Goal: Task Accomplishment & Management: Manage account settings

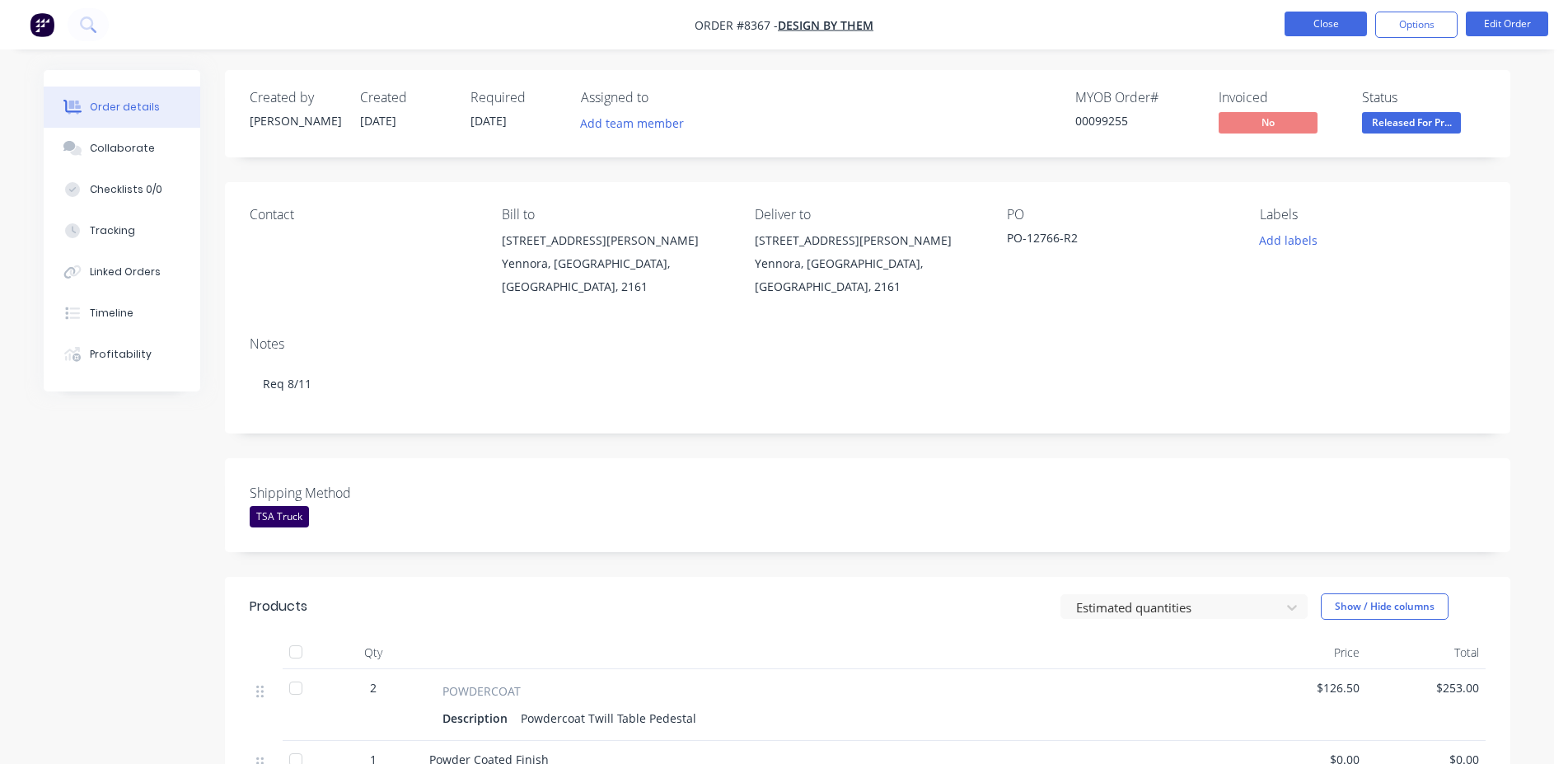
click at [1304, 25] on button "Close" at bounding box center [1326, 24] width 82 height 25
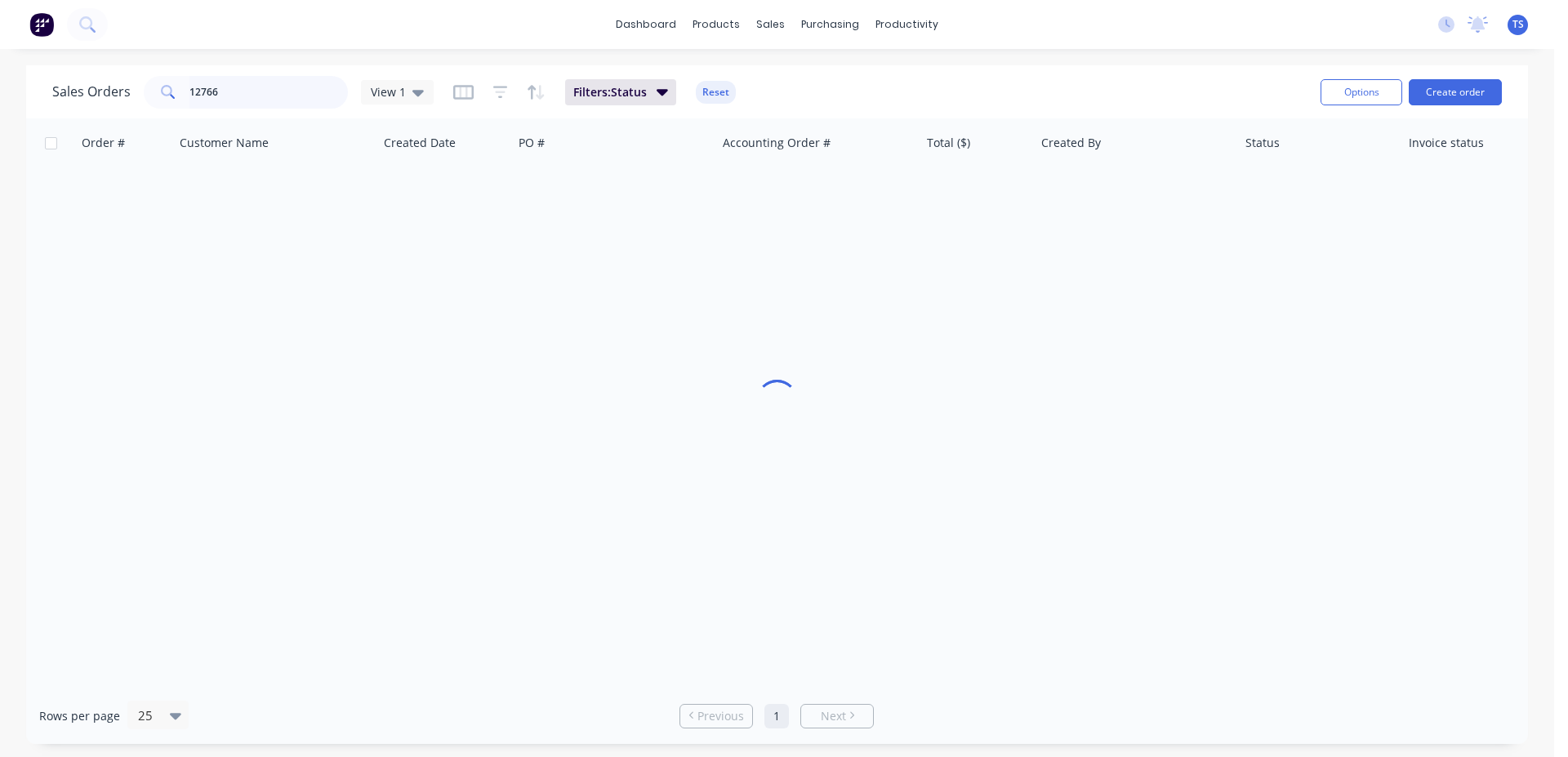
click at [299, 86] on input "12766" at bounding box center [270, 92] width 160 height 33
paste input "98832"
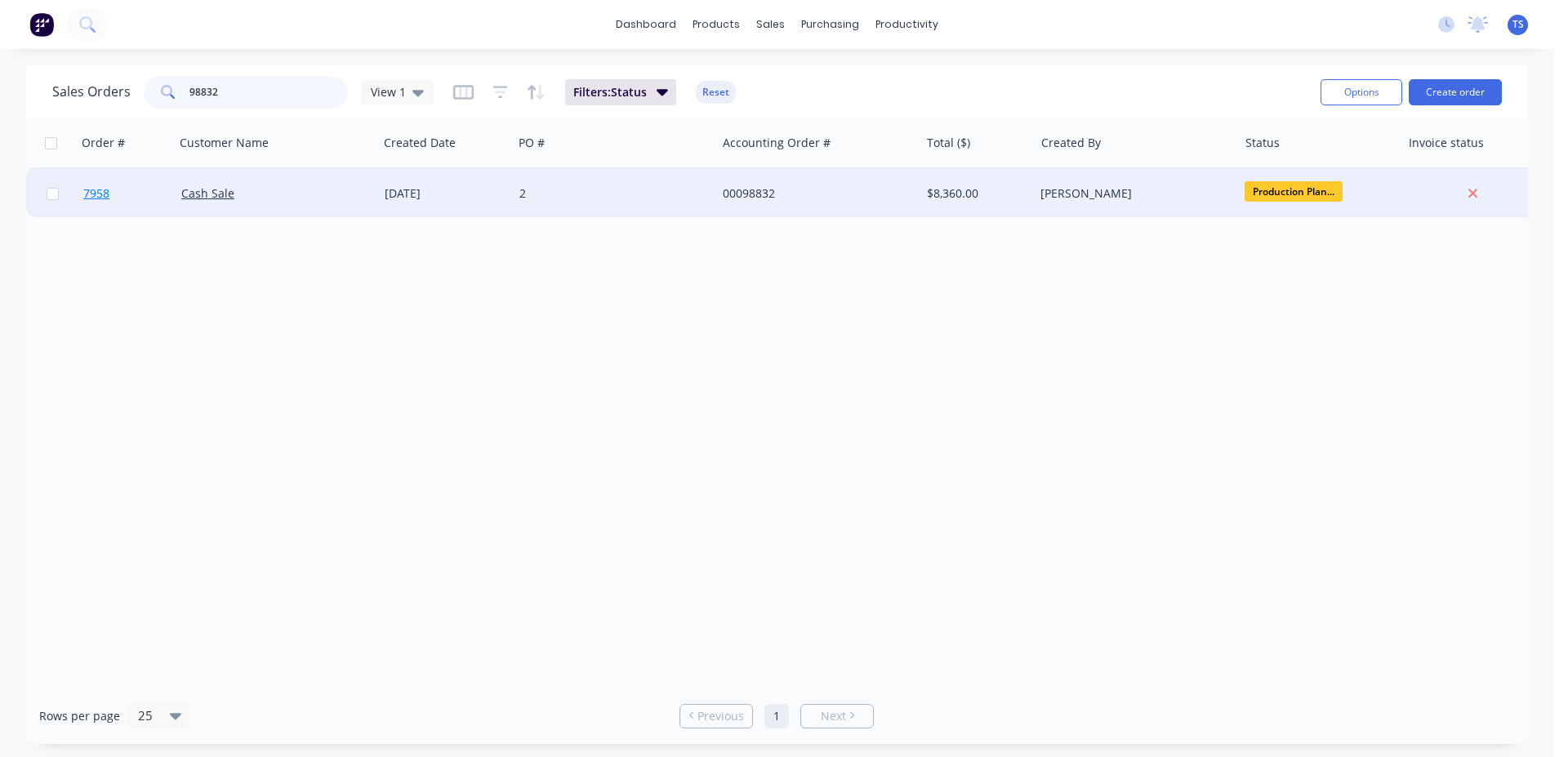
type input "98832"
click at [147, 191] on link "7958" at bounding box center [132, 193] width 98 height 49
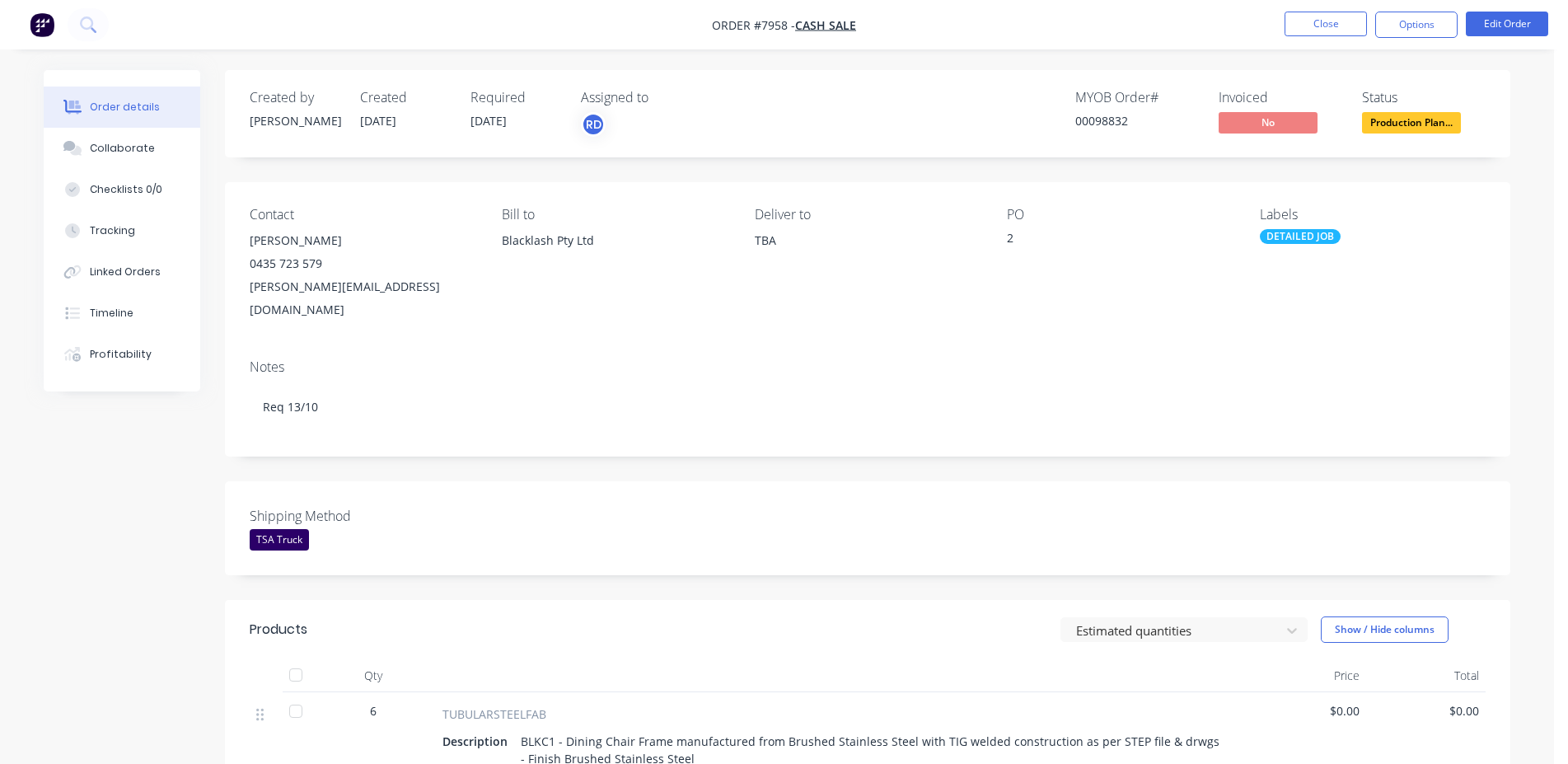
click at [1107, 126] on div "00098832" at bounding box center [1137, 120] width 124 height 17
copy div "00098832"
click at [1324, 29] on button "Close" at bounding box center [1326, 24] width 82 height 25
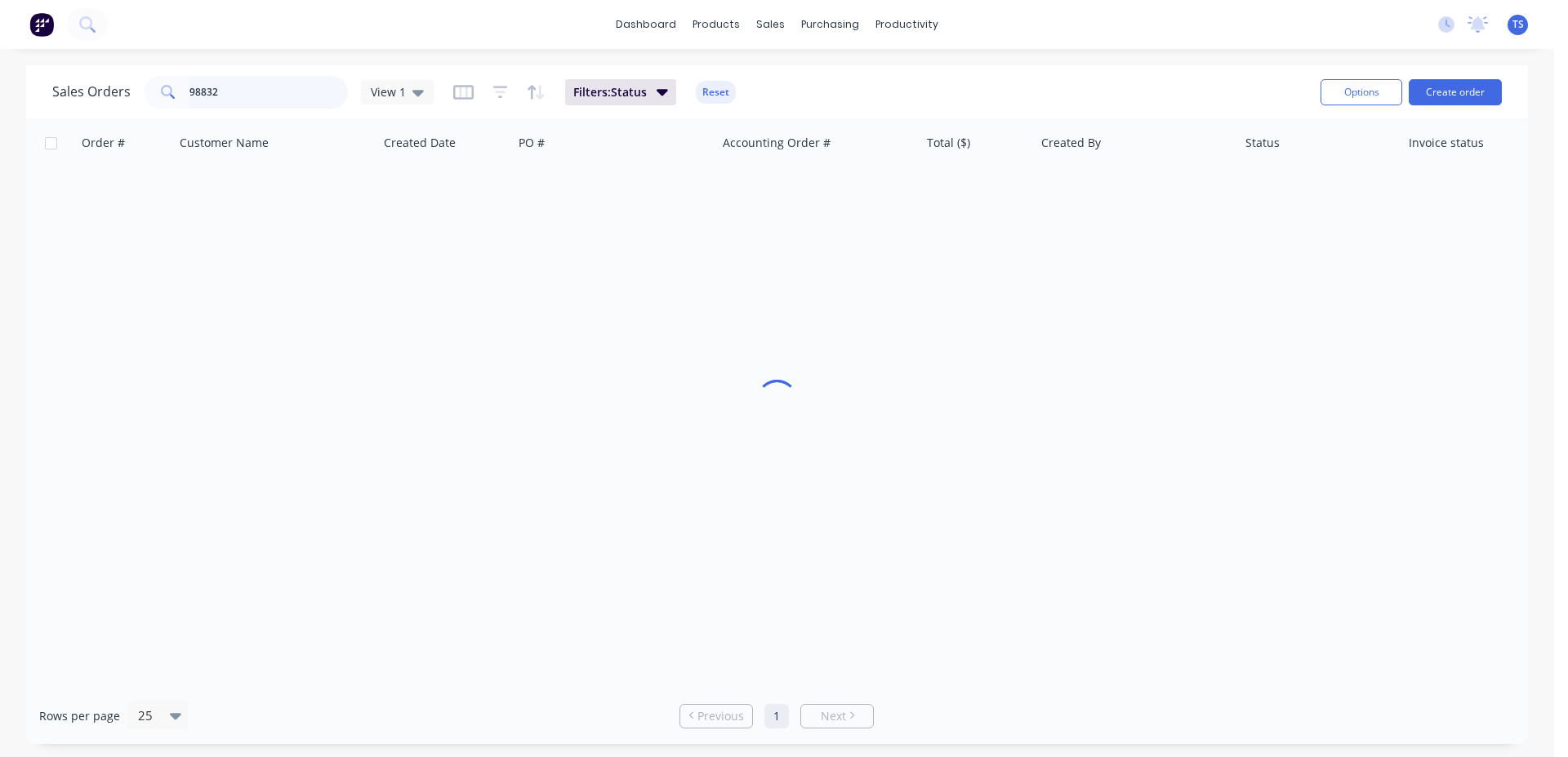
click at [271, 92] on input "98832" at bounding box center [270, 92] width 160 height 33
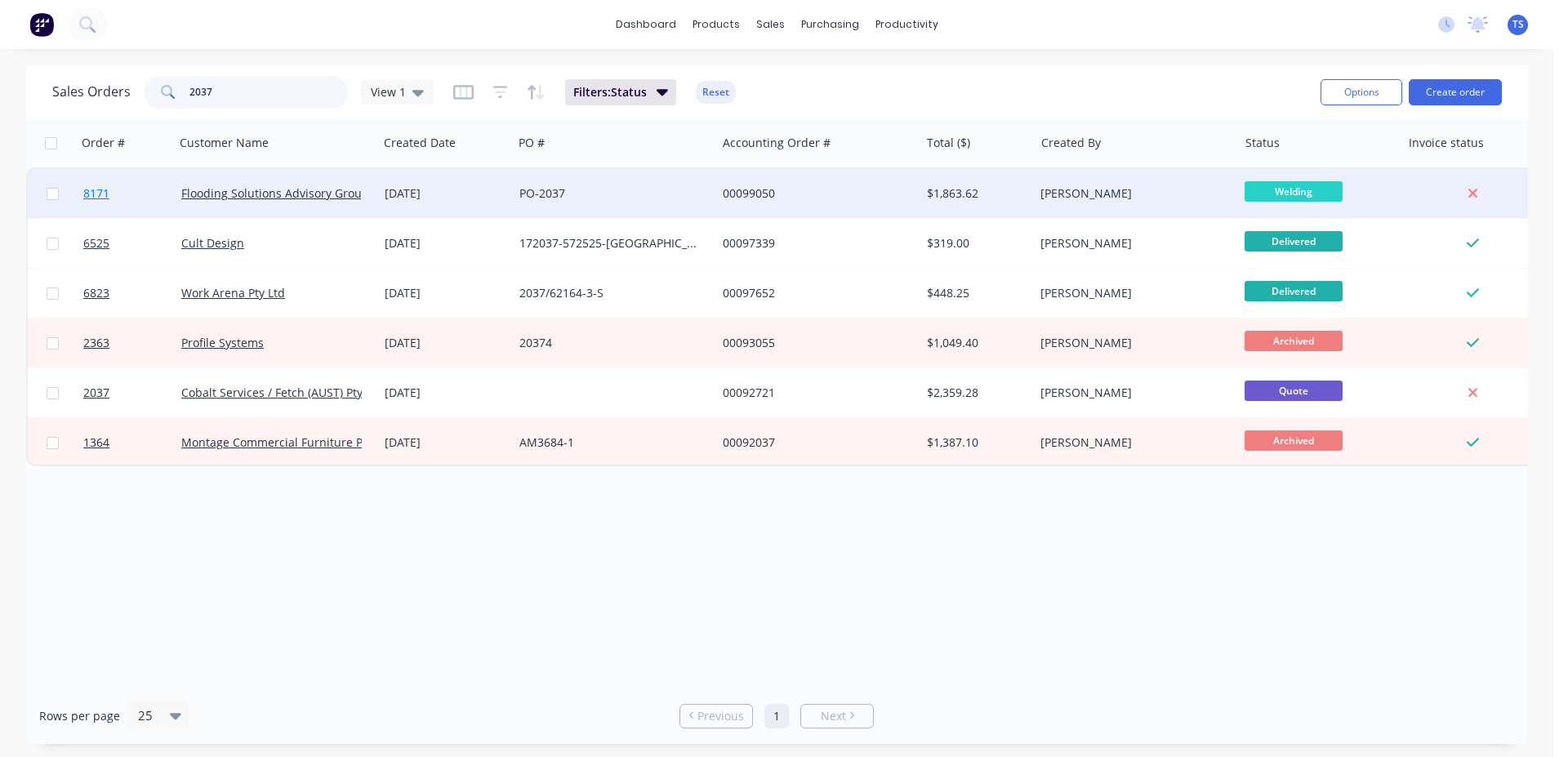
type input "2037"
click at [140, 195] on link "8171" at bounding box center [132, 193] width 98 height 49
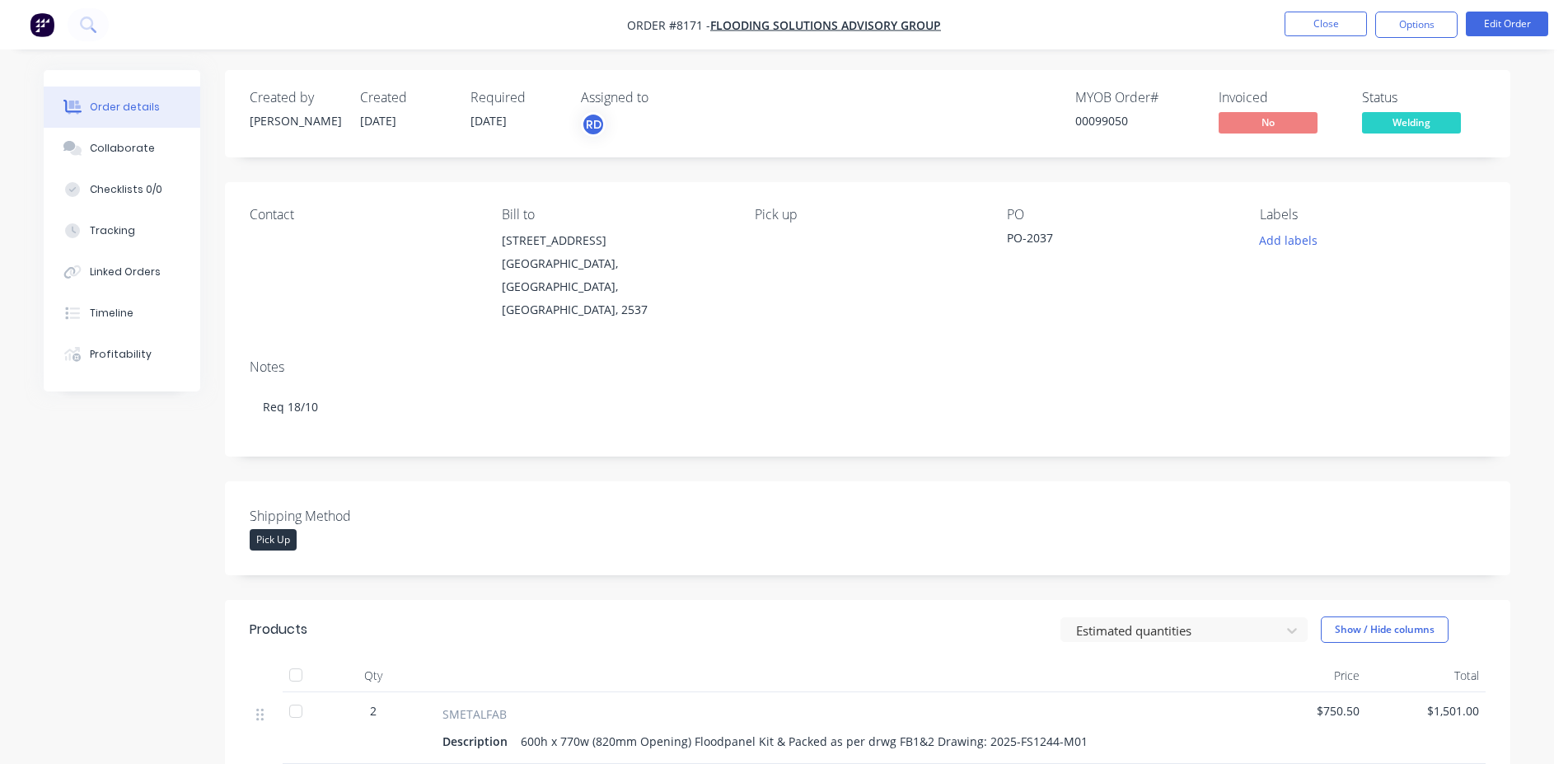
click at [1114, 122] on div "00099050" at bounding box center [1137, 120] width 124 height 17
copy div "00099050"
click at [1320, 21] on button "Close" at bounding box center [1326, 24] width 82 height 25
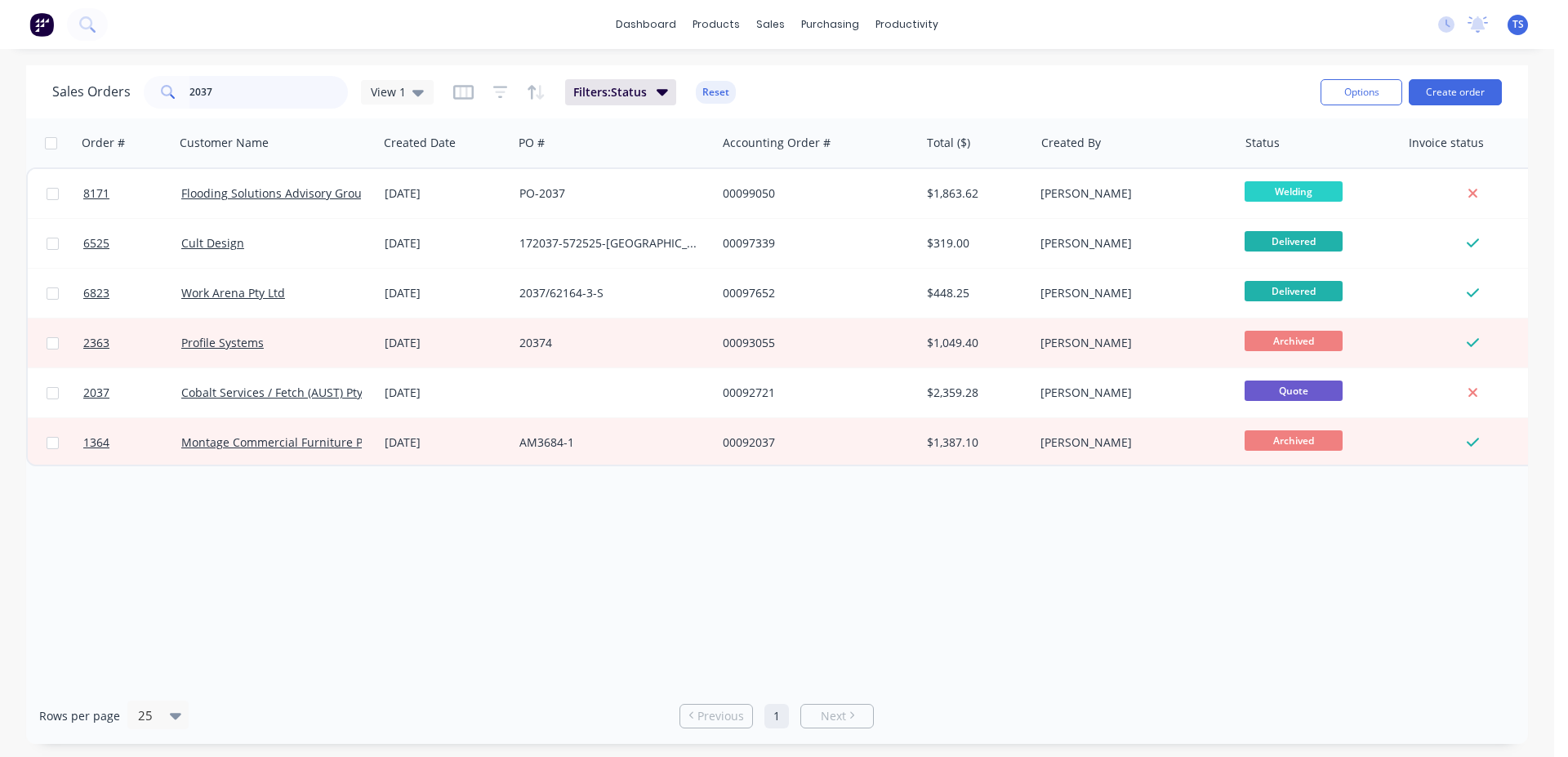
click at [249, 89] on input "2037" at bounding box center [270, 92] width 160 height 33
paste input "17166"
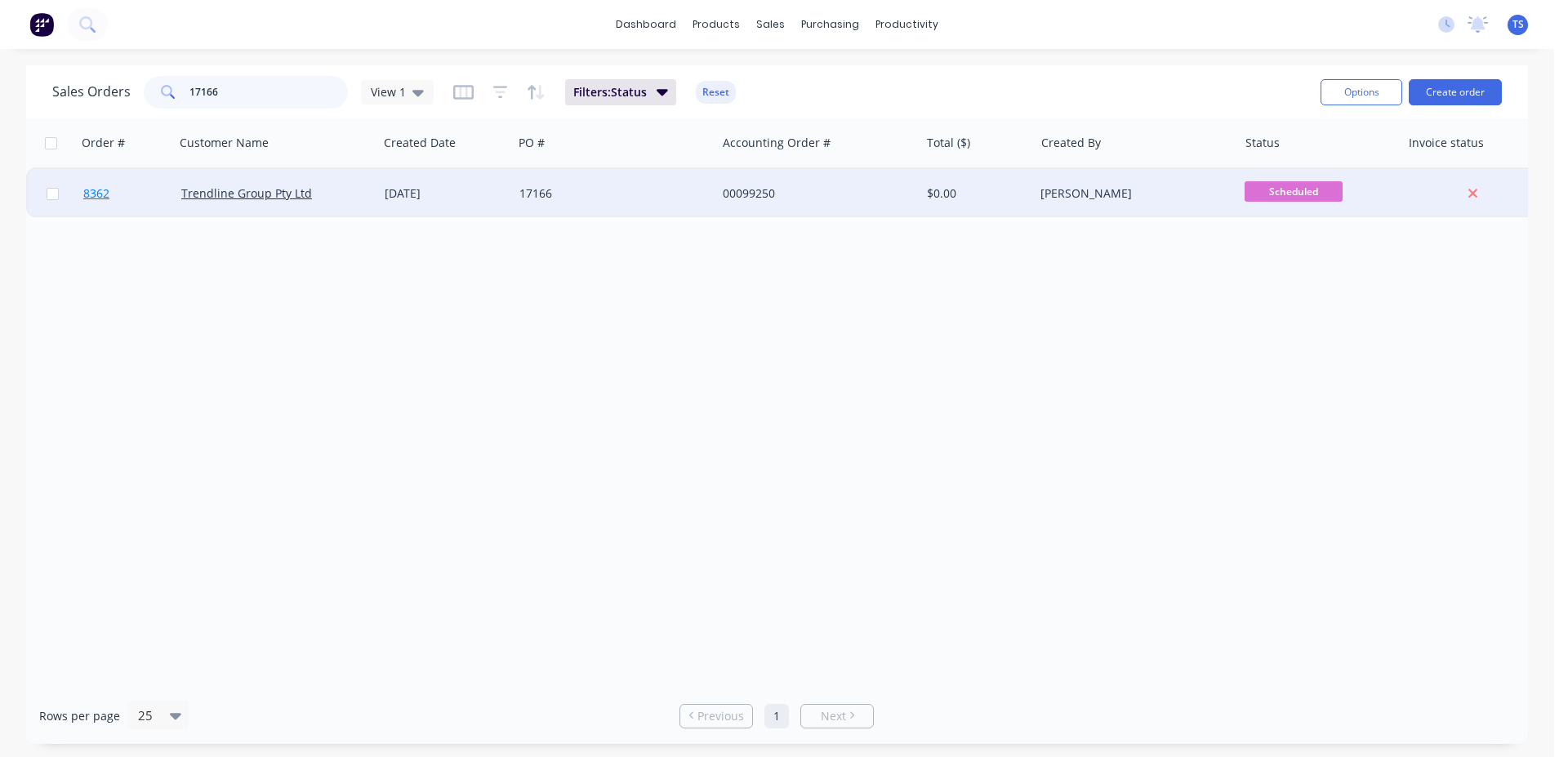
type input "17166"
click at [163, 197] on link "8362" at bounding box center [132, 193] width 98 height 49
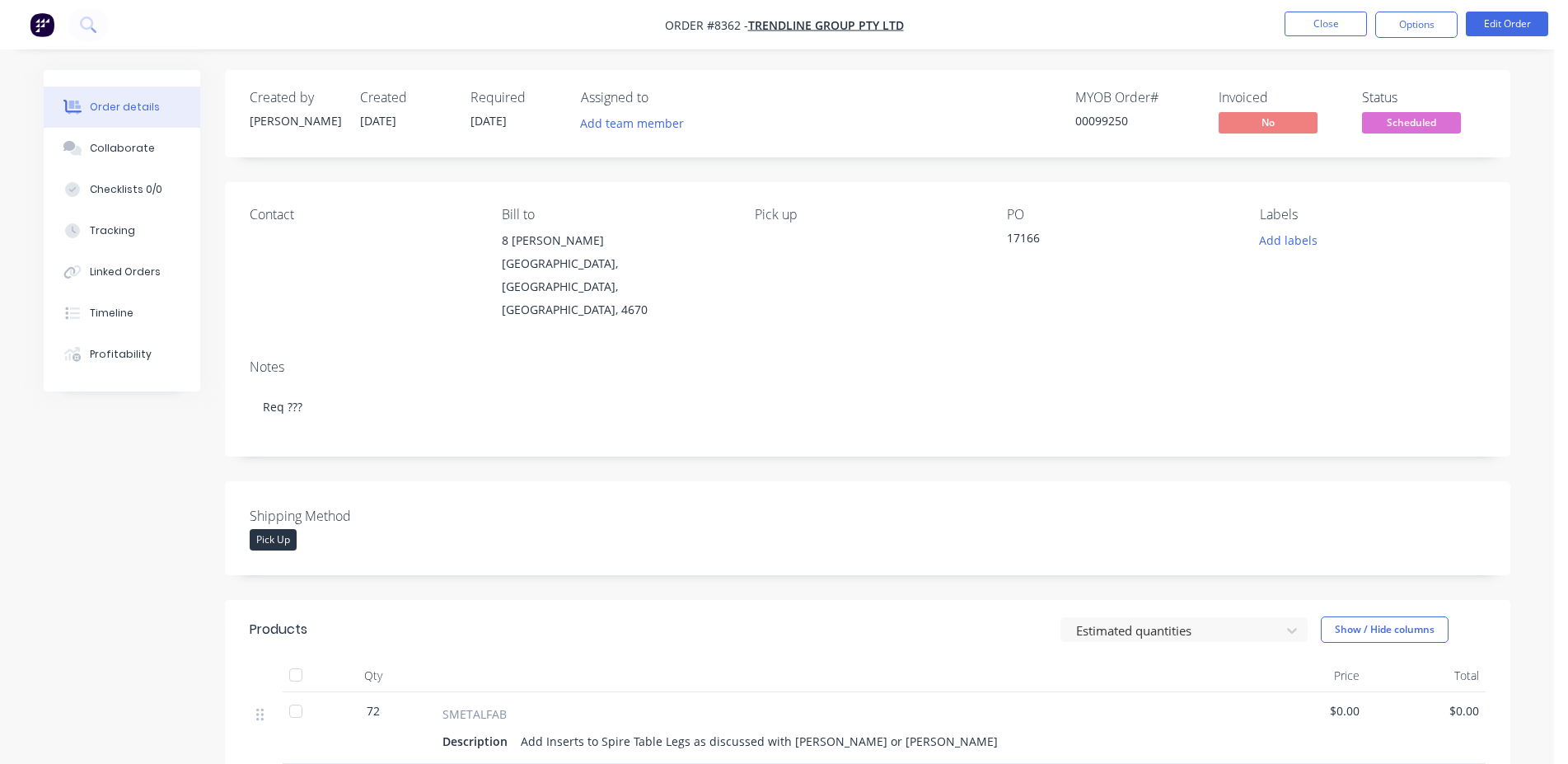
click at [1075, 120] on div "MYOB Order # 00099250 Invoiced No Status Scheduled" at bounding box center [1115, 114] width 740 height 47
copy div "00099250"
click at [1337, 32] on button "Close" at bounding box center [1326, 24] width 82 height 25
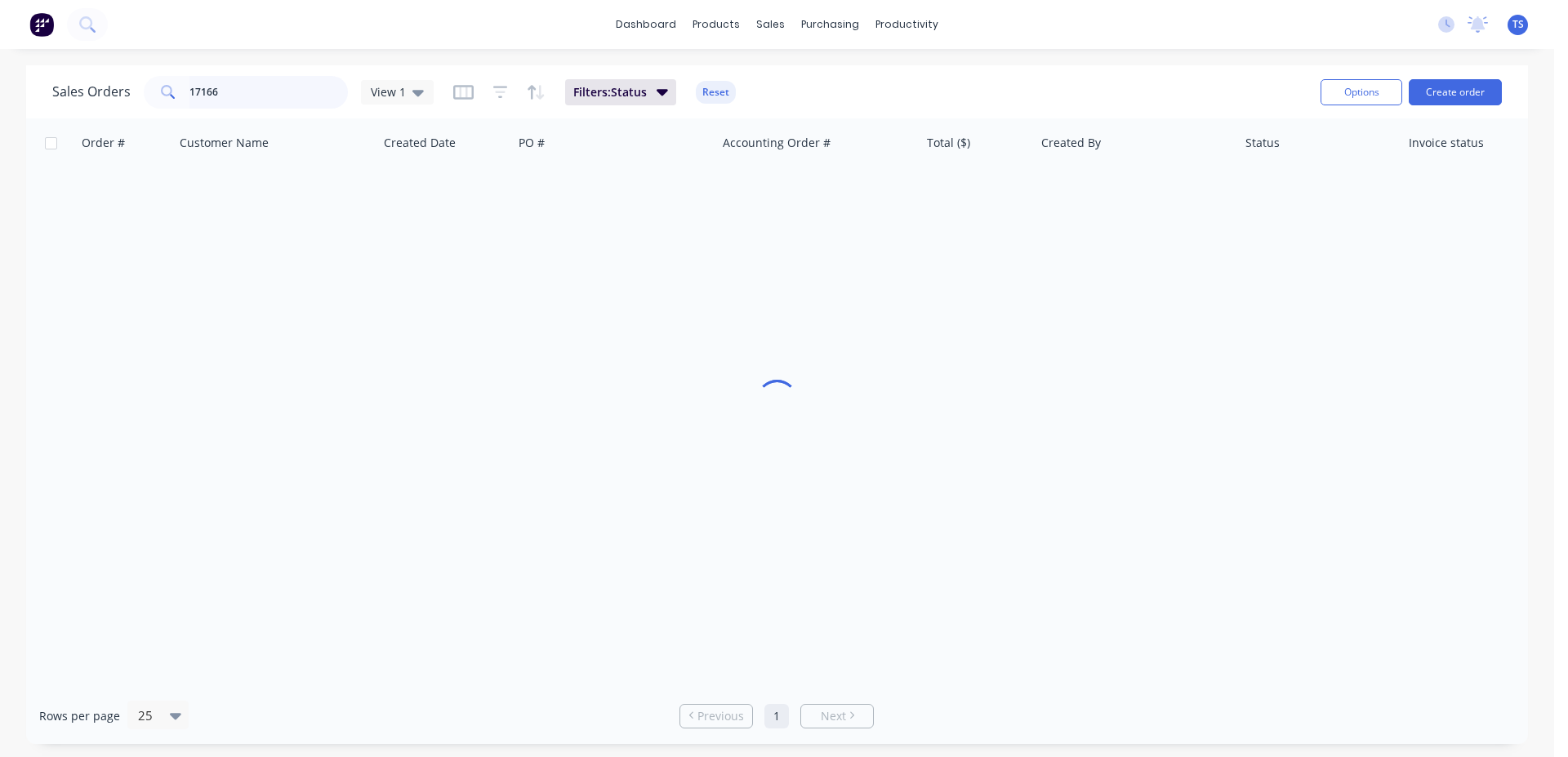
click at [272, 103] on input "17166" at bounding box center [270, 92] width 160 height 33
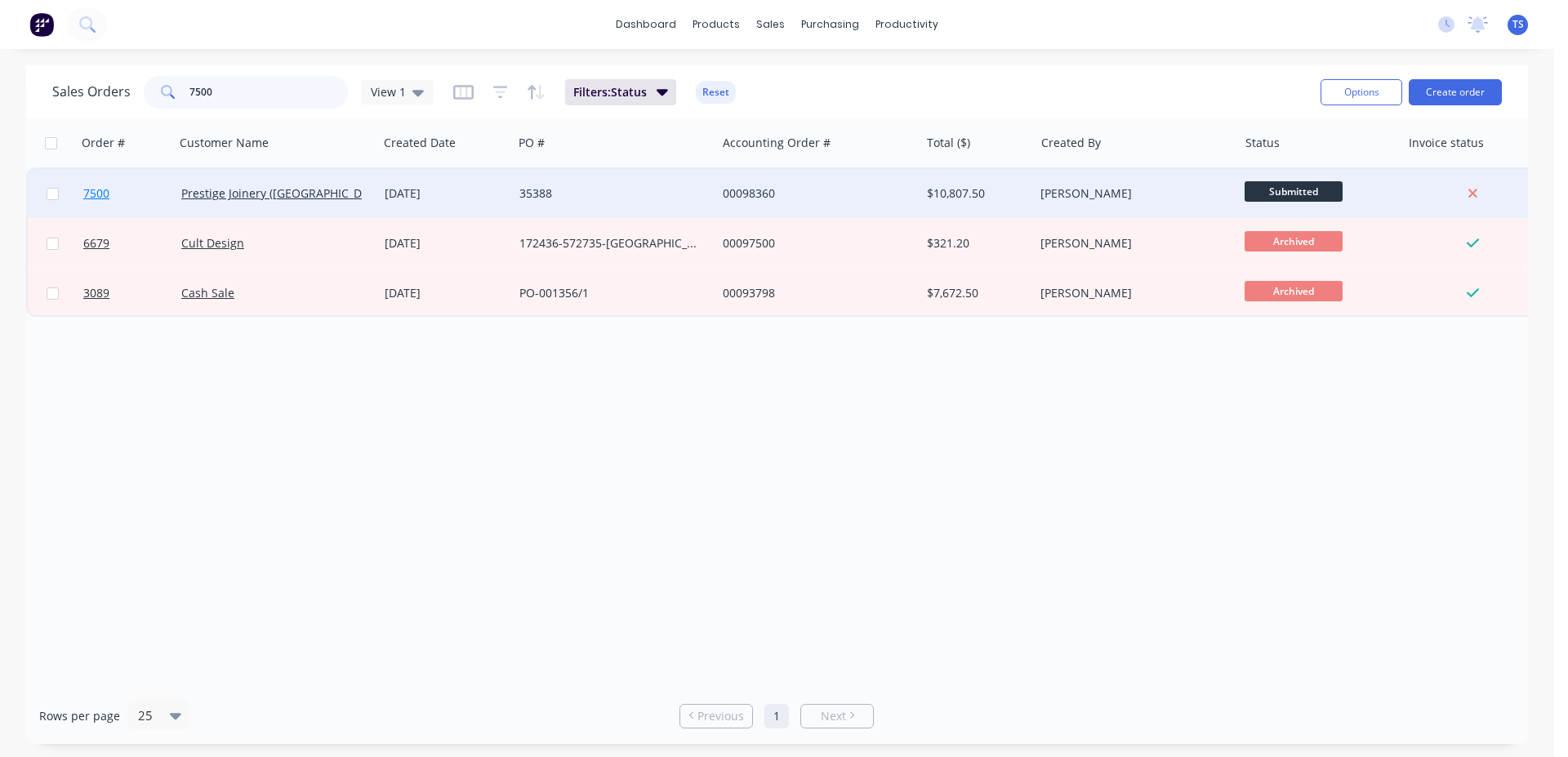
type input "7500"
click at [114, 209] on link "7500" at bounding box center [132, 193] width 98 height 49
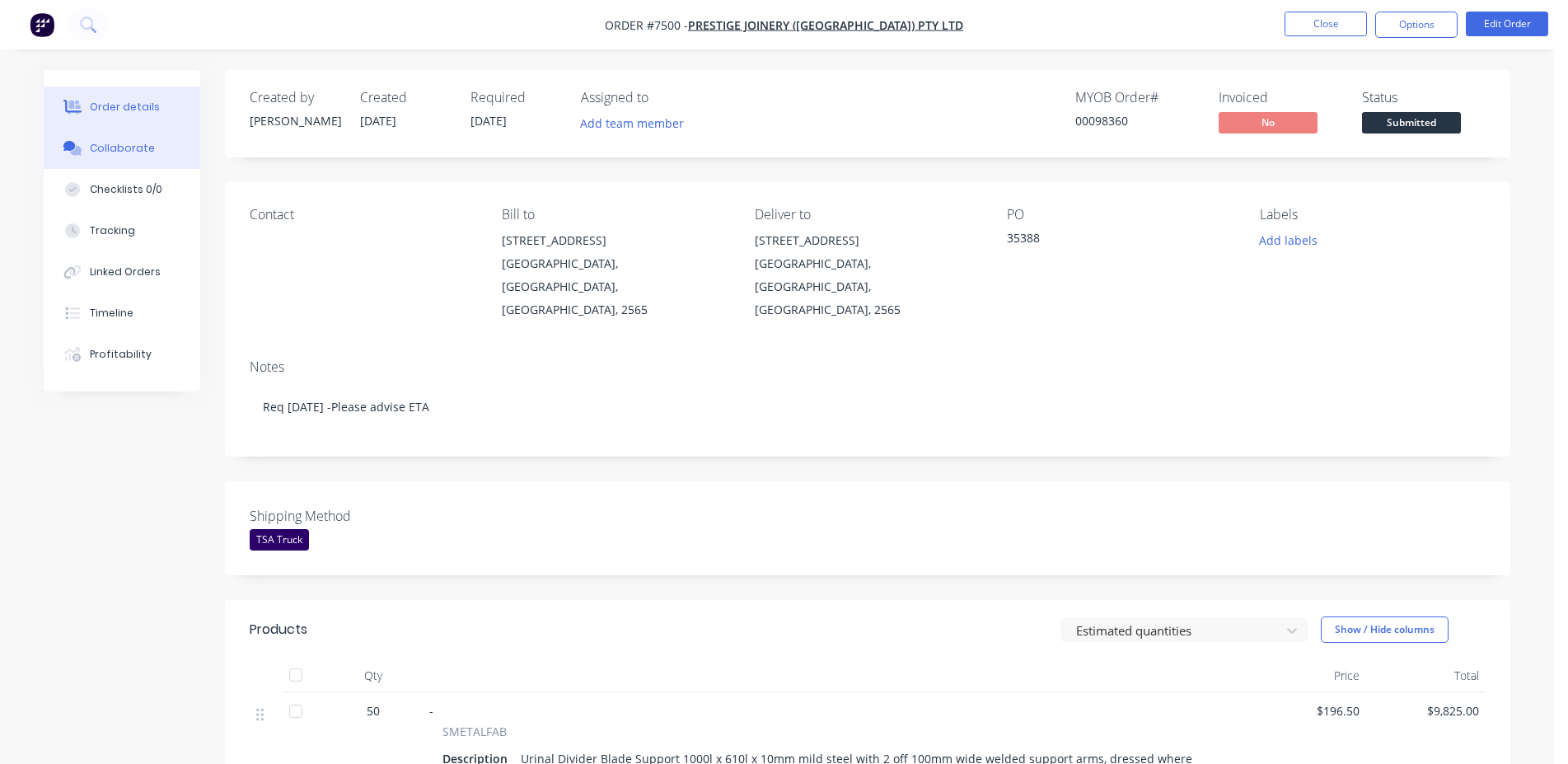
click at [136, 140] on button "Collaborate" at bounding box center [122, 148] width 157 height 42
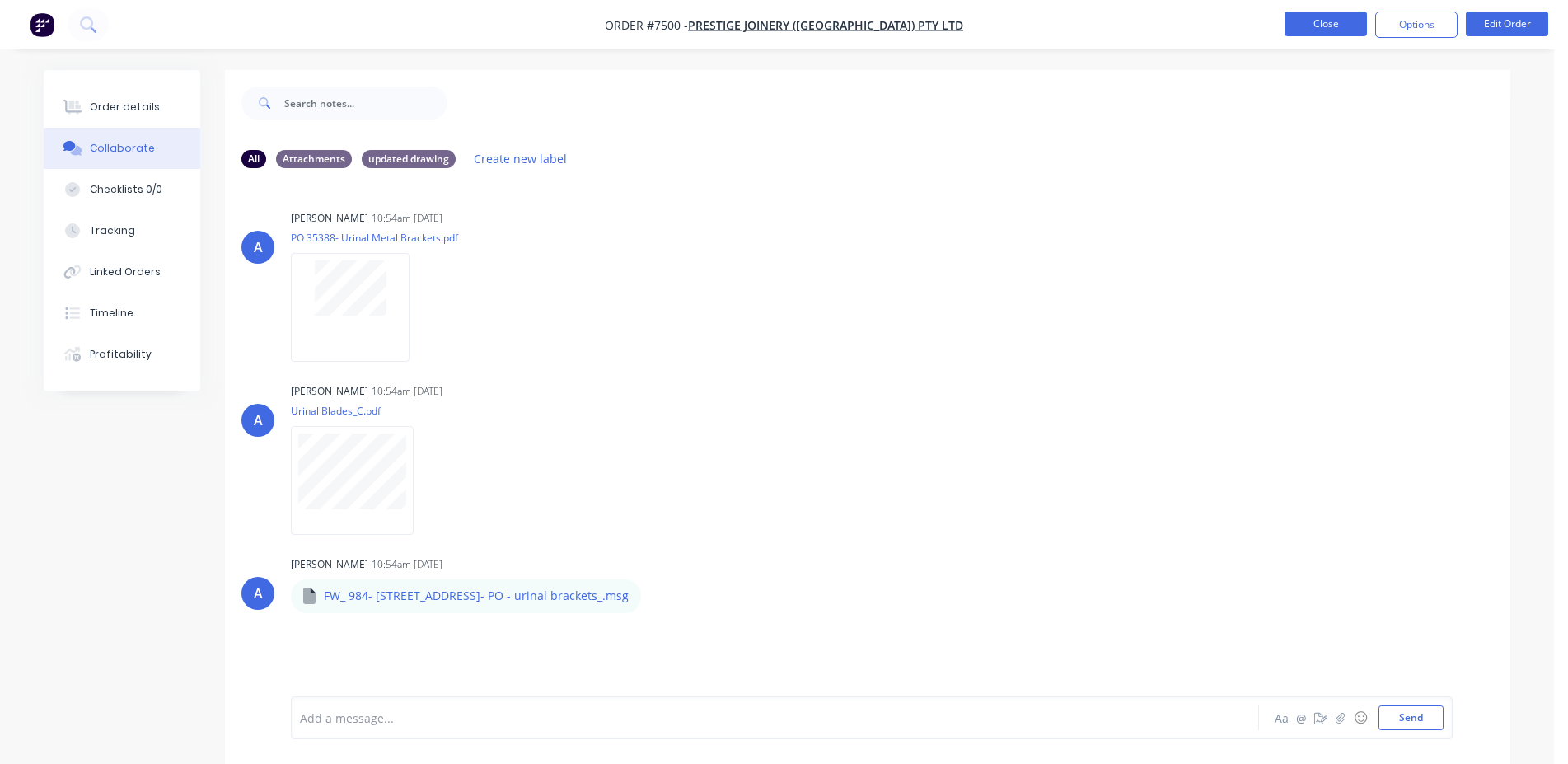
click at [1348, 21] on button "Close" at bounding box center [1326, 24] width 82 height 25
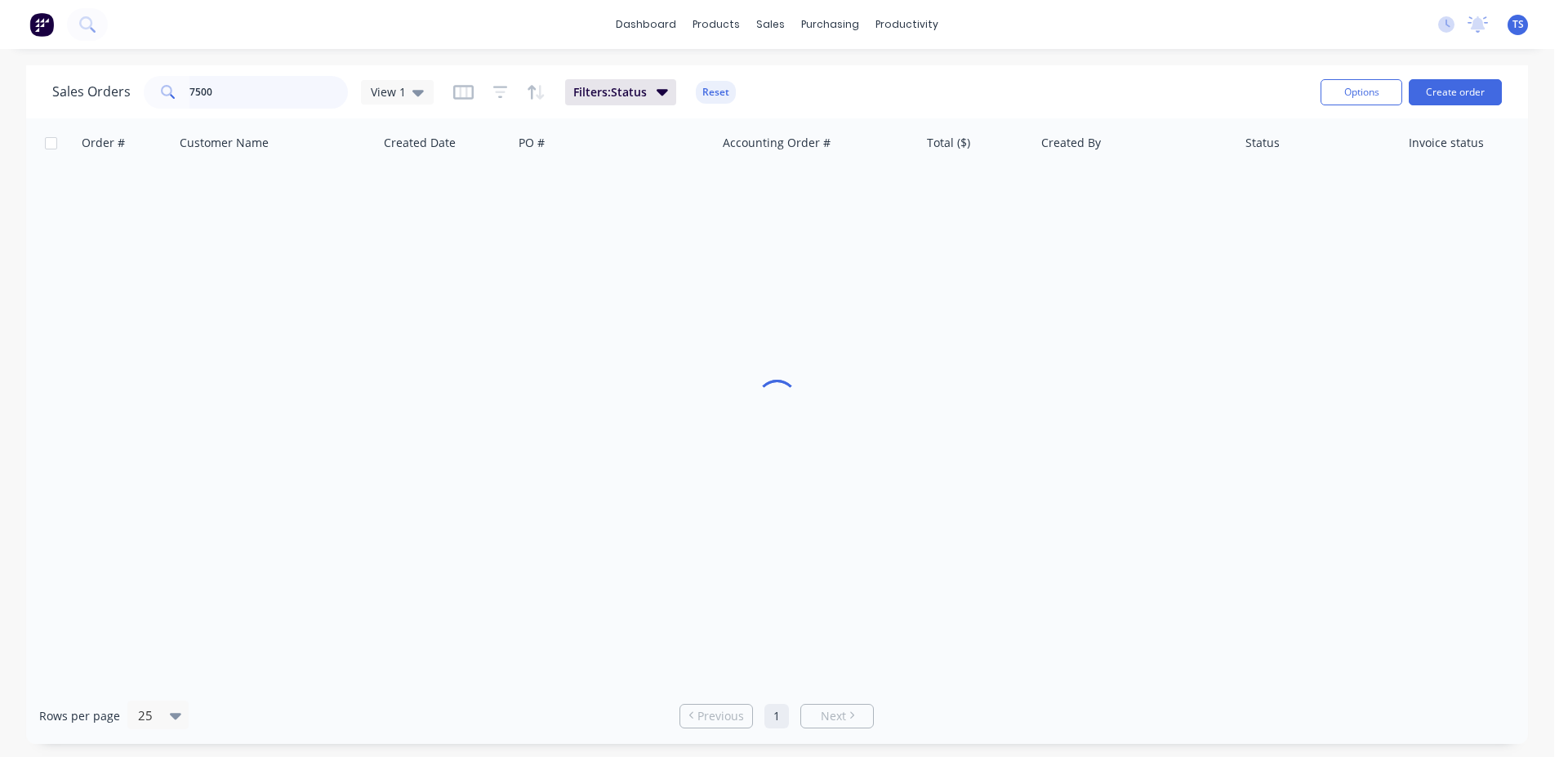
click at [312, 99] on input "7500" at bounding box center [270, 92] width 160 height 33
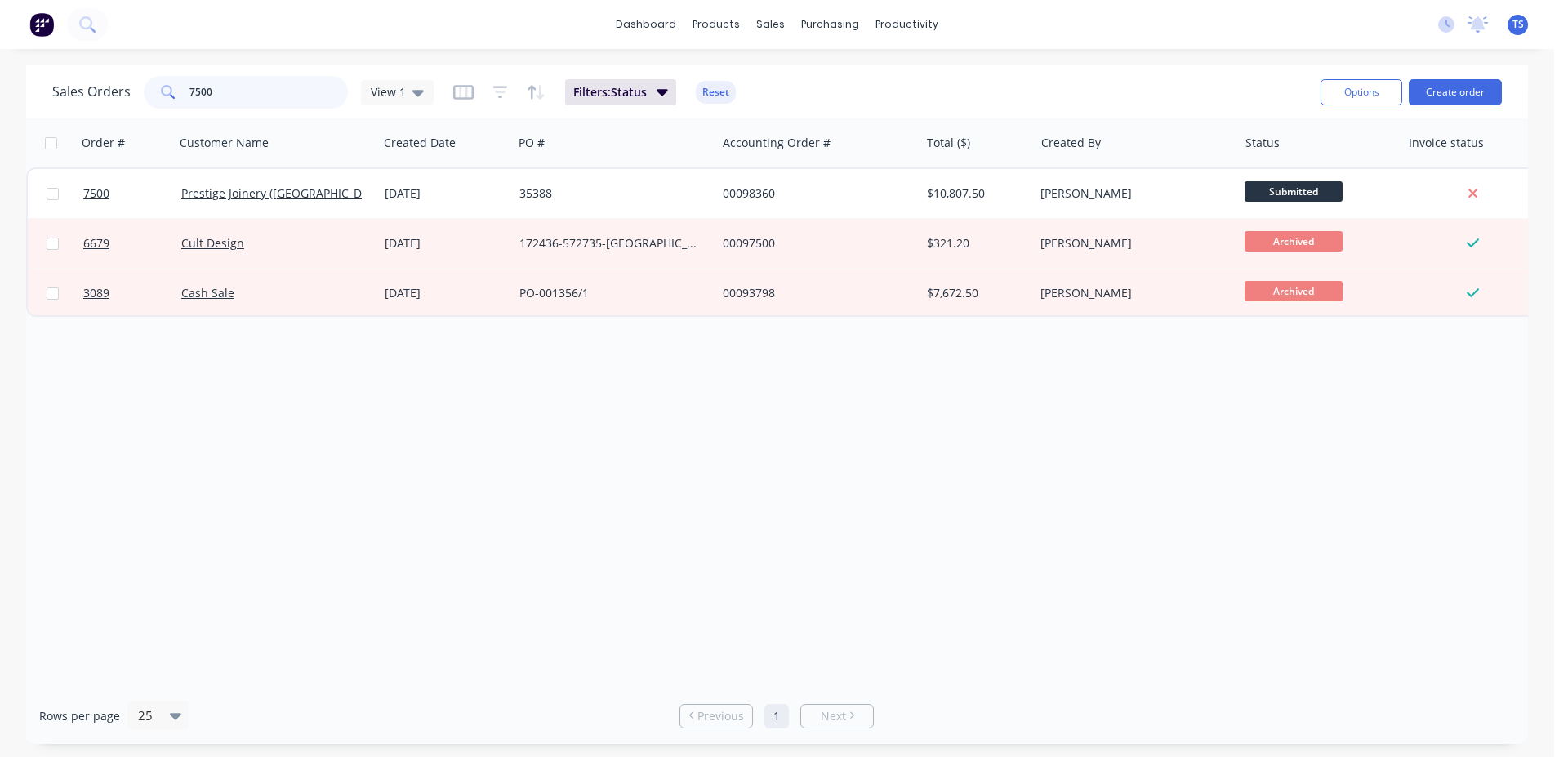
type input "5"
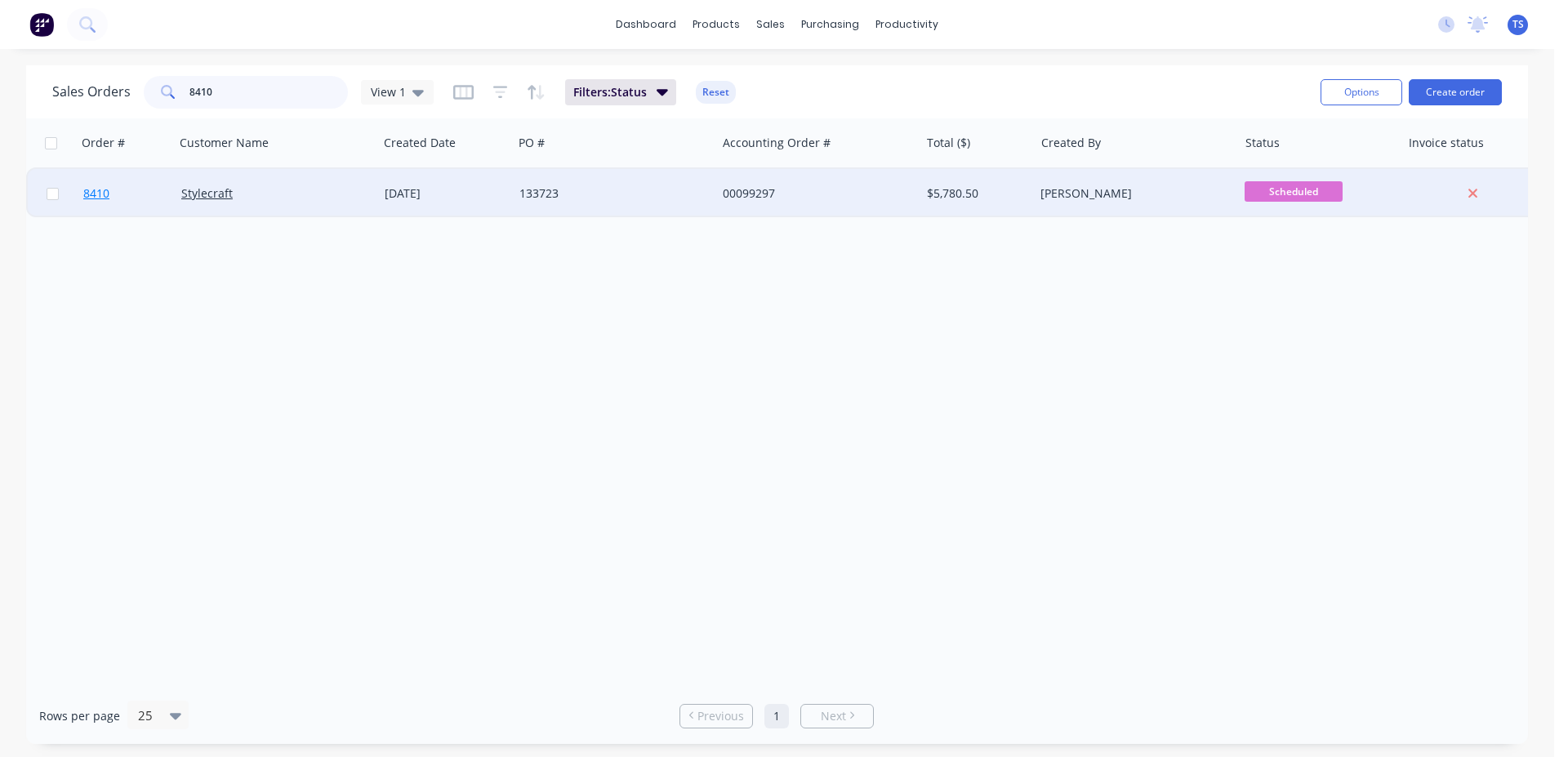
type input "8410"
click at [134, 201] on link "8410" at bounding box center [132, 193] width 98 height 49
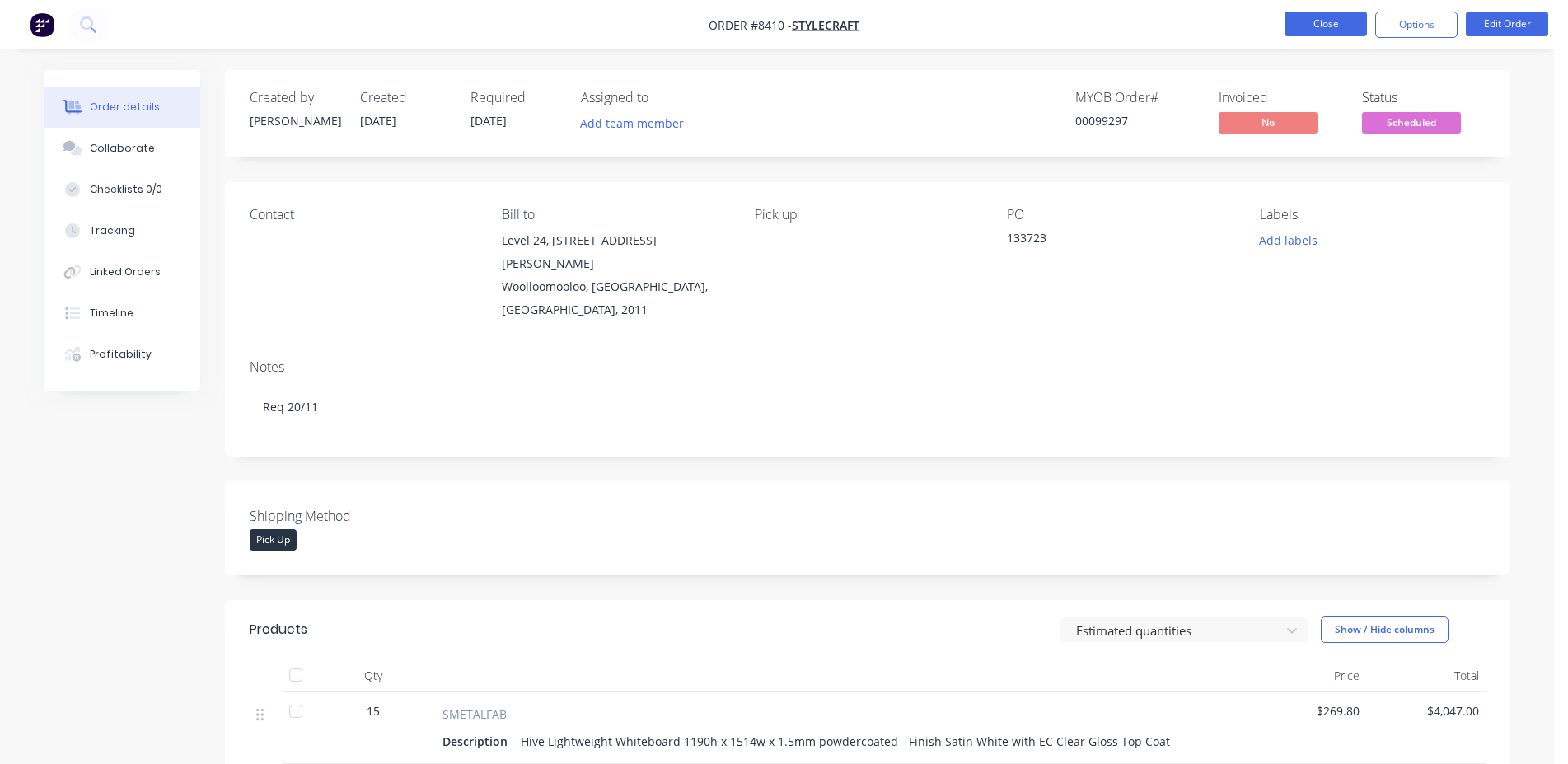
click at [1293, 20] on button "Close" at bounding box center [1326, 24] width 82 height 25
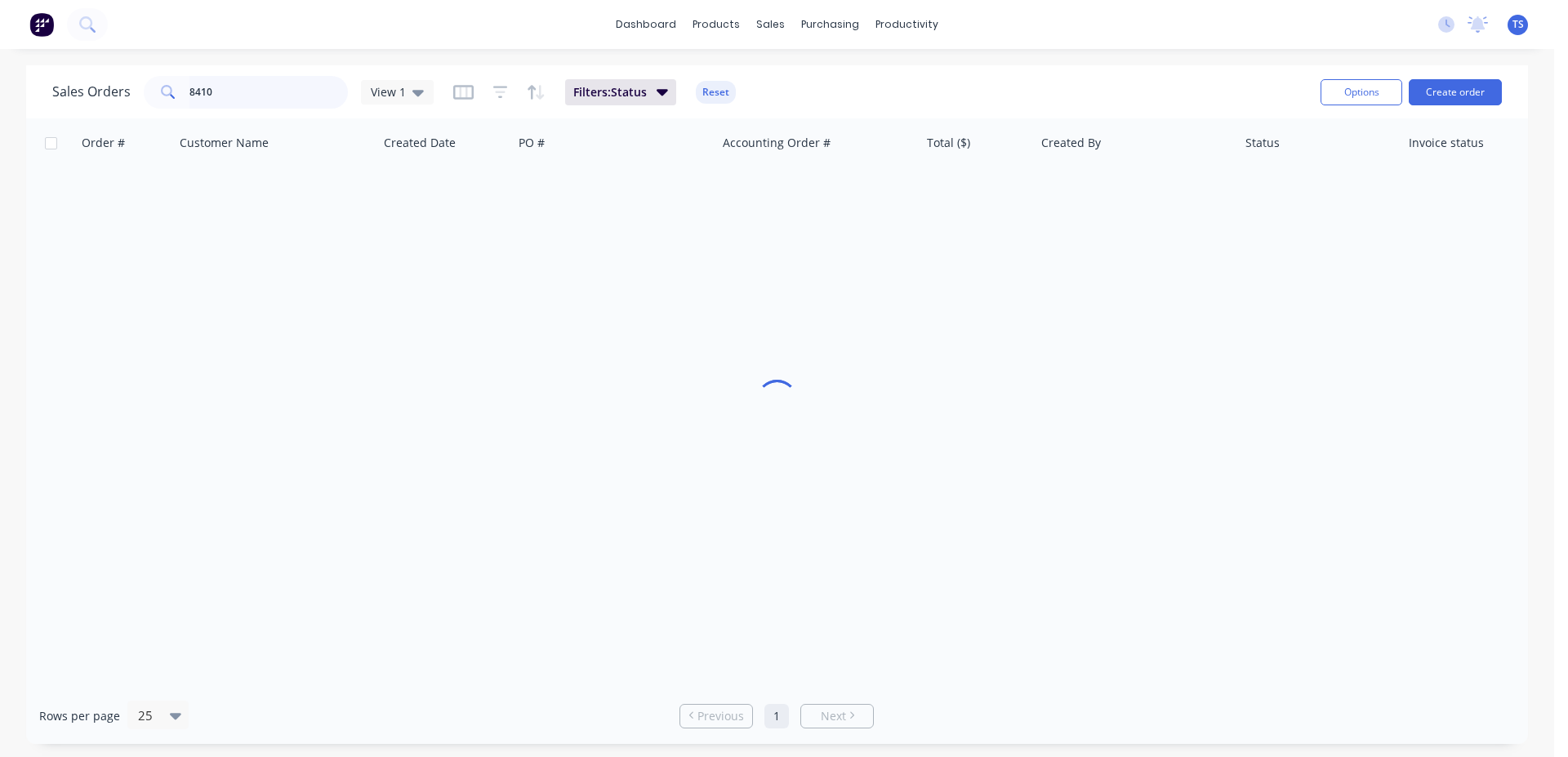
click at [262, 92] on input "8410" at bounding box center [270, 92] width 160 height 33
type input "[PERSON_NAME]"
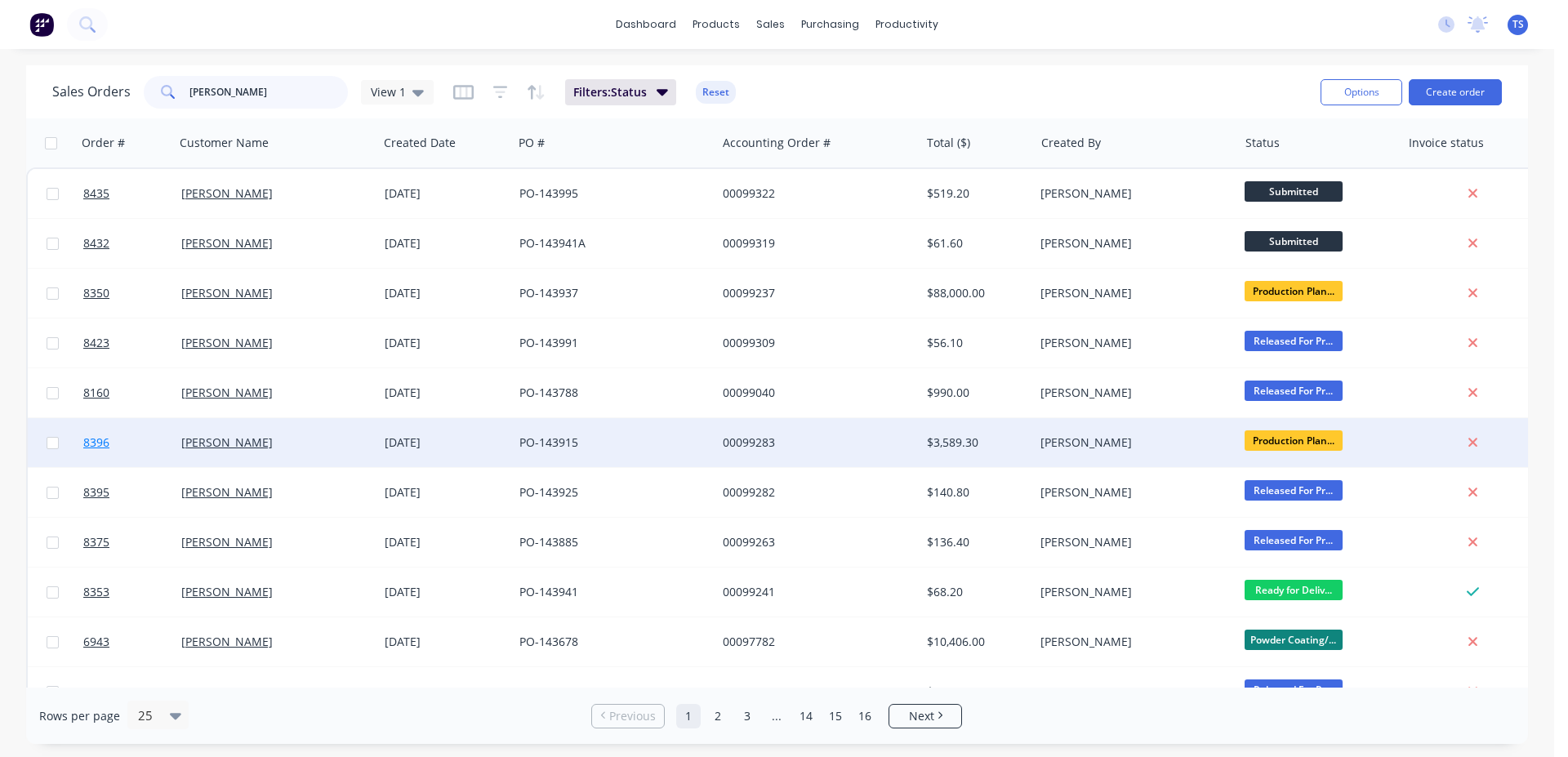
scroll to position [93, 0]
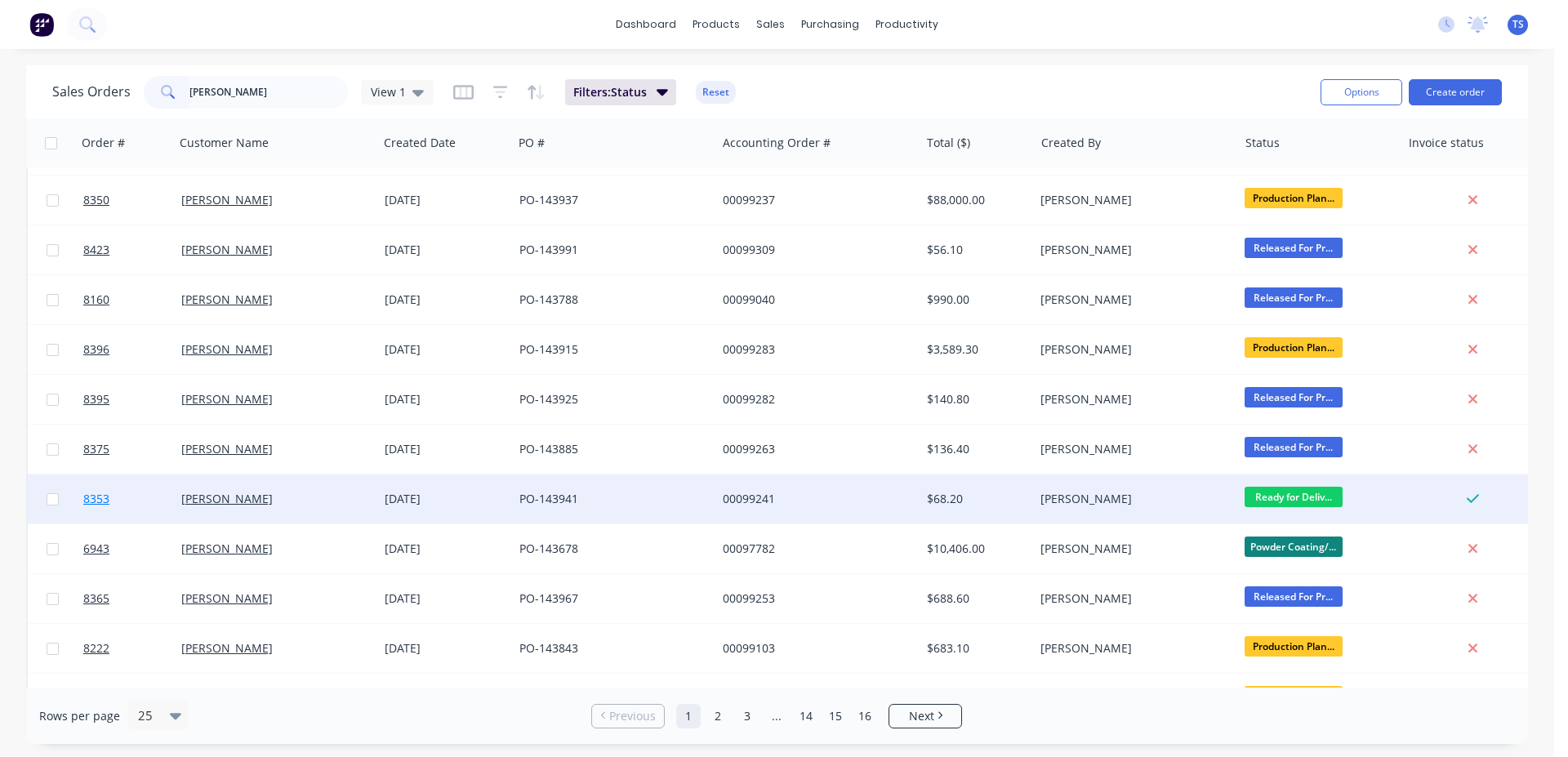
click at [84, 509] on link "8353" at bounding box center [132, 499] width 98 height 49
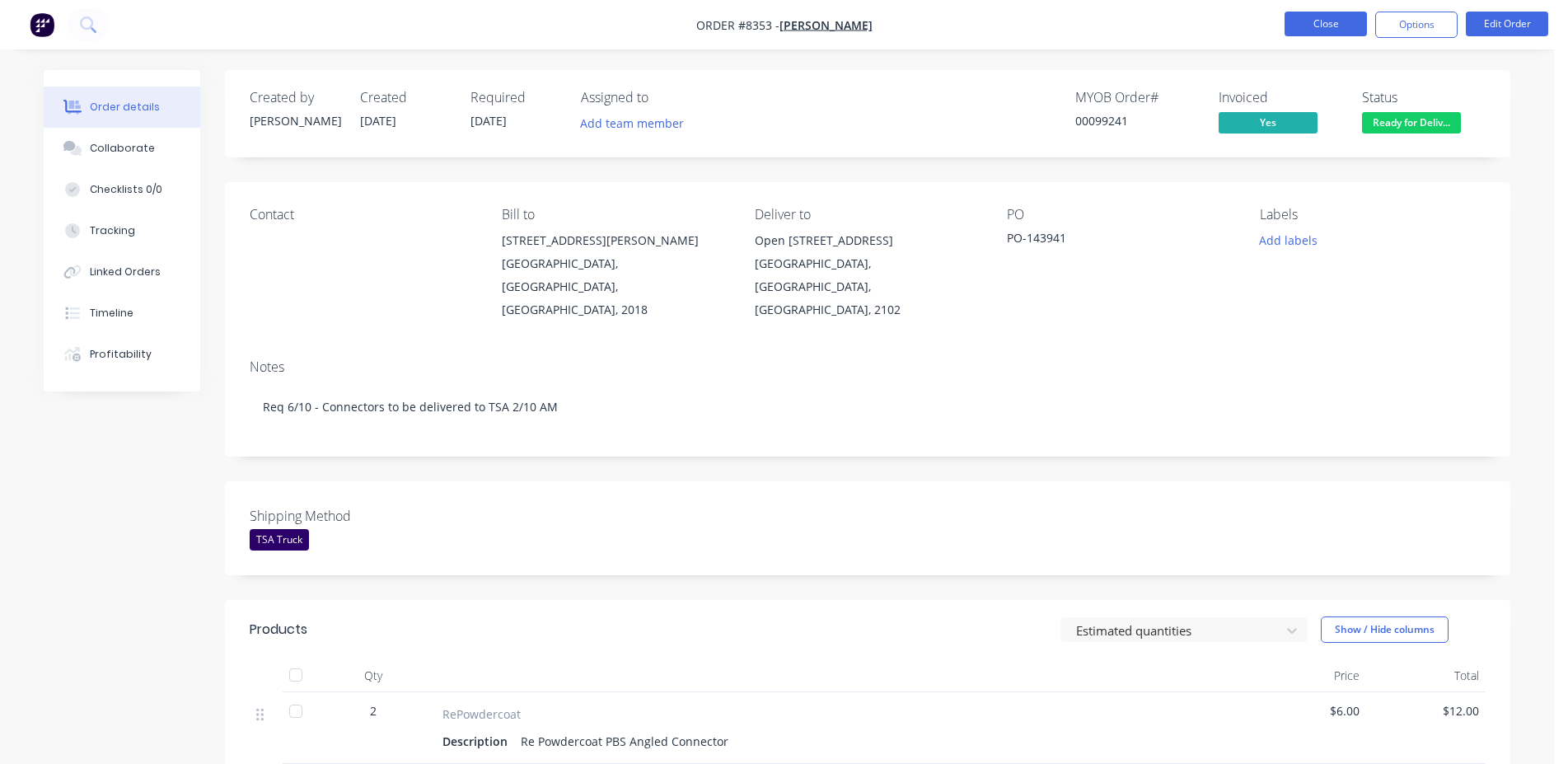
click at [1338, 24] on button "Close" at bounding box center [1326, 24] width 82 height 25
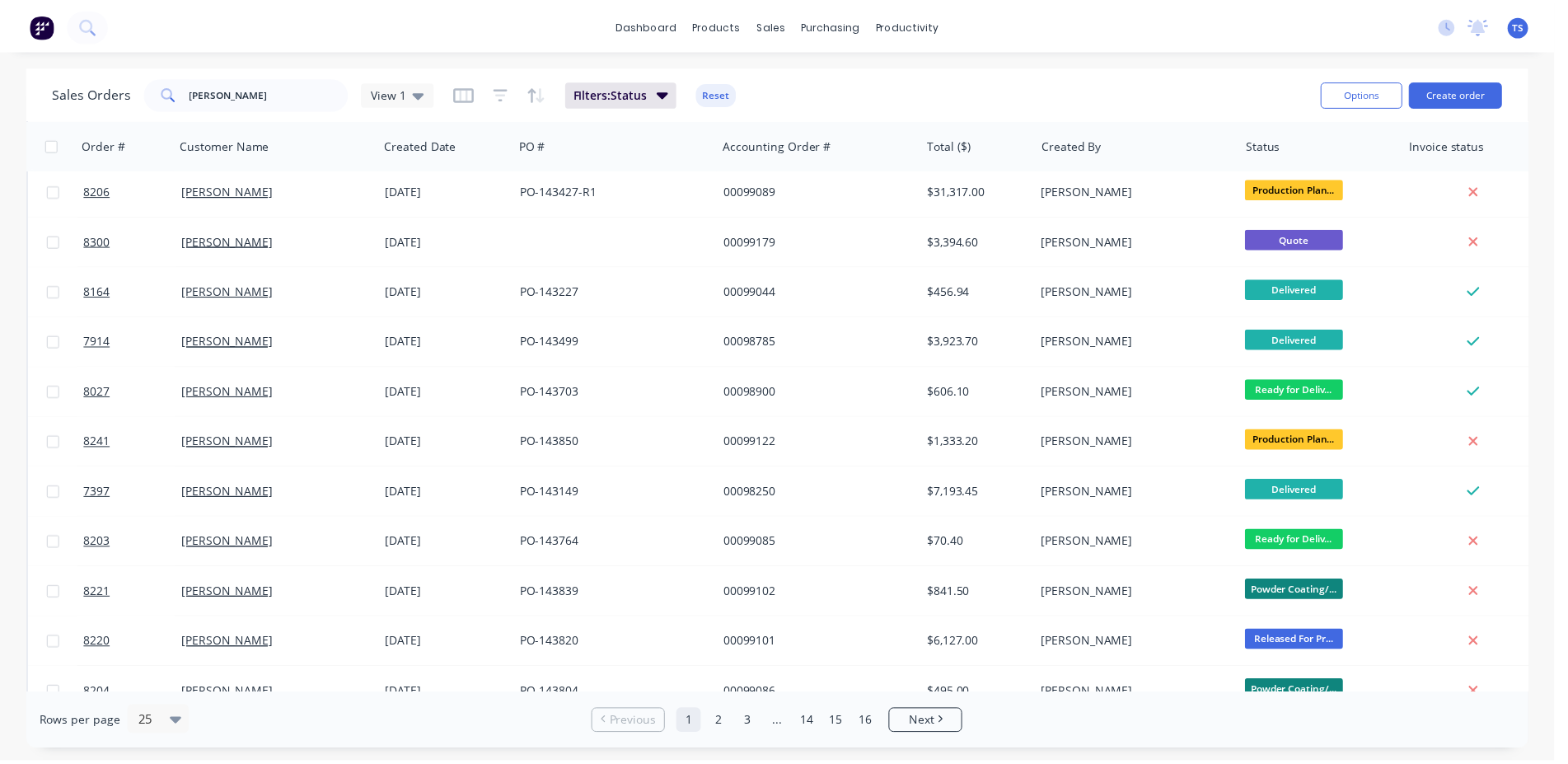
scroll to position [746, 0]
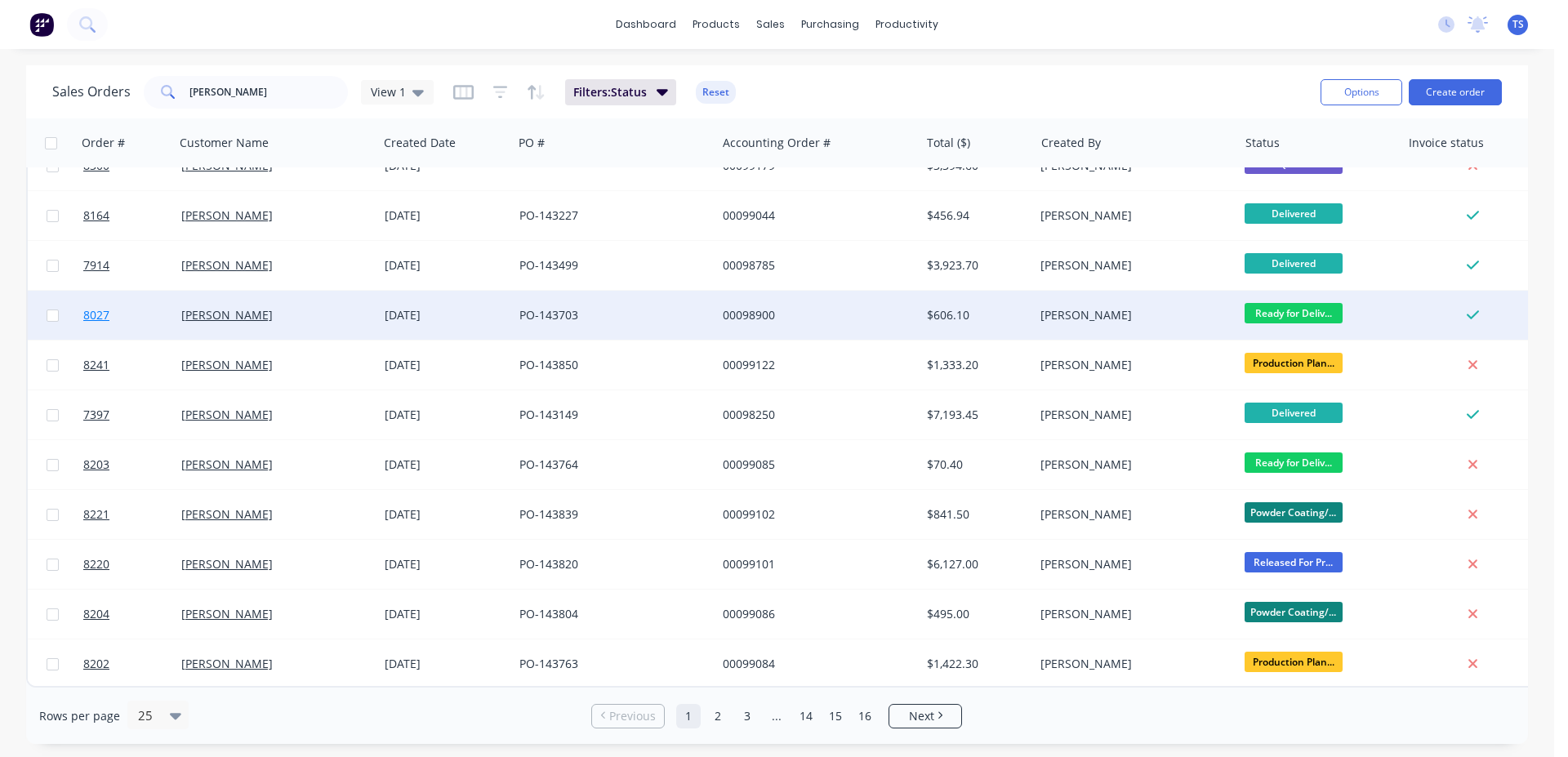
click at [131, 296] on link "8027" at bounding box center [132, 315] width 98 height 49
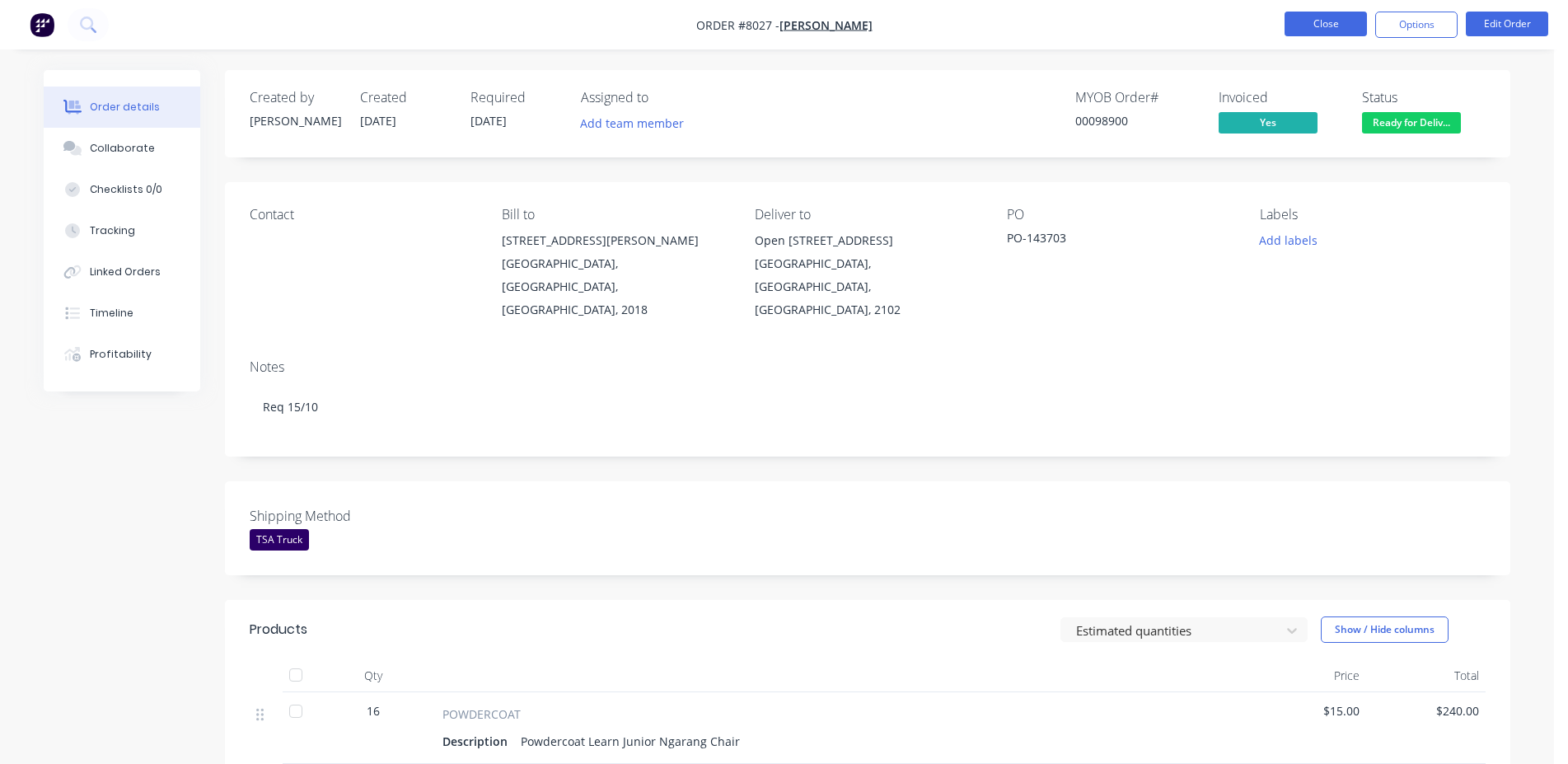
click at [1328, 31] on button "Close" at bounding box center [1326, 24] width 82 height 25
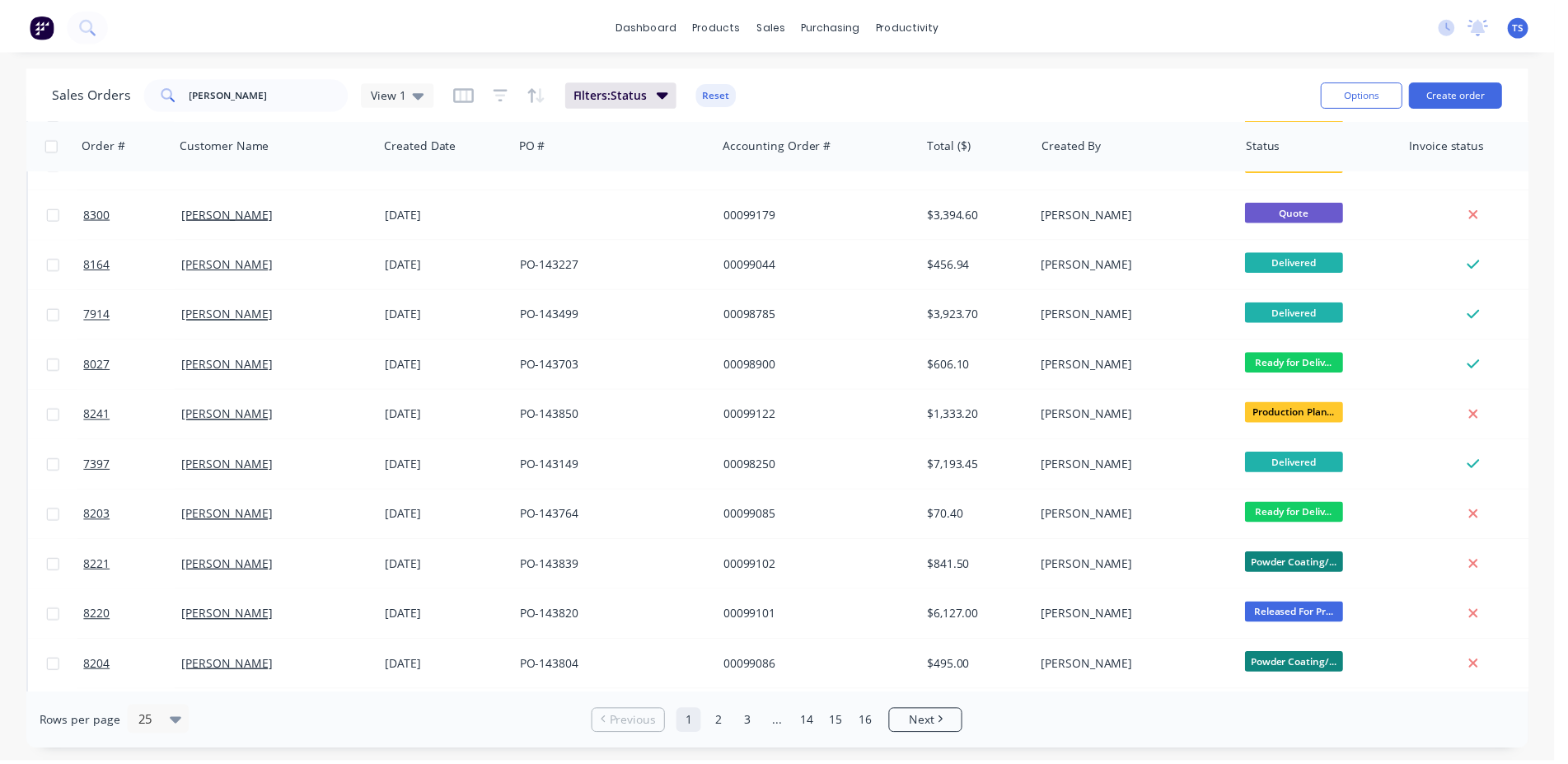
scroll to position [746, 0]
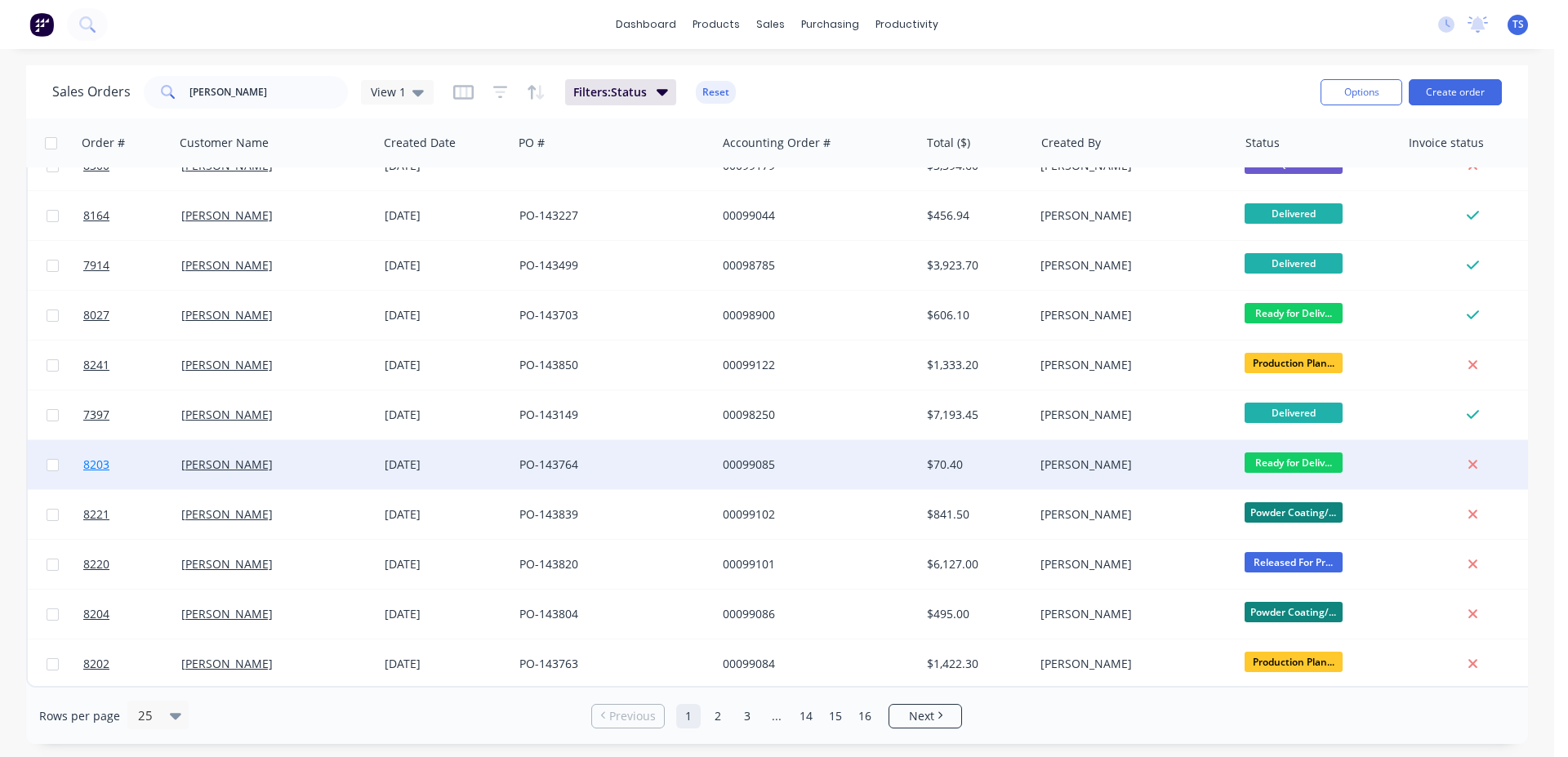
click at [112, 462] on link "8203" at bounding box center [132, 465] width 98 height 49
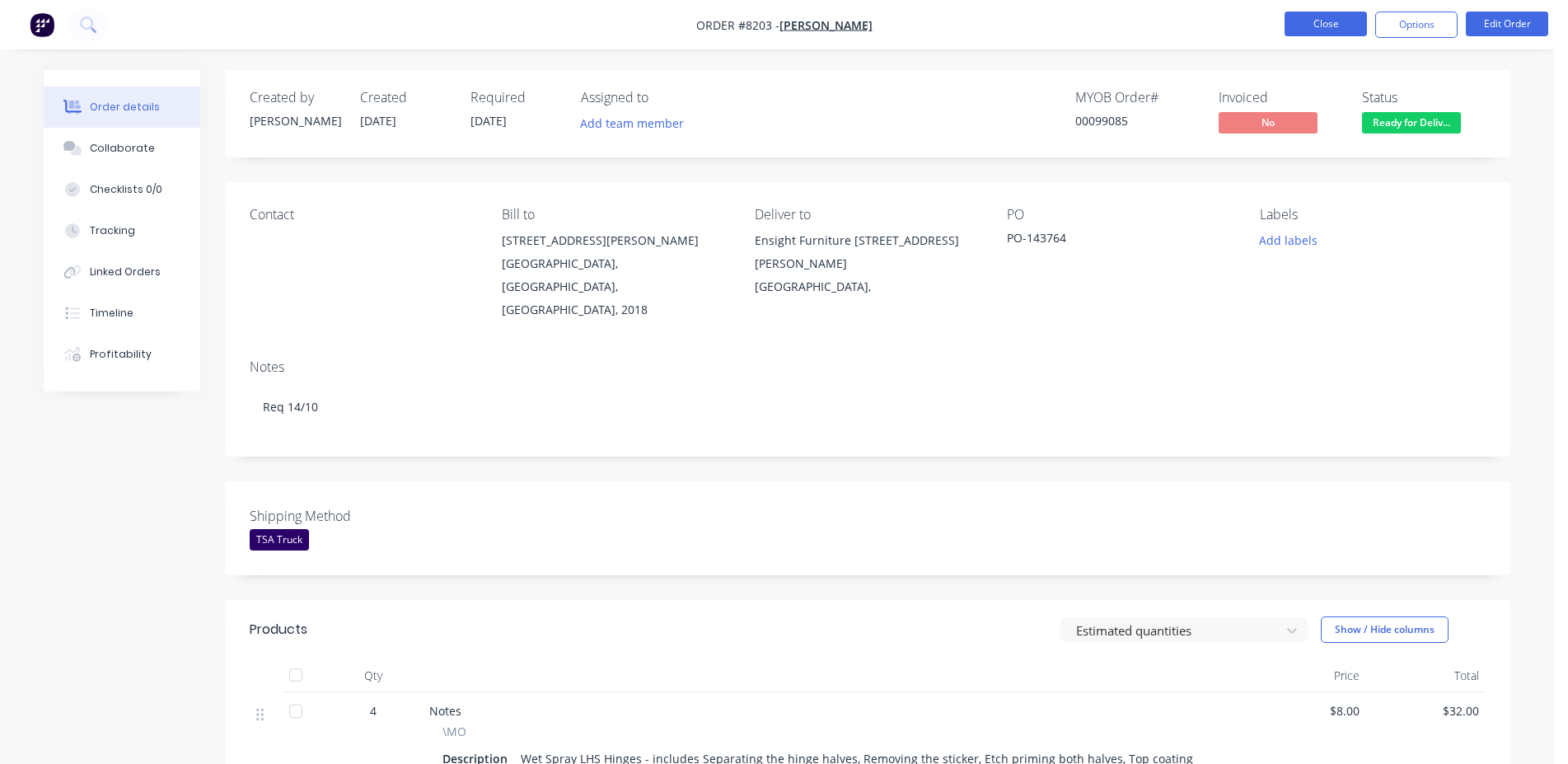
click at [1311, 15] on button "Close" at bounding box center [1326, 24] width 82 height 25
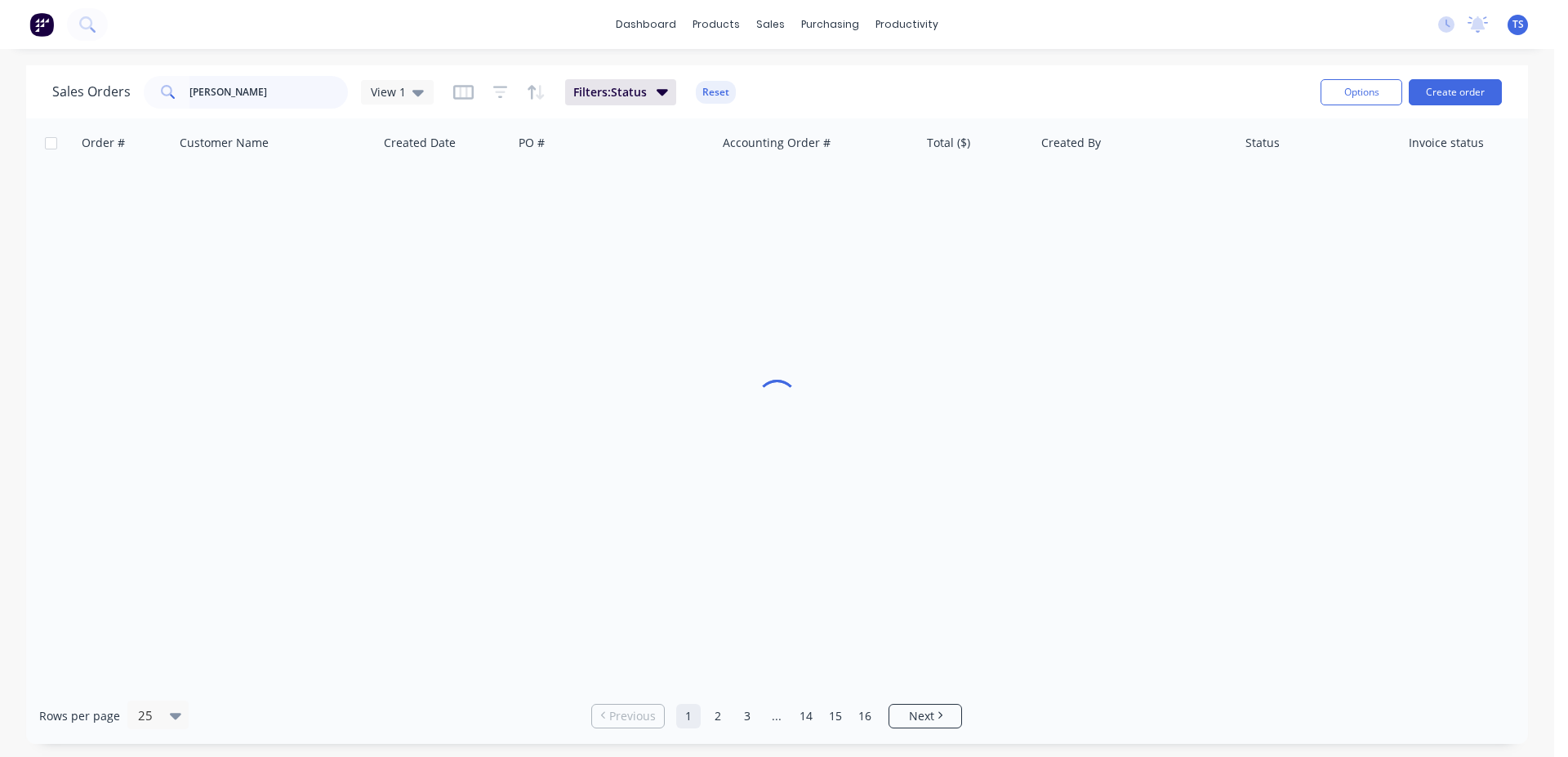
click at [267, 89] on input "[PERSON_NAME]" at bounding box center [270, 92] width 160 height 33
type input "99245"
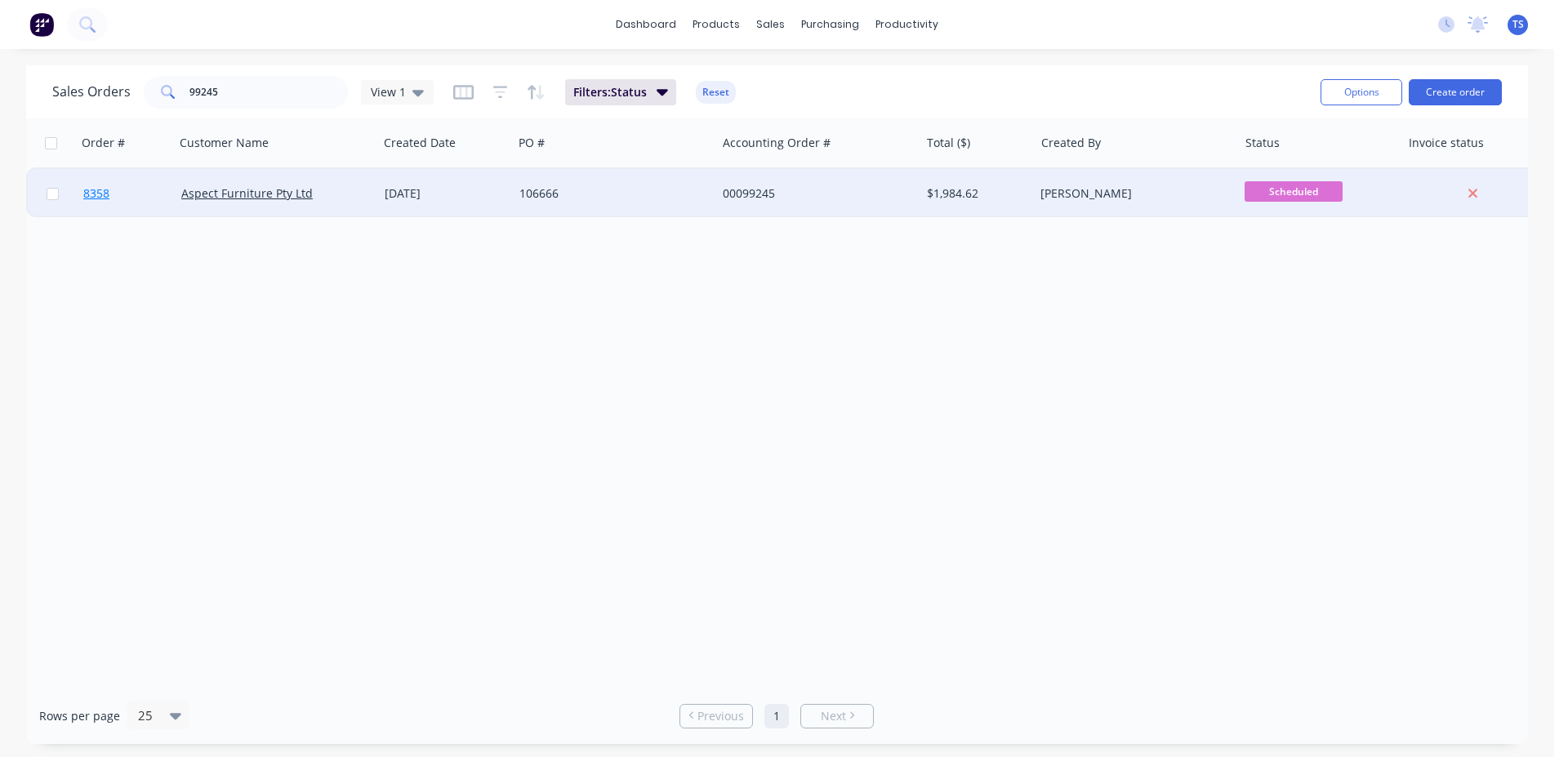
click at [104, 214] on link "8358" at bounding box center [132, 193] width 98 height 49
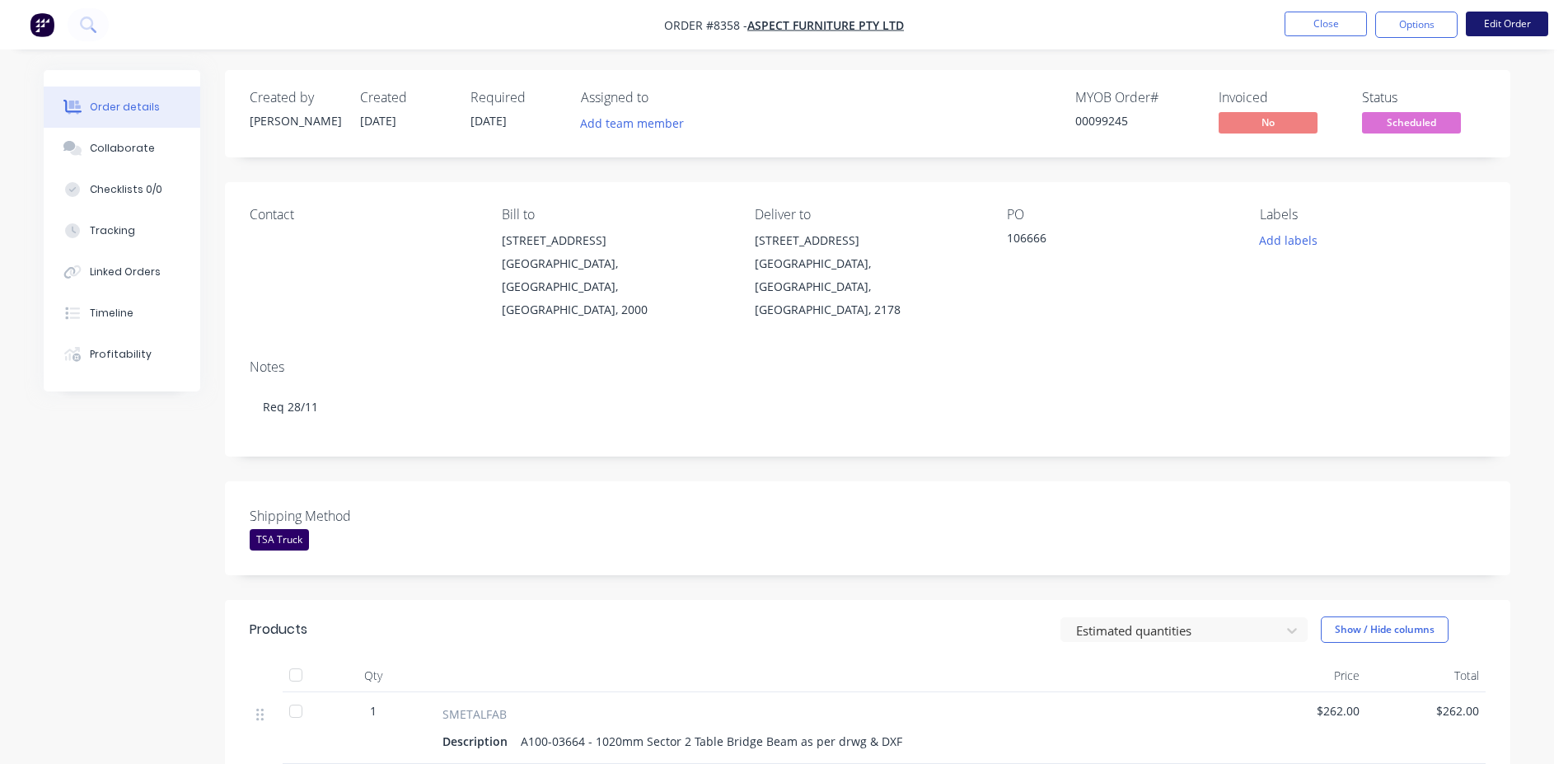
click at [1485, 31] on button "Edit Order" at bounding box center [1507, 24] width 82 height 25
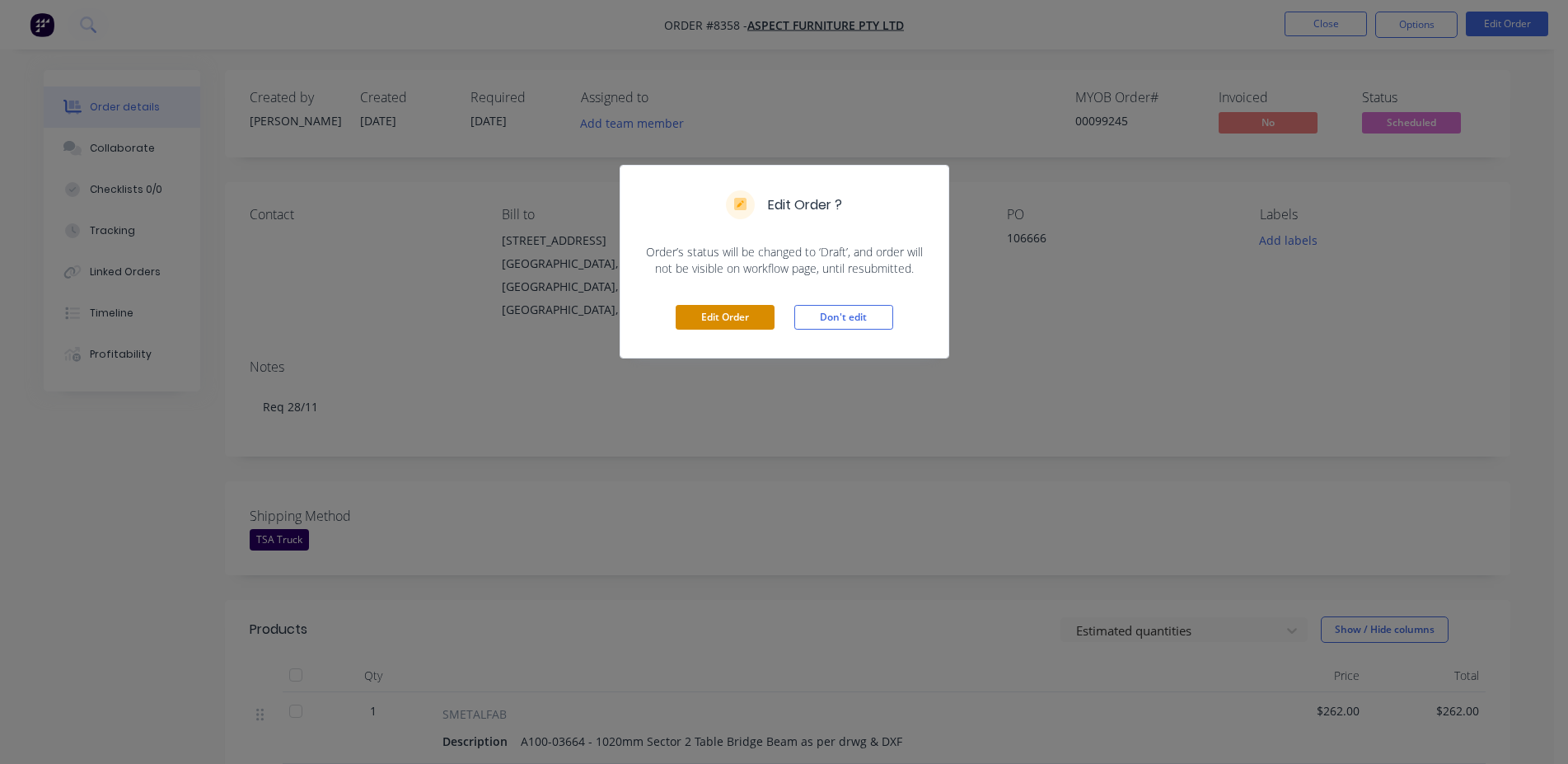
click at [725, 308] on button "Edit Order" at bounding box center [725, 317] width 99 height 25
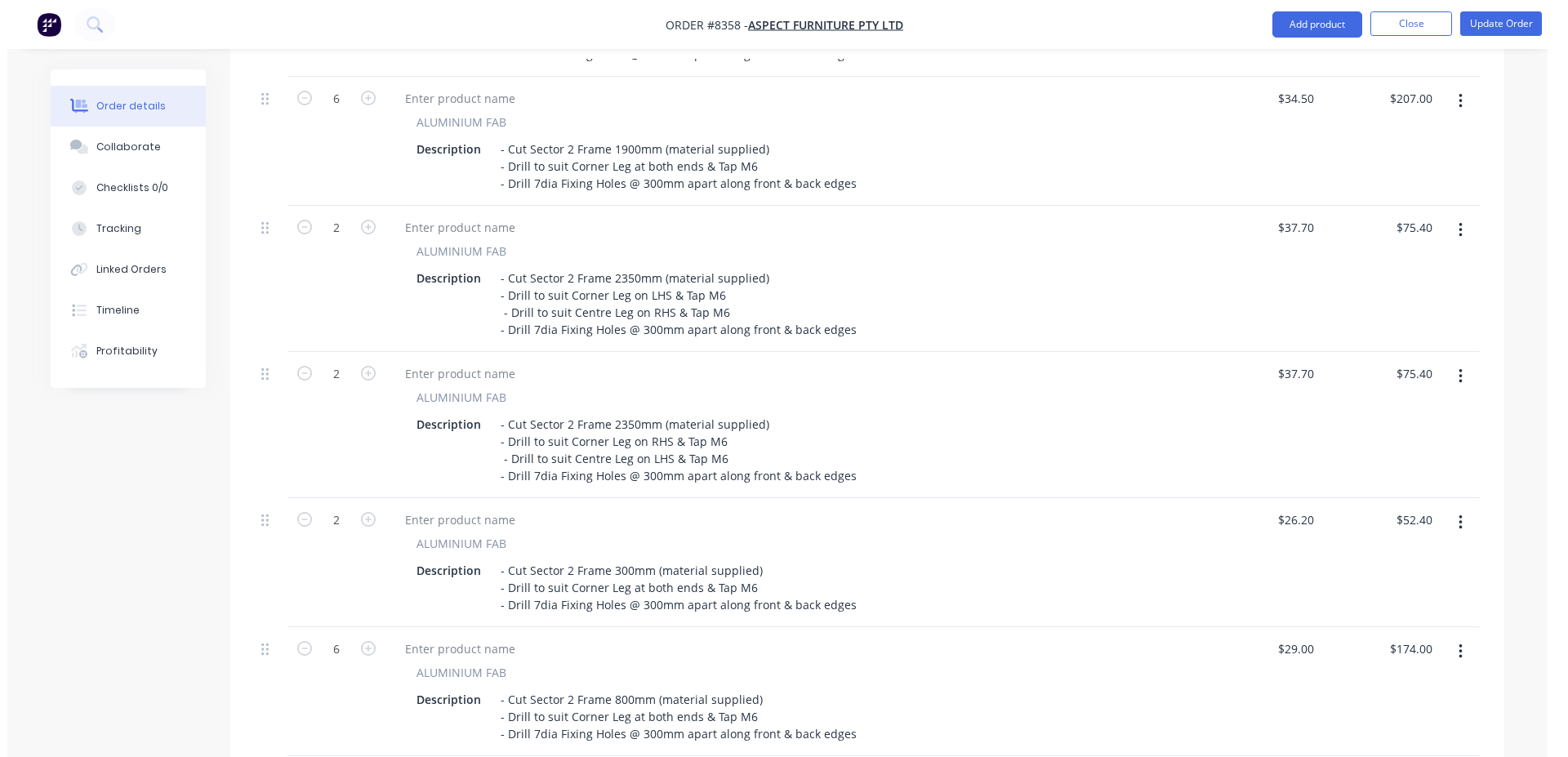
scroll to position [1660, 0]
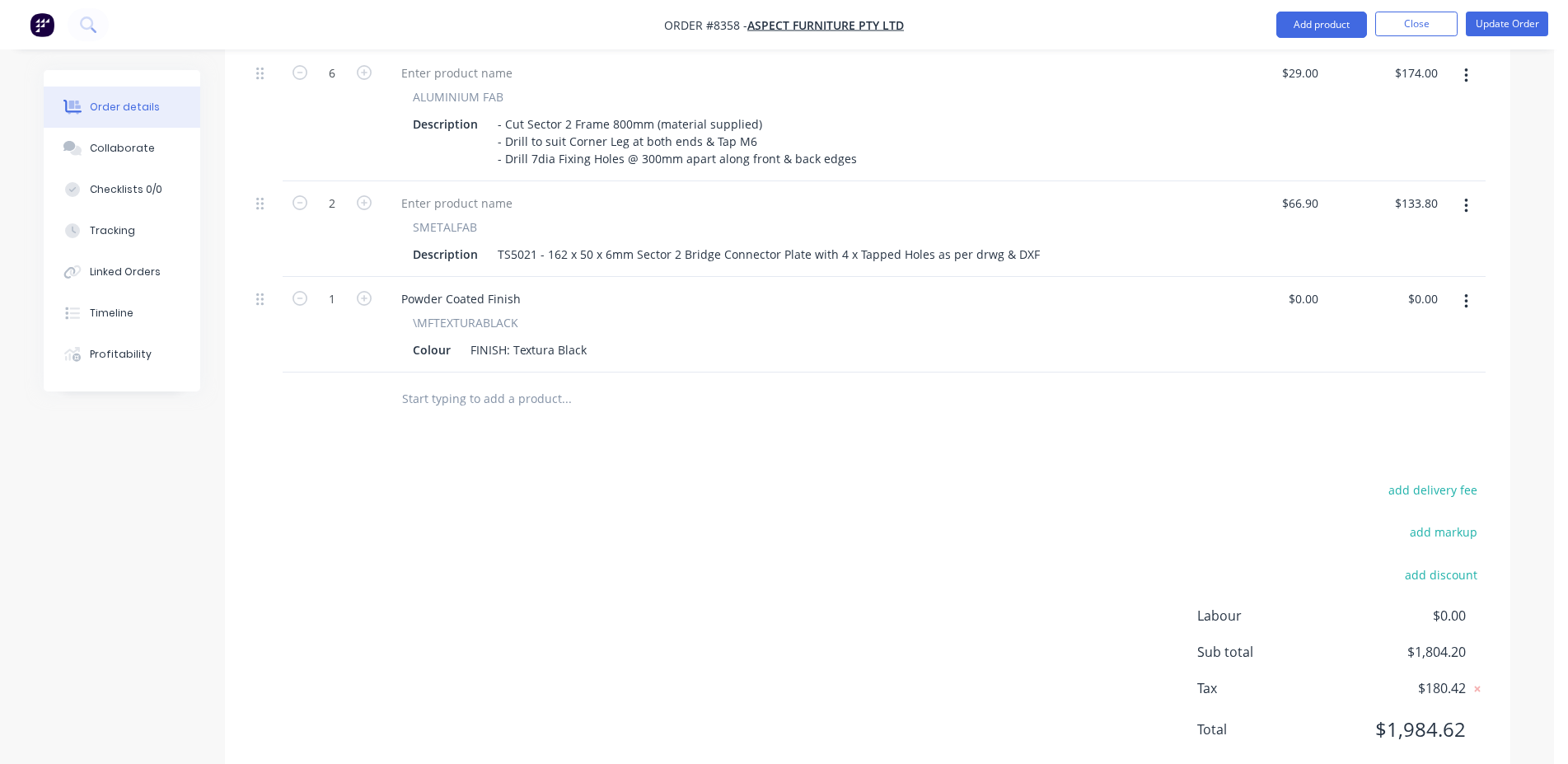
click at [490, 373] on div at bounding box center [678, 399] width 593 height 53
drag, startPoint x: 509, startPoint y: 347, endPoint x: 509, endPoint y: 368, distance: 21.0
click at [509, 382] on input "text" at bounding box center [566, 399] width 330 height 33
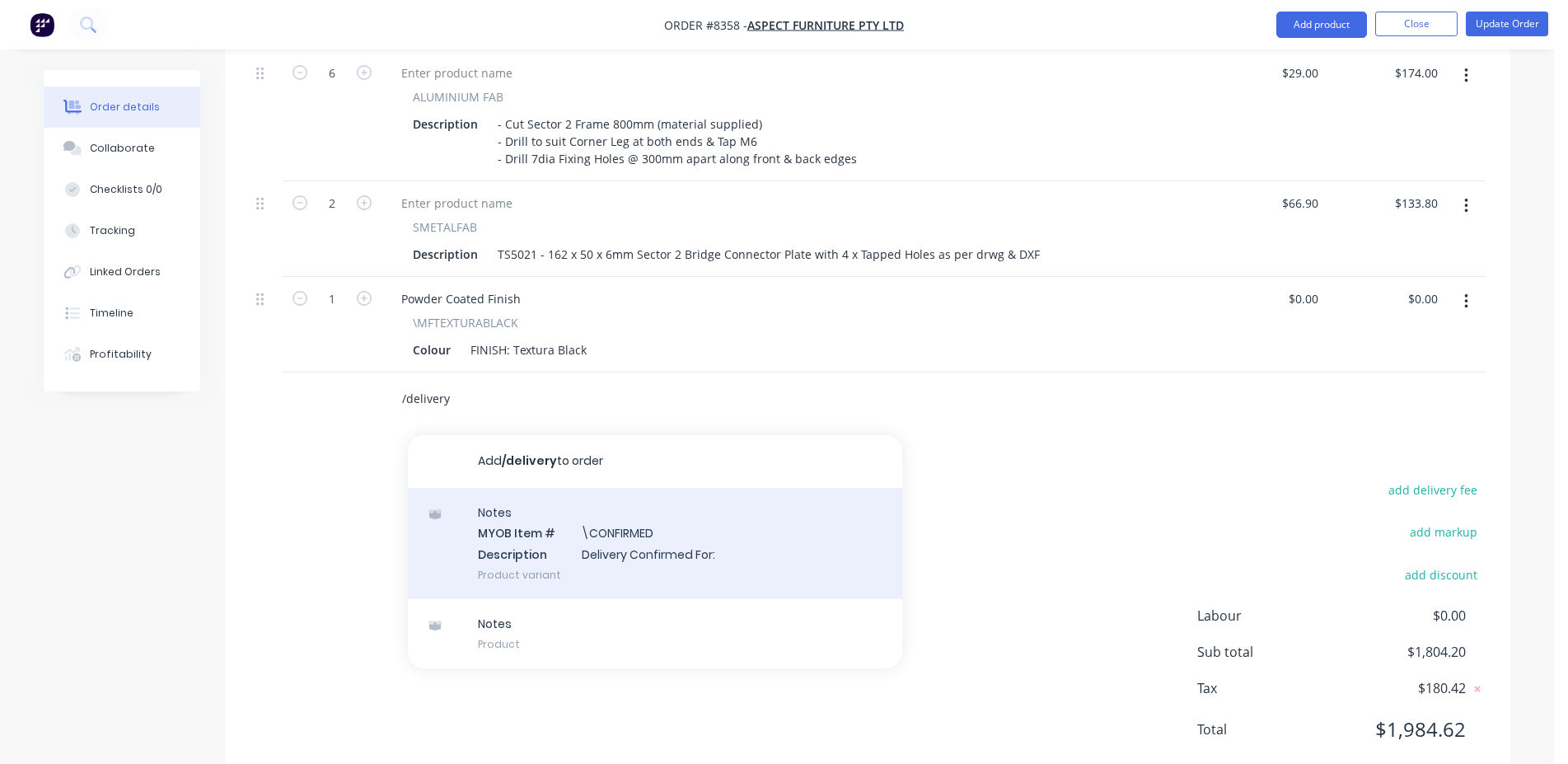
type input "/delivery"
click at [720, 505] on div "Notes MYOB Item # \CONFIRMED Description Delivery Confirmed For: Product variant" at bounding box center [654, 544] width 494 height 111
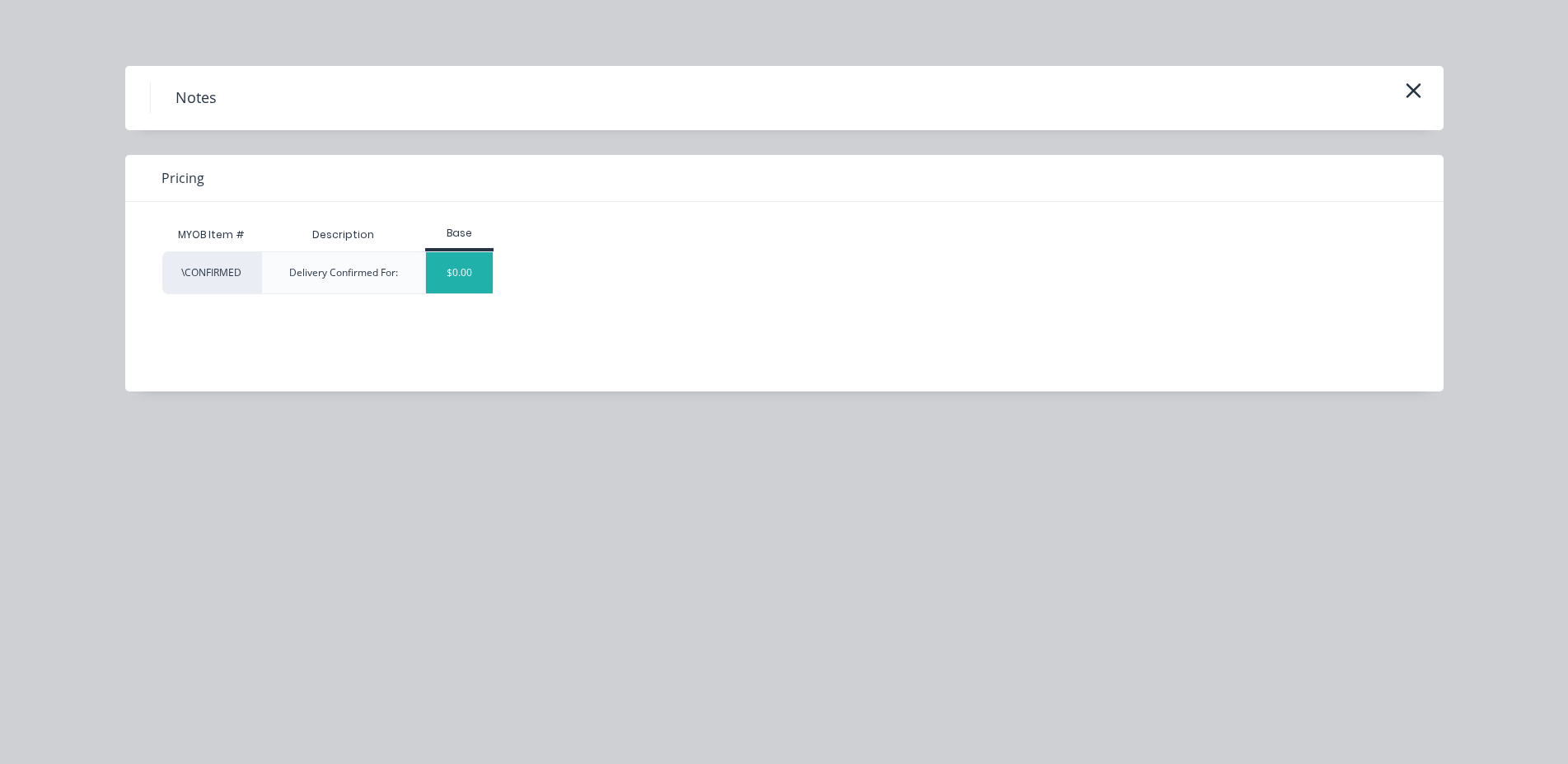
click at [479, 275] on div "$0.00" at bounding box center [459, 273] width 67 height 42
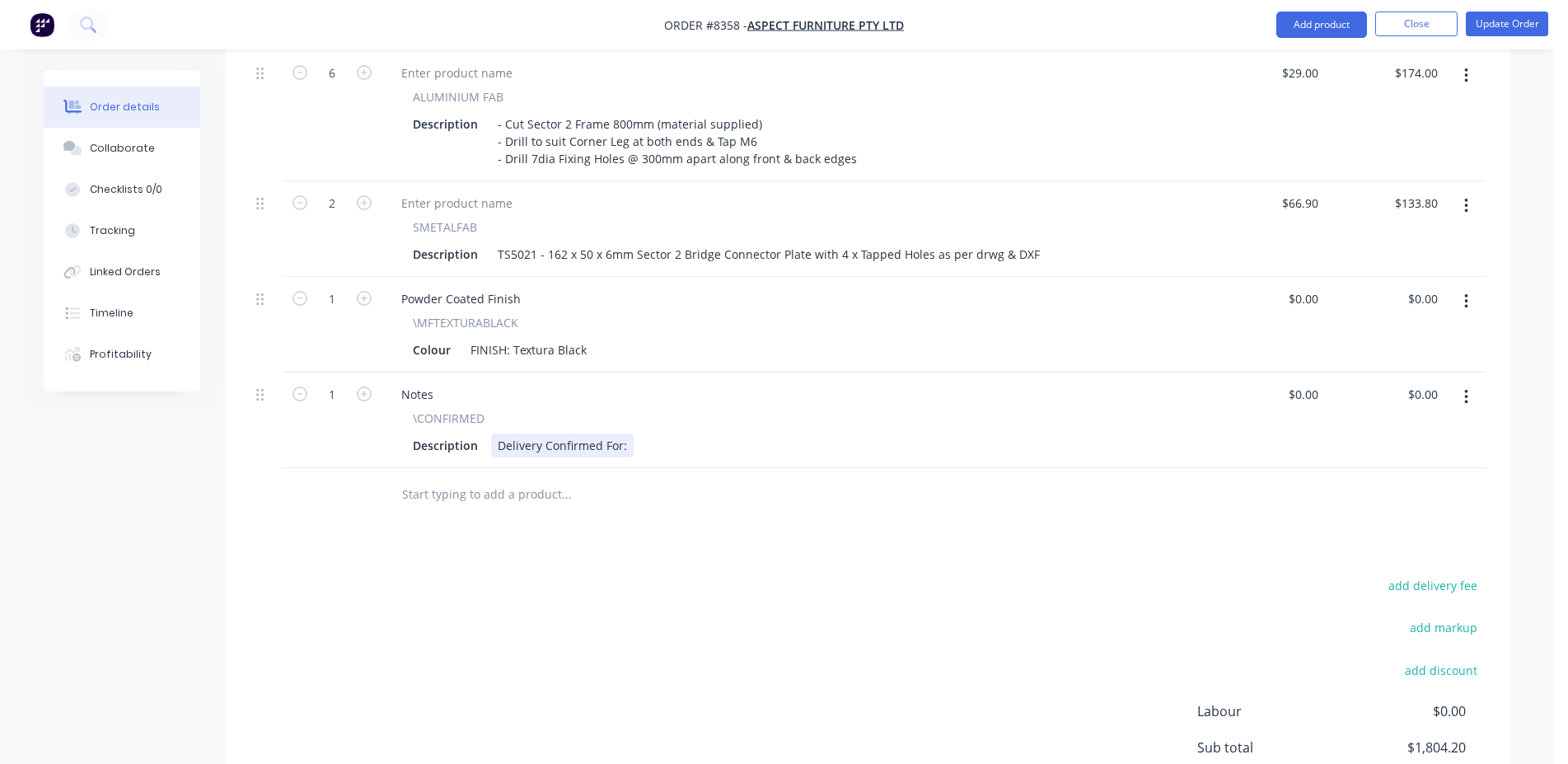
click at [626, 433] on div "Delivery Confirmed For:" at bounding box center [563, 445] width 142 height 24
click at [1498, 24] on button "Update Order" at bounding box center [1507, 24] width 82 height 25
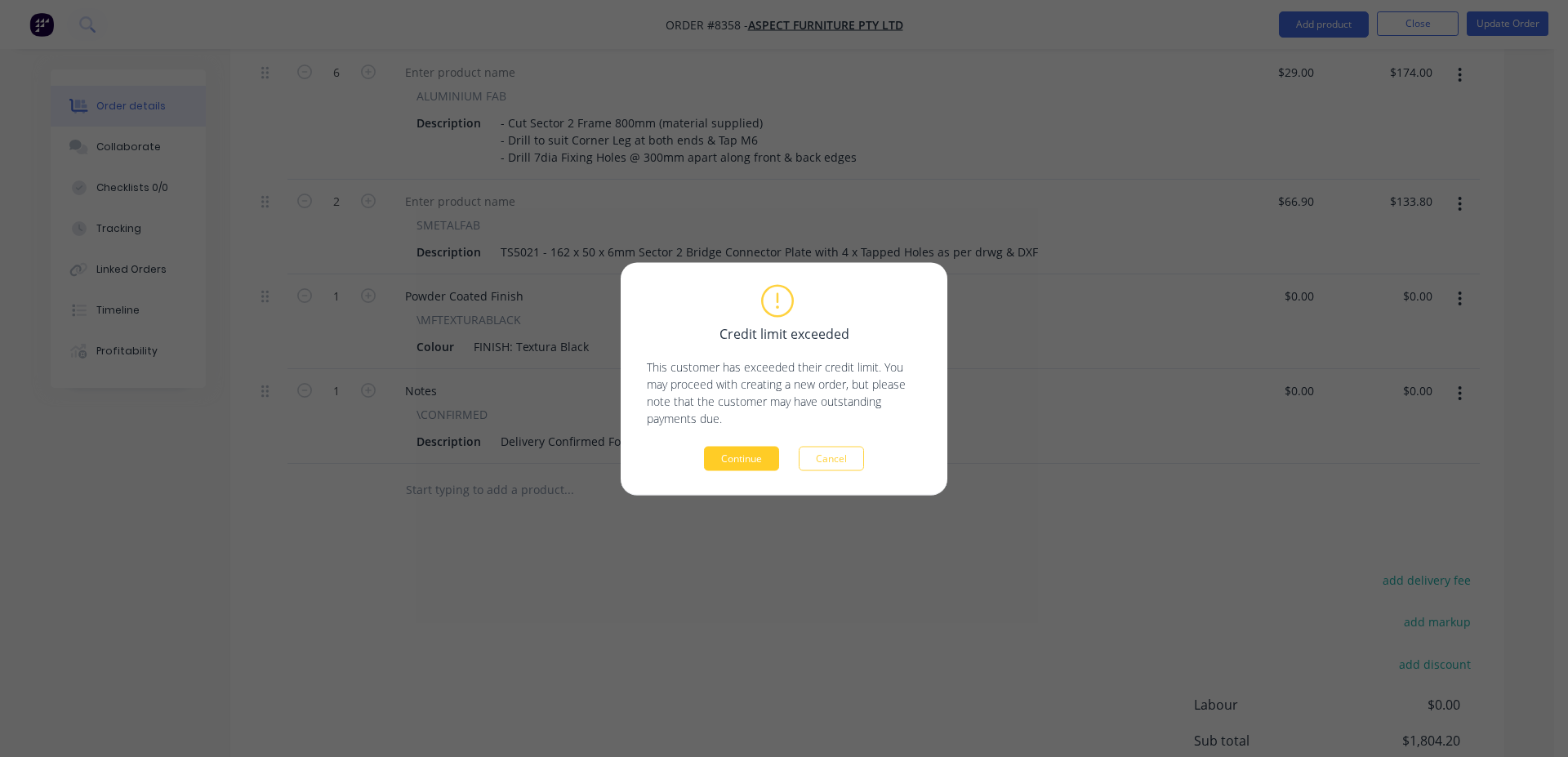
click at [739, 461] on button "Continue" at bounding box center [741, 458] width 75 height 24
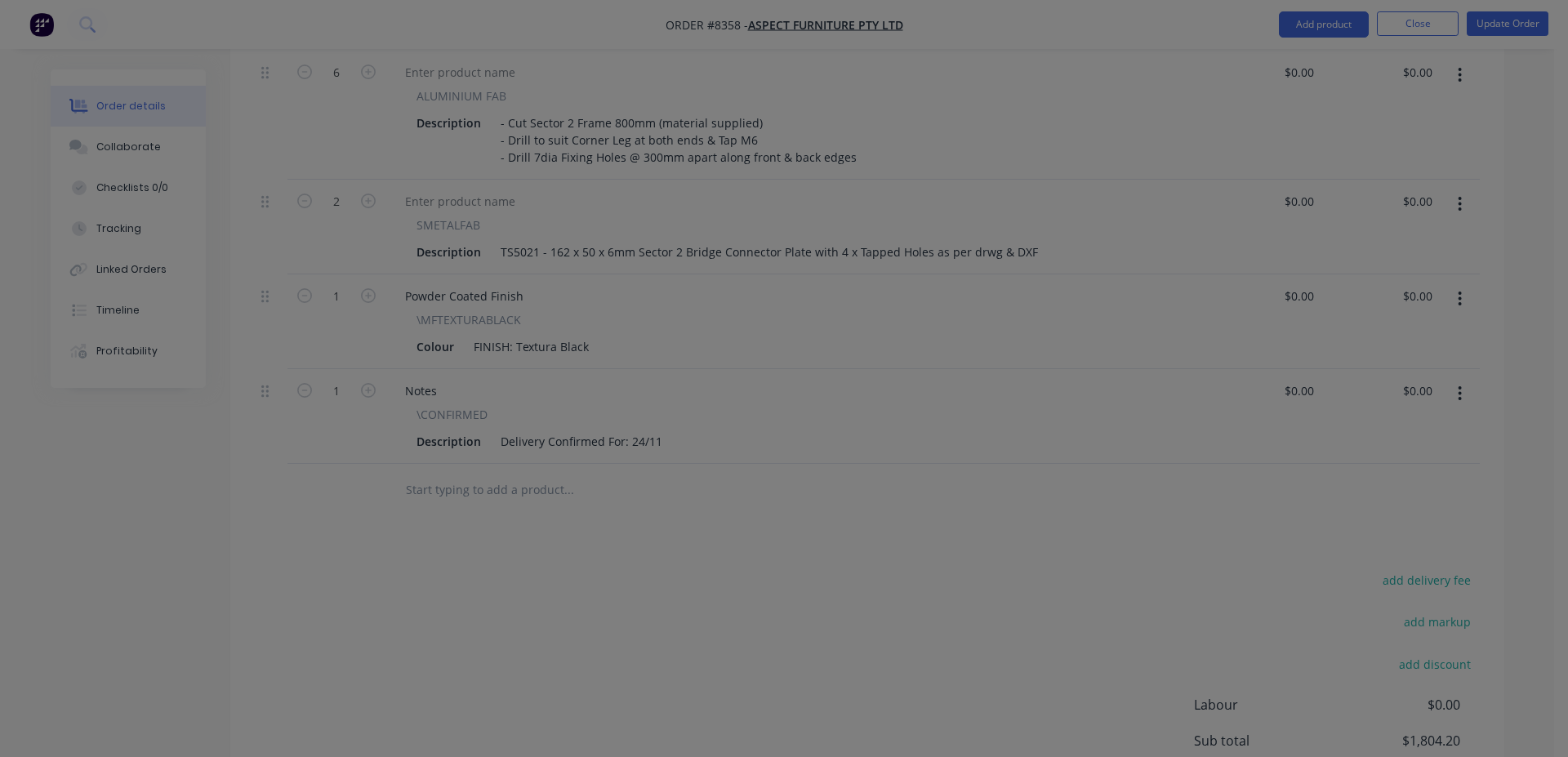
type input "$262.00"
type input "$88.00"
type input "$704.00"
type input "$29.00"
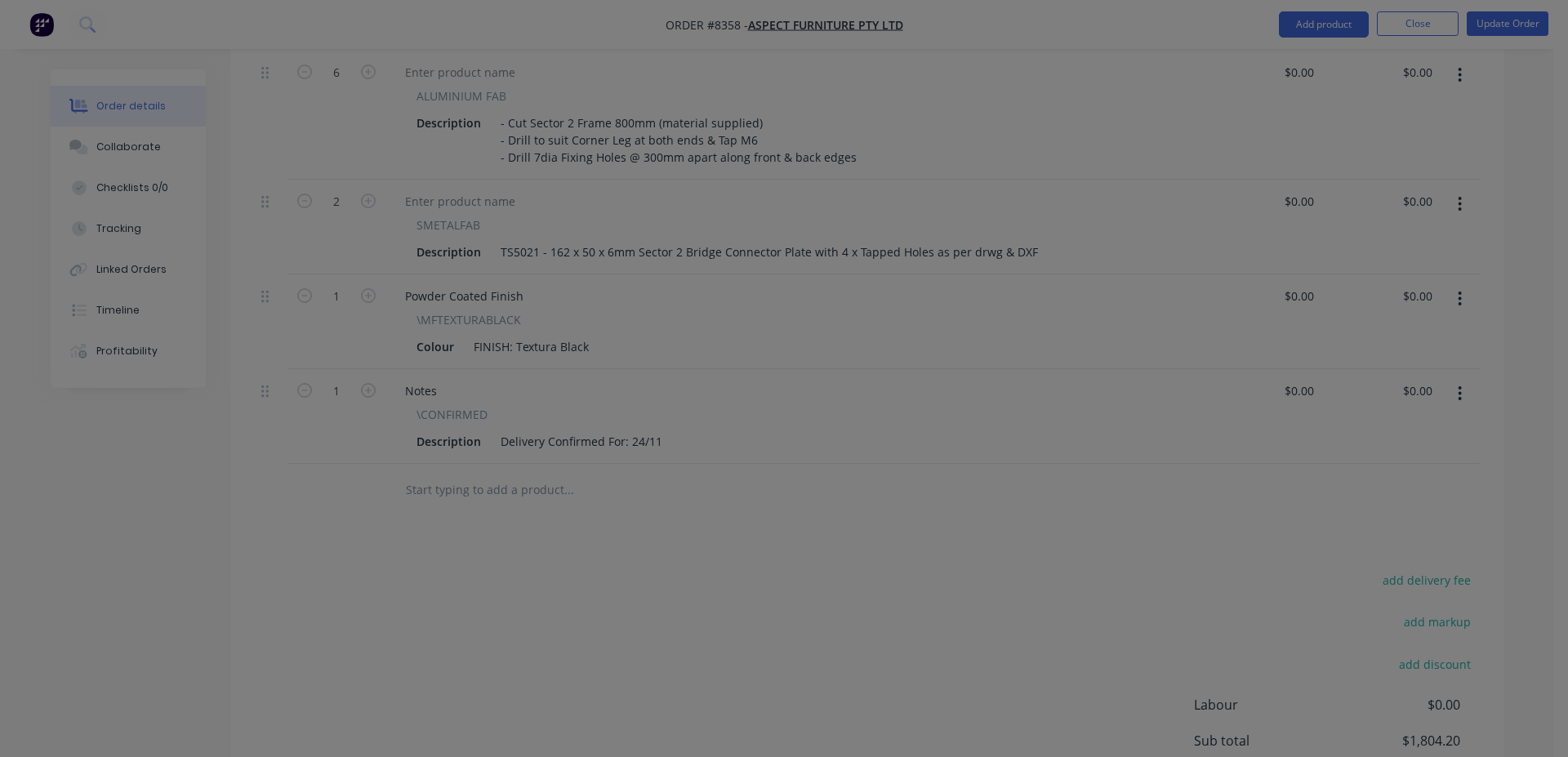
type input "$58.00"
type input "$31.10"
type input "$62.20"
type input "$34.50"
type input "$207.00"
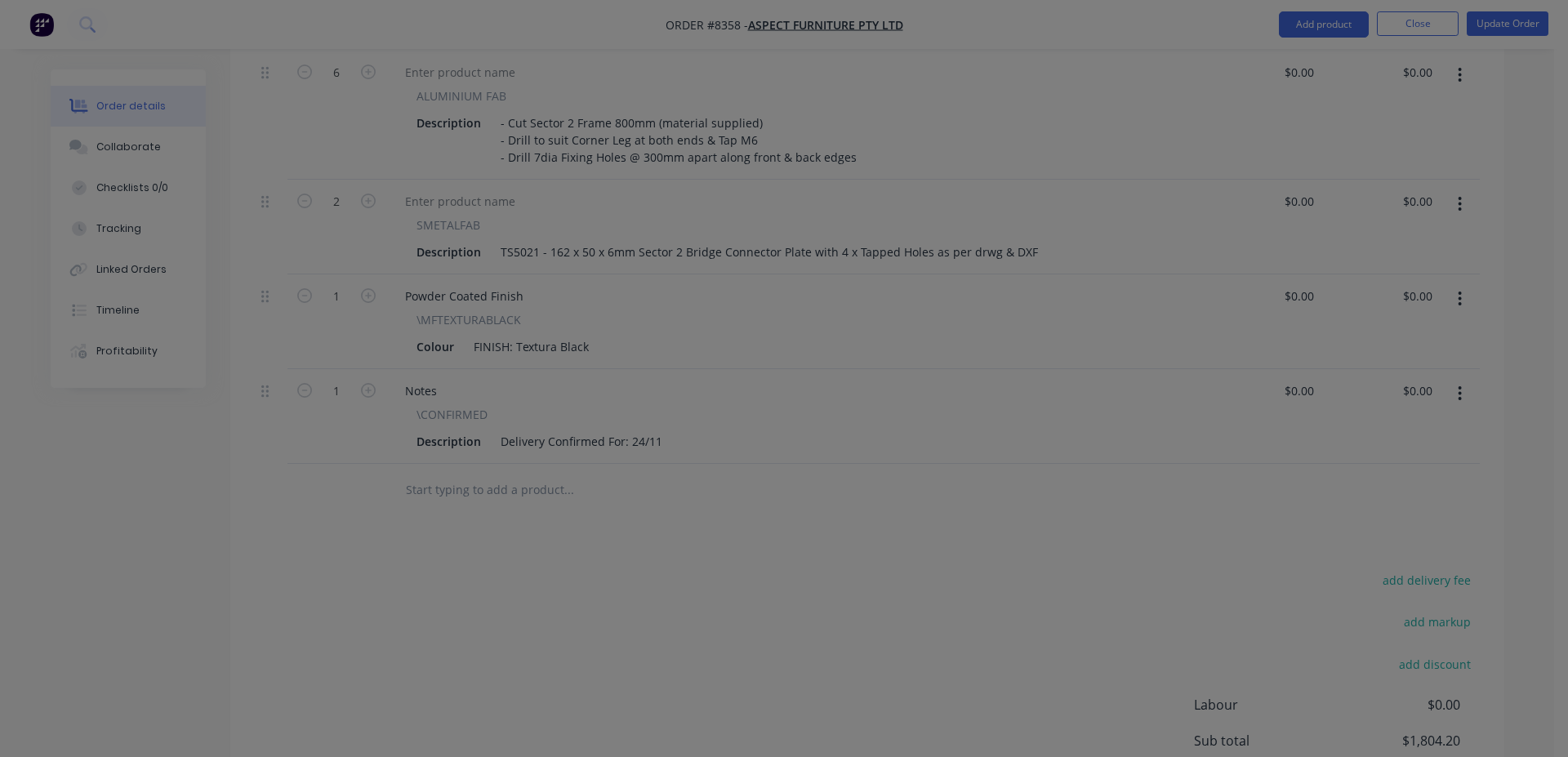
type input "$37.70"
type input "$75.40"
type input "$37.70"
type input "$75.40"
type input "$26.20"
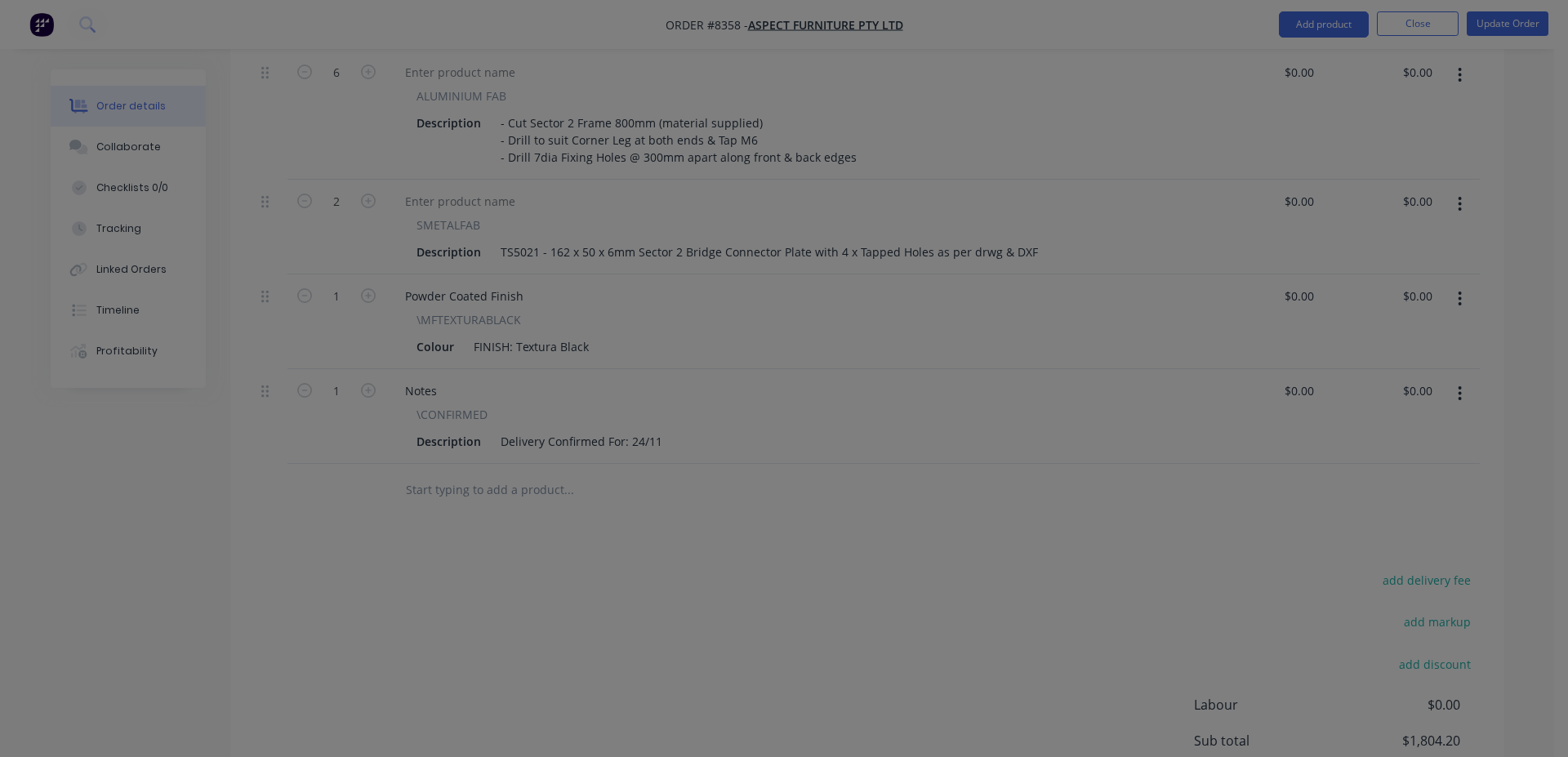
type input "$52.40"
type input "$29.00"
type input "$174.00"
type input "$66.90"
type input "$133.80"
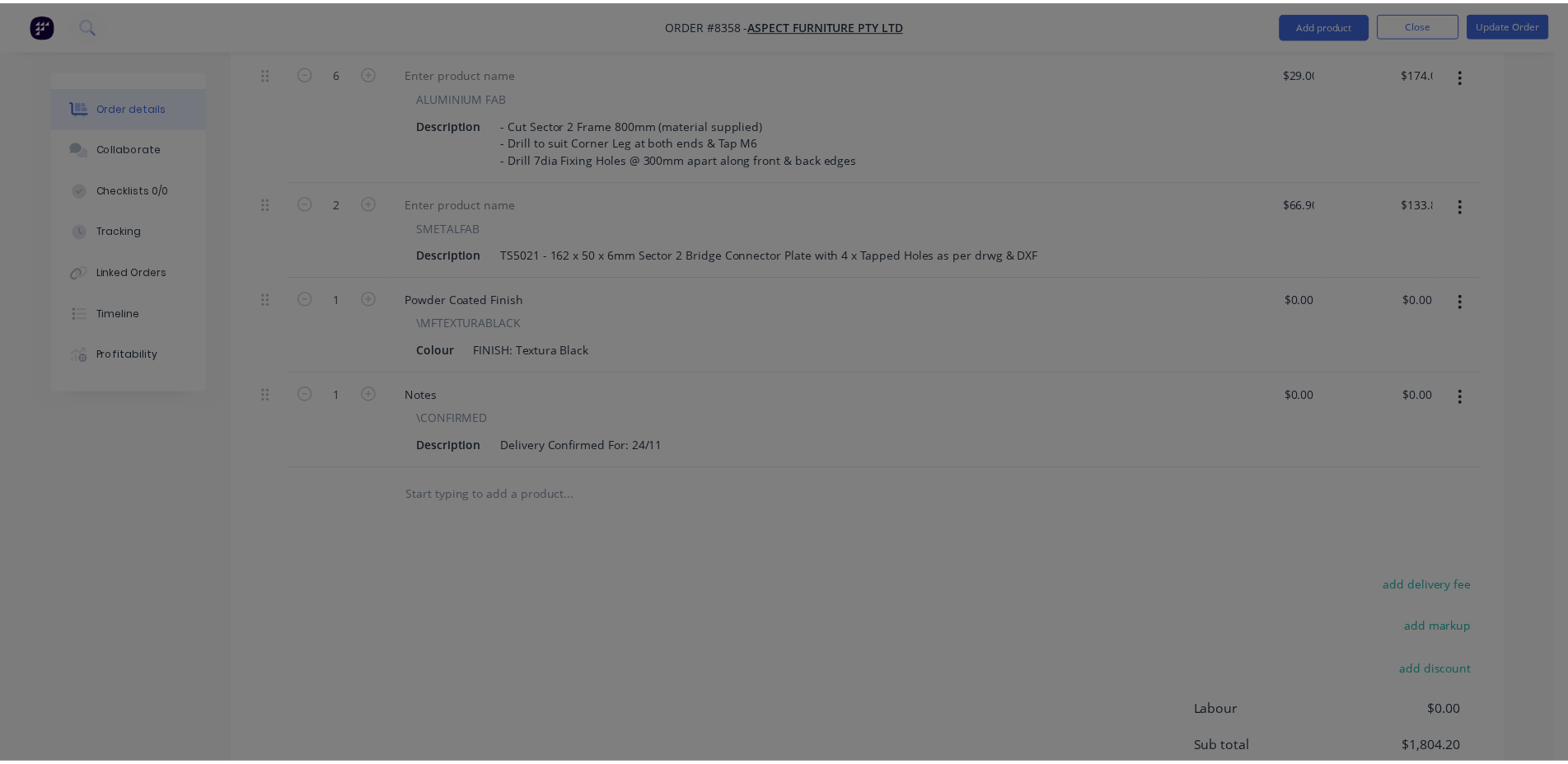
scroll to position [1337, 0]
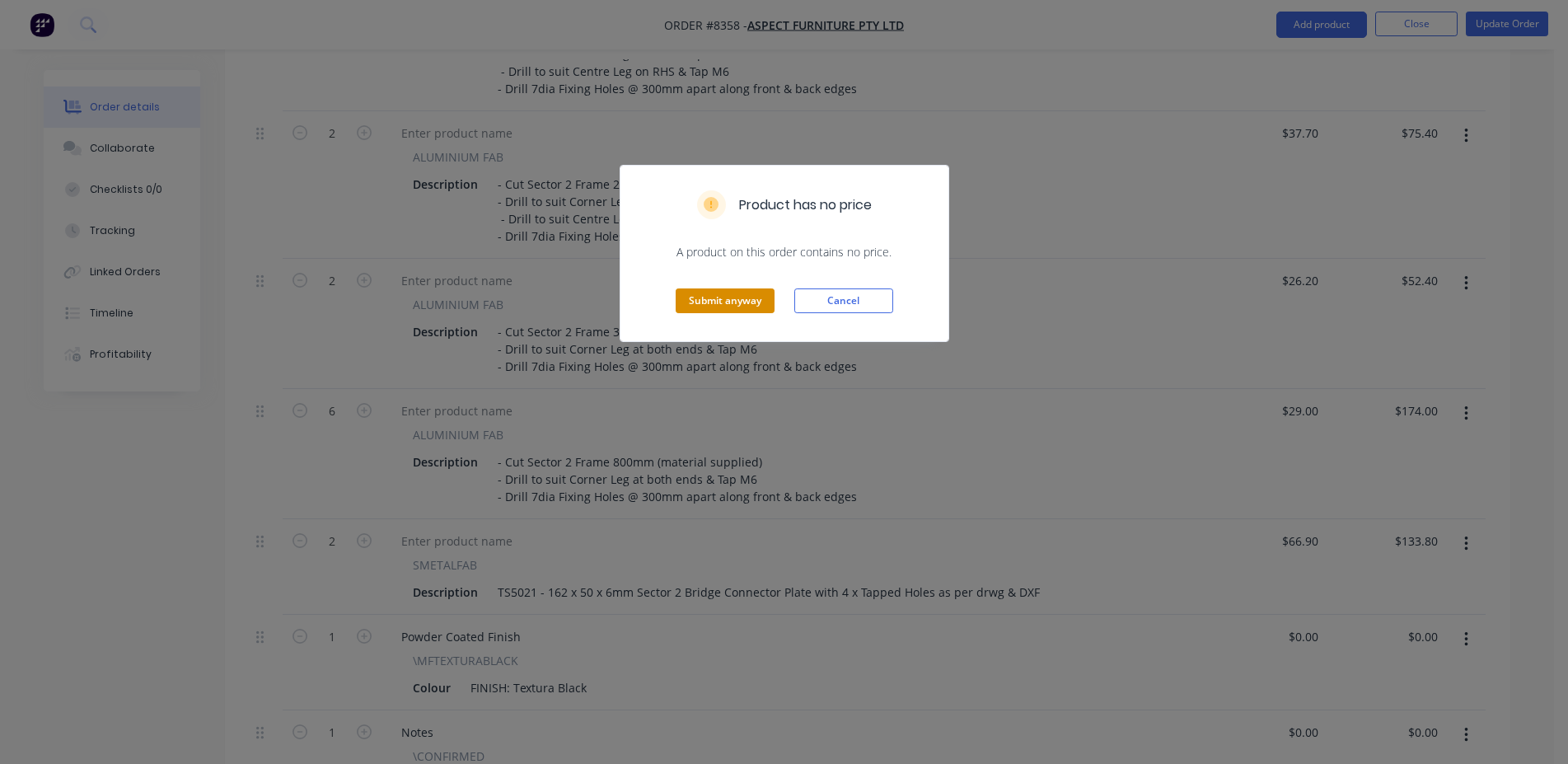
click at [712, 300] on button "Submit anyway" at bounding box center [725, 300] width 99 height 25
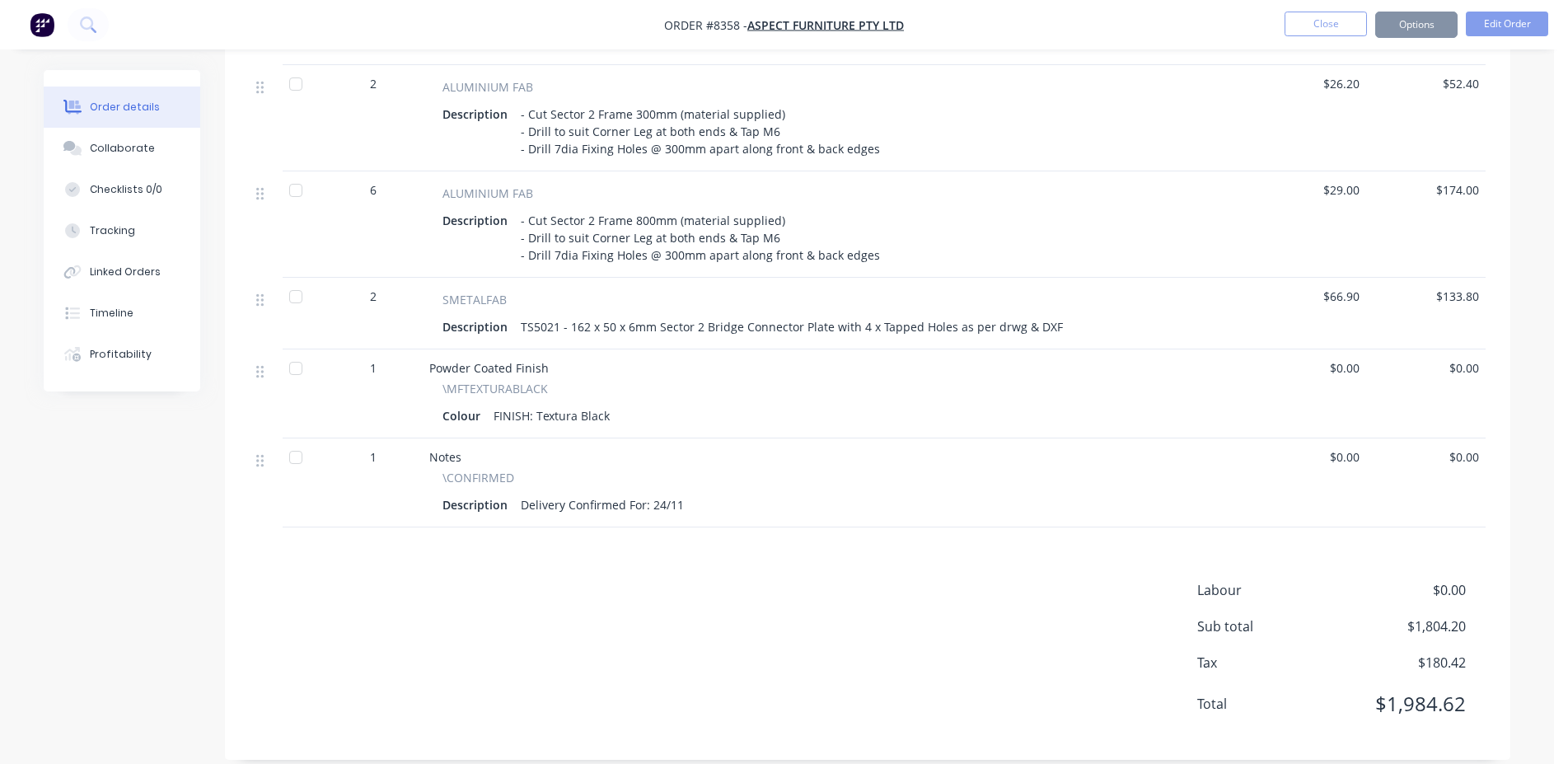
scroll to position [1335, 0]
click at [1337, 34] on button "Close" at bounding box center [1326, 24] width 82 height 25
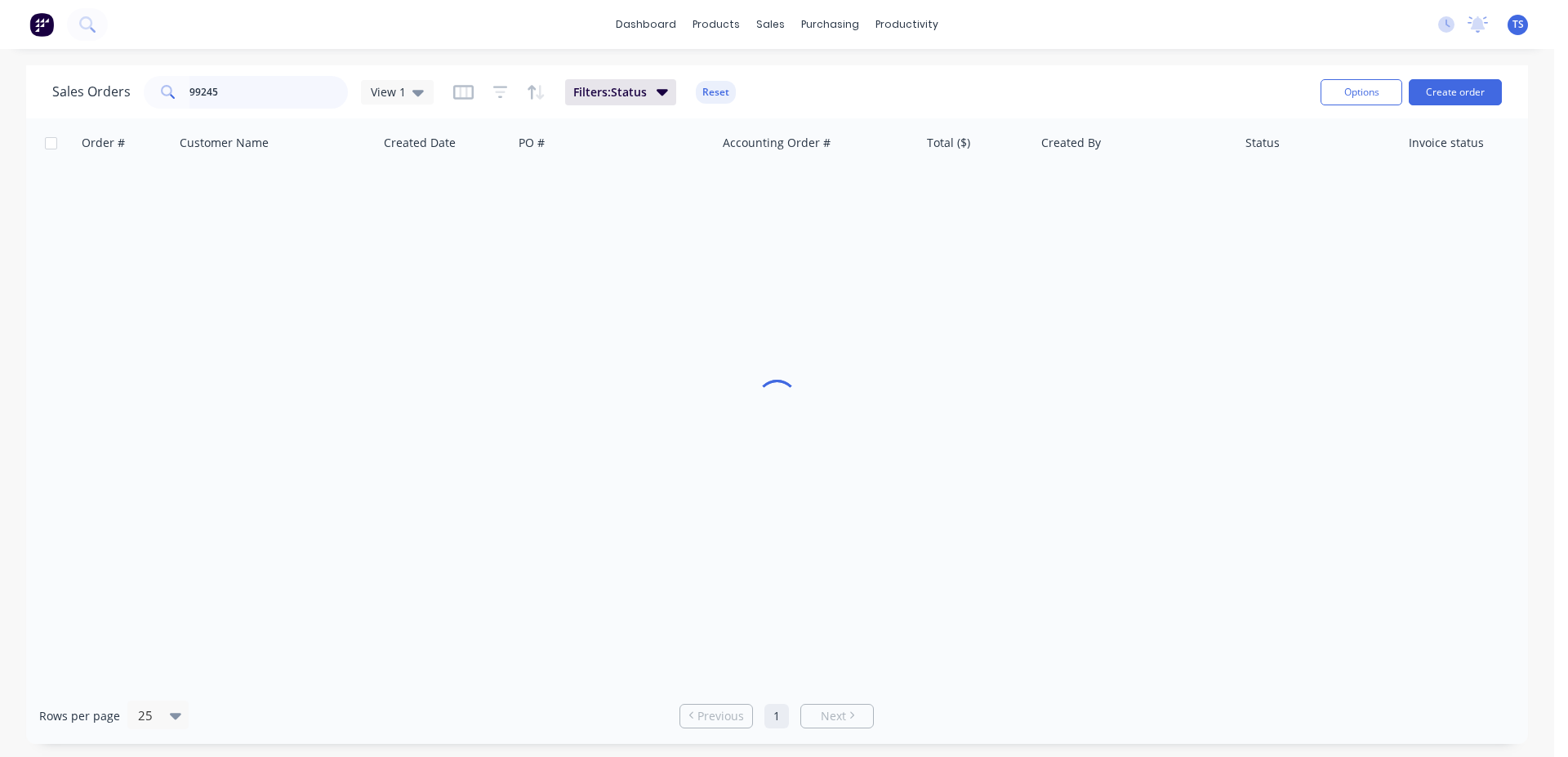
click at [220, 92] on input "99245" at bounding box center [270, 92] width 160 height 33
click at [276, 96] on input "97782" at bounding box center [270, 92] width 160 height 33
click at [219, 93] on input "97782" at bounding box center [270, 92] width 160 height 33
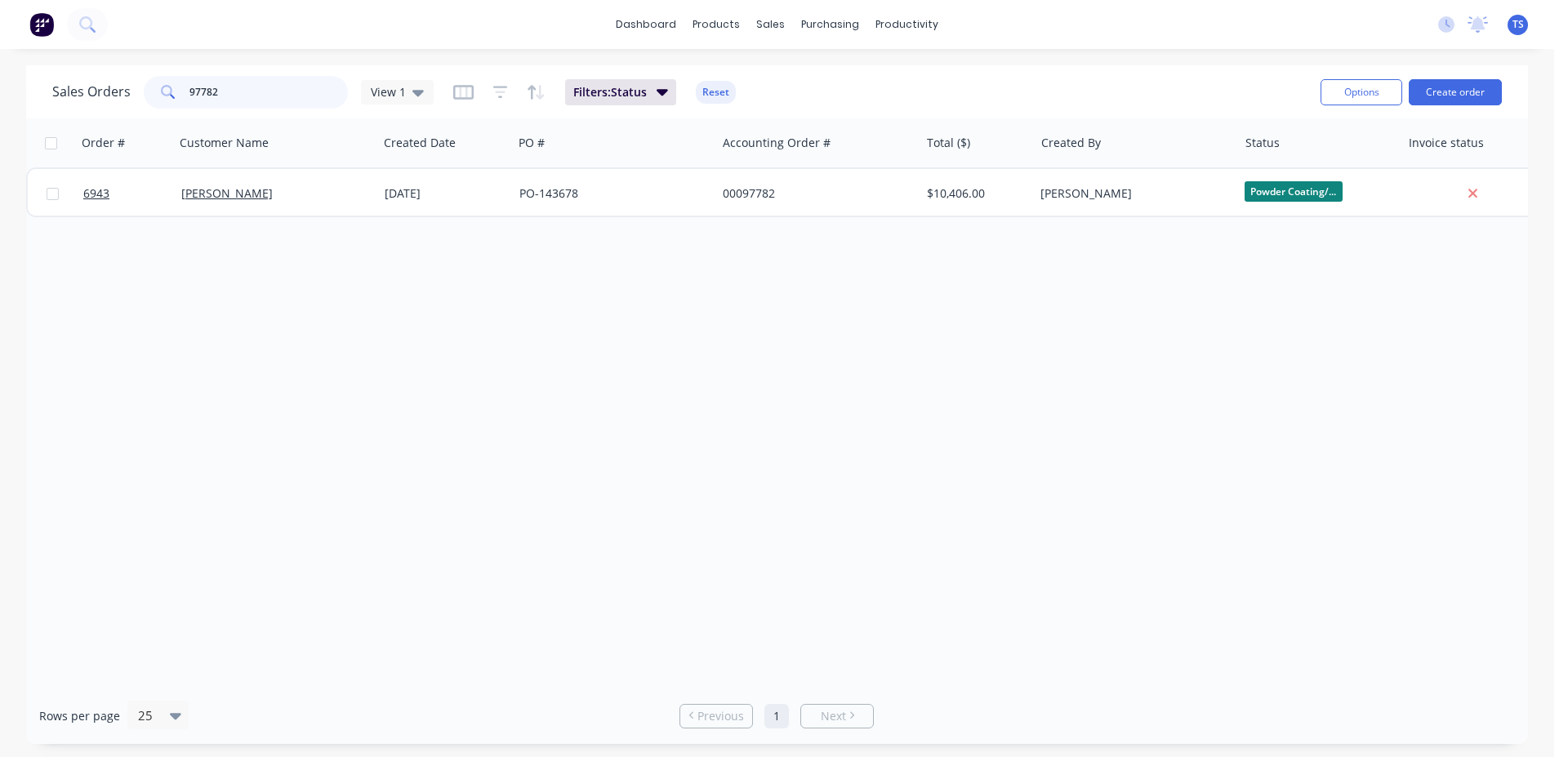
click at [219, 93] on input "97782" at bounding box center [270, 92] width 160 height 33
click at [248, 94] on input "97782" at bounding box center [270, 92] width 160 height 33
click at [244, 93] on input "97782" at bounding box center [270, 92] width 160 height 33
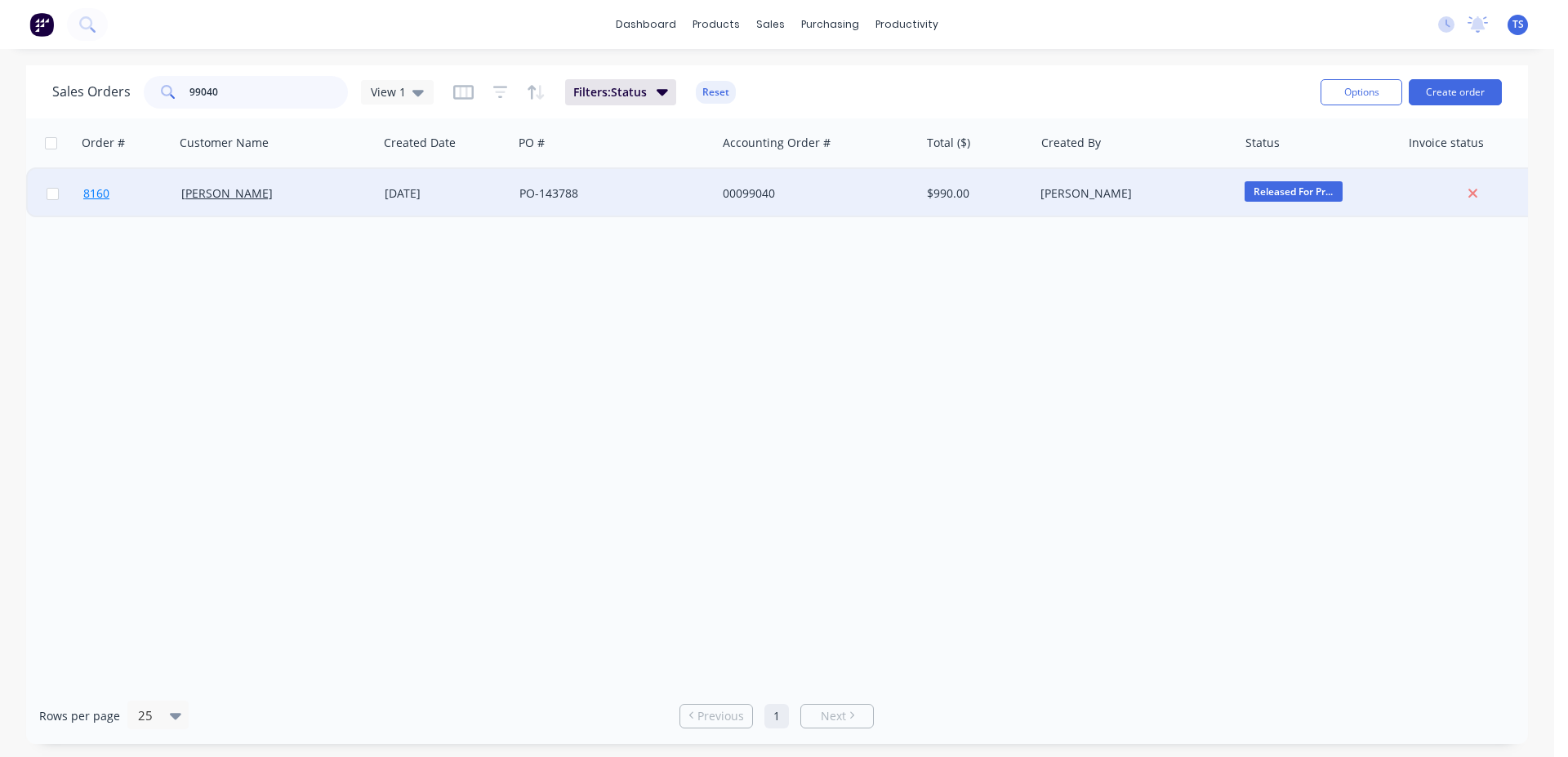
type input "99040"
click at [136, 207] on link "8160" at bounding box center [132, 193] width 98 height 49
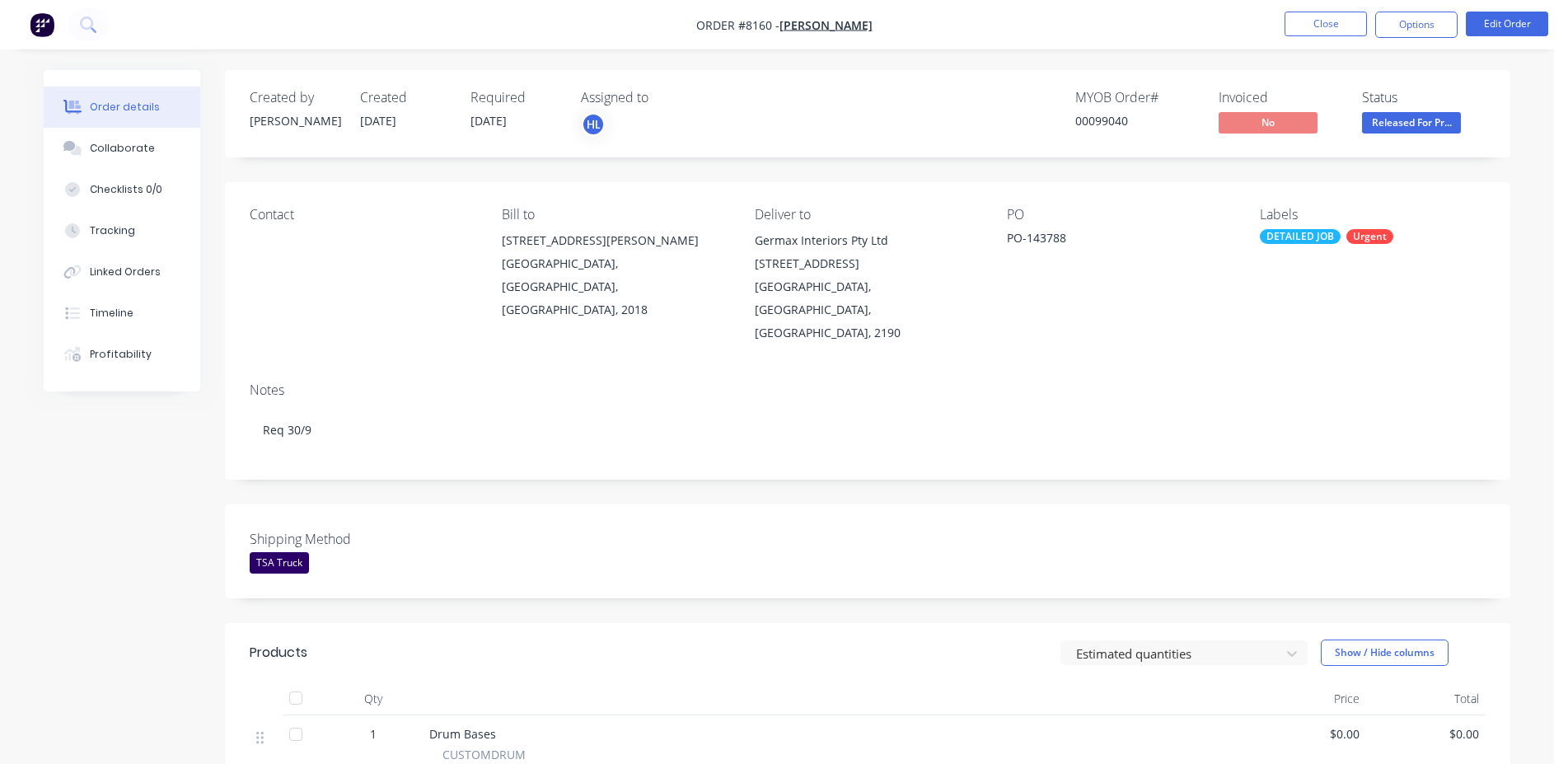
click at [1421, 133] on span "Released For Pr..." at bounding box center [1411, 122] width 99 height 20
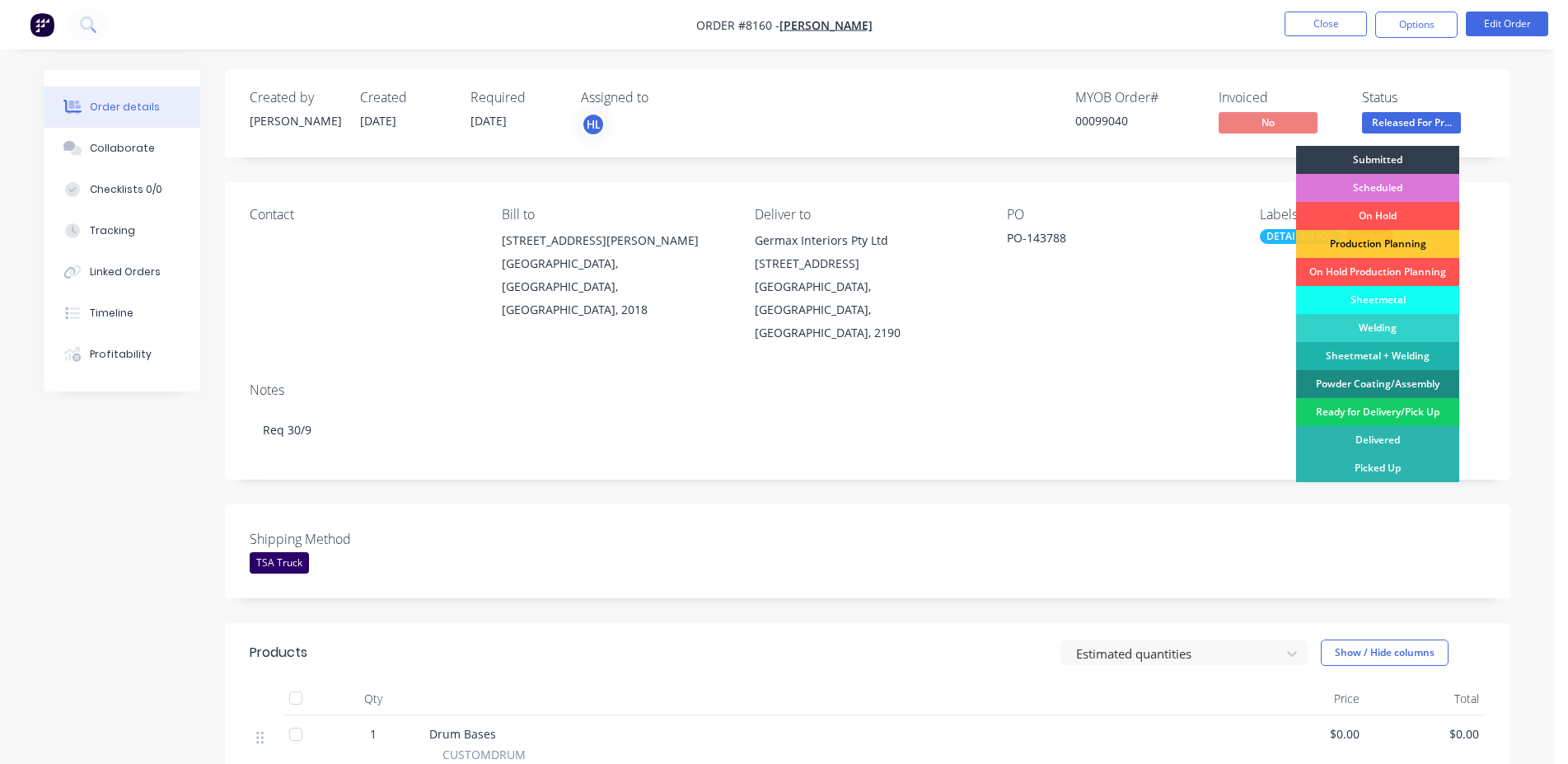
click at [1393, 407] on div "Ready for Delivery/Pick Up" at bounding box center [1378, 412] width 164 height 28
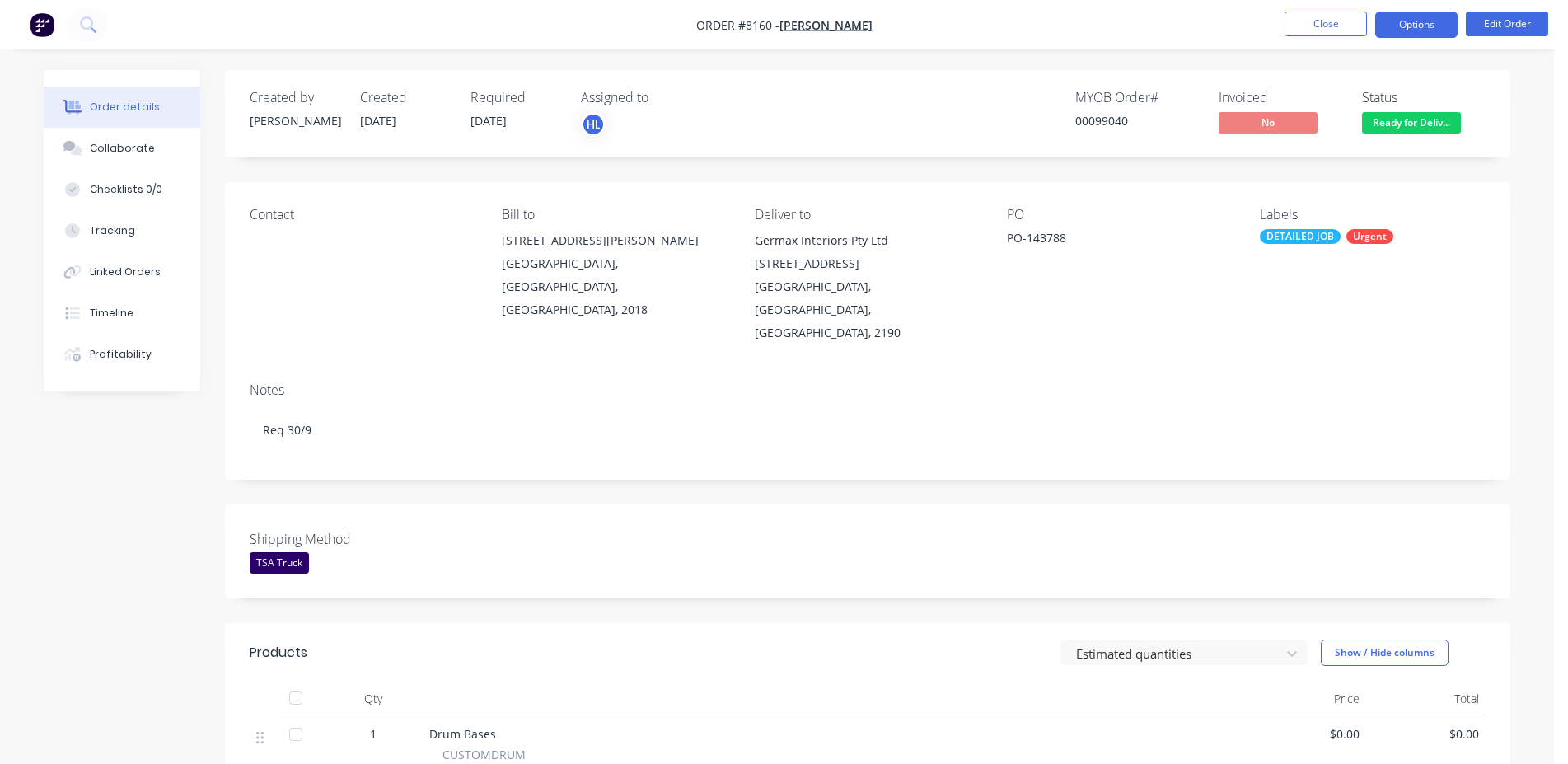
click at [1438, 30] on button "Options" at bounding box center [1416, 25] width 82 height 26
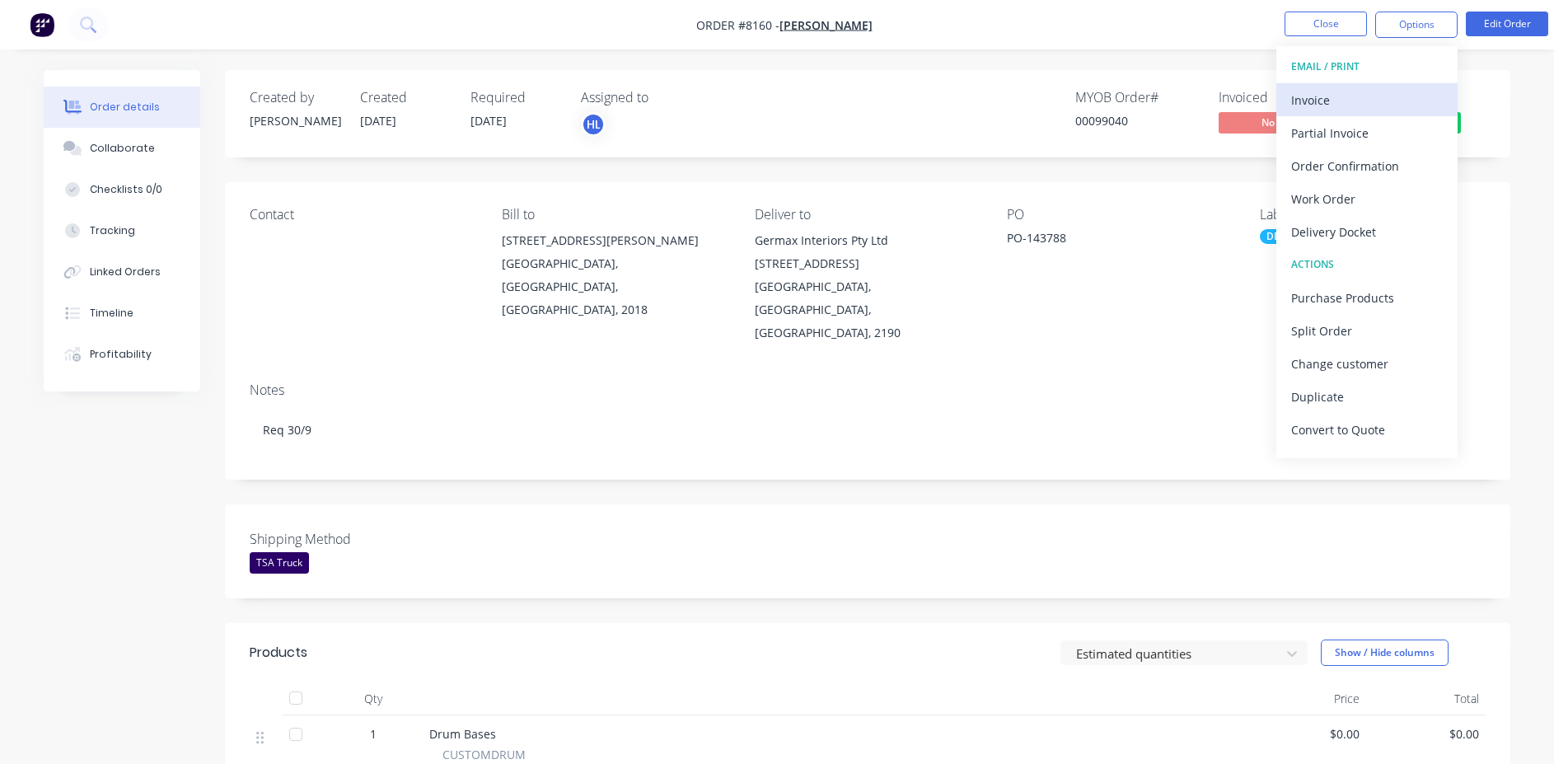
click at [1368, 100] on div "Invoice" at bounding box center [1367, 100] width 152 height 24
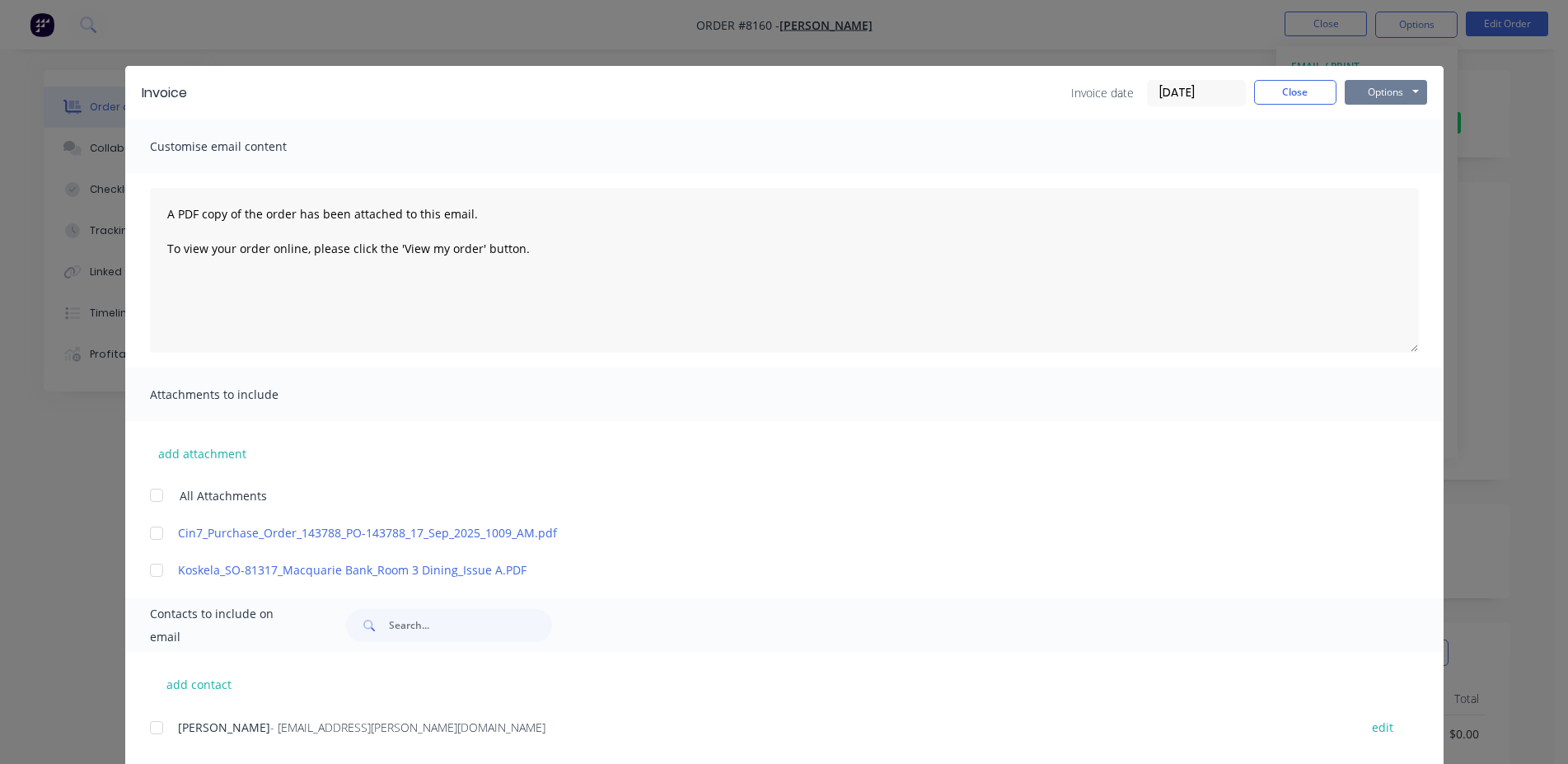
click at [1404, 86] on button "Options" at bounding box center [1386, 92] width 82 height 25
click at [1394, 158] on button "Print" at bounding box center [1398, 148] width 105 height 27
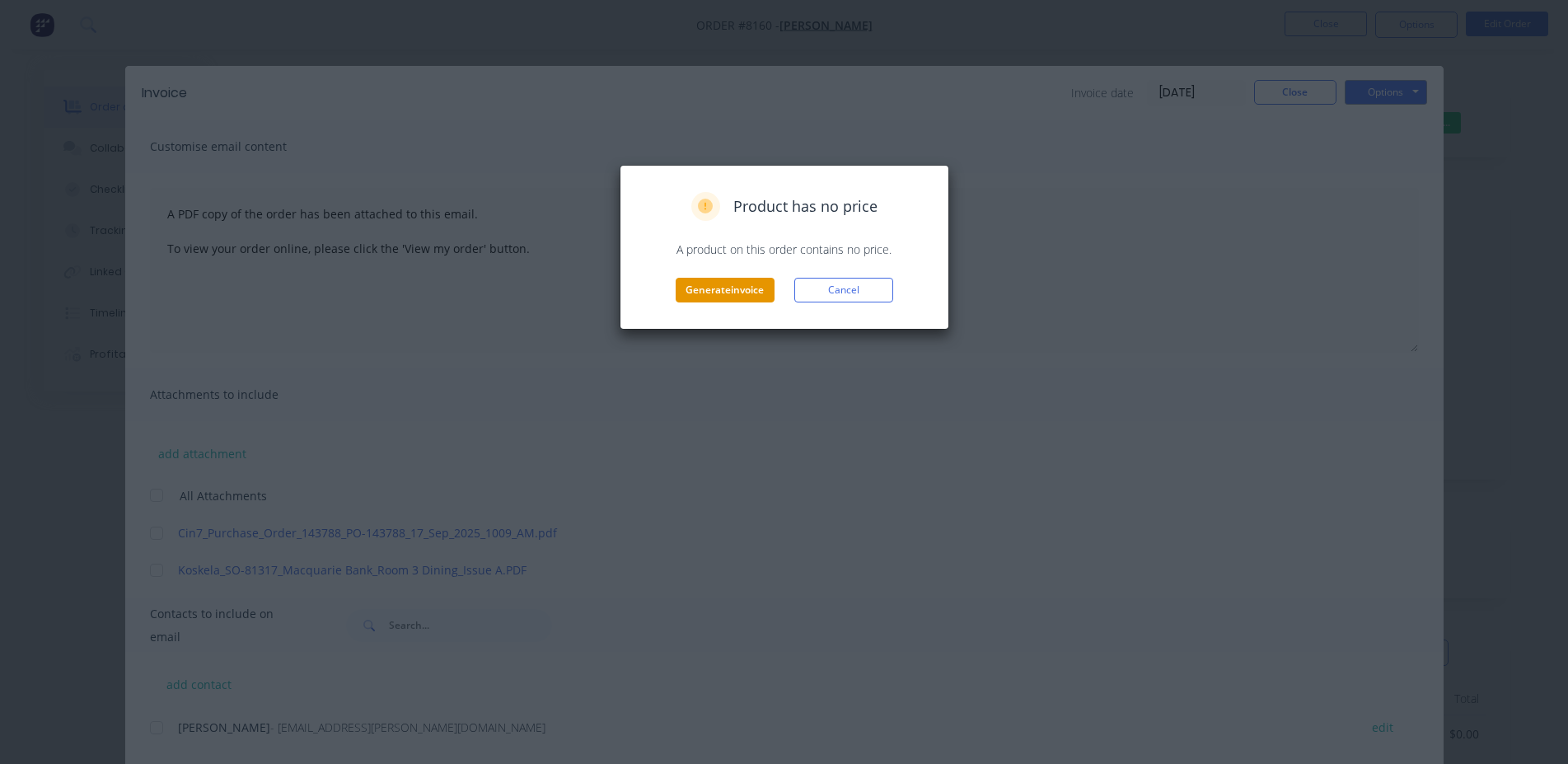
click at [773, 284] on button "Generate invoice" at bounding box center [725, 290] width 99 height 25
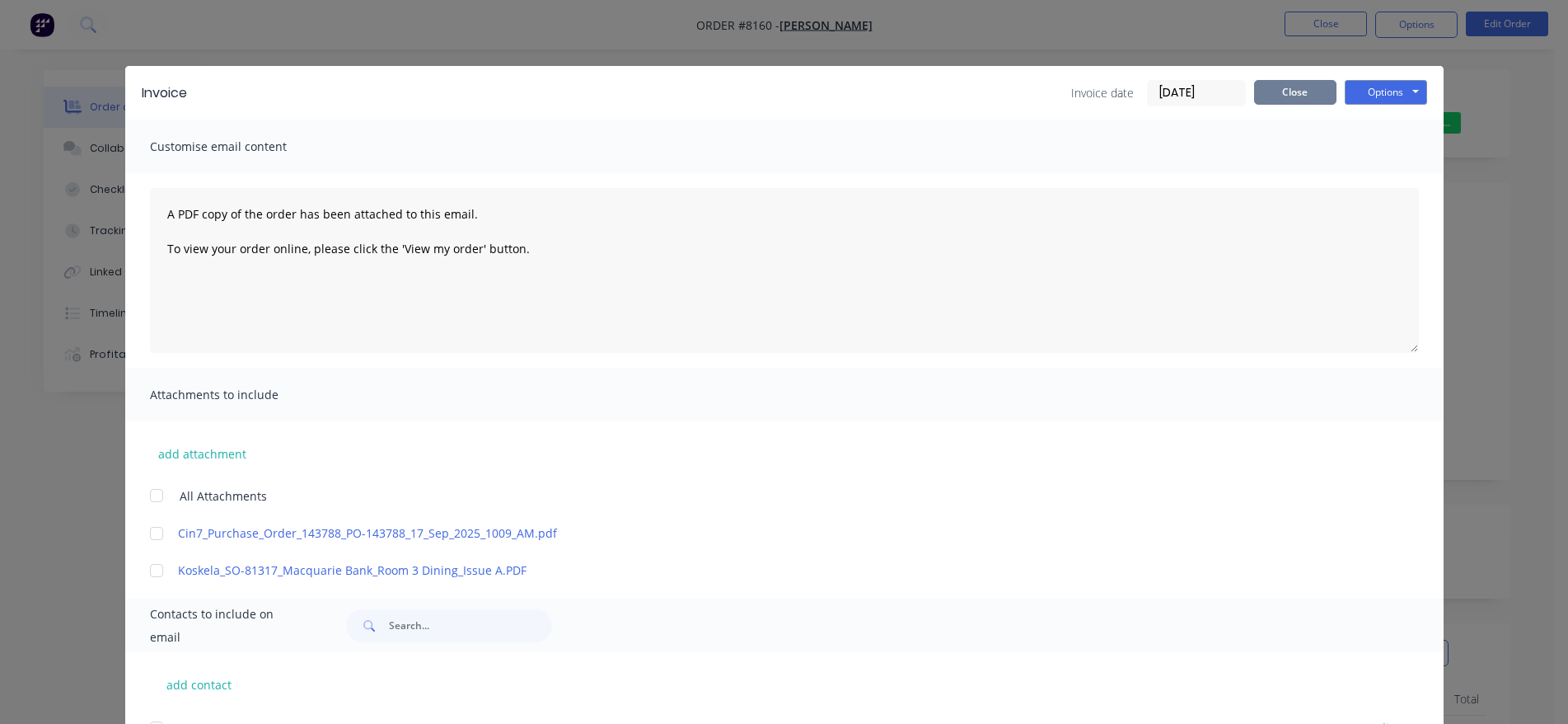
click at [1279, 92] on button "Close" at bounding box center [1295, 92] width 82 height 25
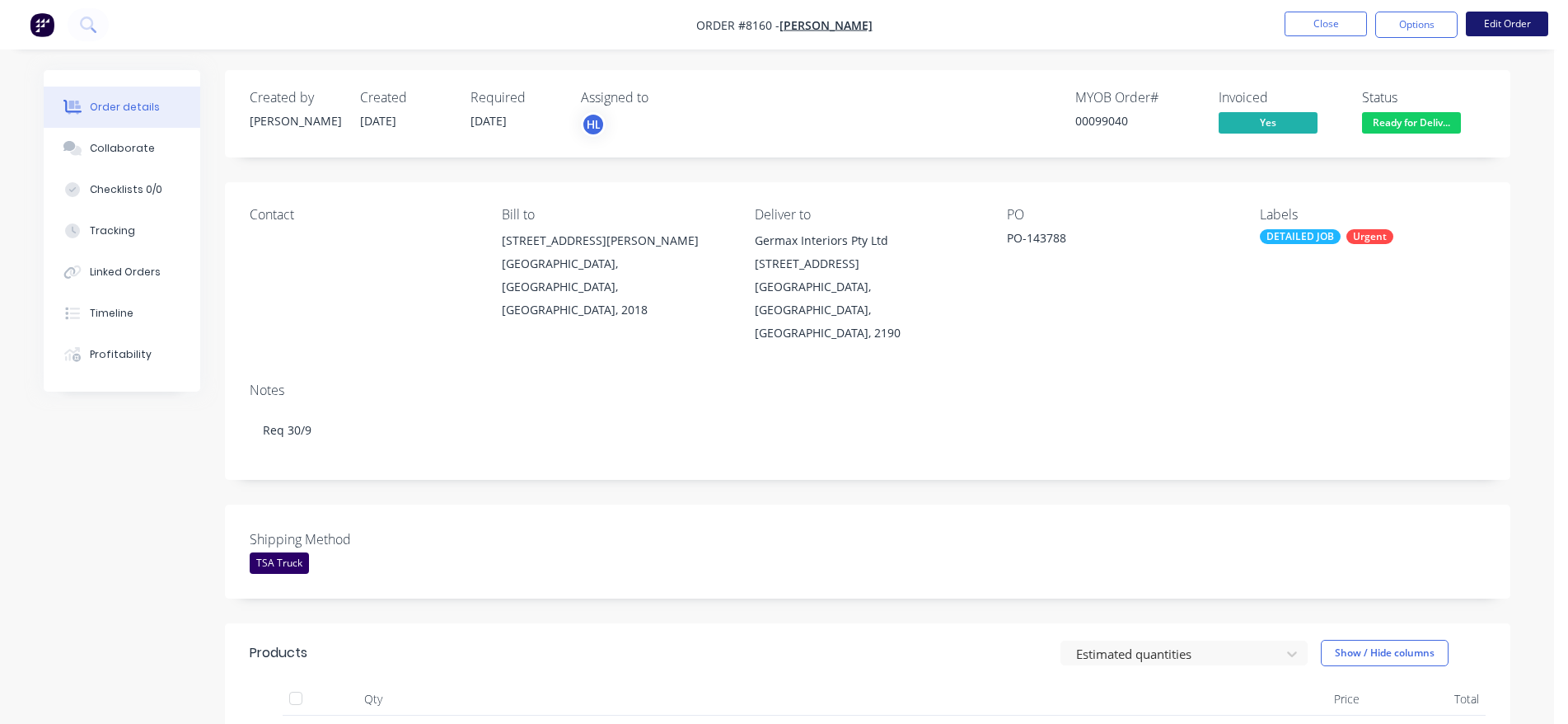
click at [1521, 20] on button "Edit Order" at bounding box center [1507, 24] width 82 height 25
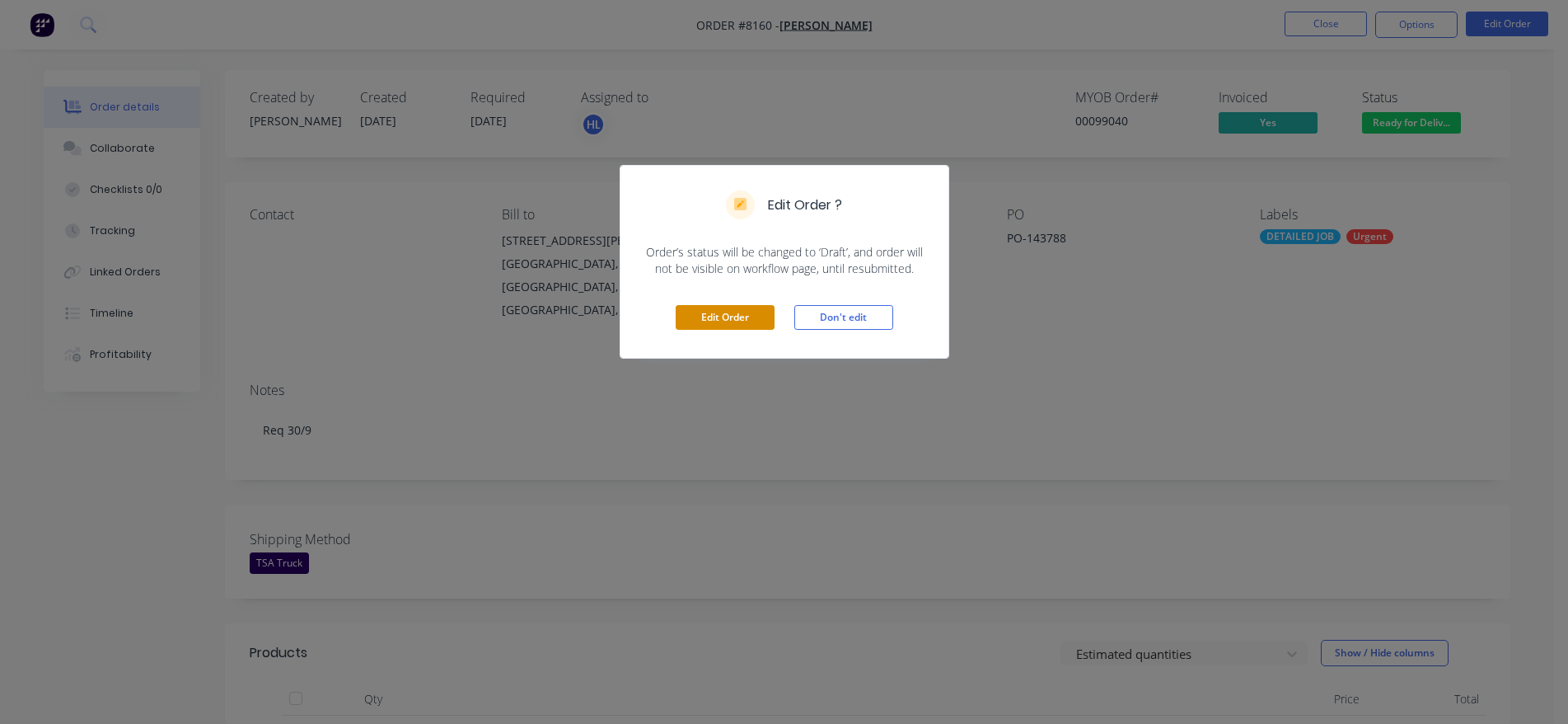
click at [703, 314] on button "Edit Order" at bounding box center [725, 317] width 99 height 25
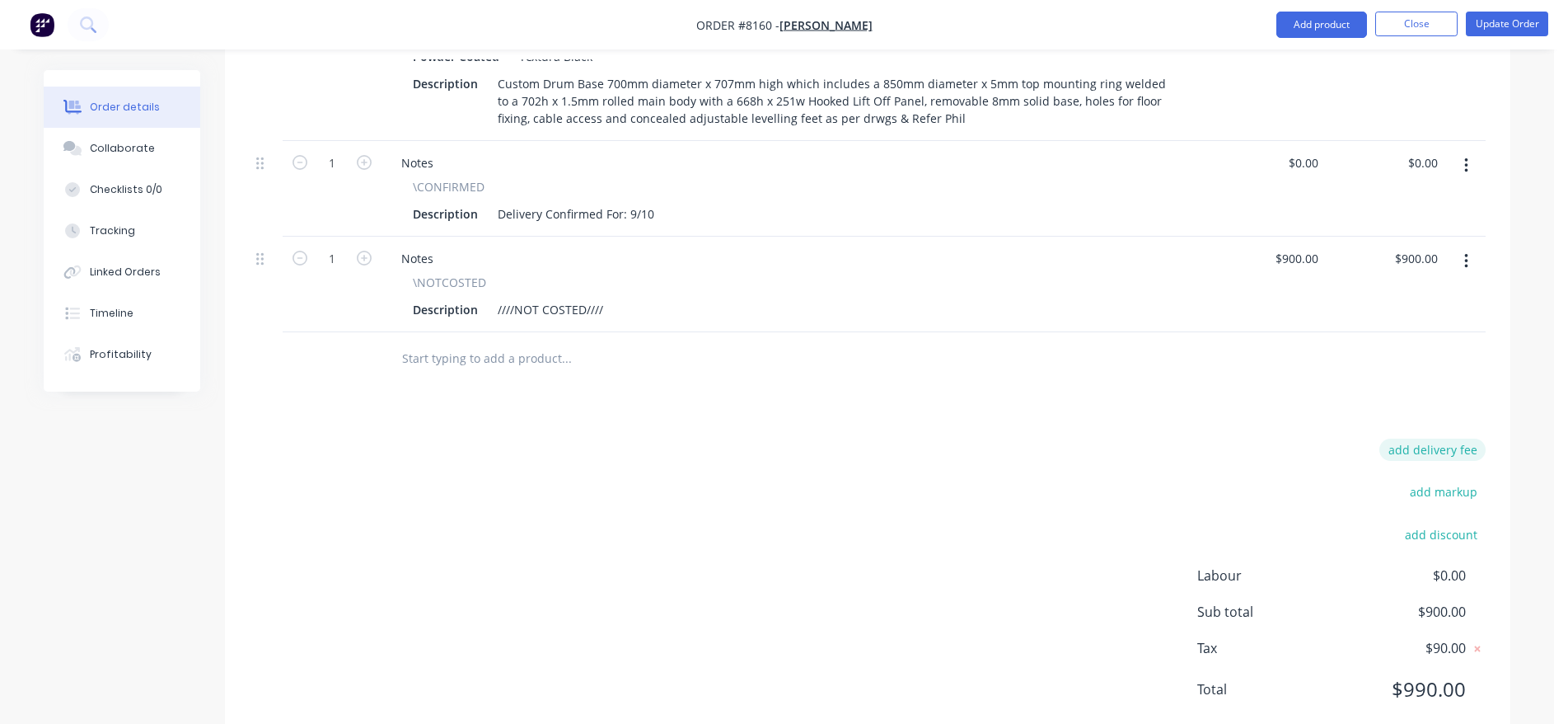
click at [1454, 438] on button "add delivery fee" at bounding box center [1432, 449] width 106 height 22
type input "75"
click at [1379, 348] on div "Products Show / Hide columns Add product Qty Price Total 1 Drum Bases CUSTOMDRU…" at bounding box center [867, 322] width 1286 height 847
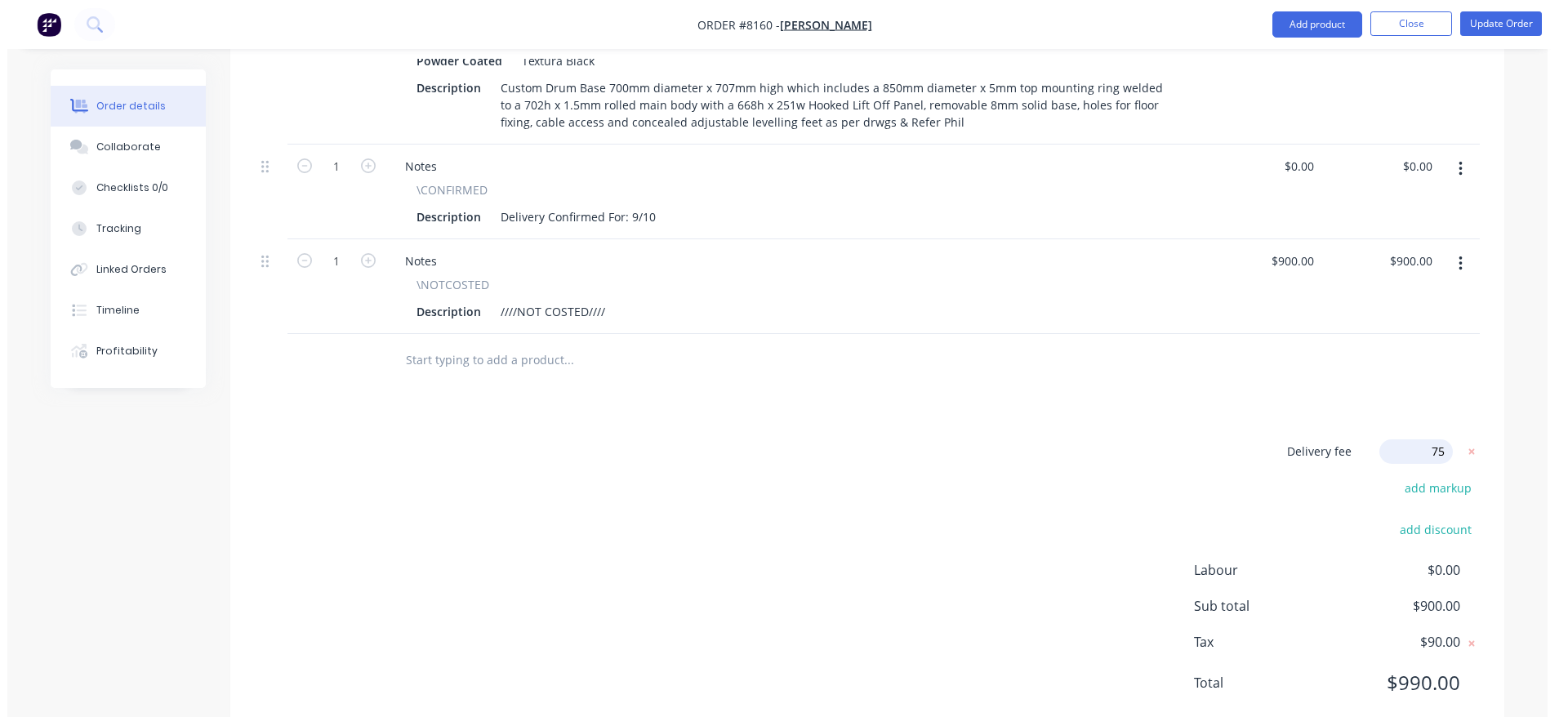
scroll to position [740, 0]
click at [1483, 14] on button "Update Order" at bounding box center [1493, 24] width 81 height 24
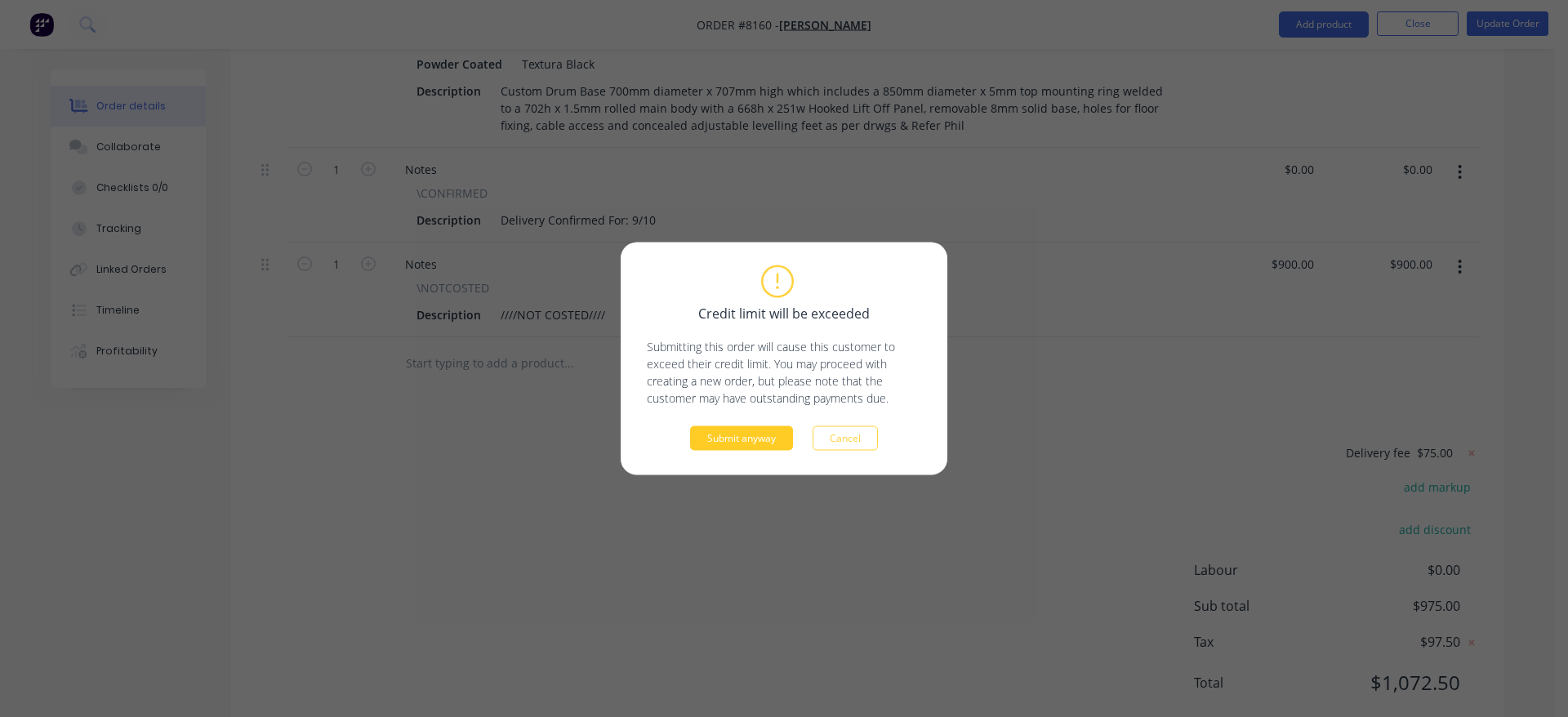
click at [730, 432] on button "Submit anyway" at bounding box center [742, 438] width 103 height 24
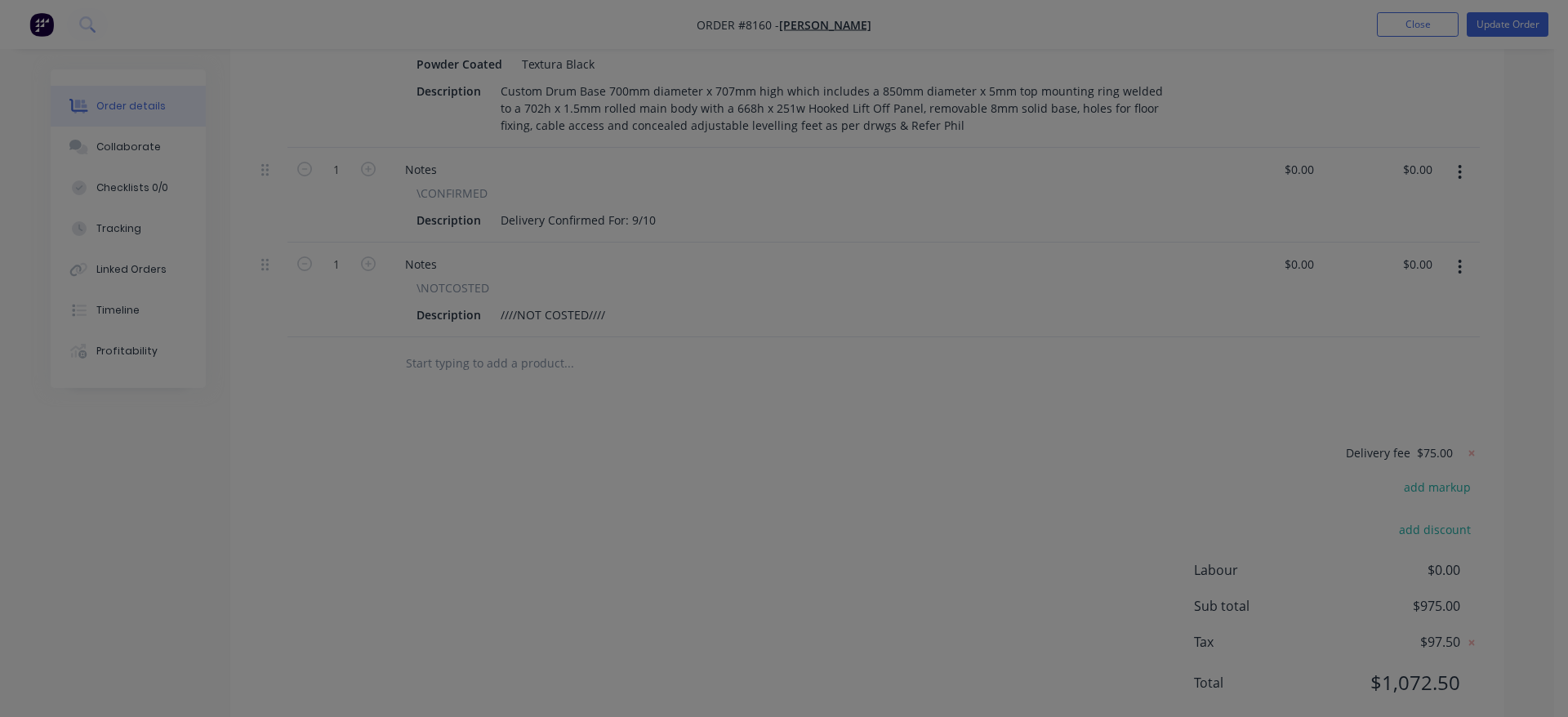
type input "$900.00"
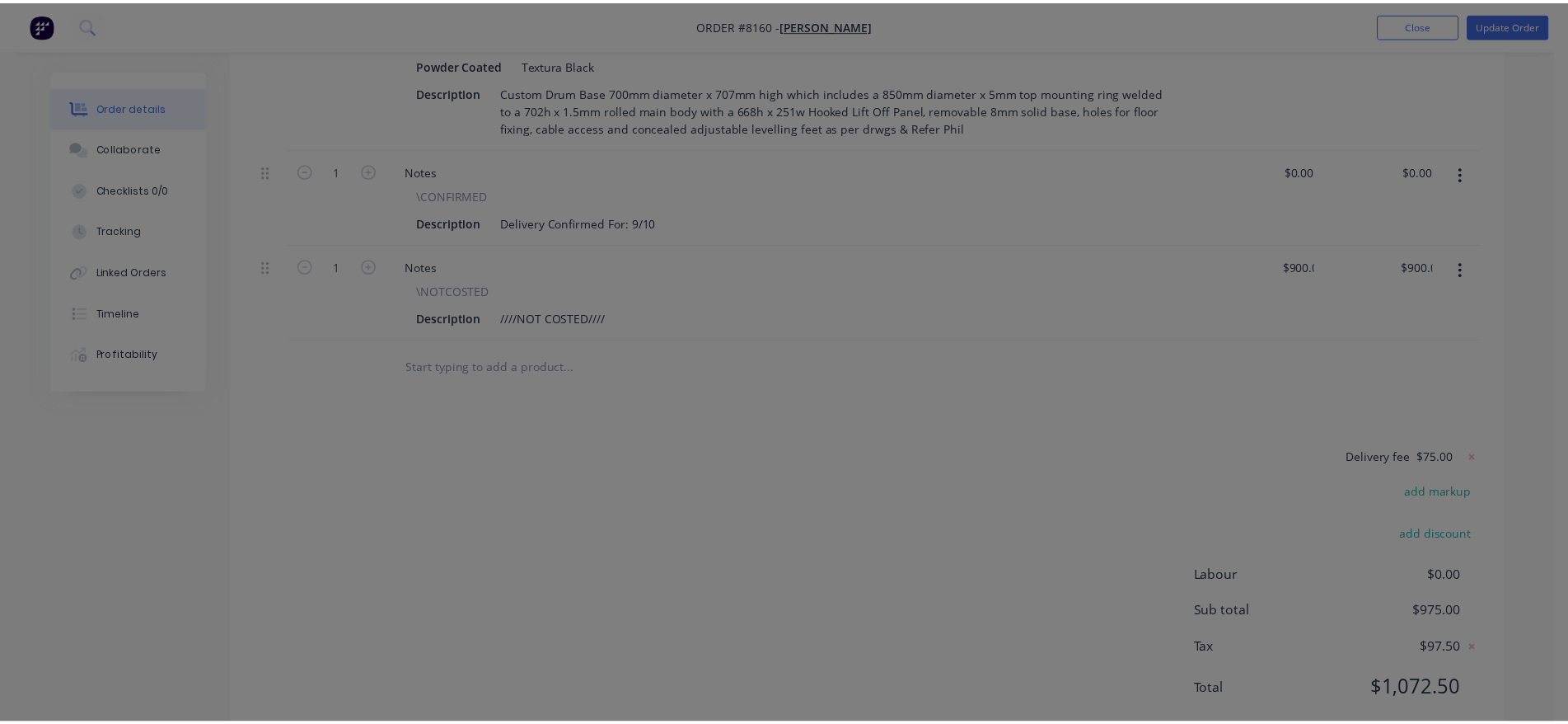
scroll to position [590, 0]
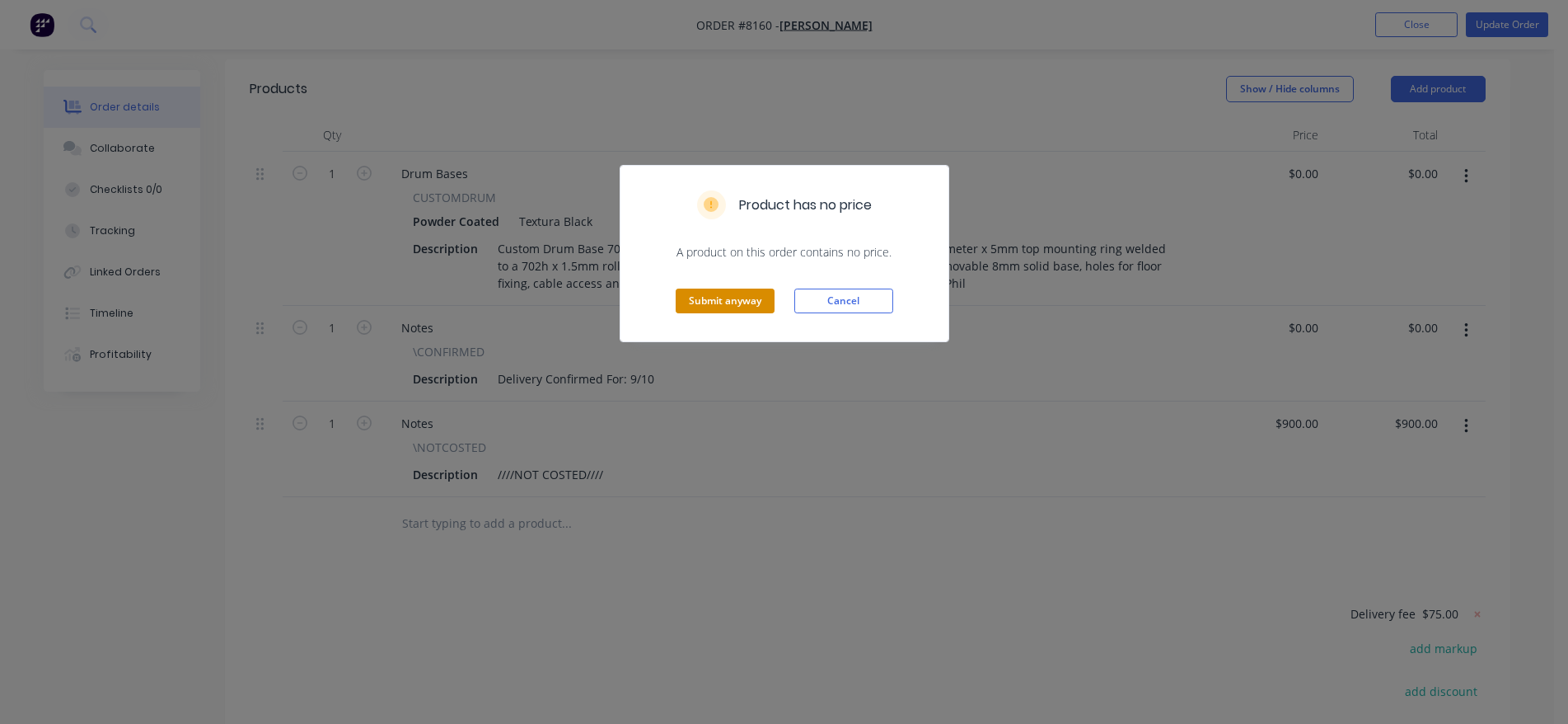
click at [739, 300] on button "Submit anyway" at bounding box center [725, 300] width 99 height 25
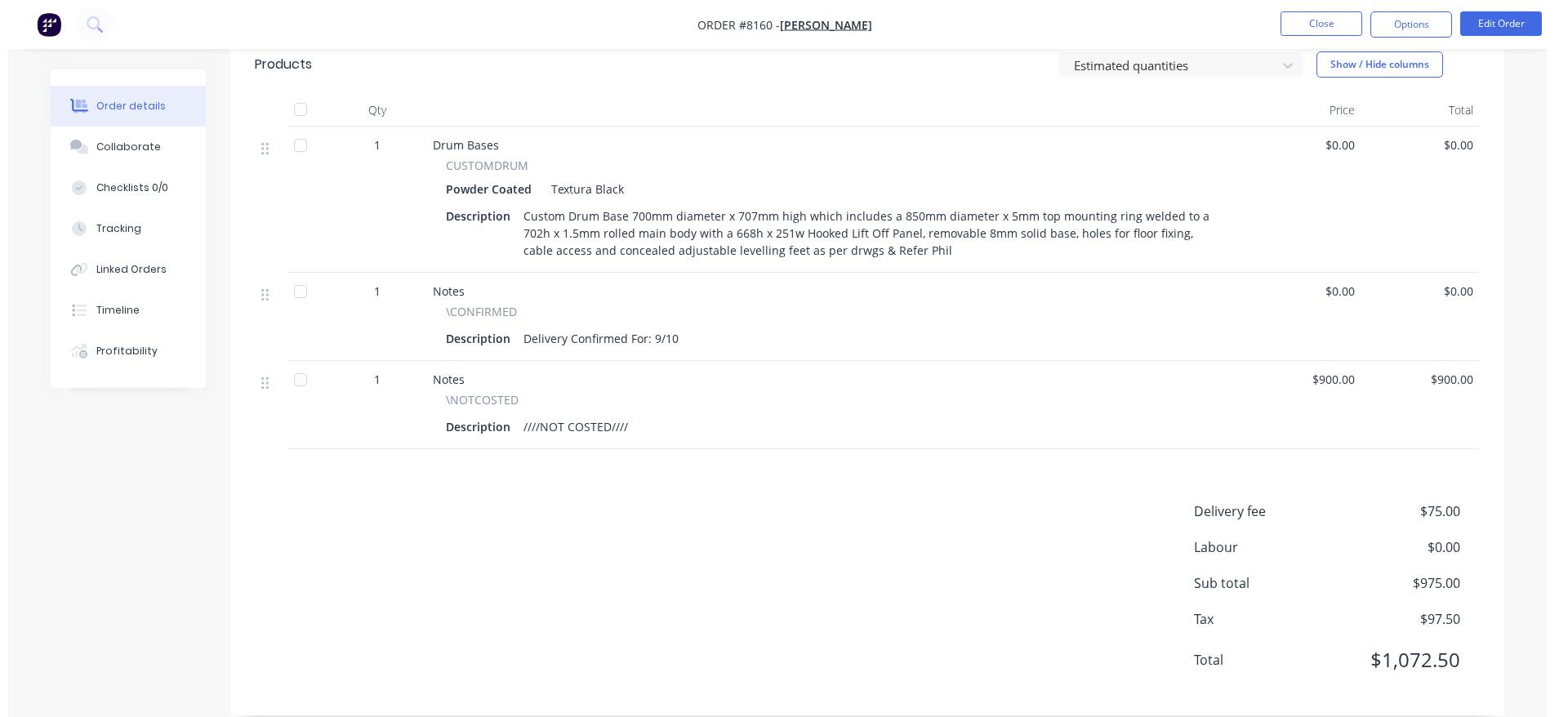
scroll to position [0, 0]
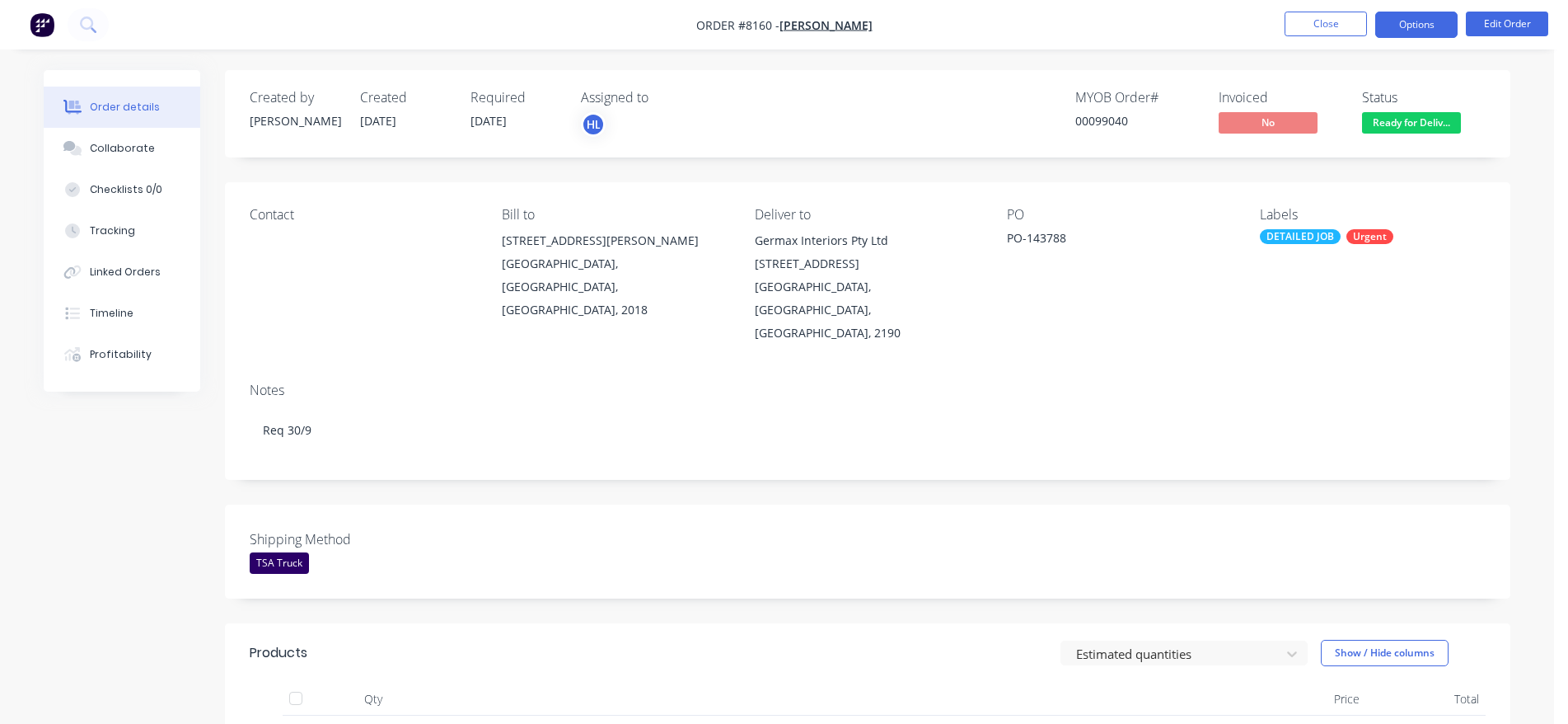
click at [1414, 27] on button "Options" at bounding box center [1416, 25] width 82 height 26
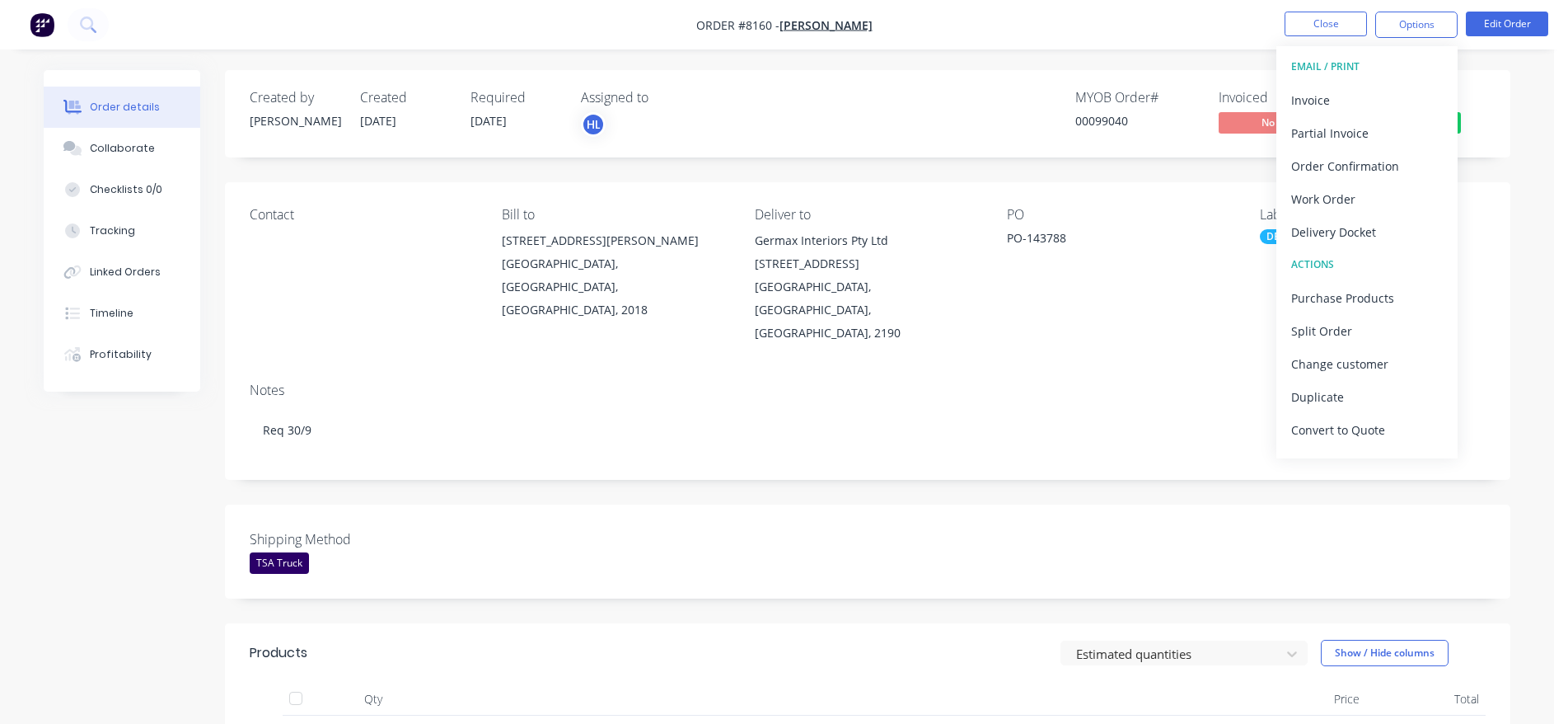
click at [1378, 80] on button "EMAIL / PRINT" at bounding box center [1367, 66] width 181 height 33
click at [1371, 99] on div "Invoice" at bounding box center [1367, 100] width 152 height 24
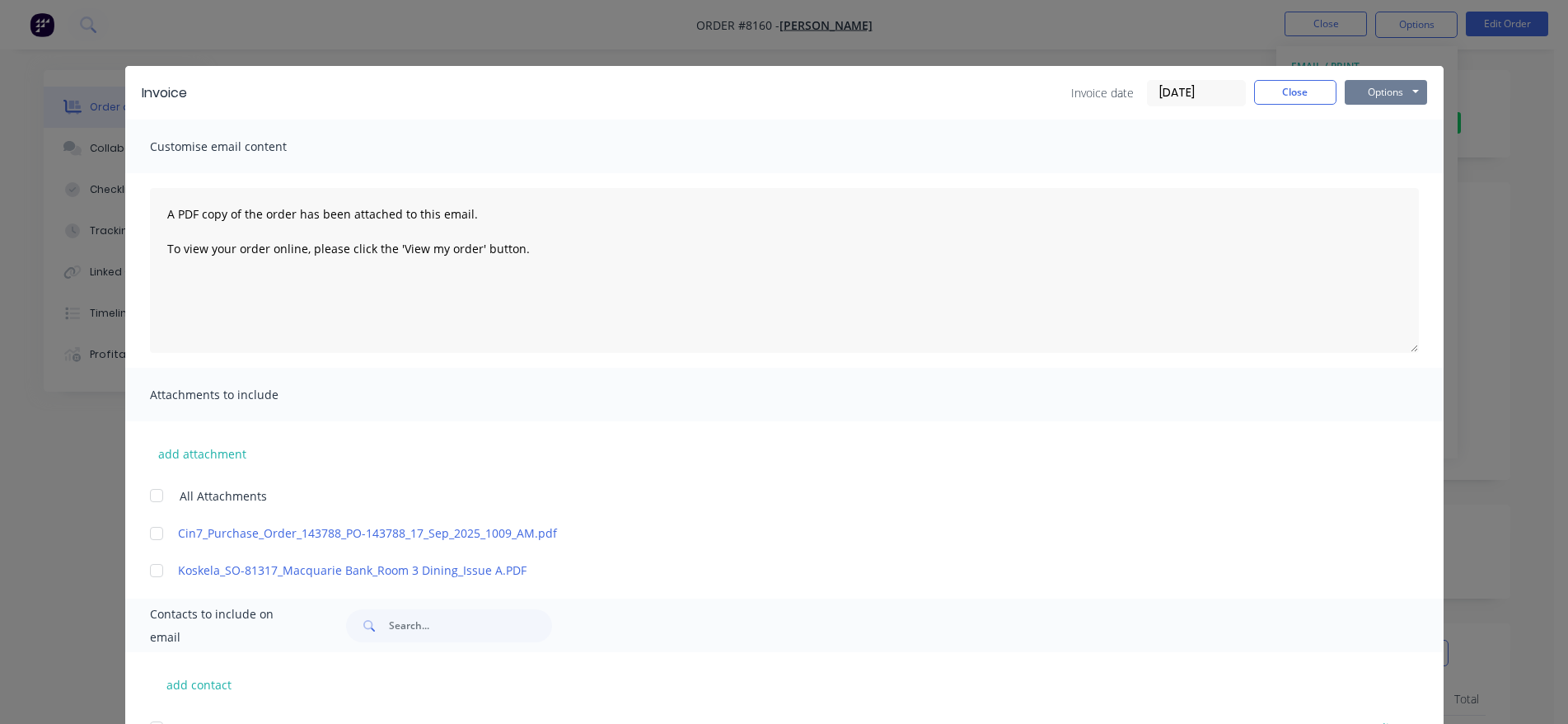
click at [1371, 97] on button "Options" at bounding box center [1386, 92] width 82 height 25
click at [1387, 149] on button "Print" at bounding box center [1398, 148] width 105 height 27
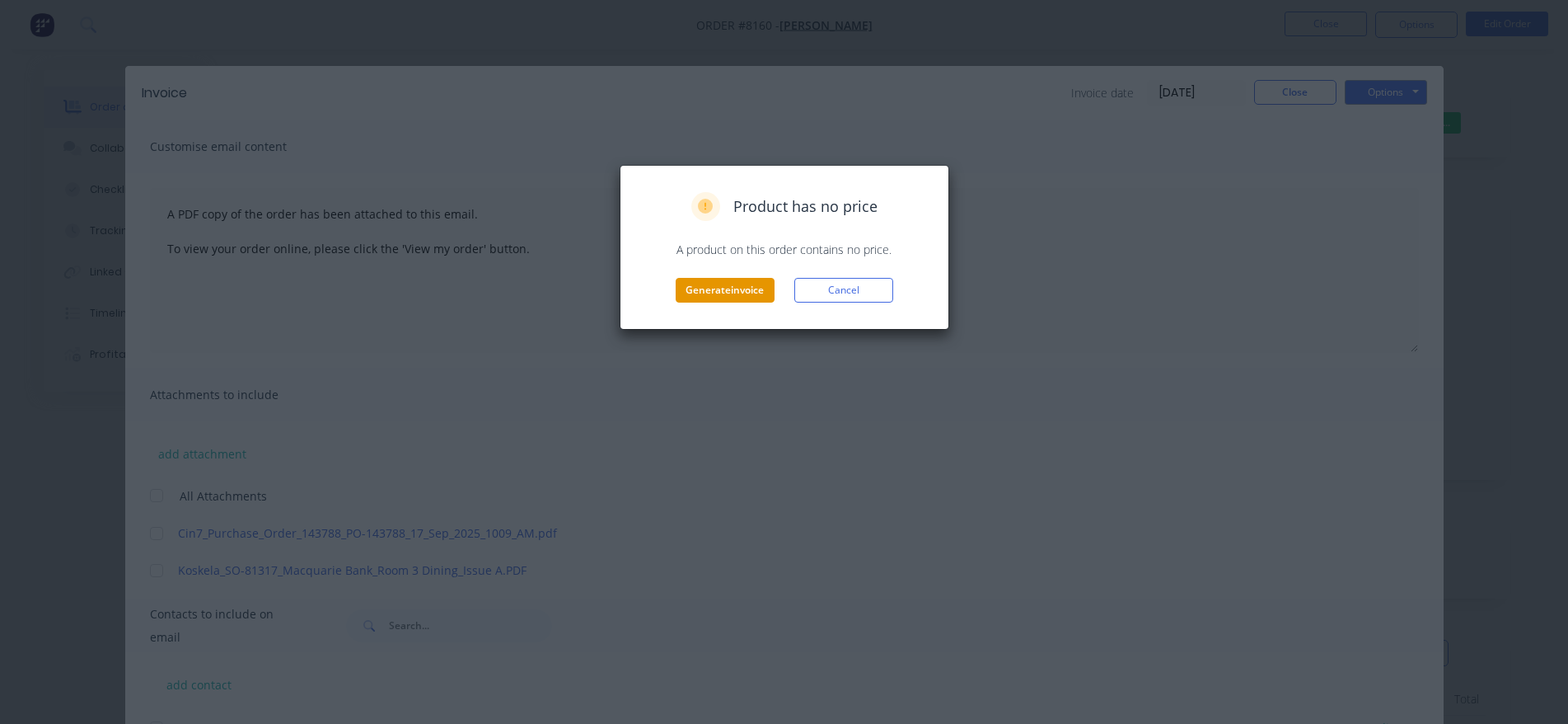
click at [731, 290] on button "Generate invoice" at bounding box center [725, 290] width 99 height 25
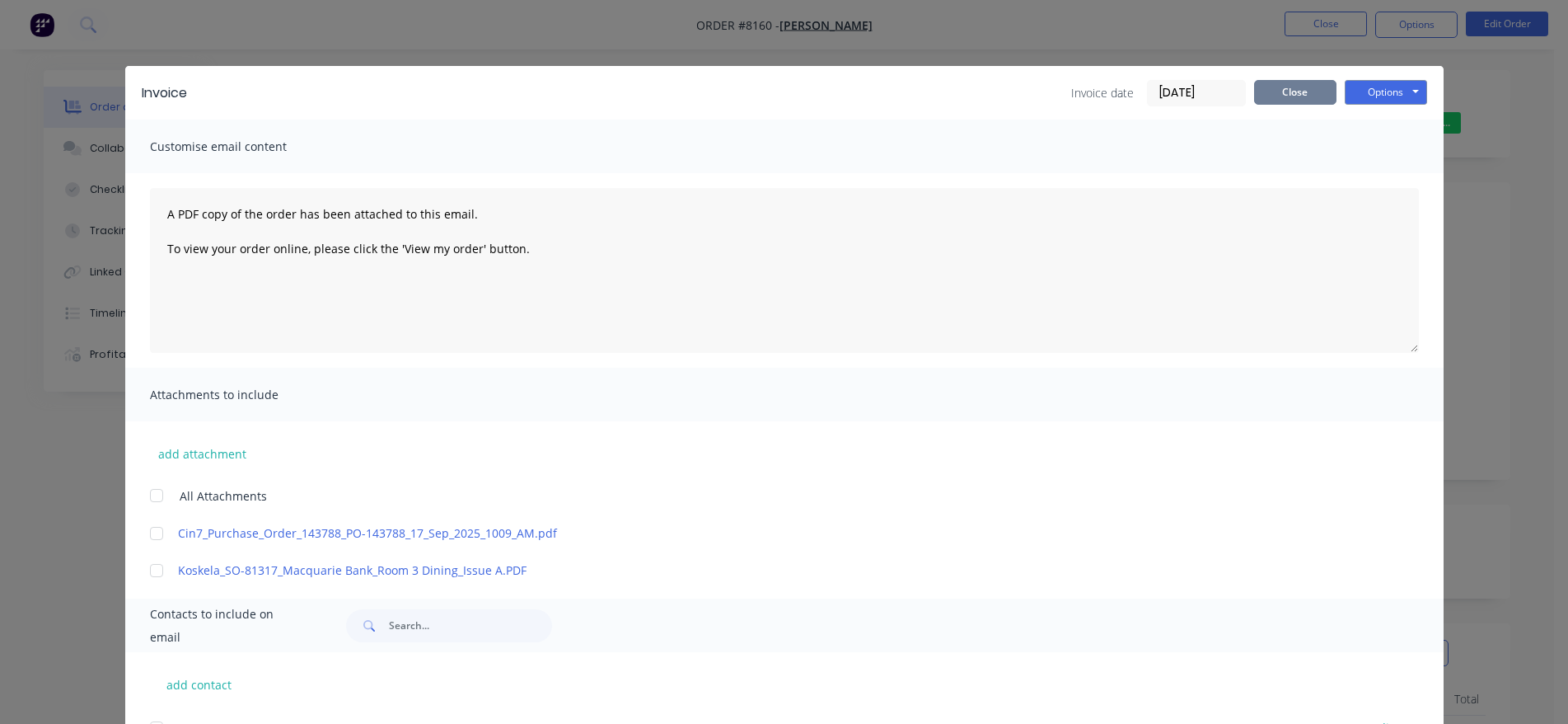
click at [1262, 93] on button "Close" at bounding box center [1295, 92] width 82 height 25
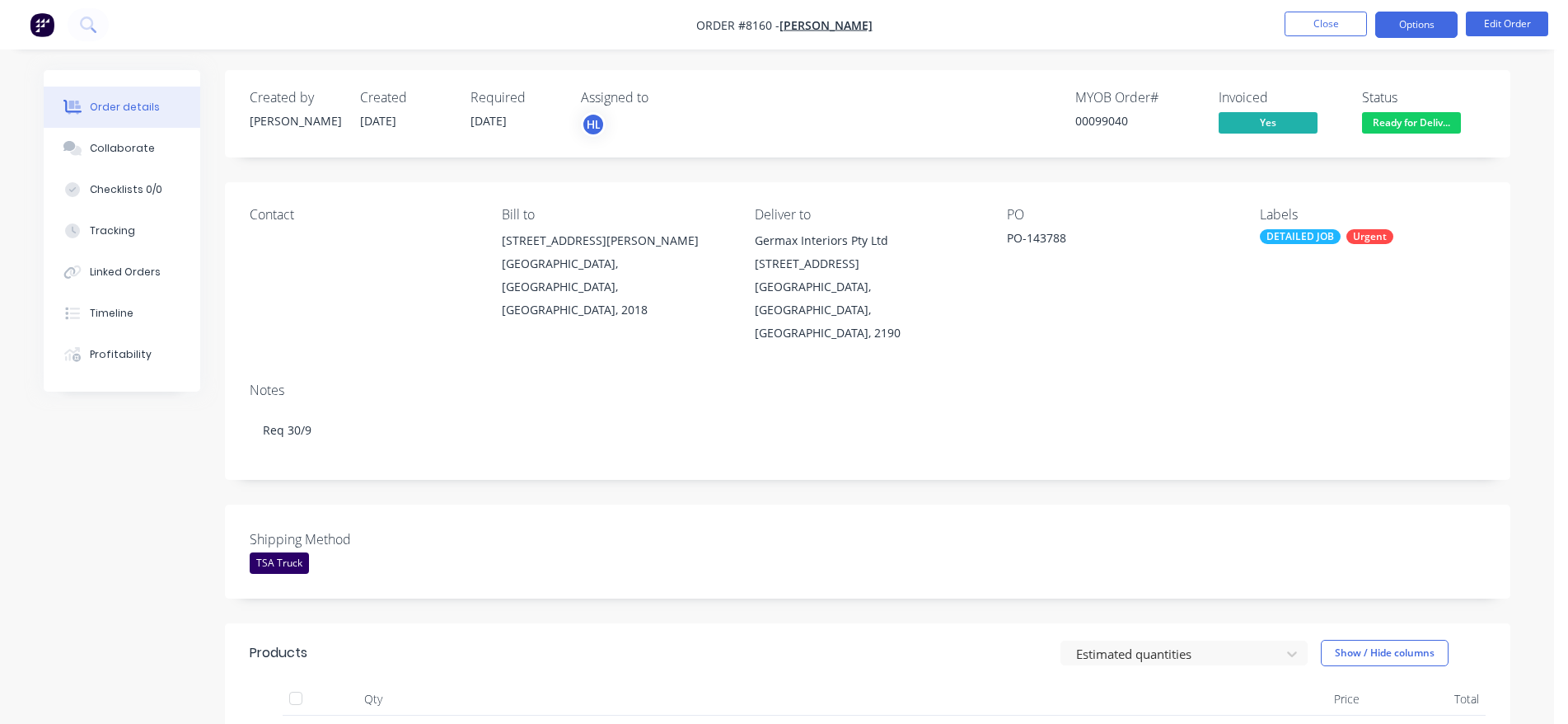
click at [1380, 15] on button "Options" at bounding box center [1416, 25] width 82 height 26
click at [1315, 24] on button "Close" at bounding box center [1326, 24] width 82 height 25
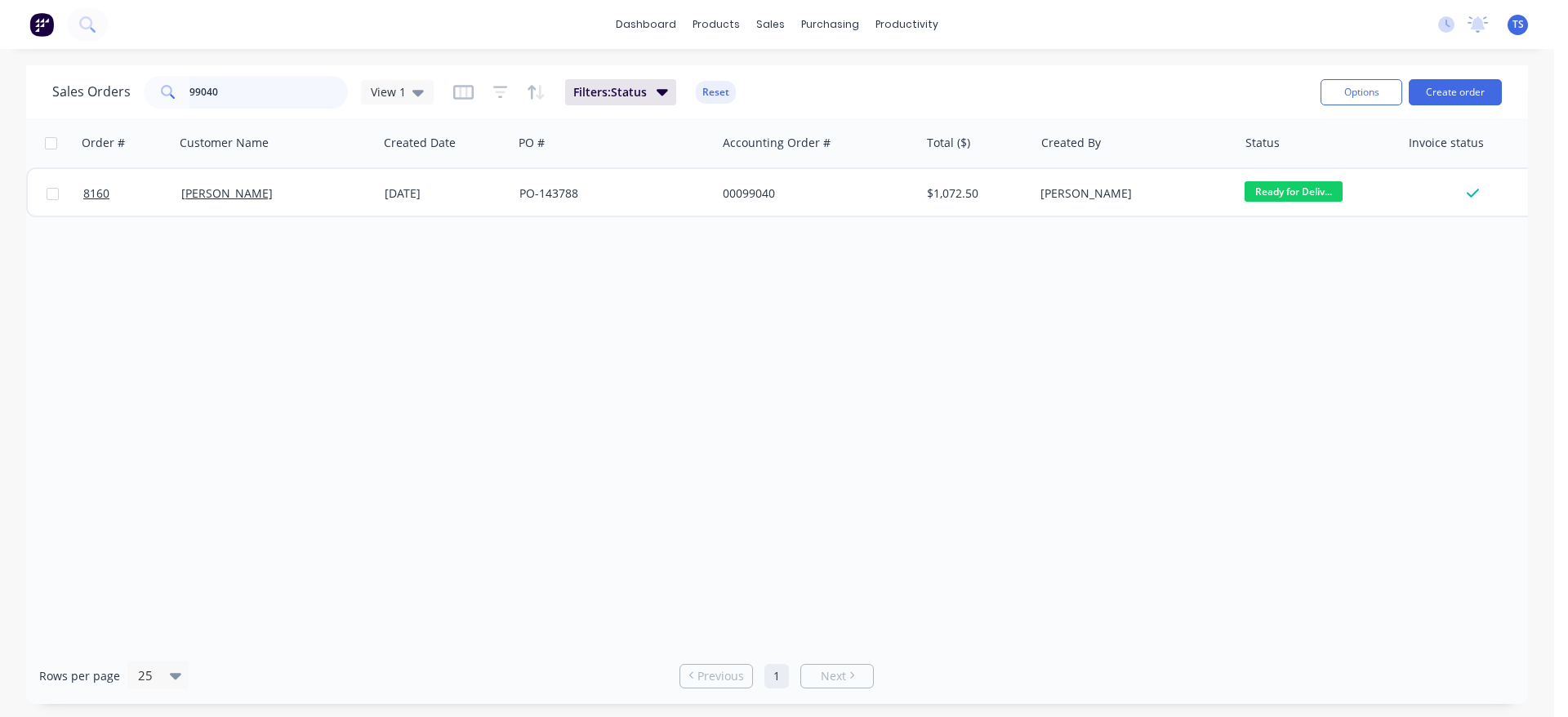
click at [253, 104] on input "99040" at bounding box center [270, 92] width 160 height 33
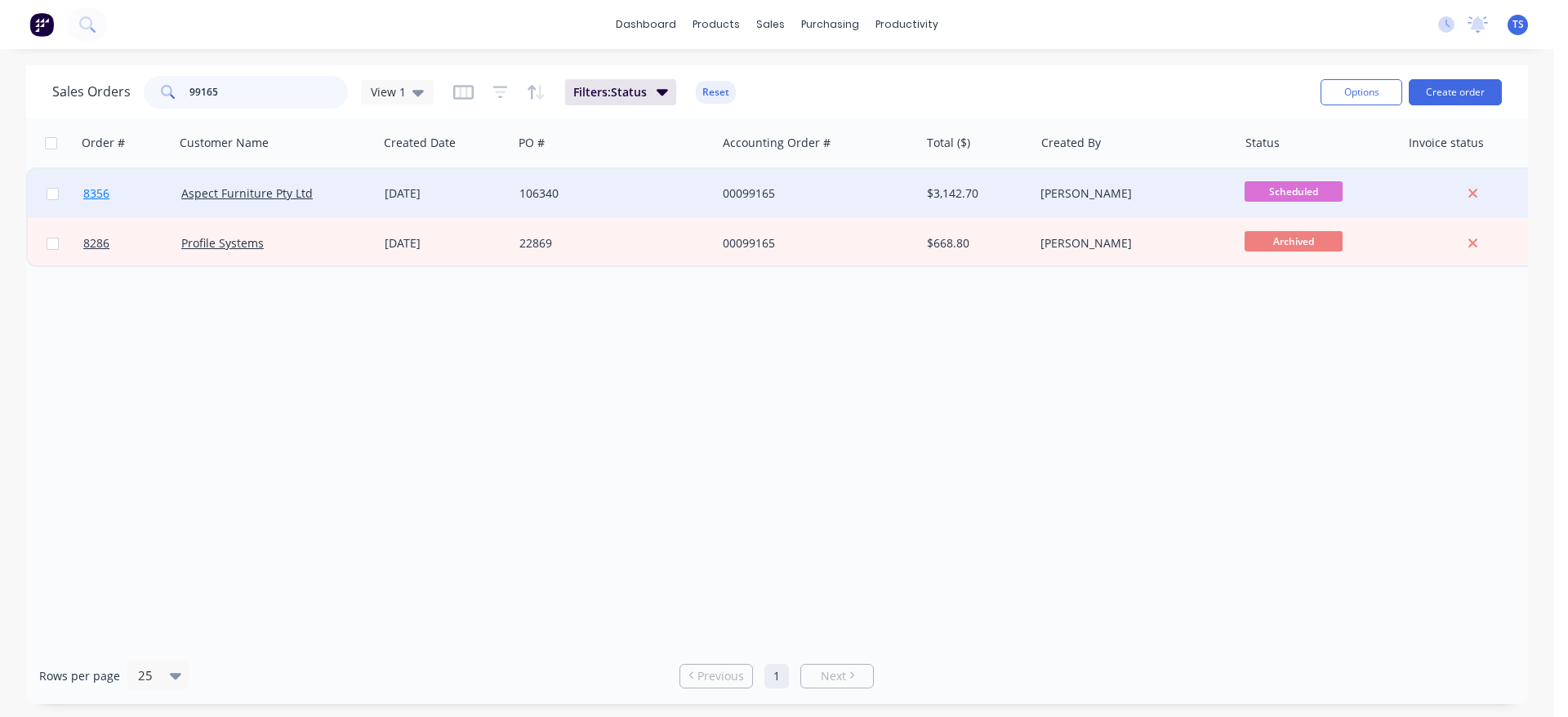
type input "99165"
click at [166, 214] on link "8356" at bounding box center [132, 193] width 98 height 49
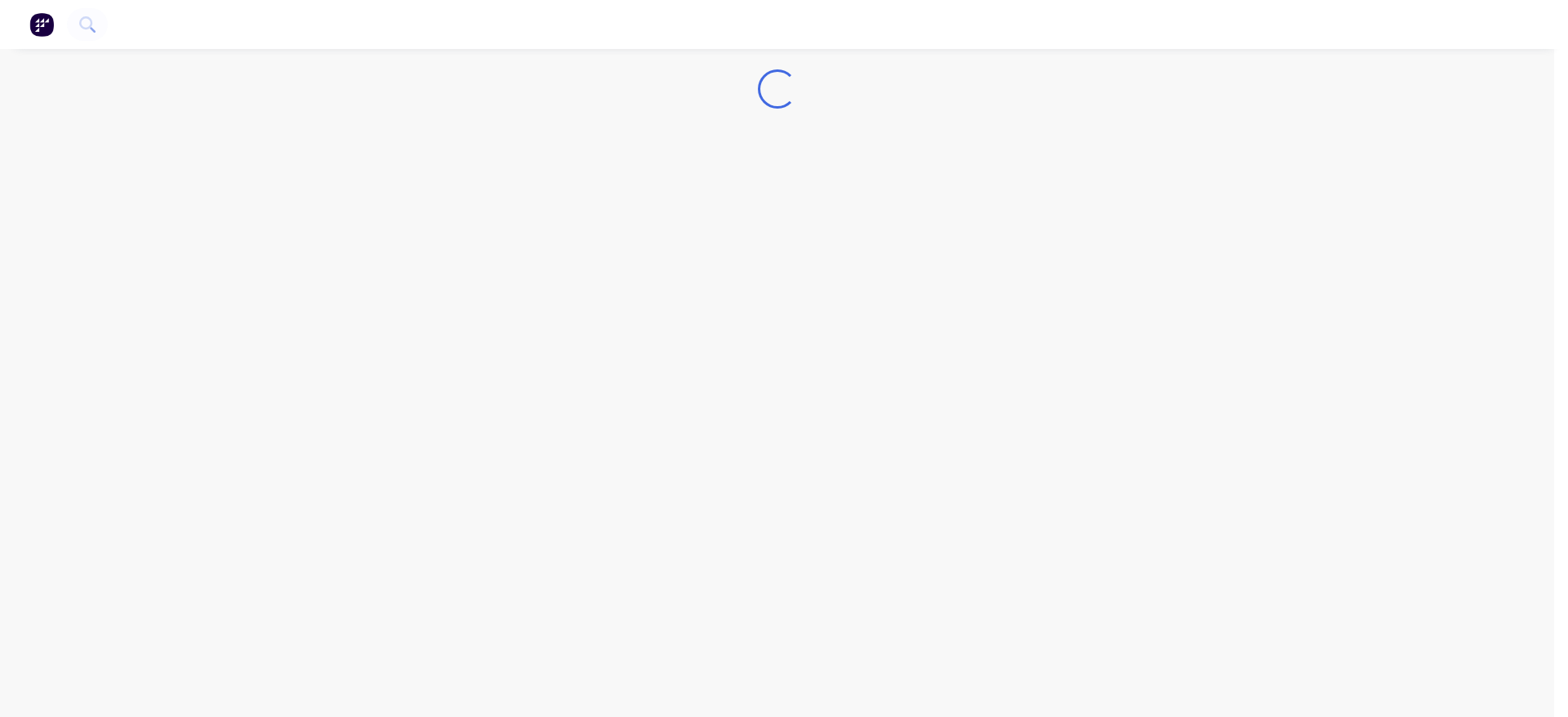
click at [789, 196] on div "Loading..." at bounding box center [777, 358] width 1554 height 717
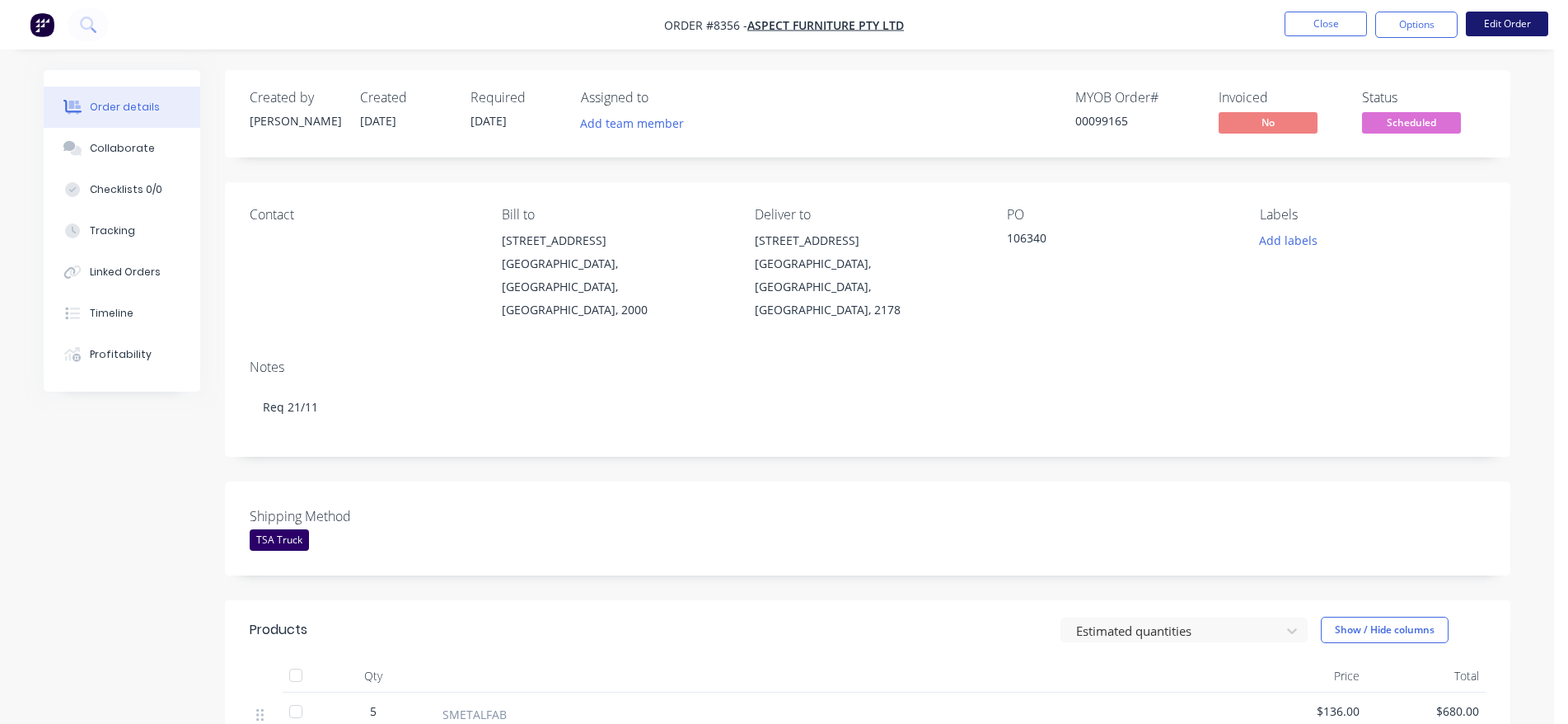
click at [1532, 31] on button "Edit Order" at bounding box center [1507, 24] width 82 height 25
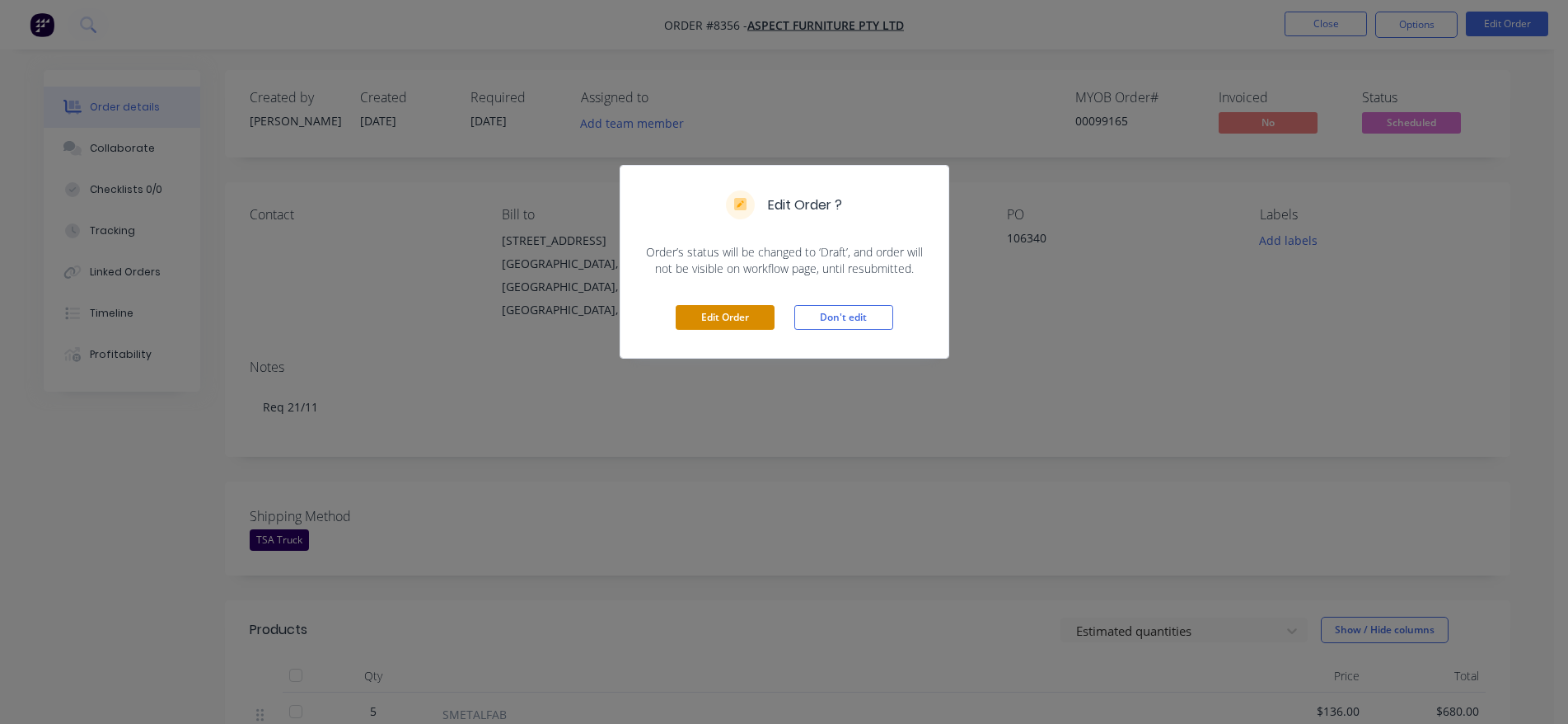
click at [709, 318] on button "Edit Order" at bounding box center [725, 317] width 99 height 25
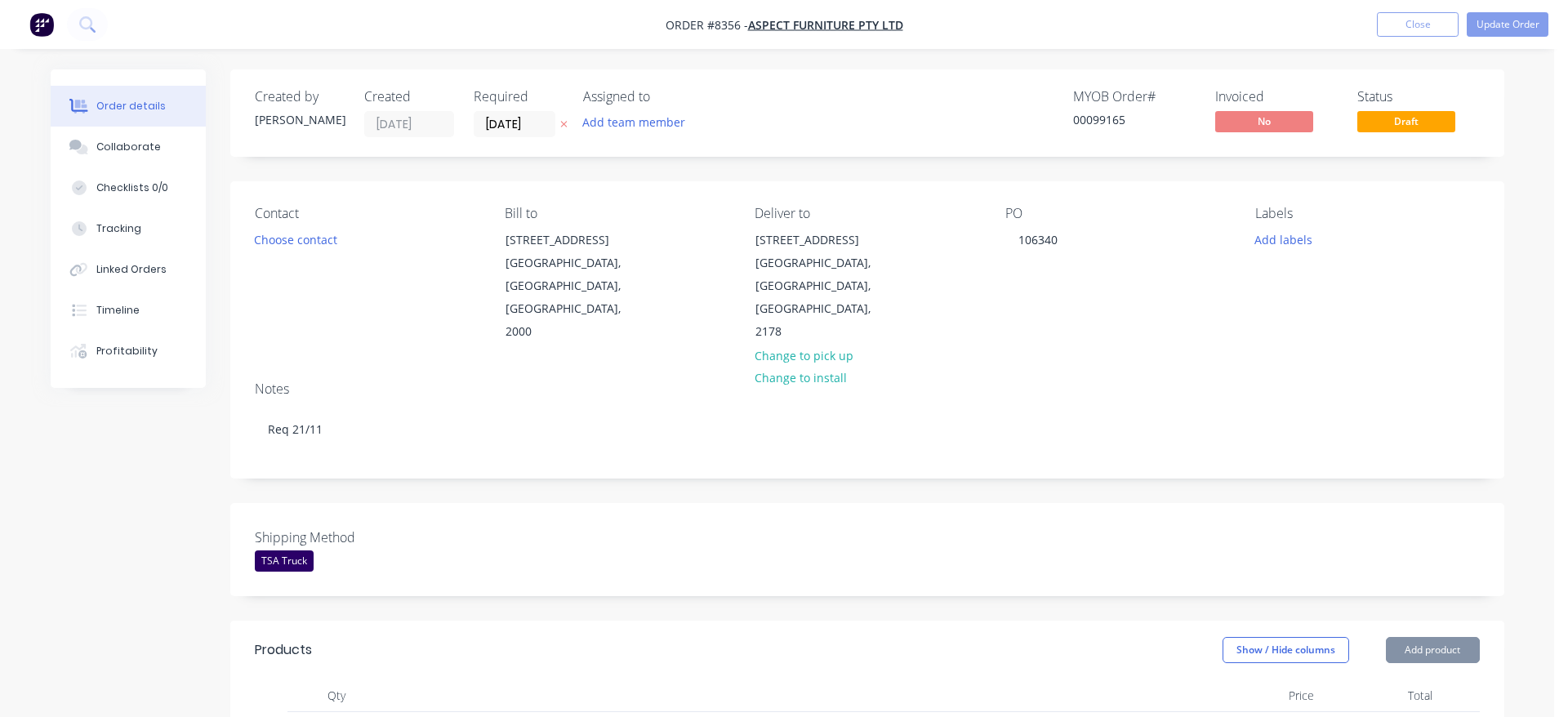
type input "$136.00"
type input "$680.00"
type input "$88.00"
type input "$792.00"
type input "$31.10"
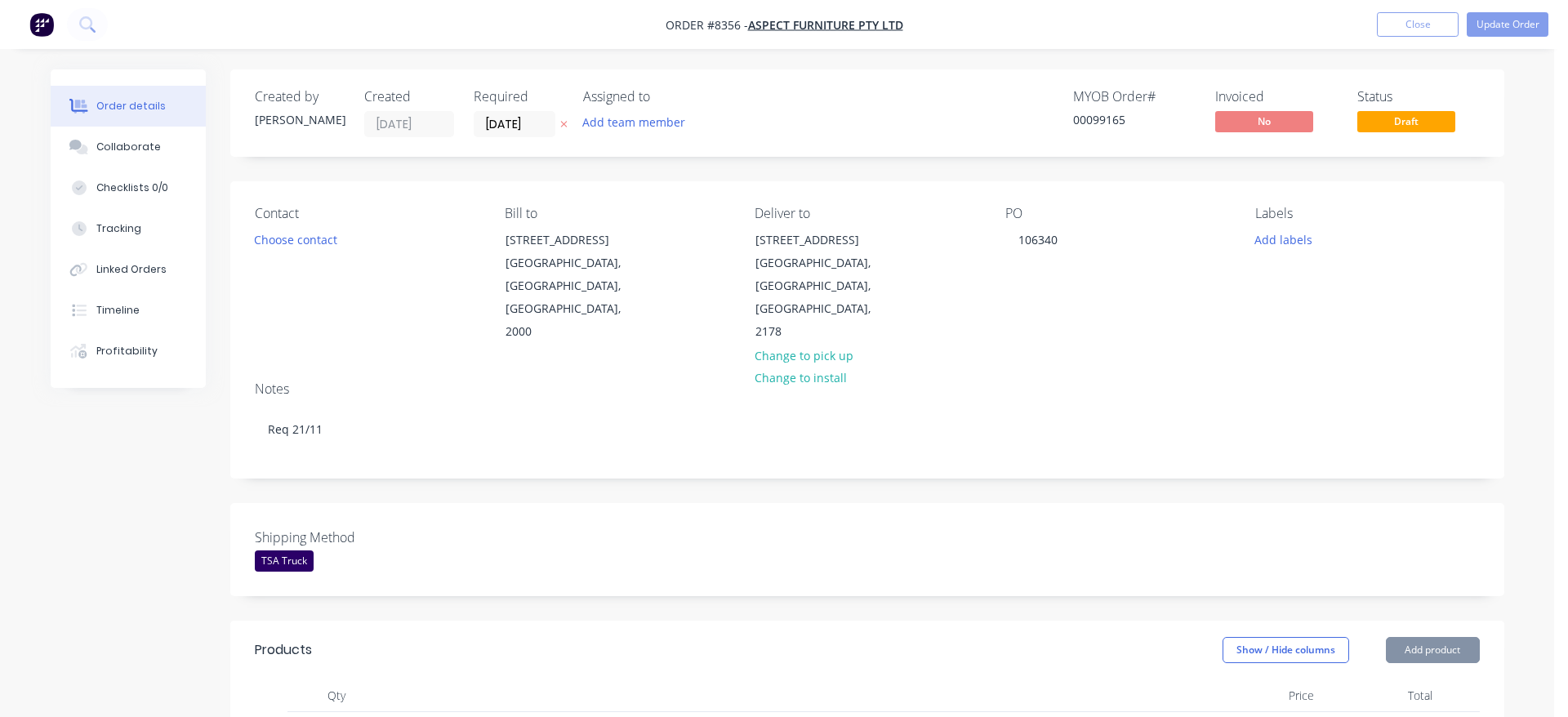
type input "$62.20"
type input "$31.10"
type input "$311.00"
type input "$34.50"
type input "$69.00"
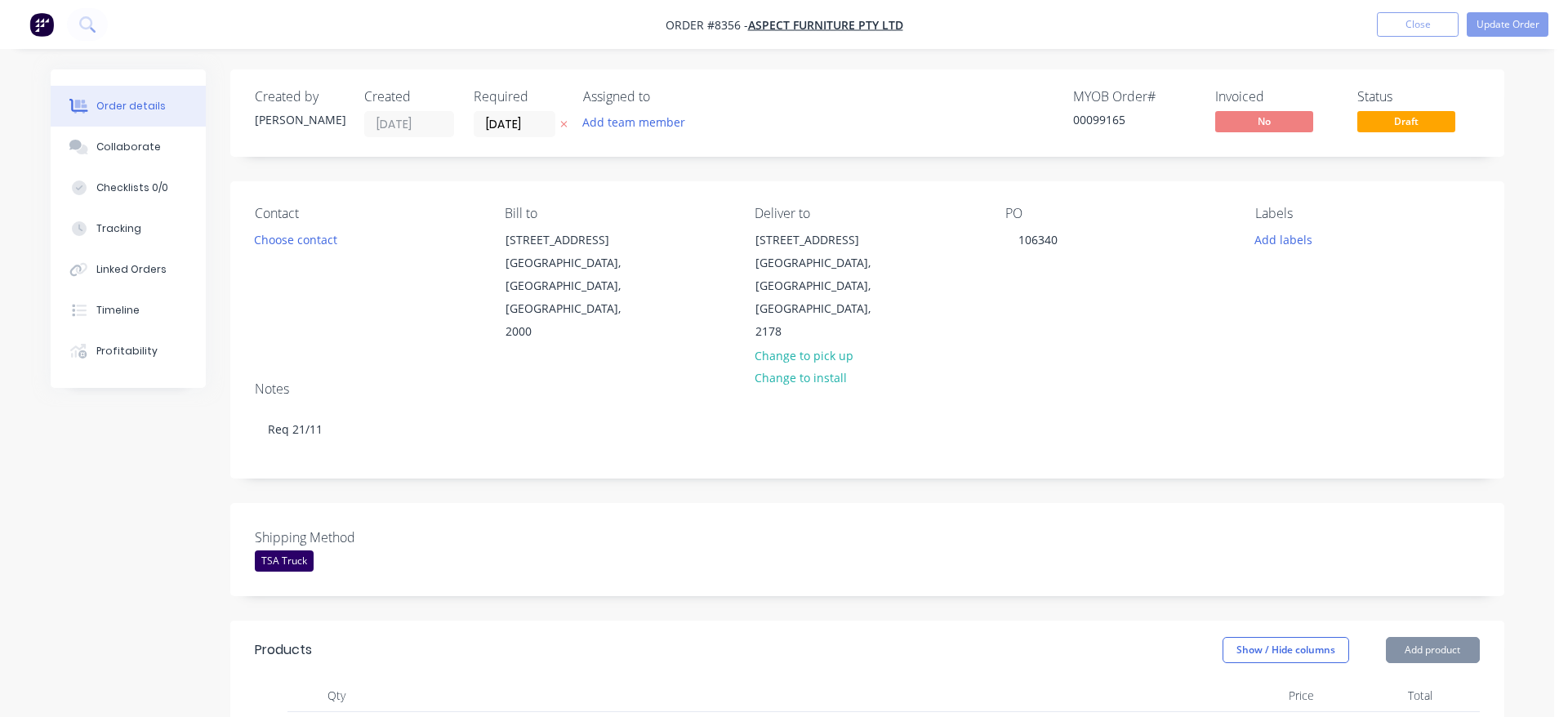
type input "$34.50"
type input "$69.00"
type input "$26.60"
type input "$212.80"
type input "$29.00"
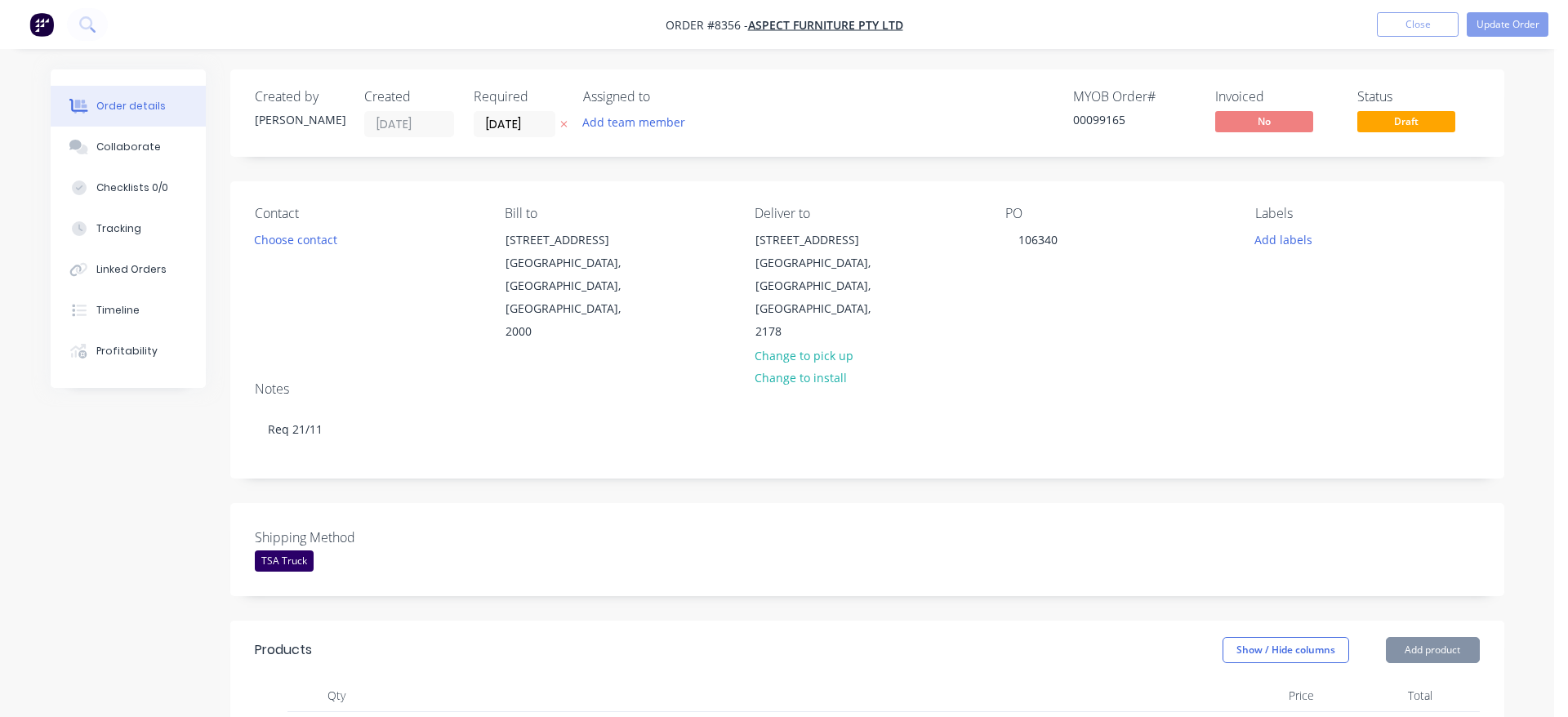
type input "$290.00"
type input "$29.00"
type input "$116.00"
type input "$25.50"
type input "$255.00"
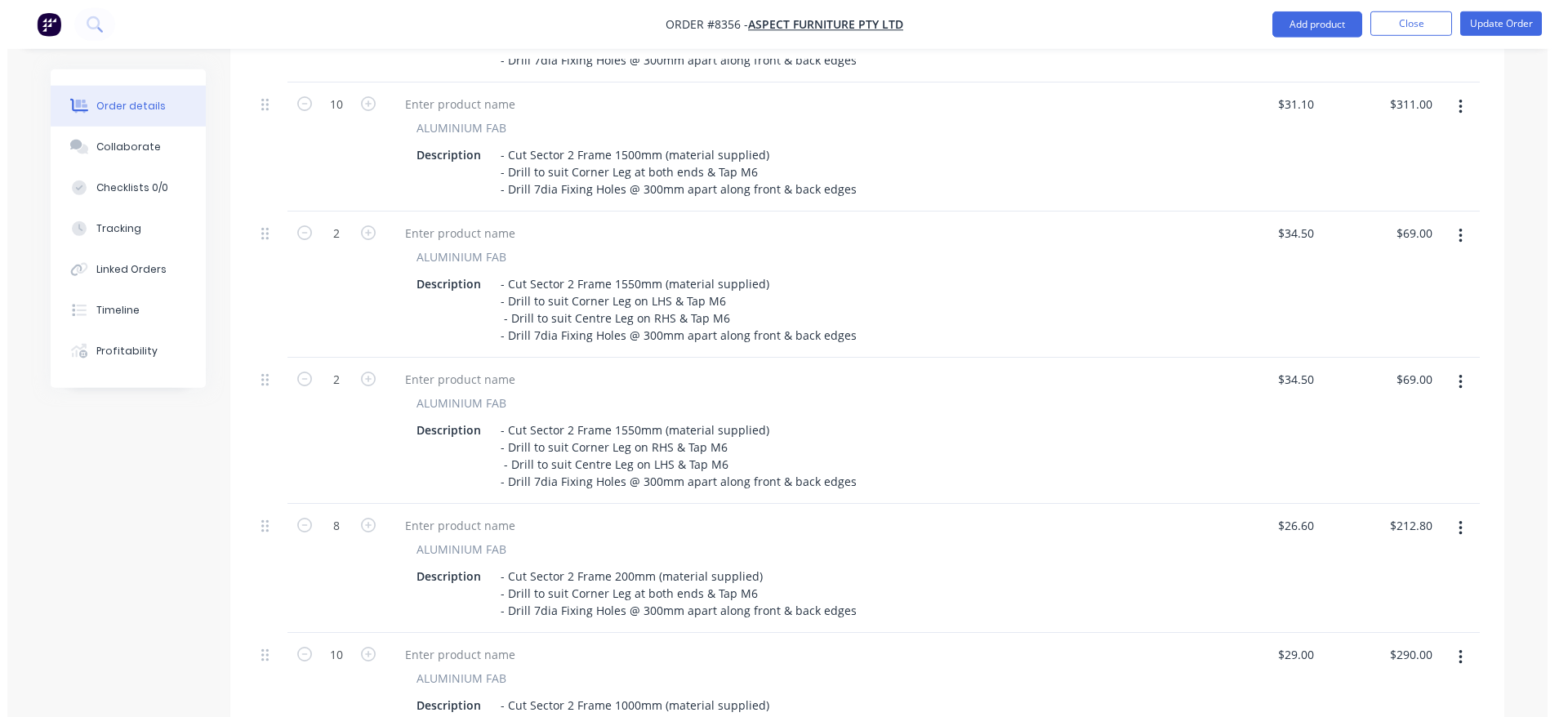
scroll to position [1583, 0]
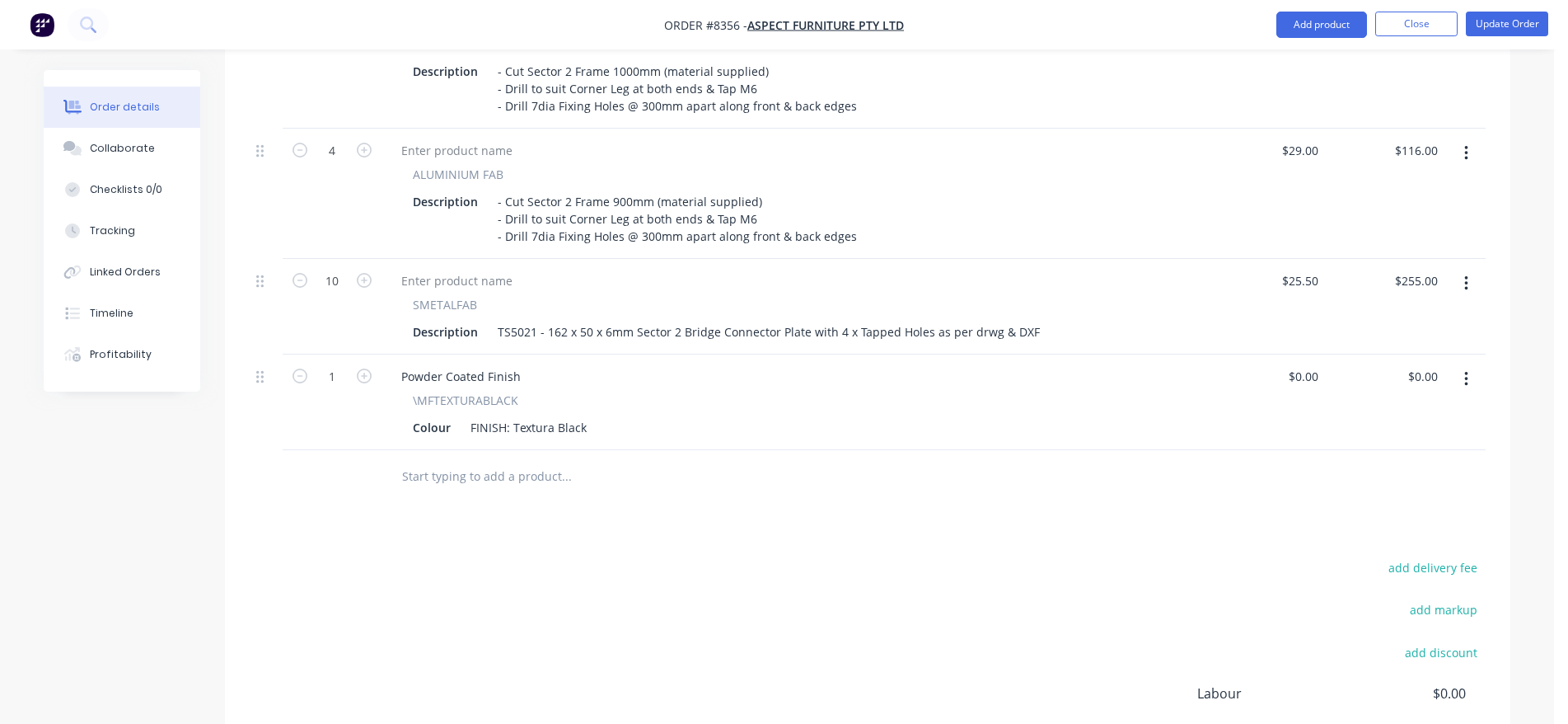
click at [526, 460] on input "text" at bounding box center [566, 476] width 330 height 33
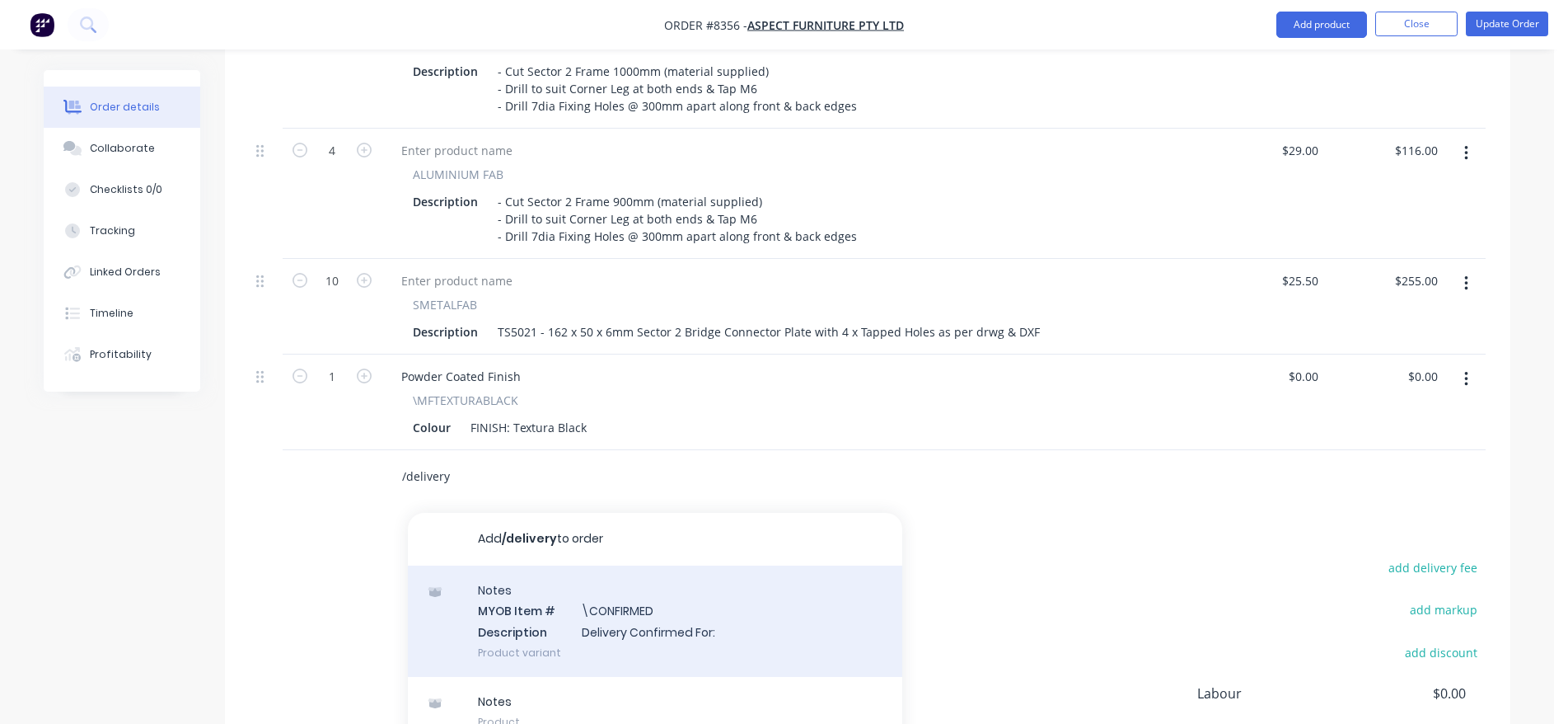
type input "/delivery"
click at [710, 582] on div "Notes MYOB Item # \CONFIRMED Description Delivery Confirmed For: Product variant" at bounding box center [654, 621] width 494 height 111
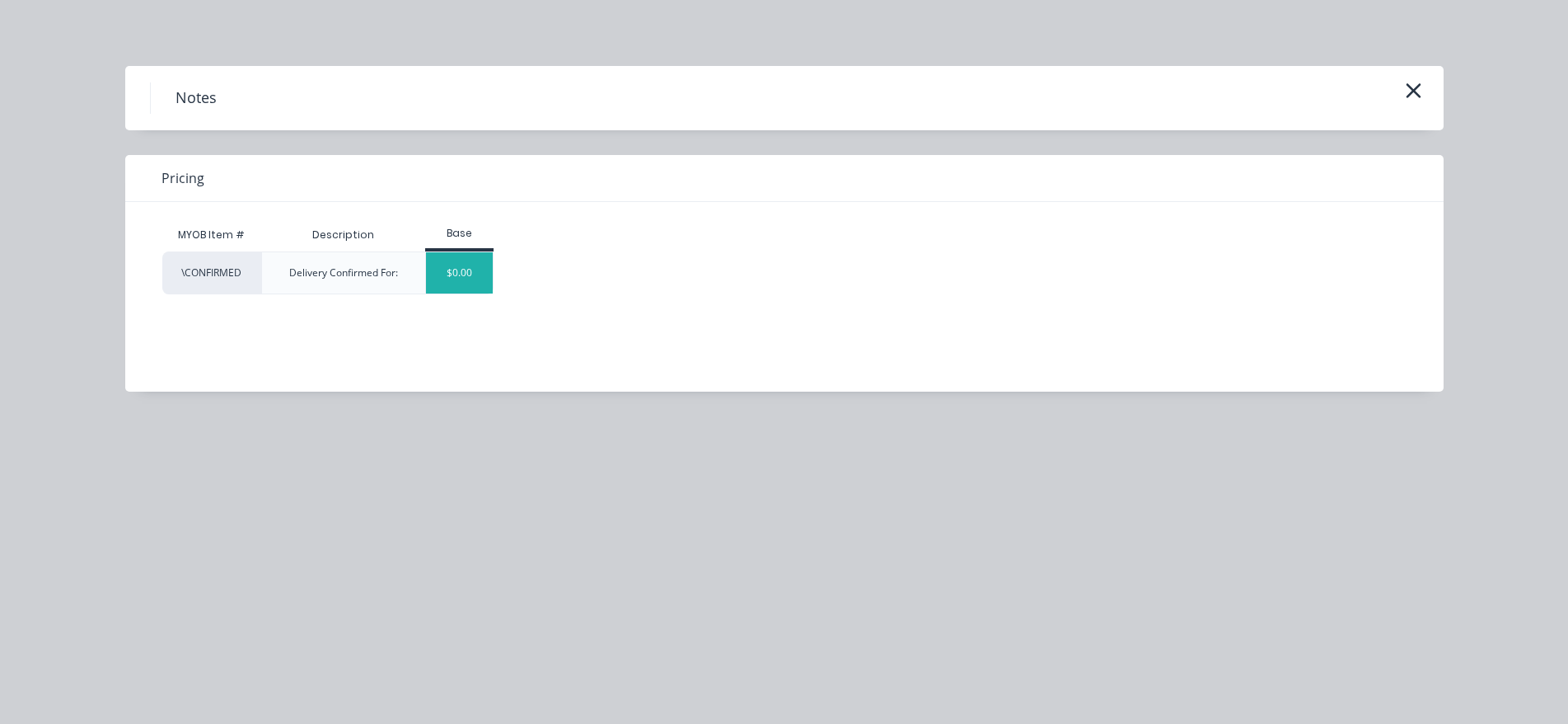
click at [457, 266] on div "$0.00" at bounding box center [459, 273] width 67 height 42
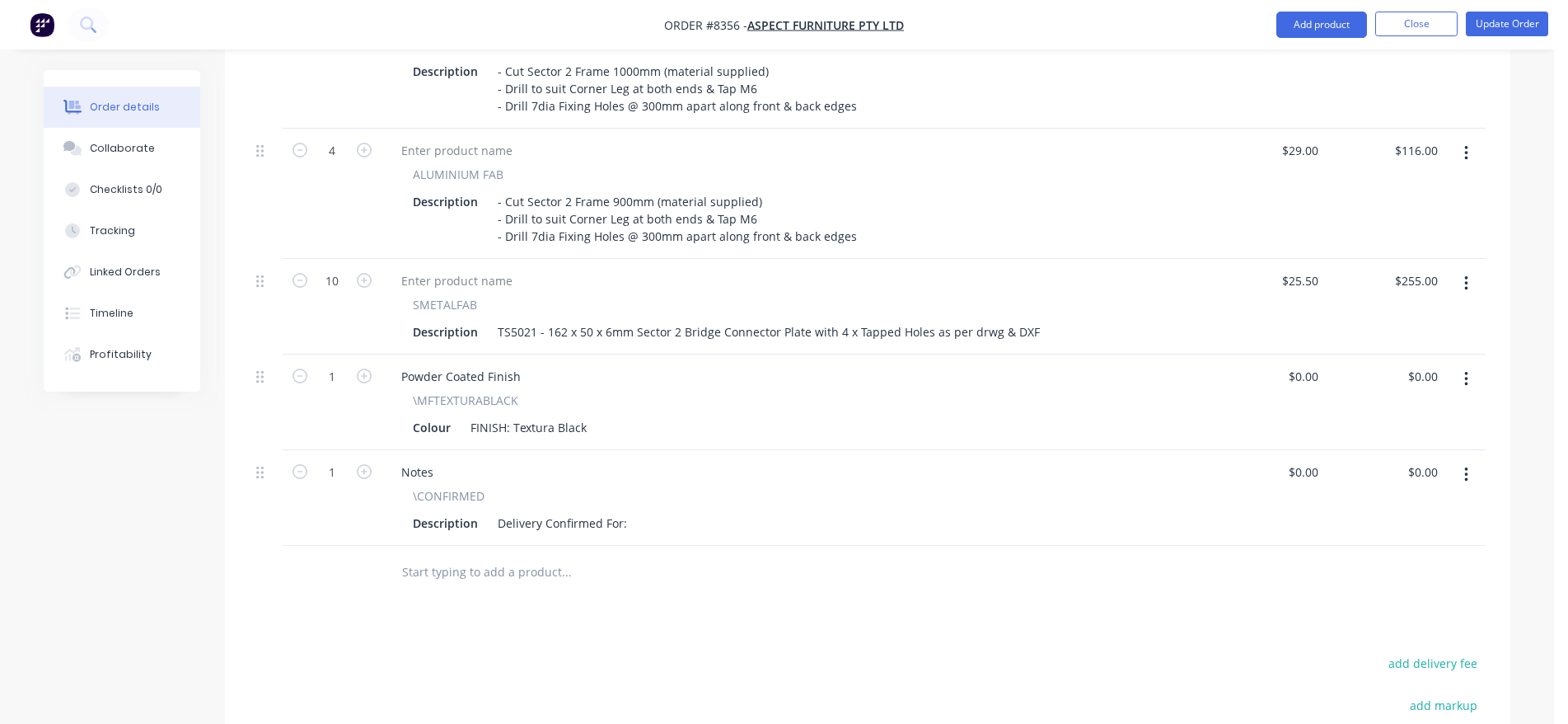
click at [634, 489] on div "Notes \CONFIRMED Description Delivery Confirmed For:" at bounding box center [793, 498] width 824 height 96
click at [629, 511] on div "Delivery Confirmed For:" at bounding box center [563, 523] width 142 height 24
click at [1498, 34] on button "Update Order" at bounding box center [1507, 24] width 82 height 25
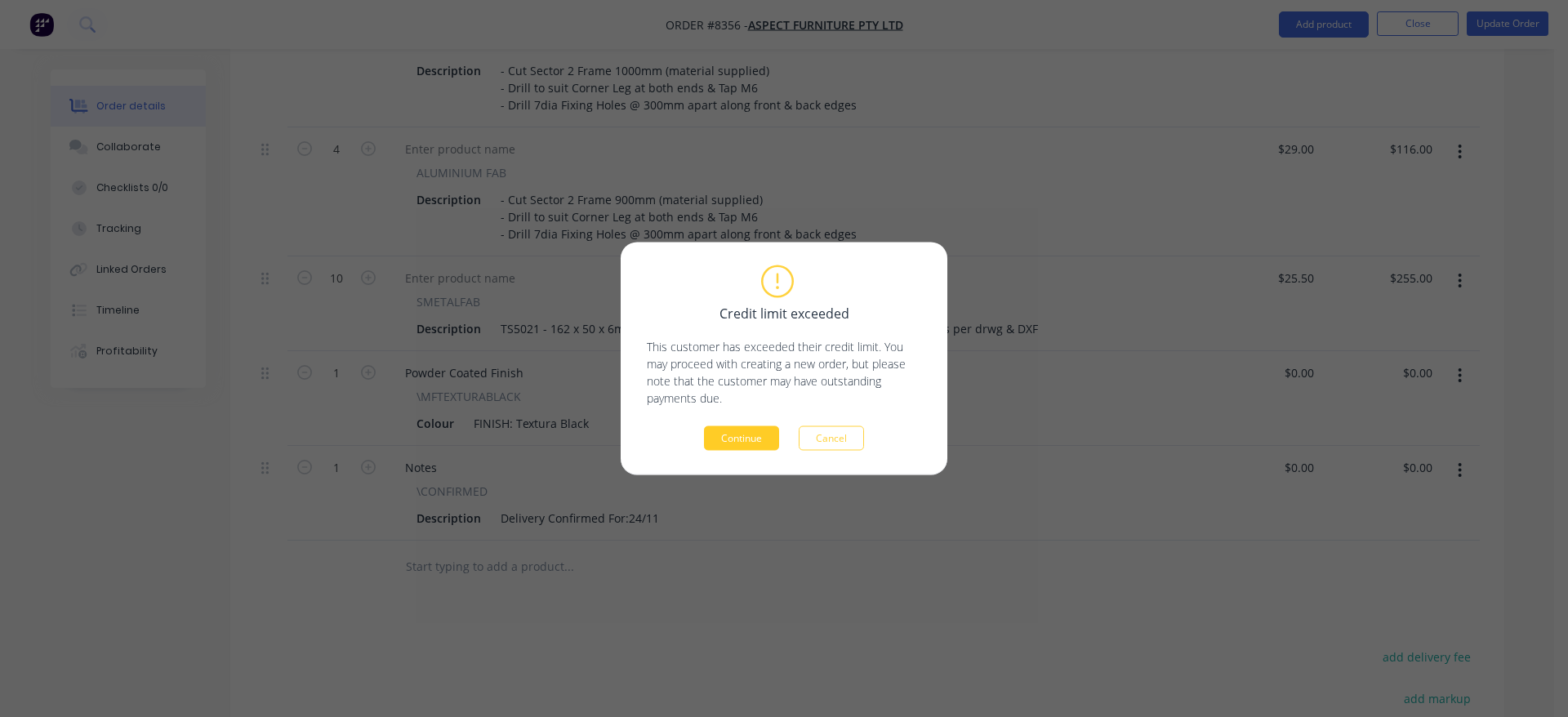
click at [710, 436] on button "Continue" at bounding box center [741, 438] width 75 height 24
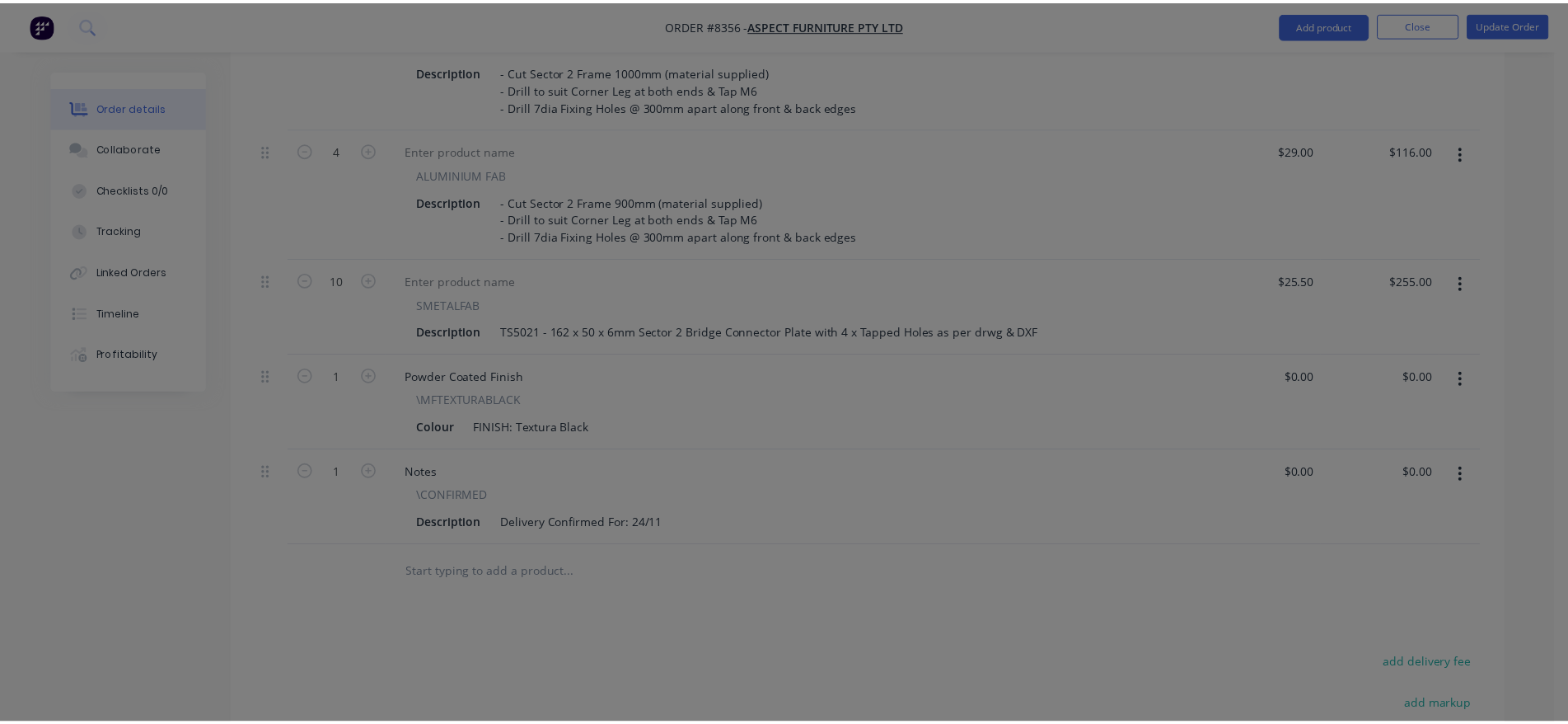
scroll to position [1378, 0]
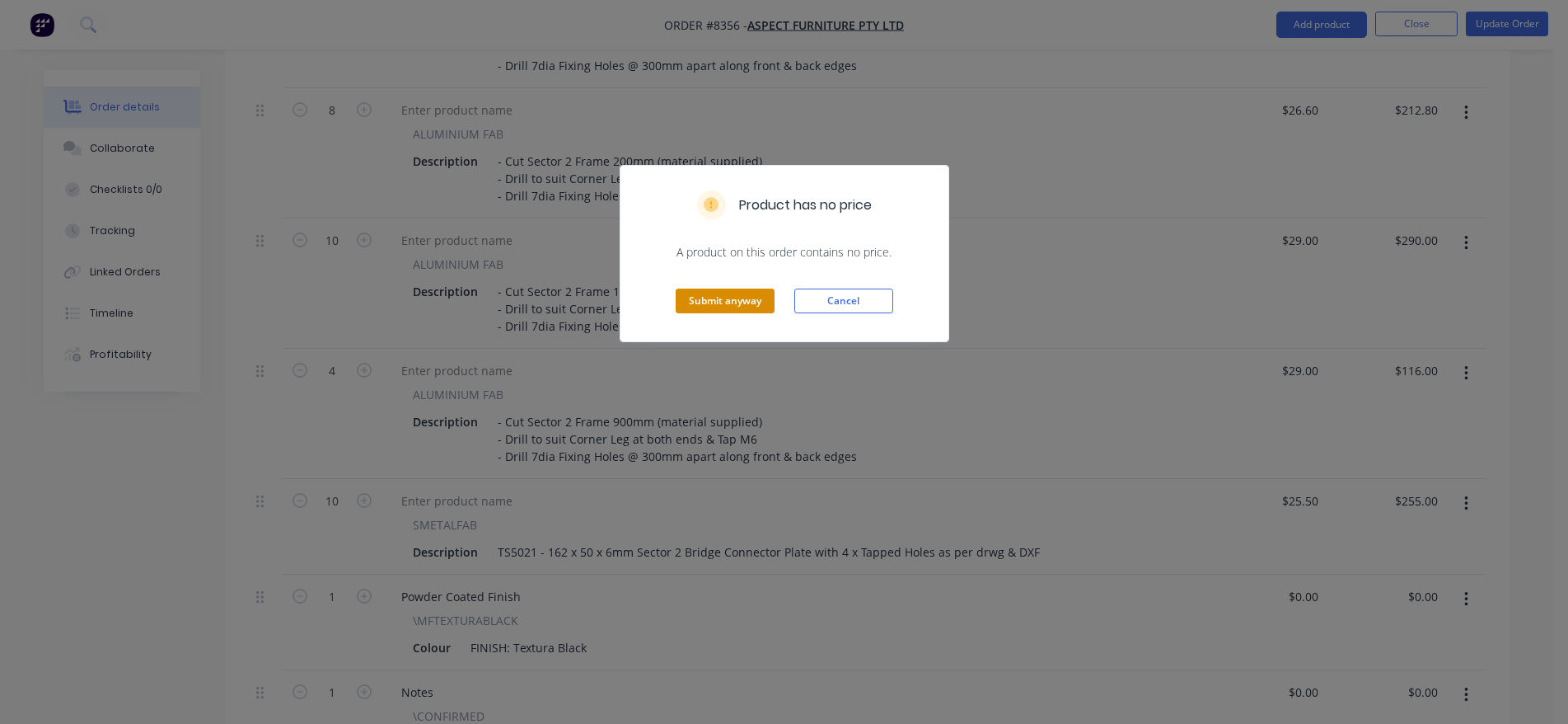
click at [753, 302] on button "Submit anyway" at bounding box center [725, 300] width 99 height 25
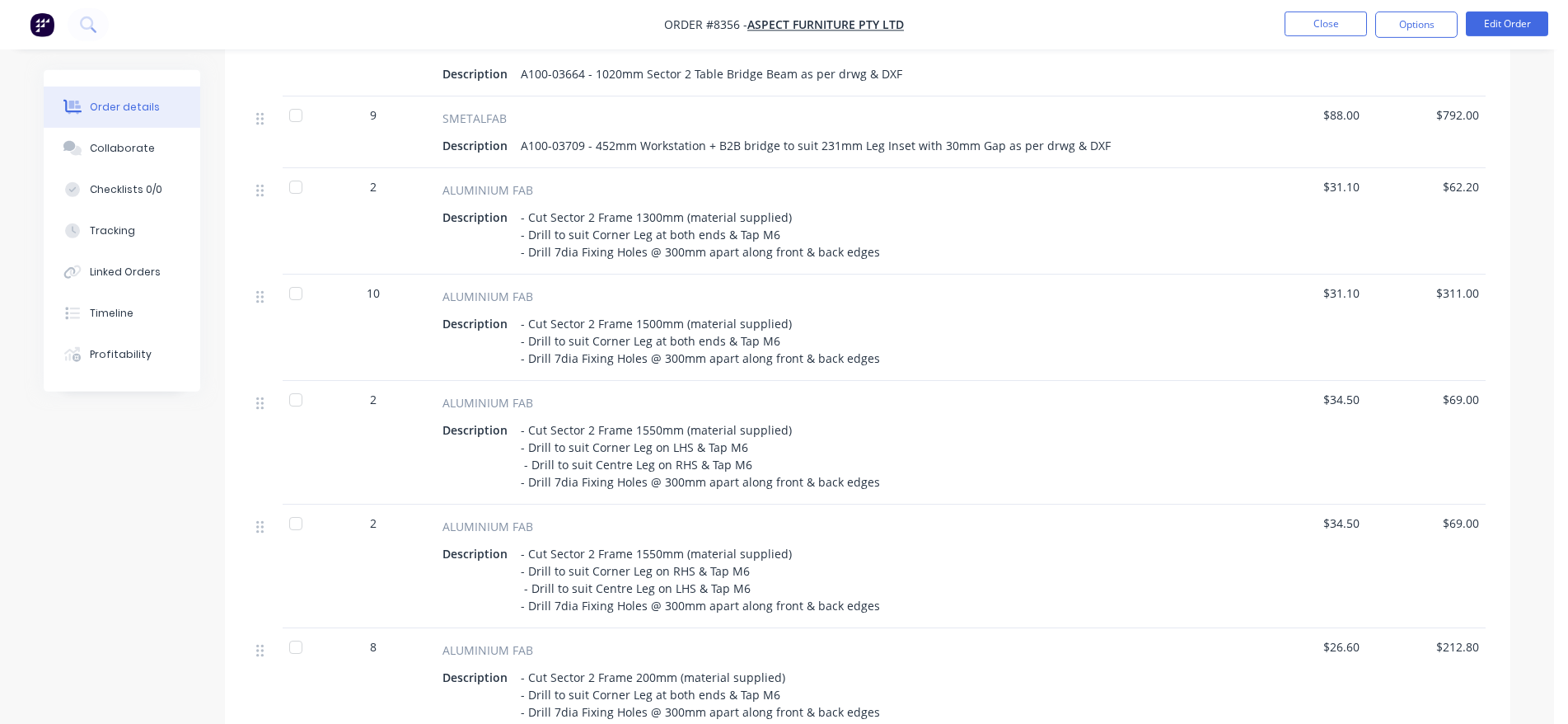
scroll to position [450, 0]
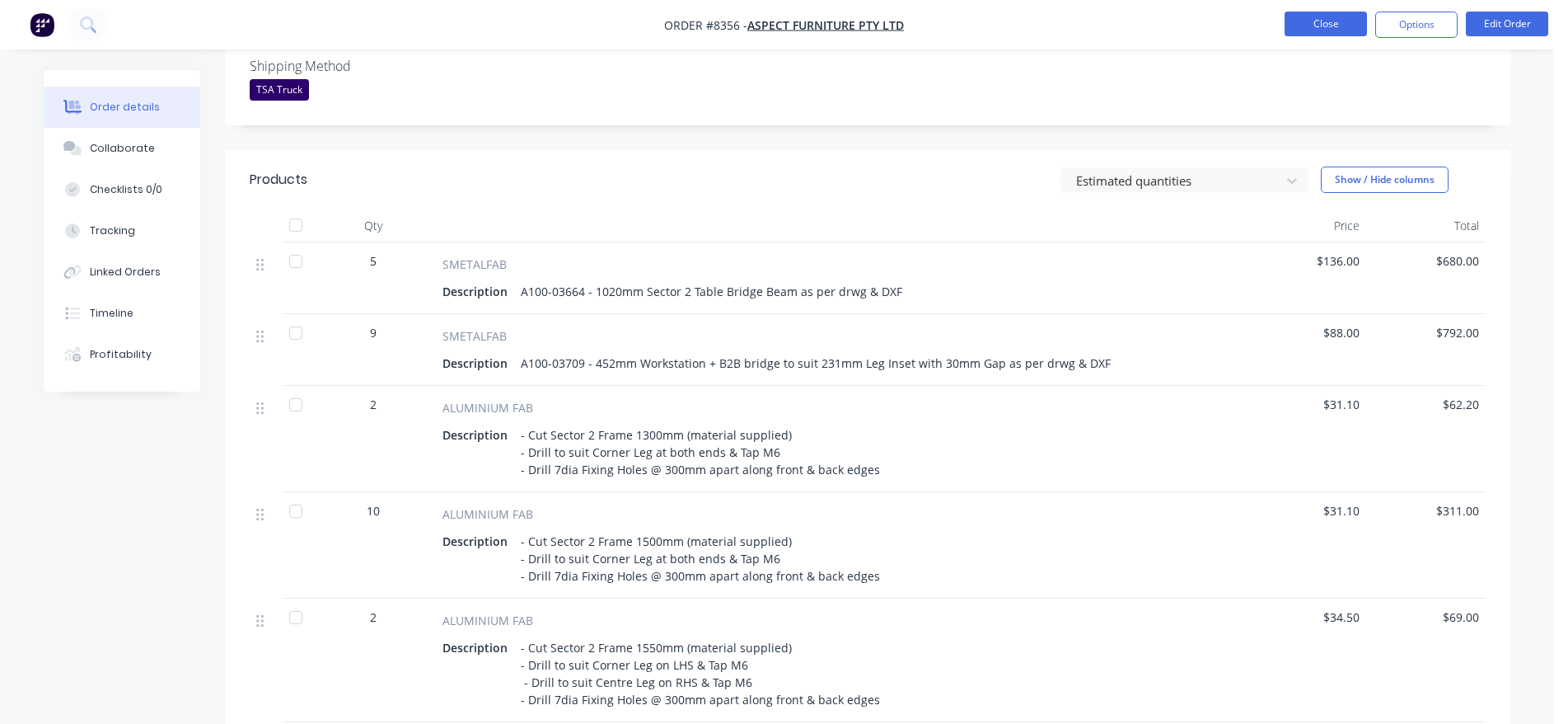
click at [1332, 35] on button "Close" at bounding box center [1326, 24] width 82 height 25
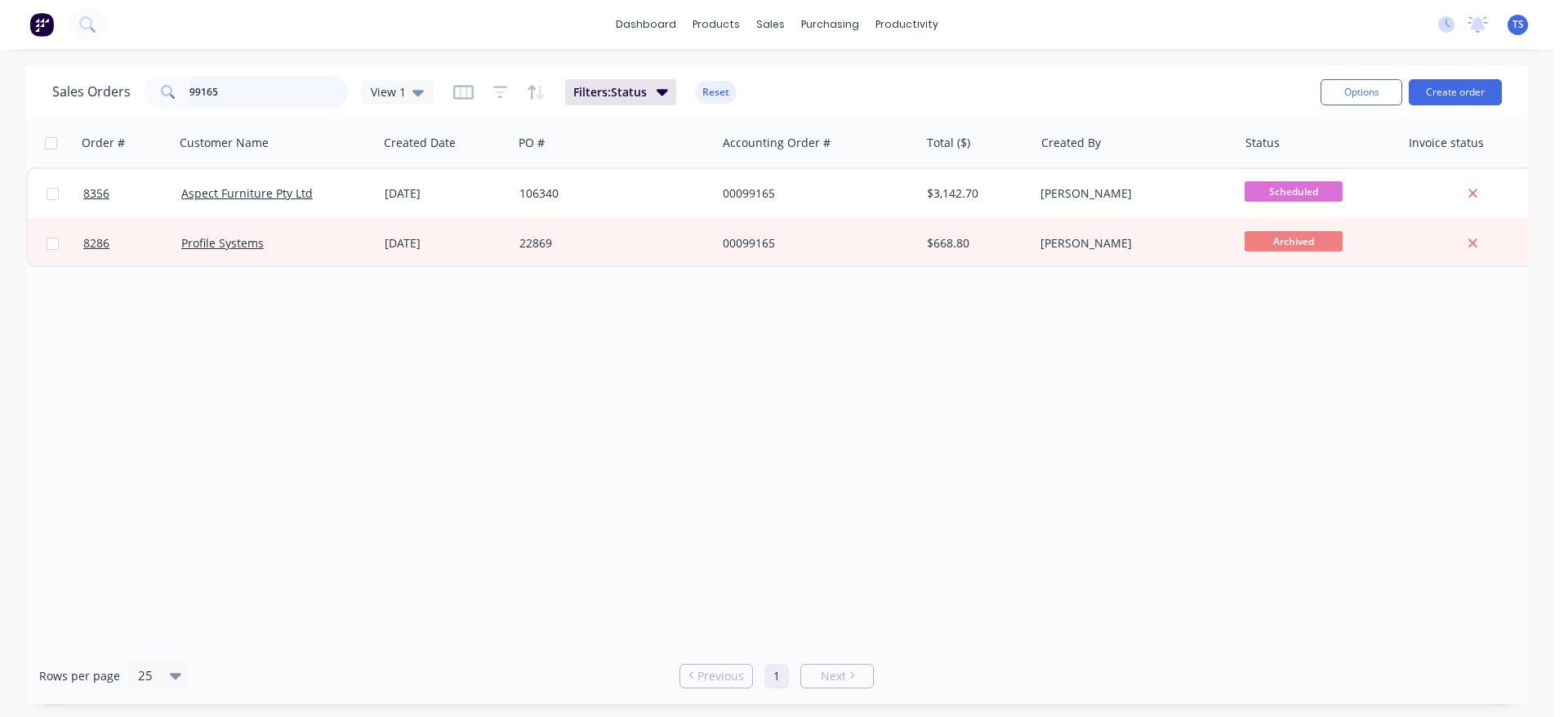
click at [282, 99] on input "99165" at bounding box center [270, 92] width 160 height 33
click at [275, 97] on input "99165" at bounding box center [270, 92] width 160 height 33
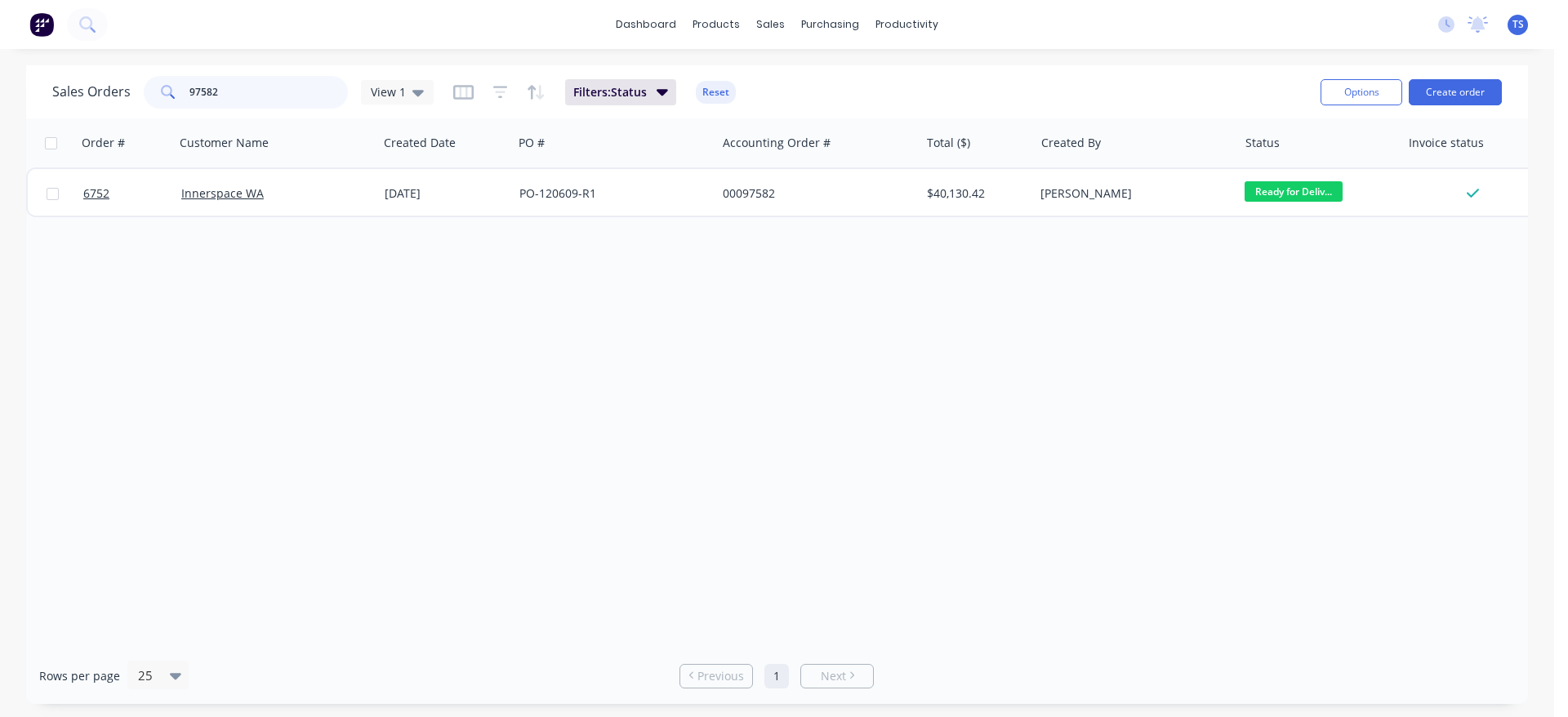
type input "97582"
click at [229, 83] on input "97582" at bounding box center [270, 92] width 160 height 33
click at [229, 82] on input "97582" at bounding box center [270, 92] width 160 height 33
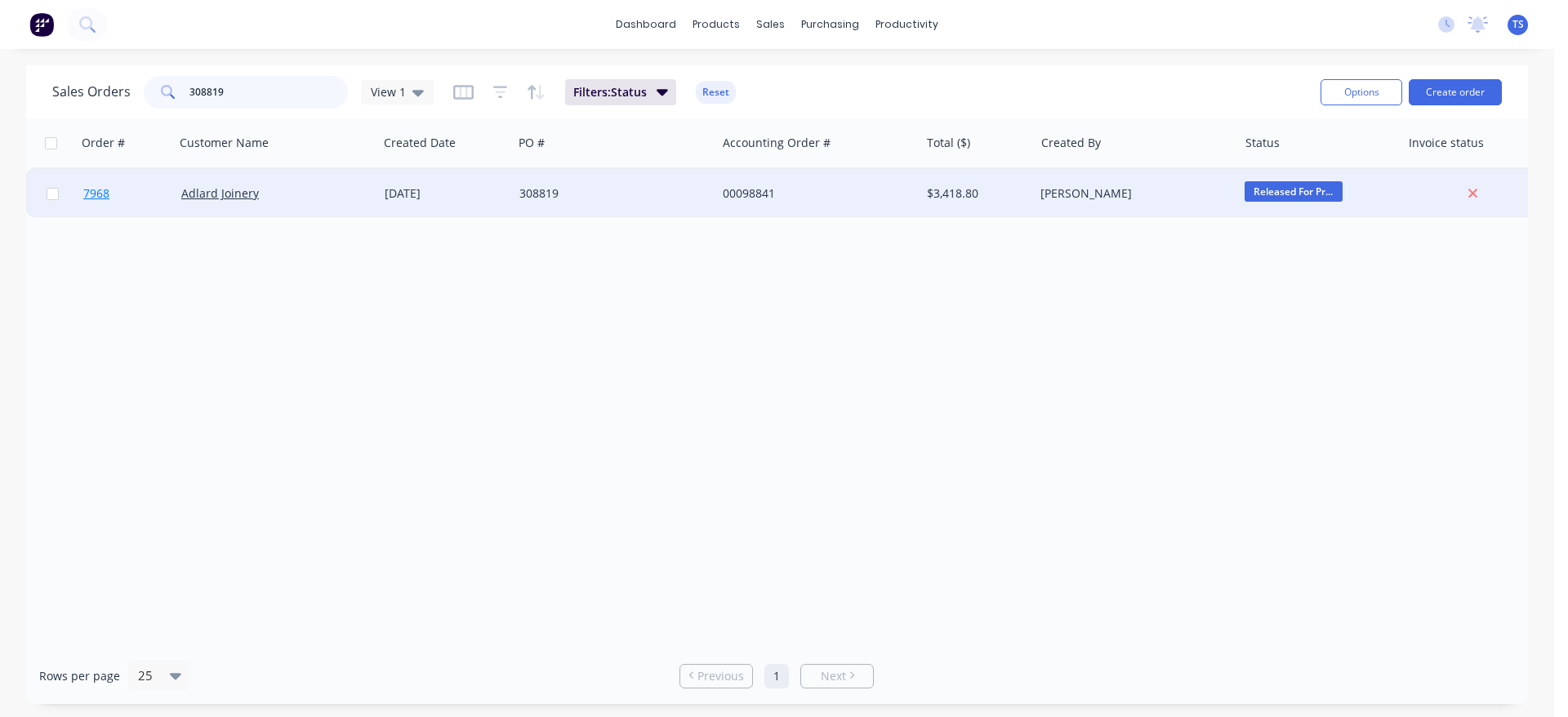
type input "308819"
click at [118, 204] on link "7968" at bounding box center [132, 193] width 98 height 49
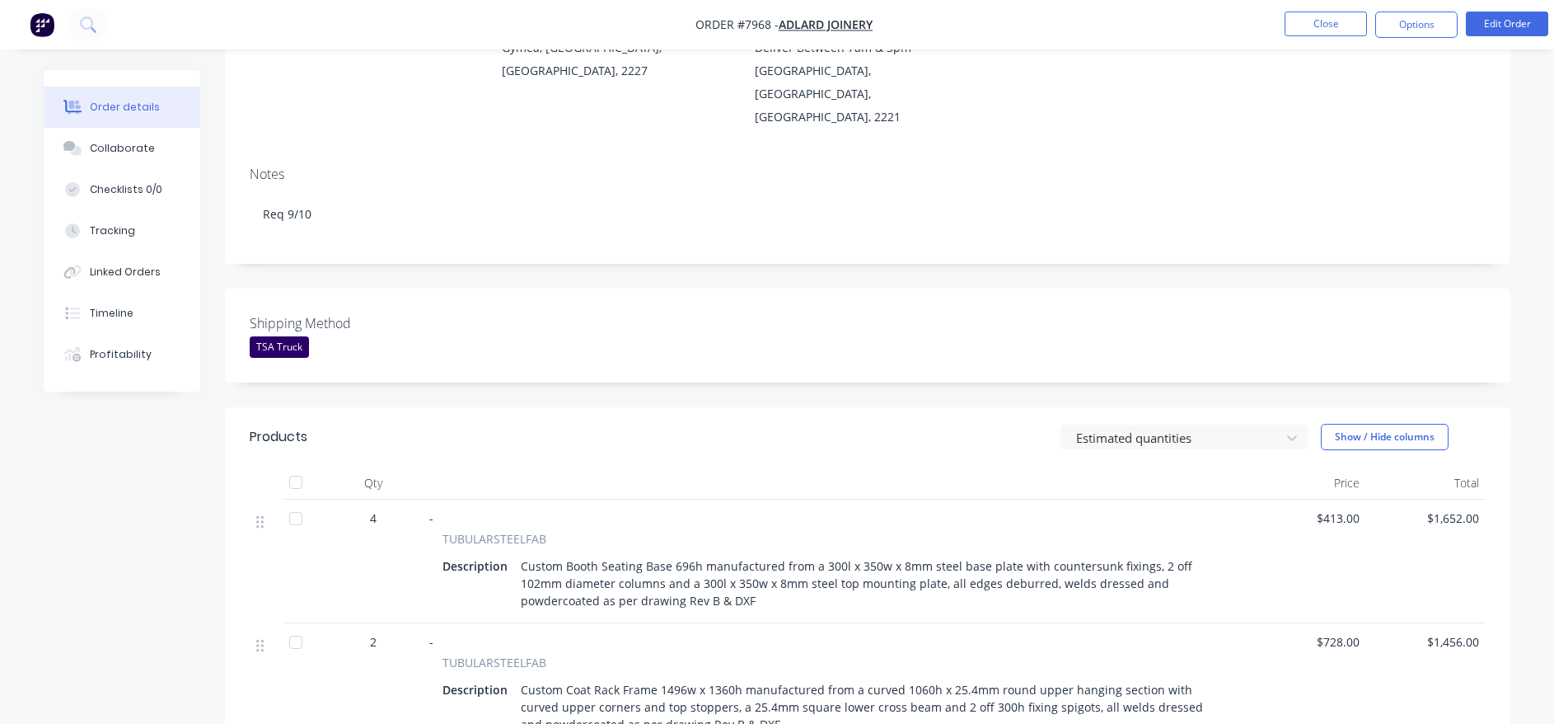
scroll to position [420, 0]
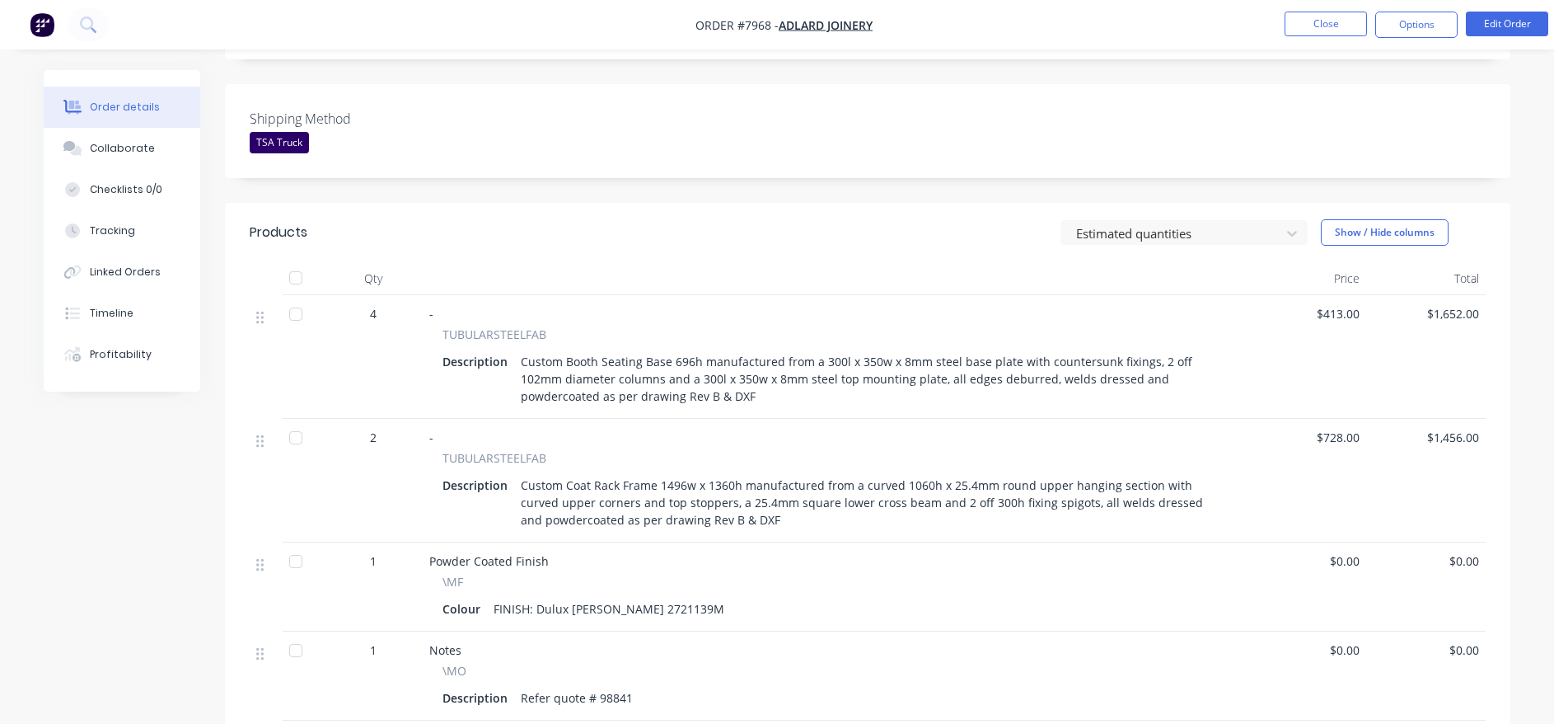
click at [826, 220] on div "Estimated quantities Show / Hide columns" at bounding box center [999, 232] width 973 height 26
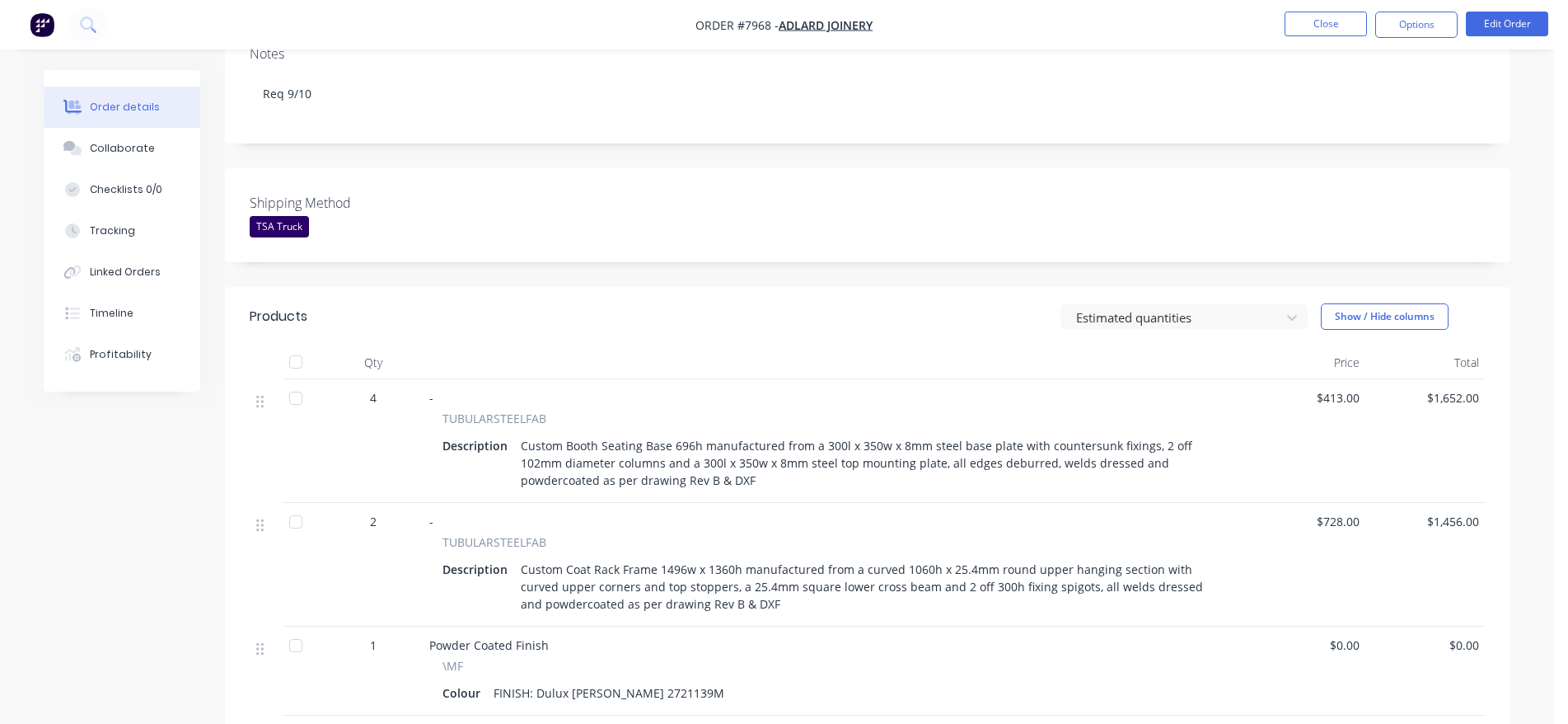
scroll to position [0, 0]
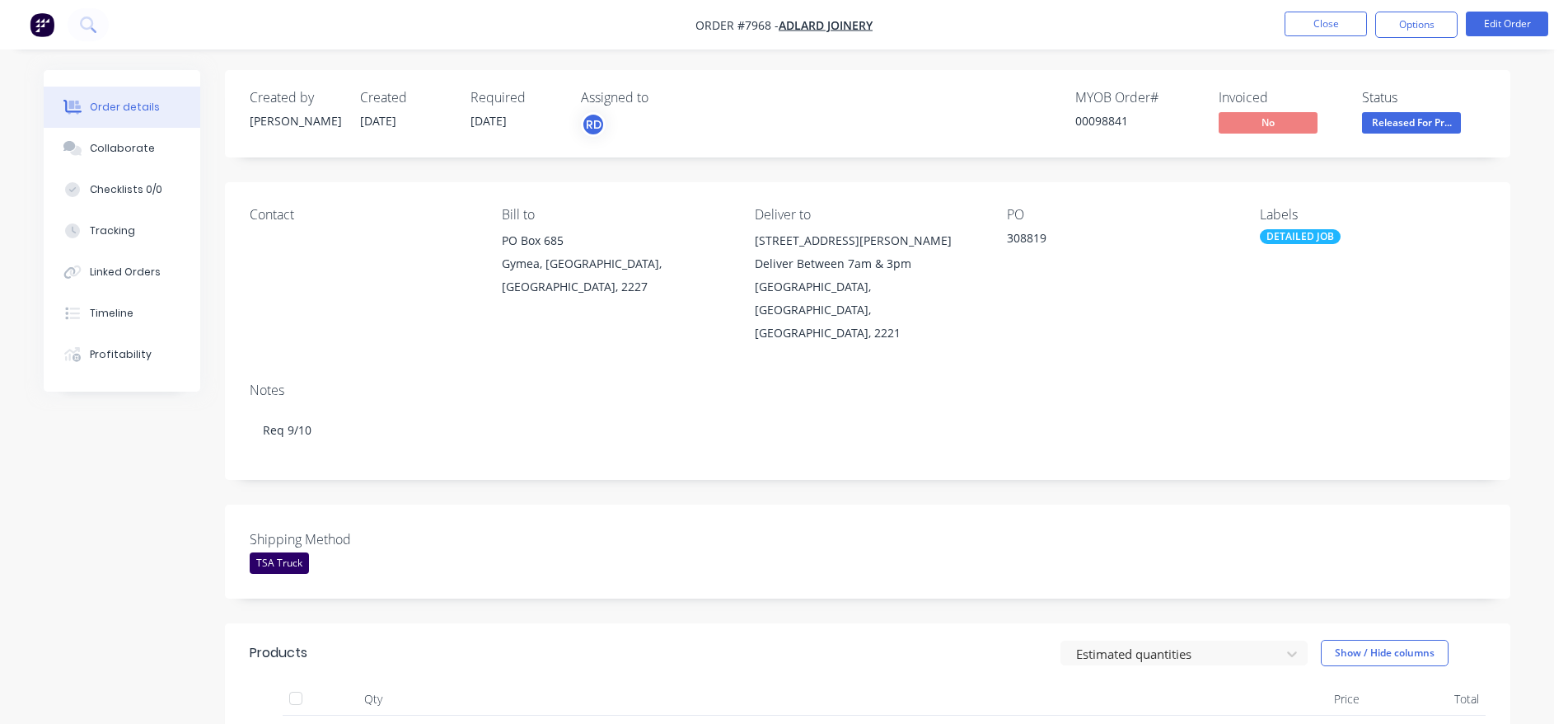
click at [1100, 126] on div "00098841" at bounding box center [1137, 120] width 124 height 17
click at [1104, 128] on div "00098841" at bounding box center [1137, 120] width 124 height 17
copy div "00098841"
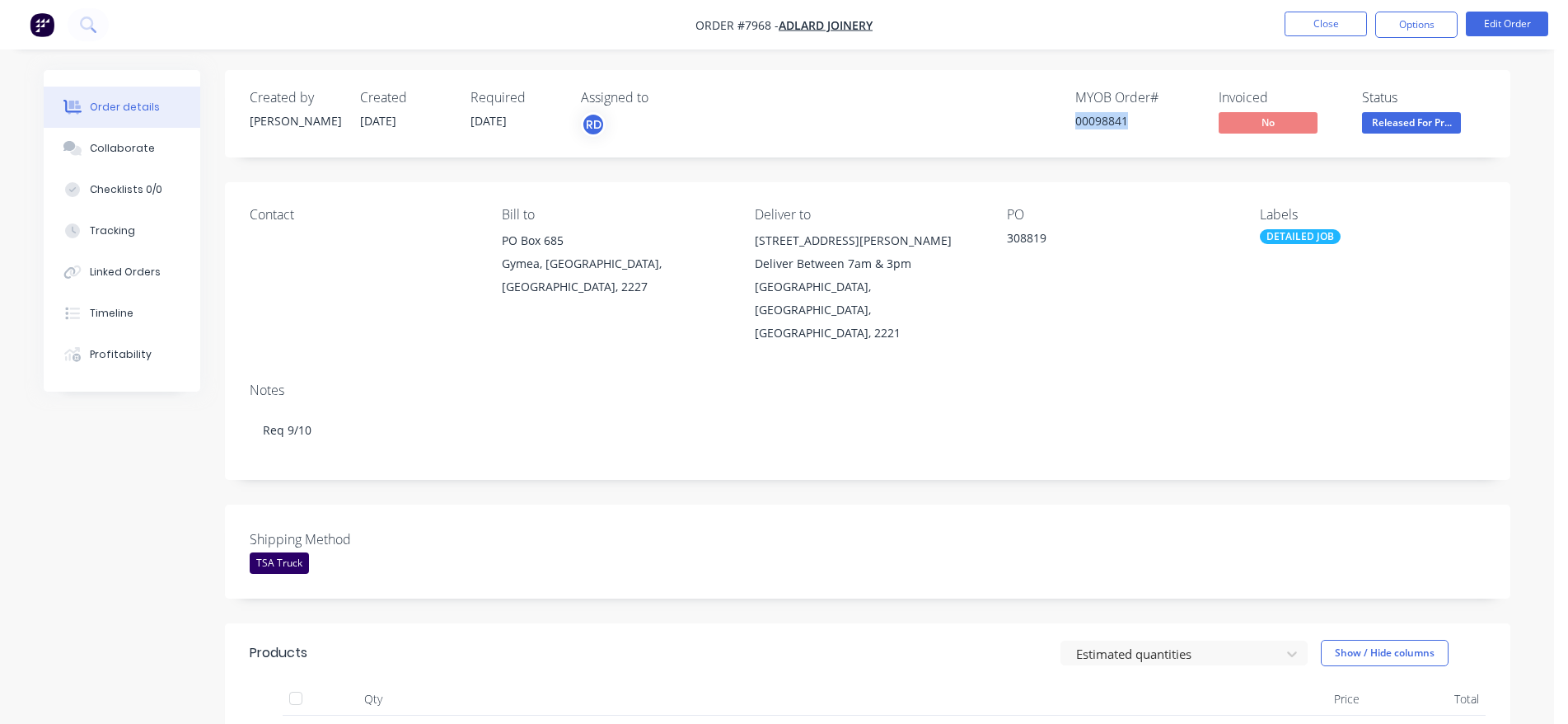
click at [1100, 125] on div "00098841" at bounding box center [1137, 120] width 124 height 17
copy div "00098841"
click at [1298, 21] on button "Close" at bounding box center [1326, 24] width 82 height 25
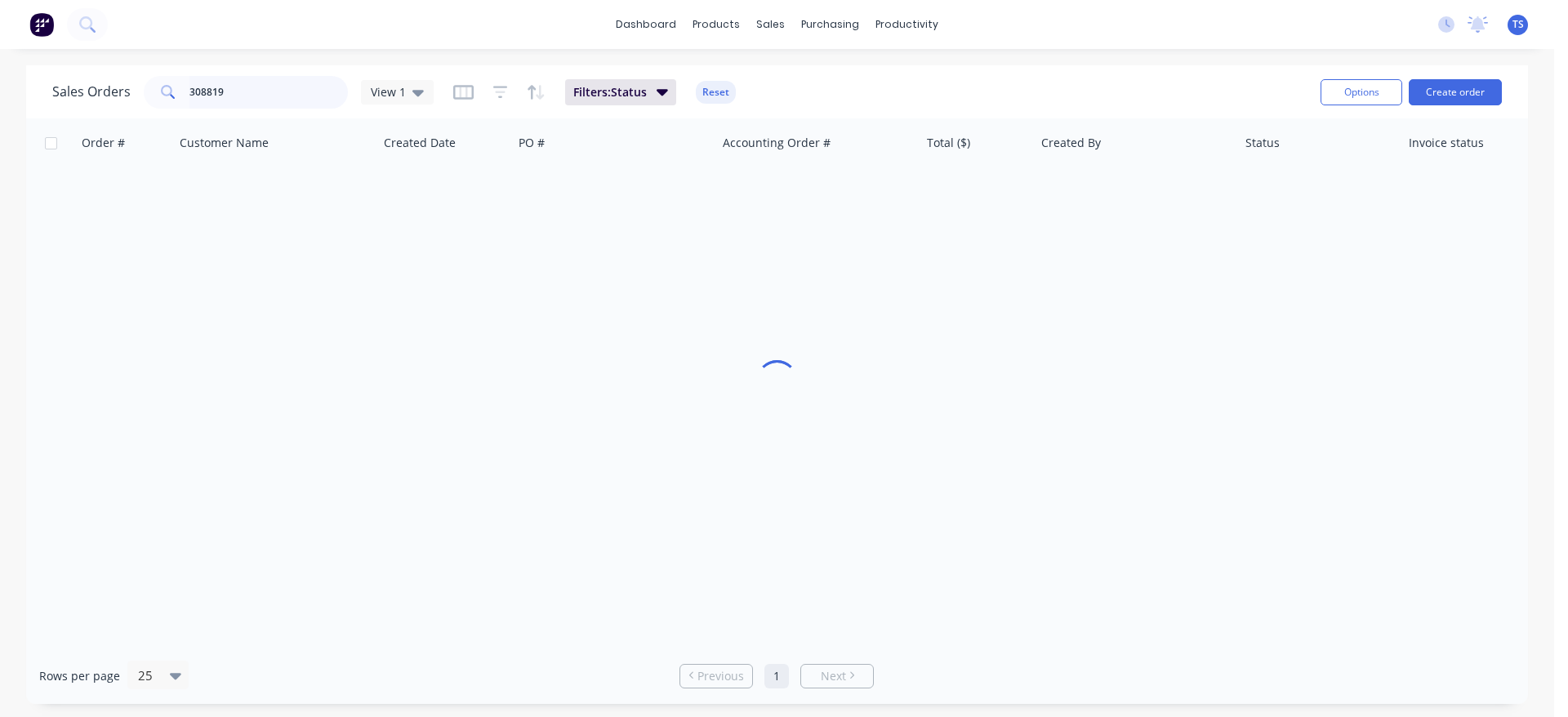
click at [271, 80] on input "308819" at bounding box center [270, 92] width 160 height 33
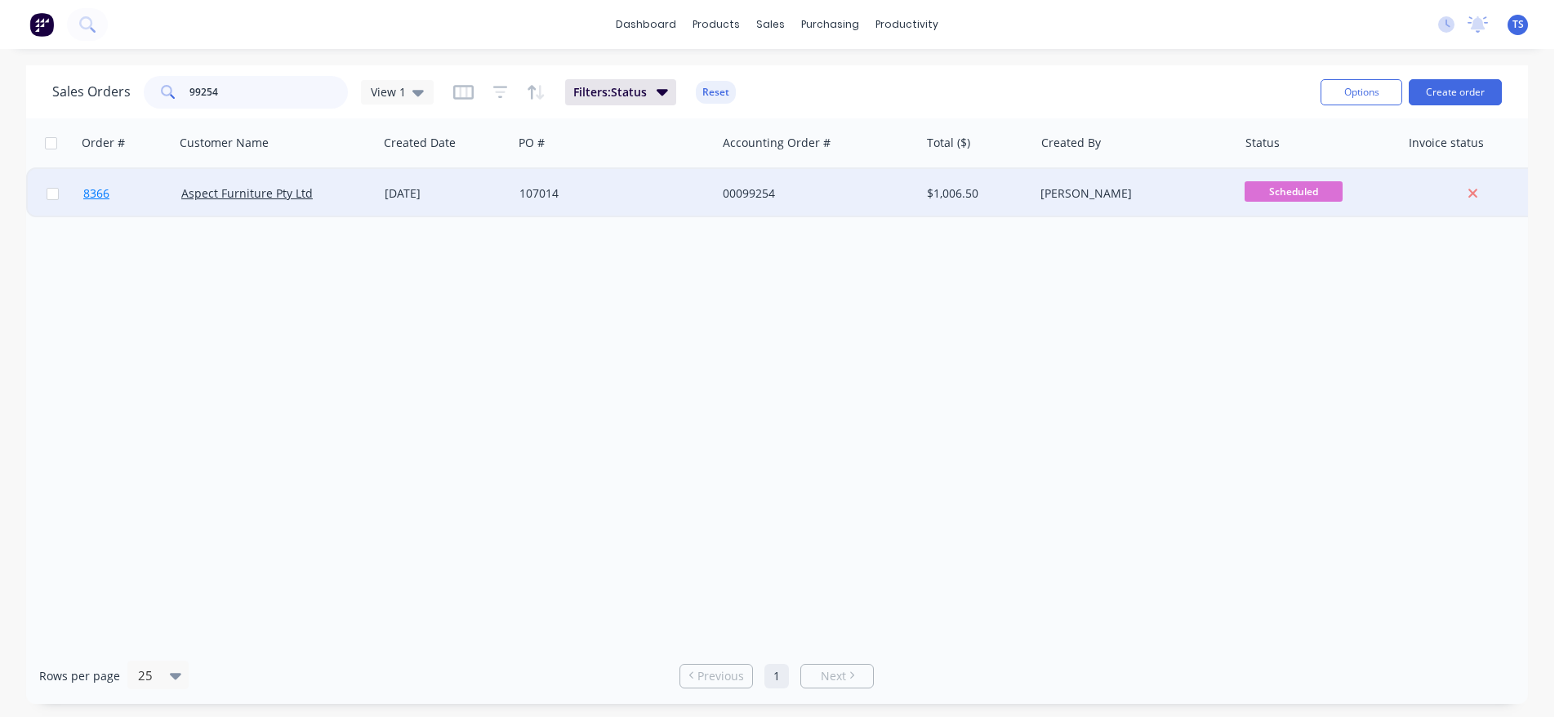
type input "99254"
click at [155, 202] on link "8366" at bounding box center [132, 193] width 98 height 49
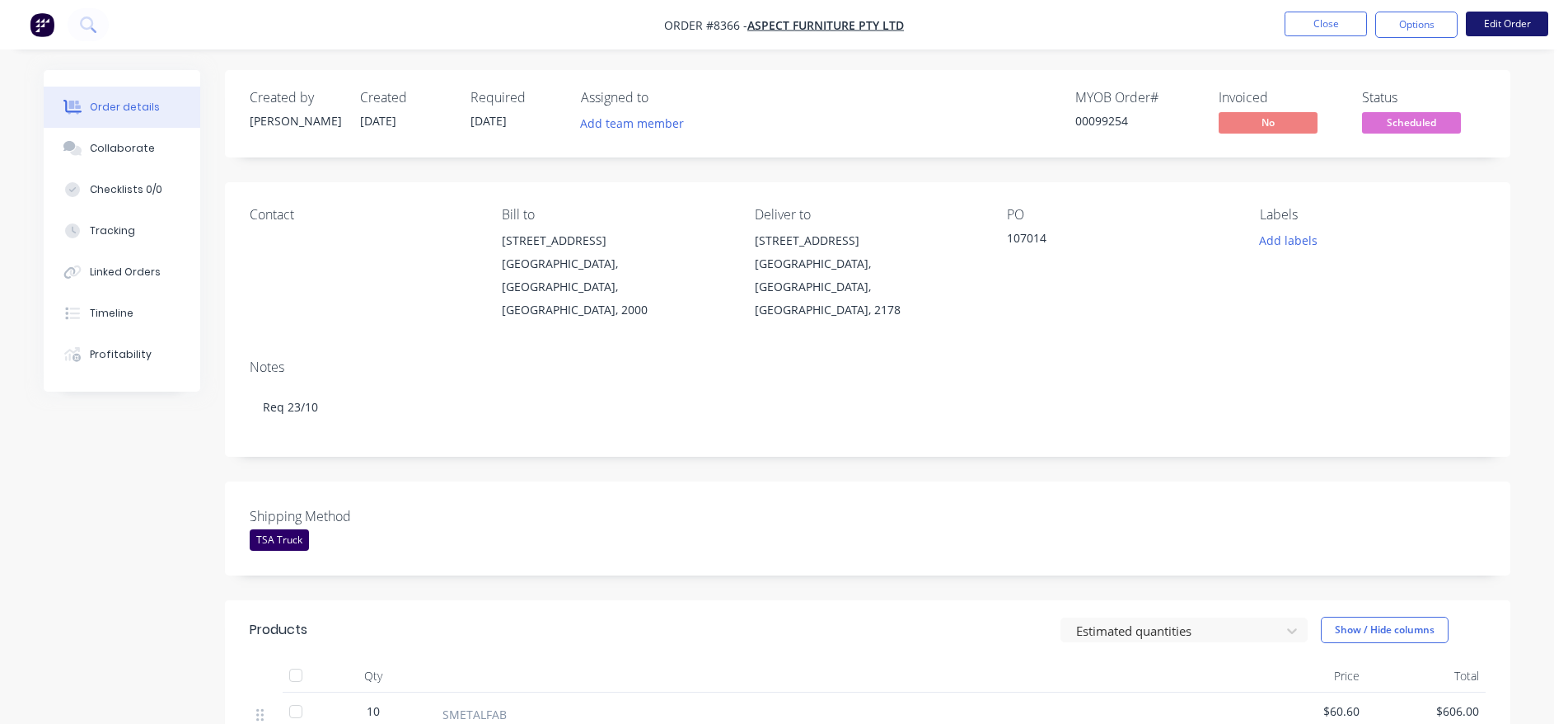
click at [1526, 17] on button "Edit Order" at bounding box center [1507, 24] width 82 height 25
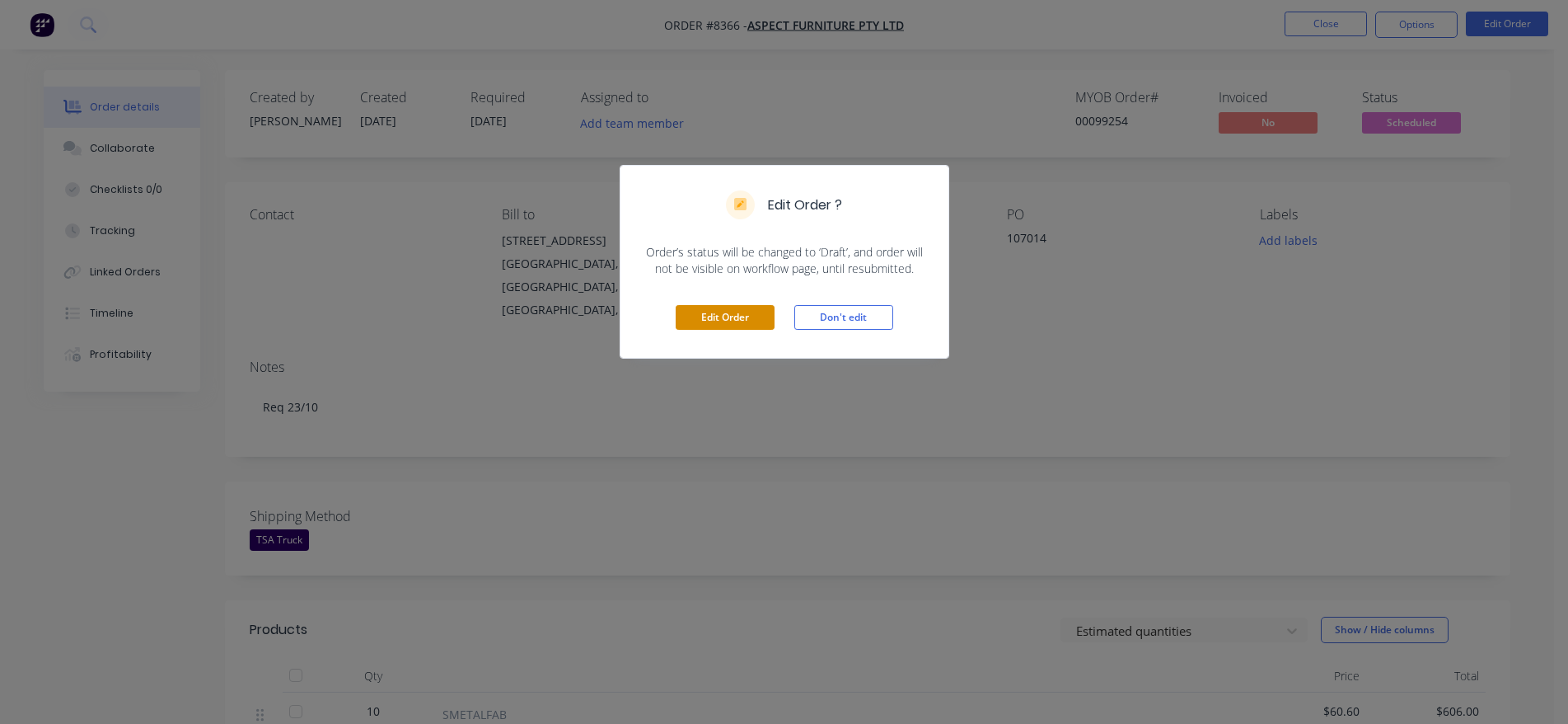
click at [745, 318] on button "Edit Order" at bounding box center [725, 317] width 99 height 25
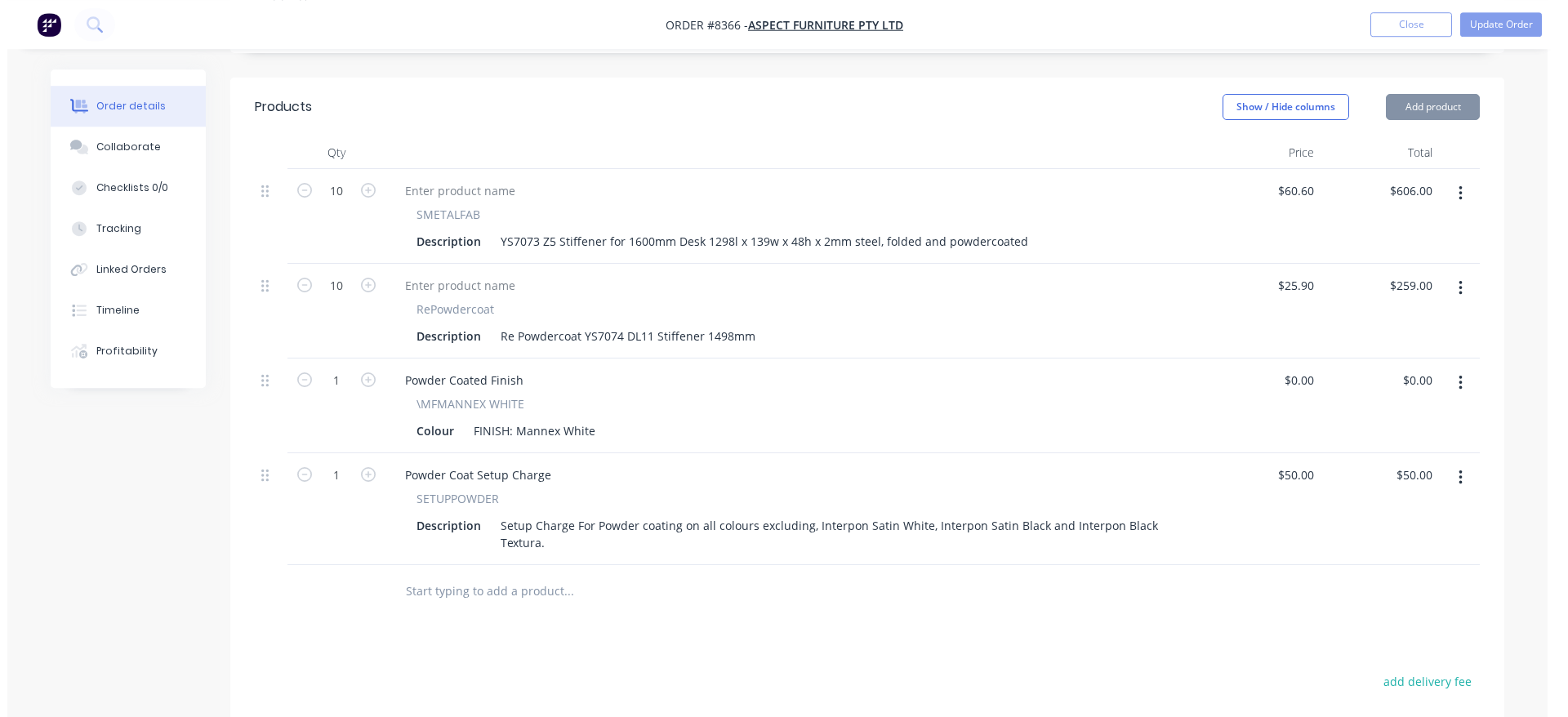
scroll to position [750, 0]
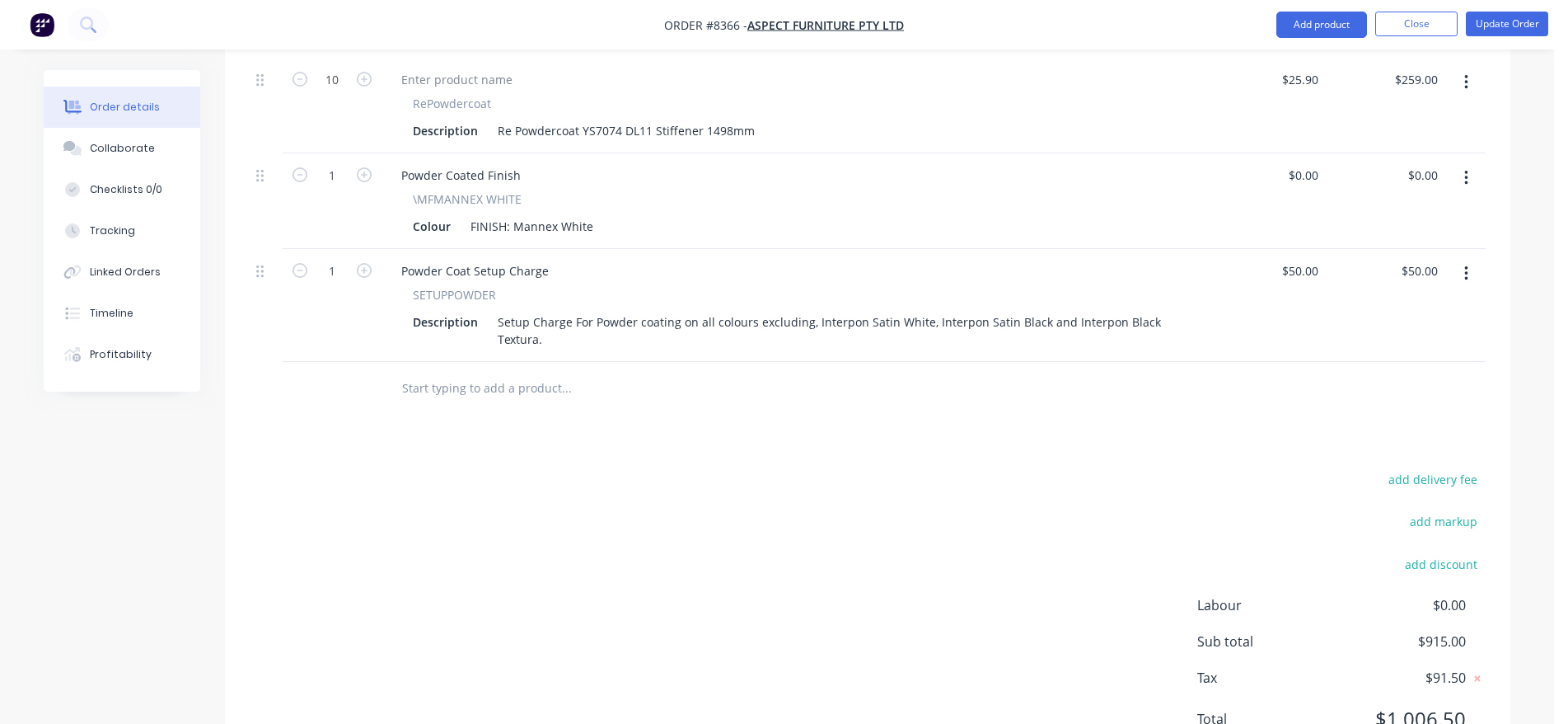
click at [470, 372] on input "text" at bounding box center [566, 388] width 330 height 33
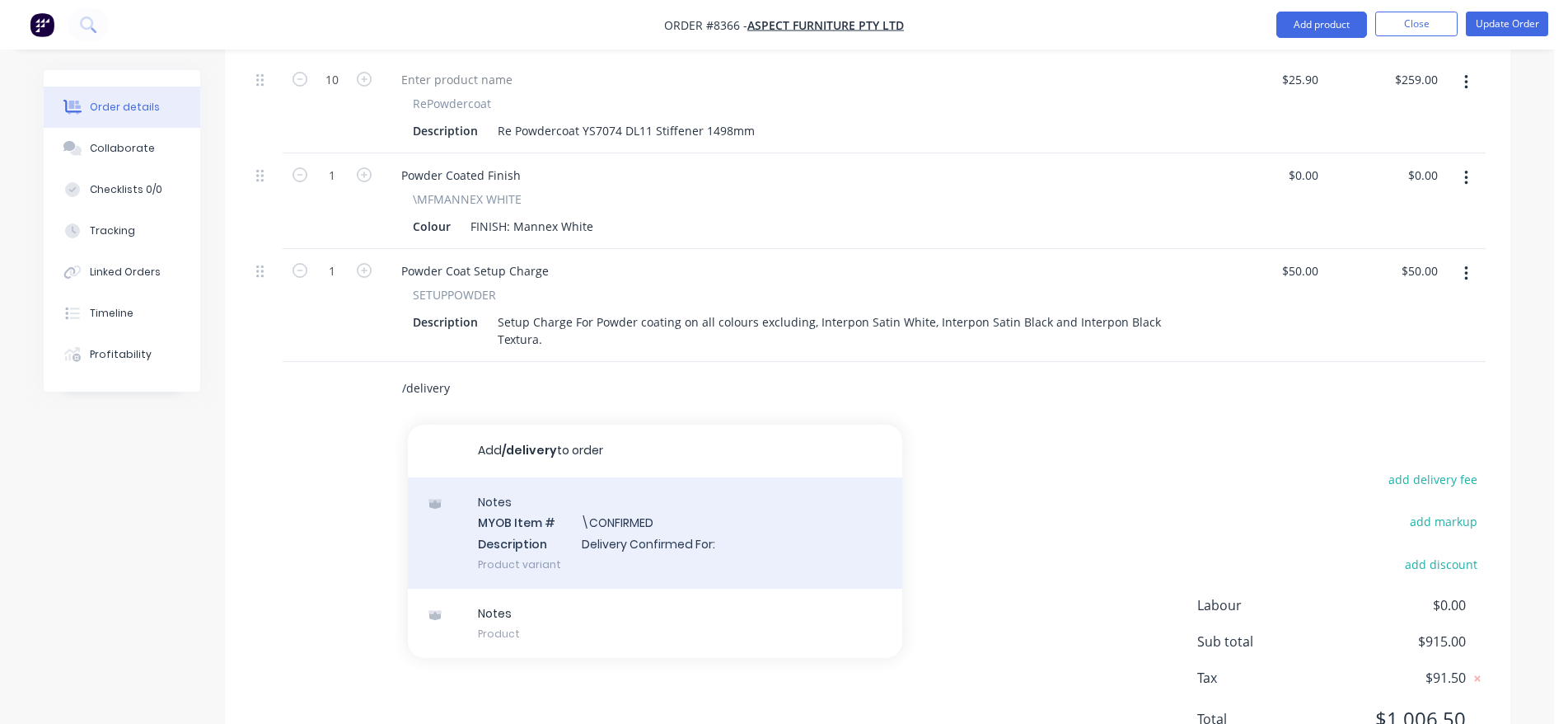
type input "/delivery"
click at [657, 477] on div "Notes MYOB Item # \CONFIRMED Description Delivery Confirmed For: Product variant" at bounding box center [654, 532] width 494 height 111
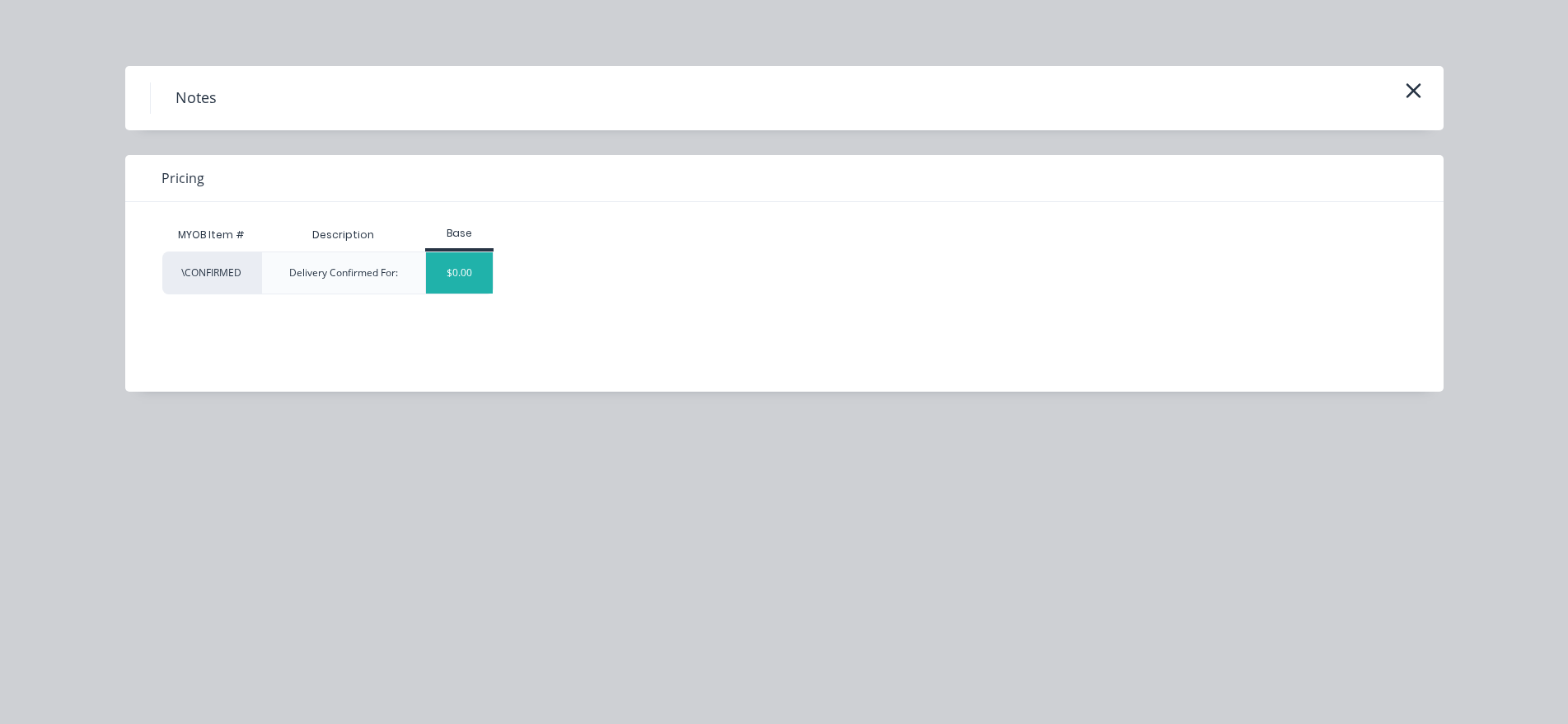
click at [439, 253] on div "$0.00" at bounding box center [459, 273] width 67 height 42
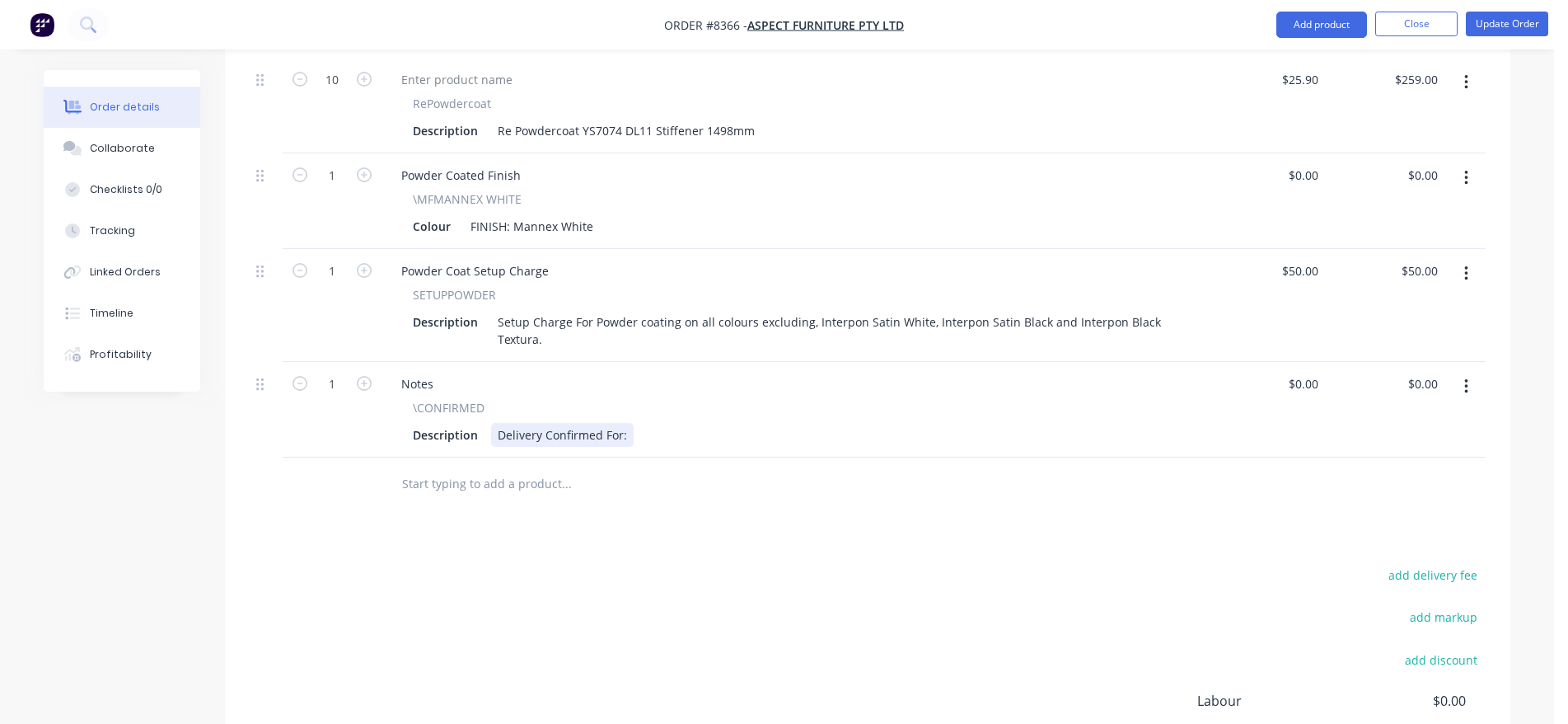
click at [626, 423] on div "Delivery Confirmed For:" at bounding box center [563, 435] width 142 height 24
click at [1481, 27] on button "Update Order" at bounding box center [1507, 24] width 82 height 25
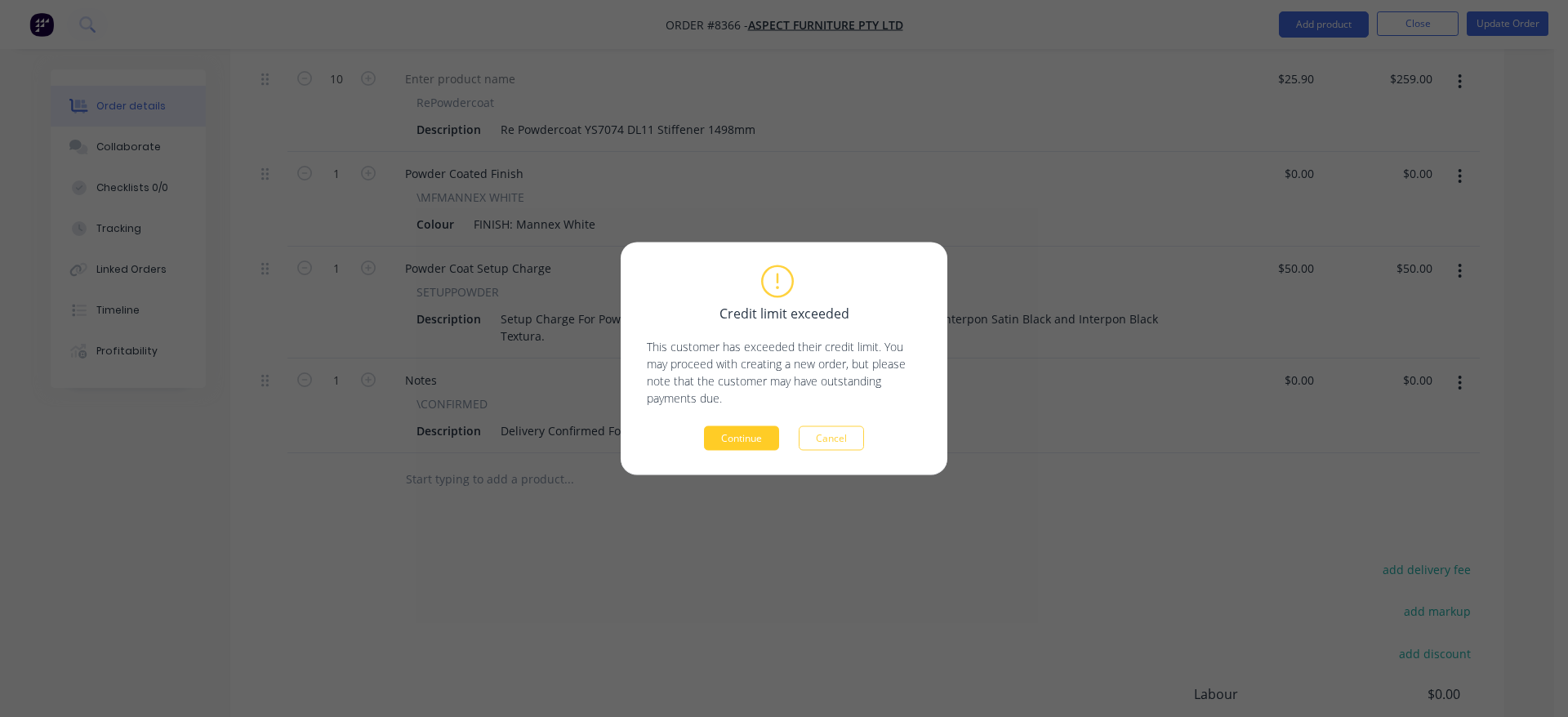
click at [747, 433] on button "Continue" at bounding box center [741, 438] width 75 height 24
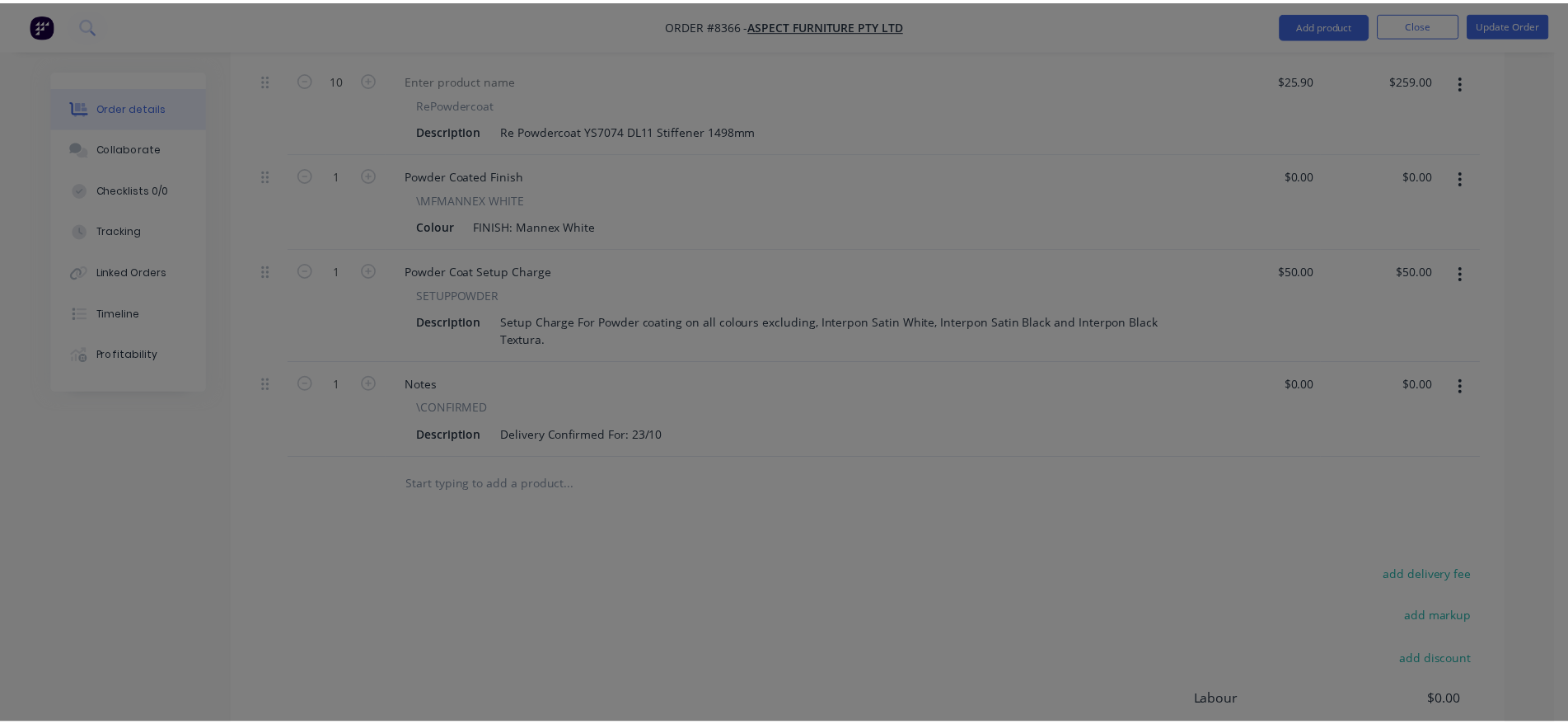
scroll to position [615, 0]
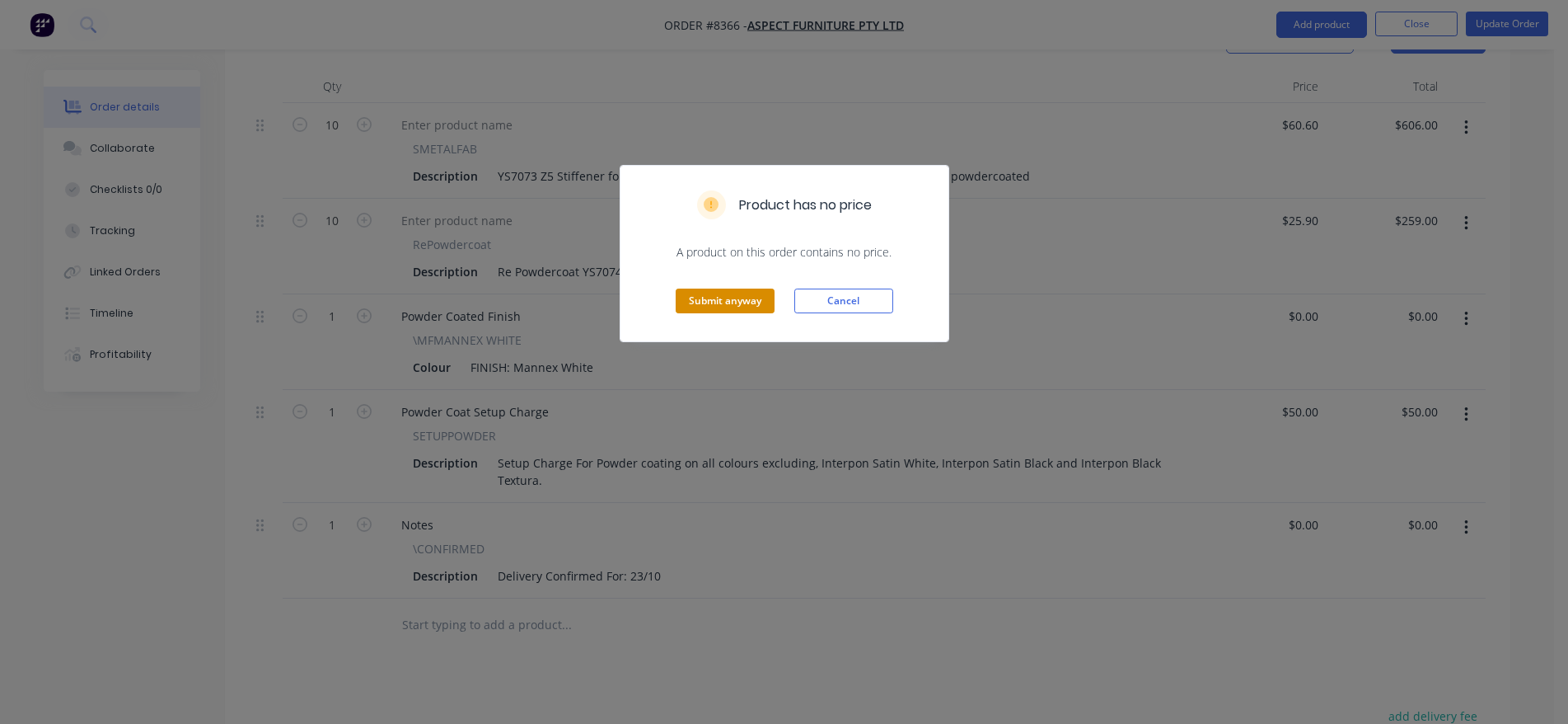
click at [740, 310] on button "Submit anyway" at bounding box center [725, 300] width 99 height 25
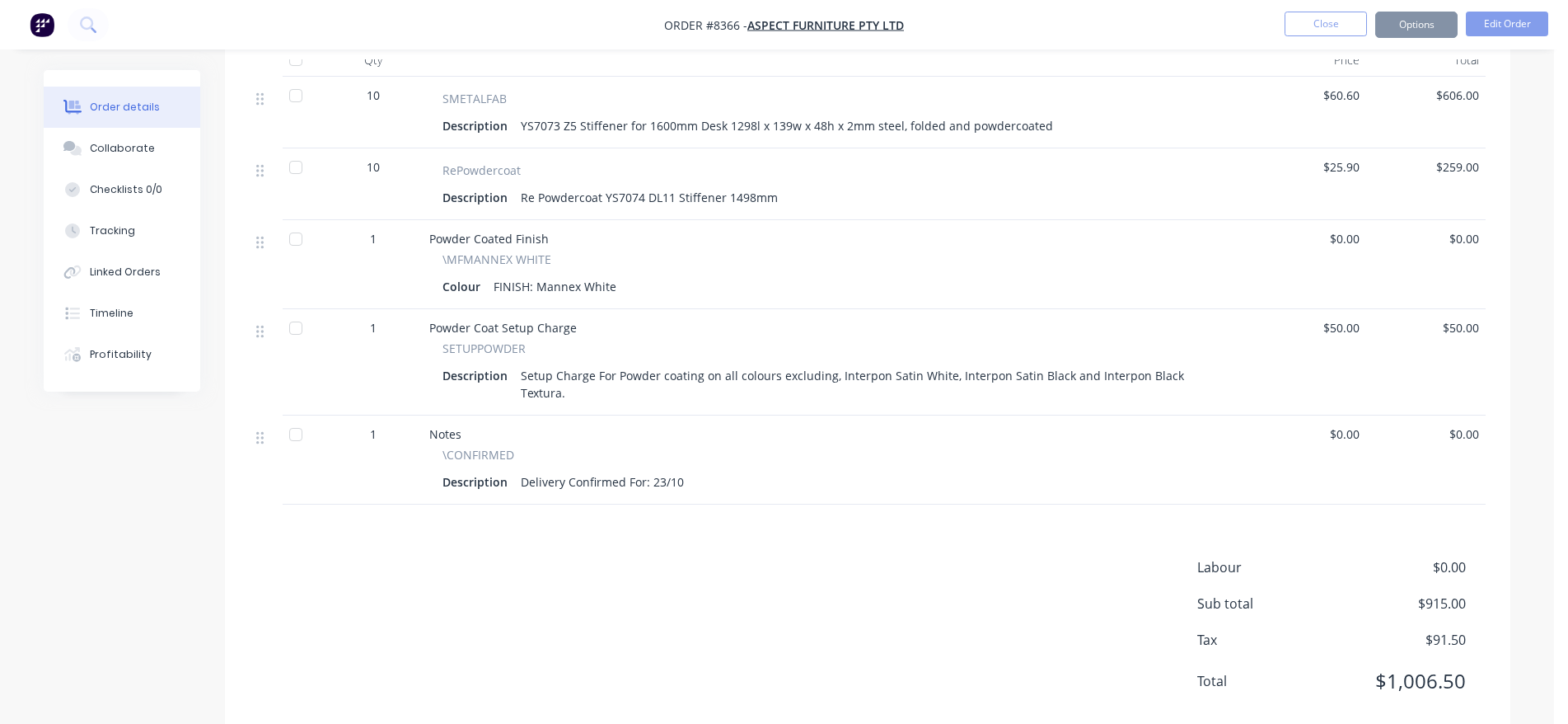
scroll to position [613, 0]
click at [1323, 13] on button "Close" at bounding box center [1326, 24] width 82 height 25
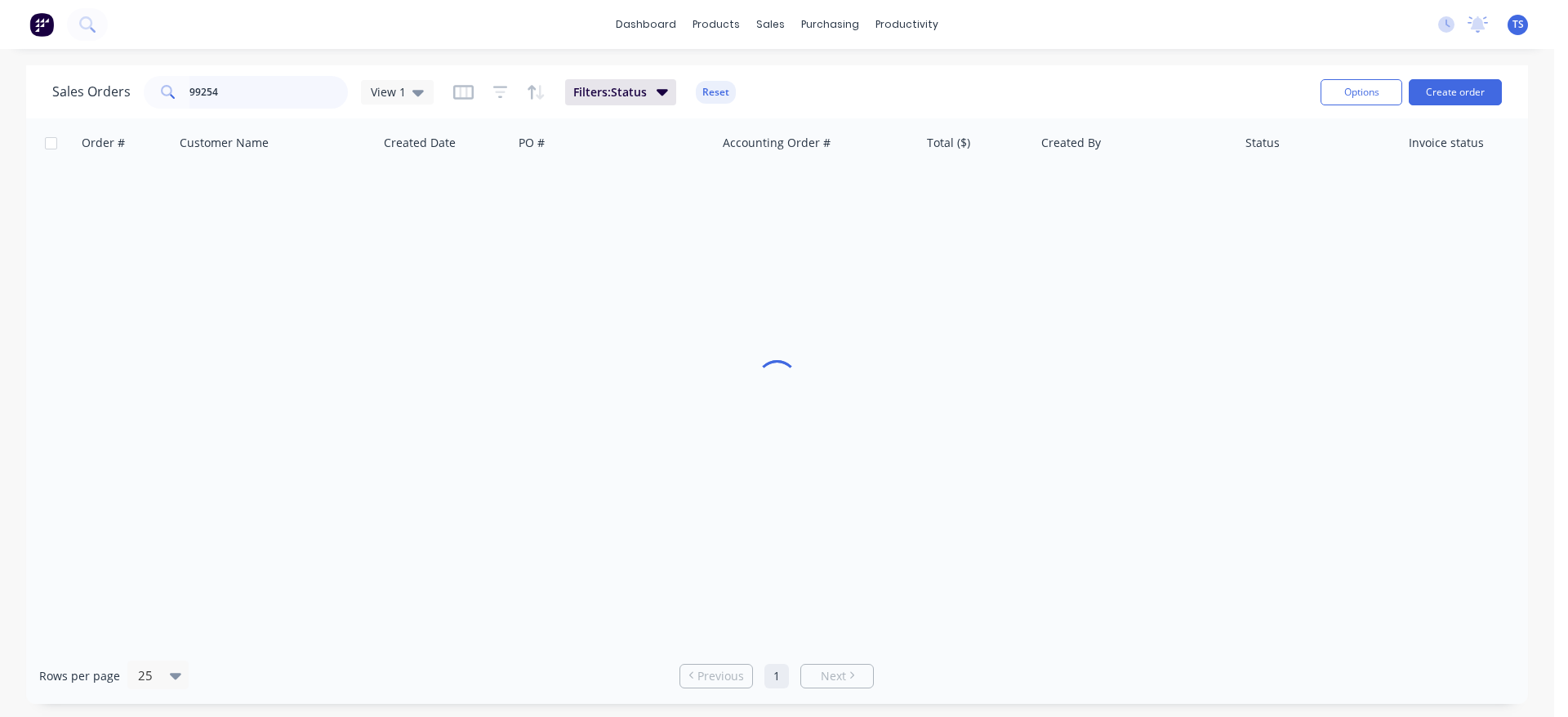
click at [254, 92] on input "99254" at bounding box center [270, 92] width 160 height 33
paste input "11217"
click at [276, 85] on input "112174" at bounding box center [270, 92] width 160 height 33
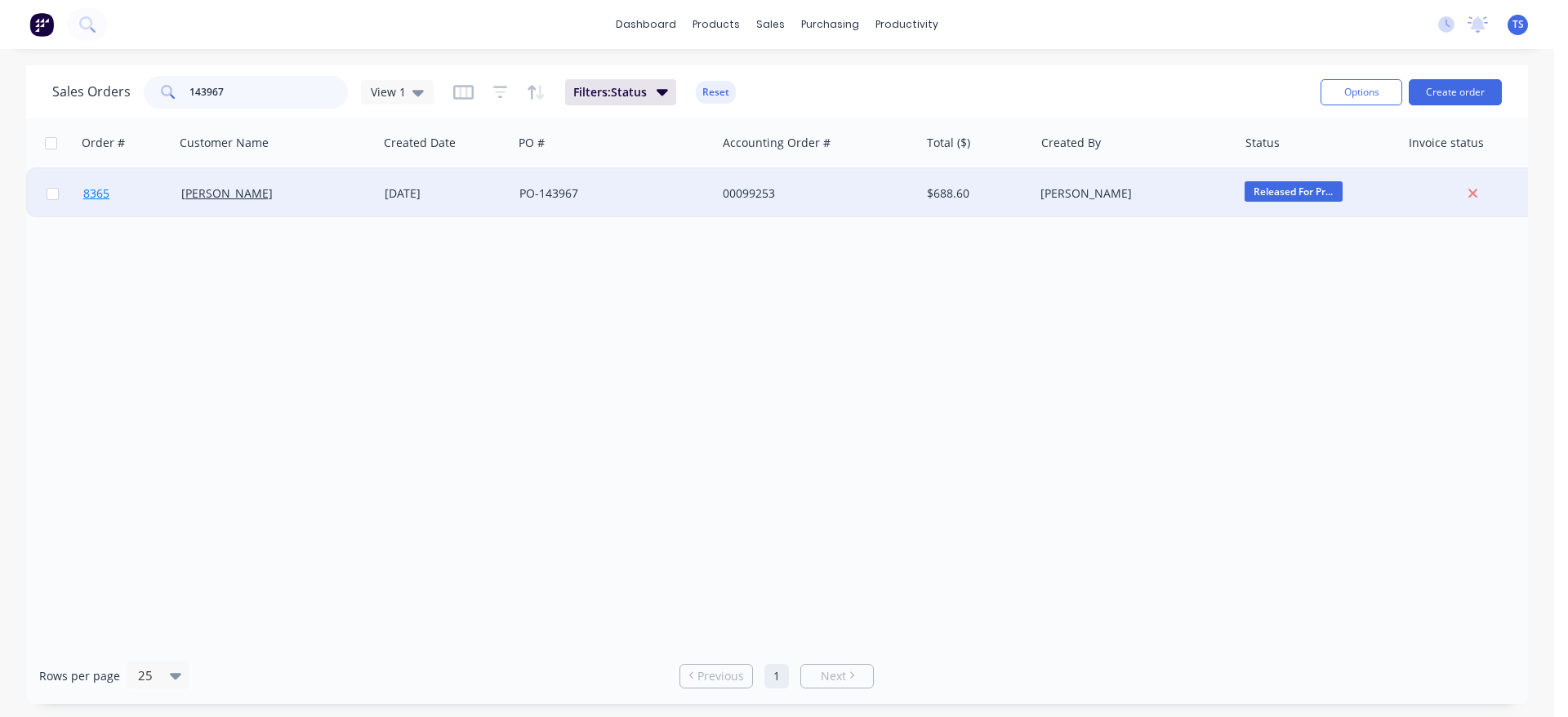
type input "143967"
click at [128, 208] on link "8365" at bounding box center [132, 193] width 98 height 49
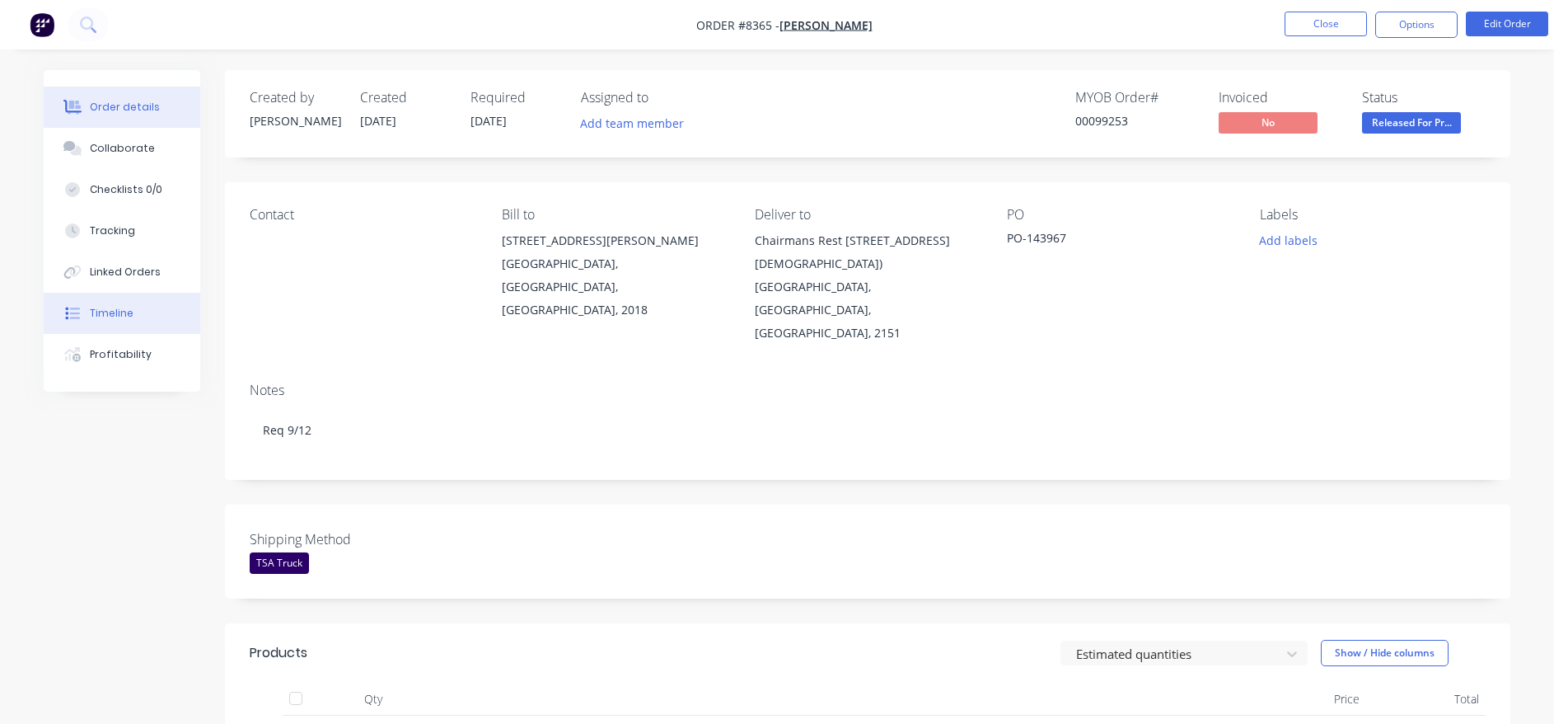
click at [127, 315] on div "Timeline" at bounding box center [112, 314] width 44 height 15
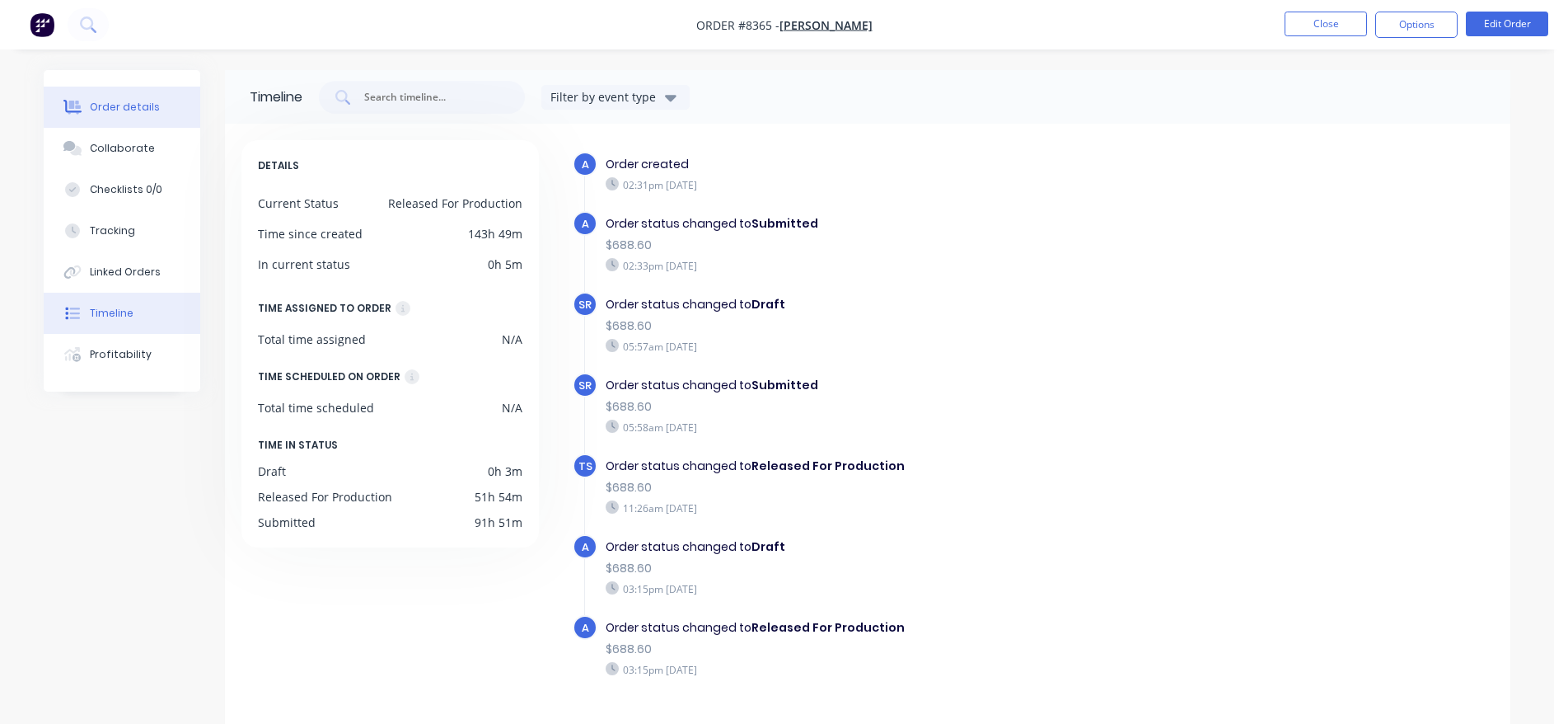
click at [116, 109] on div "Order details" at bounding box center [125, 108] width 70 height 15
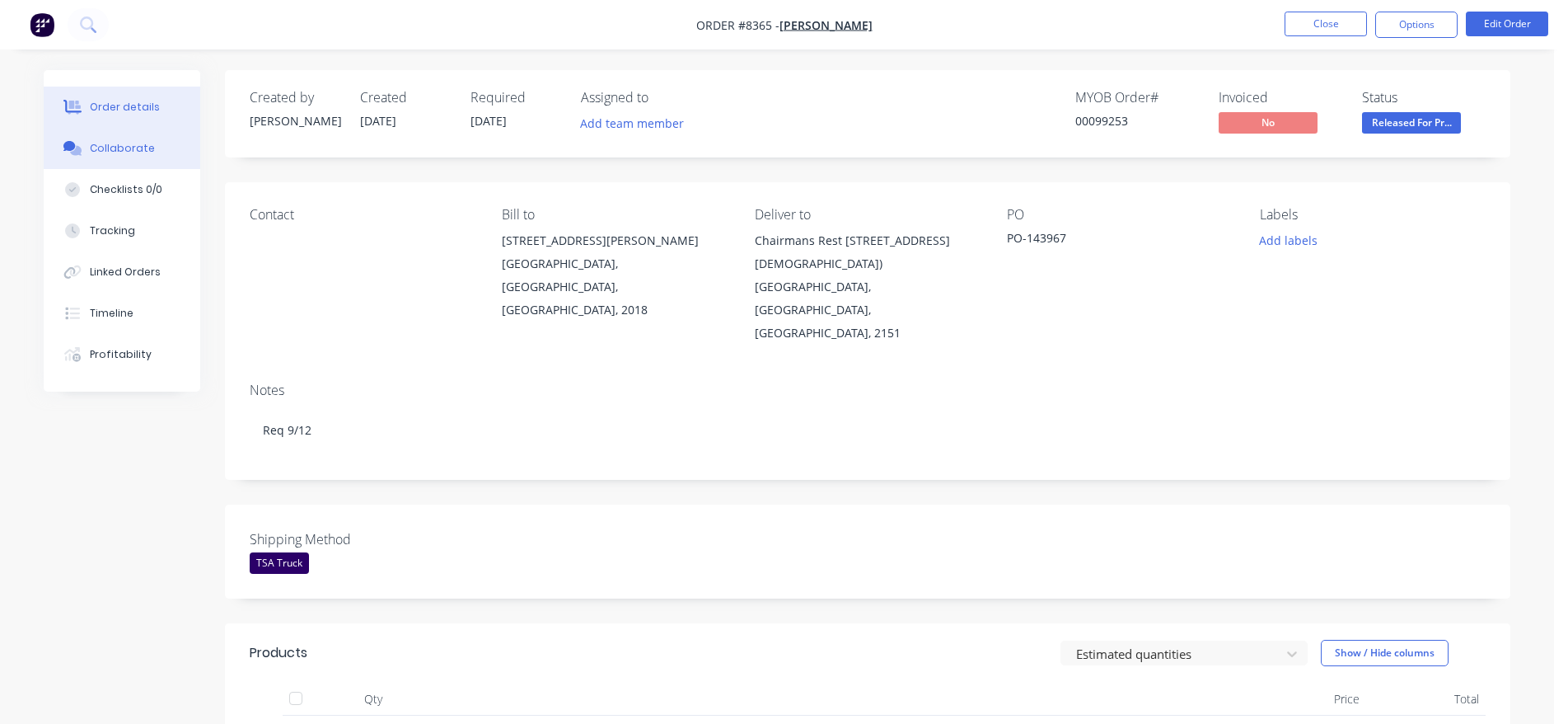
click at [133, 142] on div "Collaborate" at bounding box center [122, 148] width 65 height 15
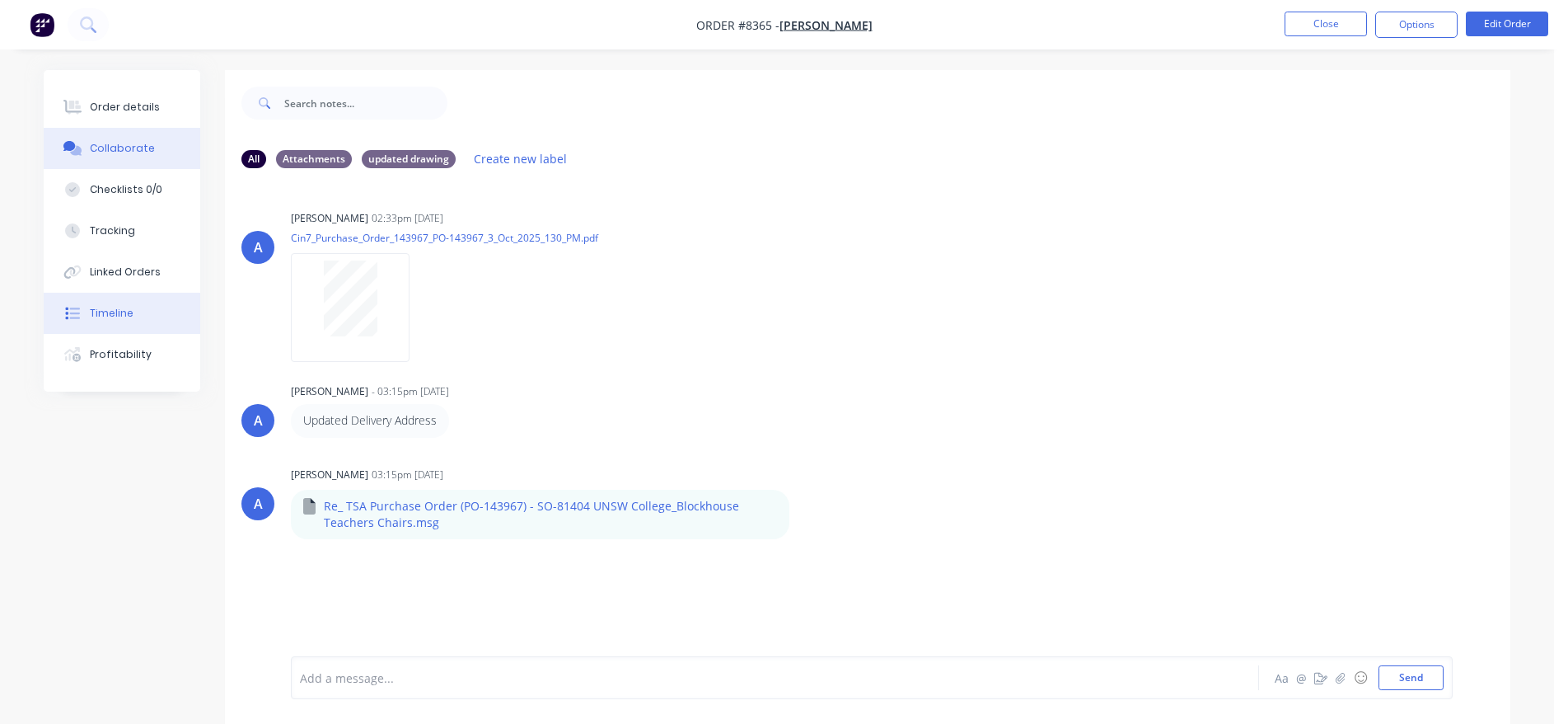
click at [142, 304] on button "Timeline" at bounding box center [122, 313] width 157 height 42
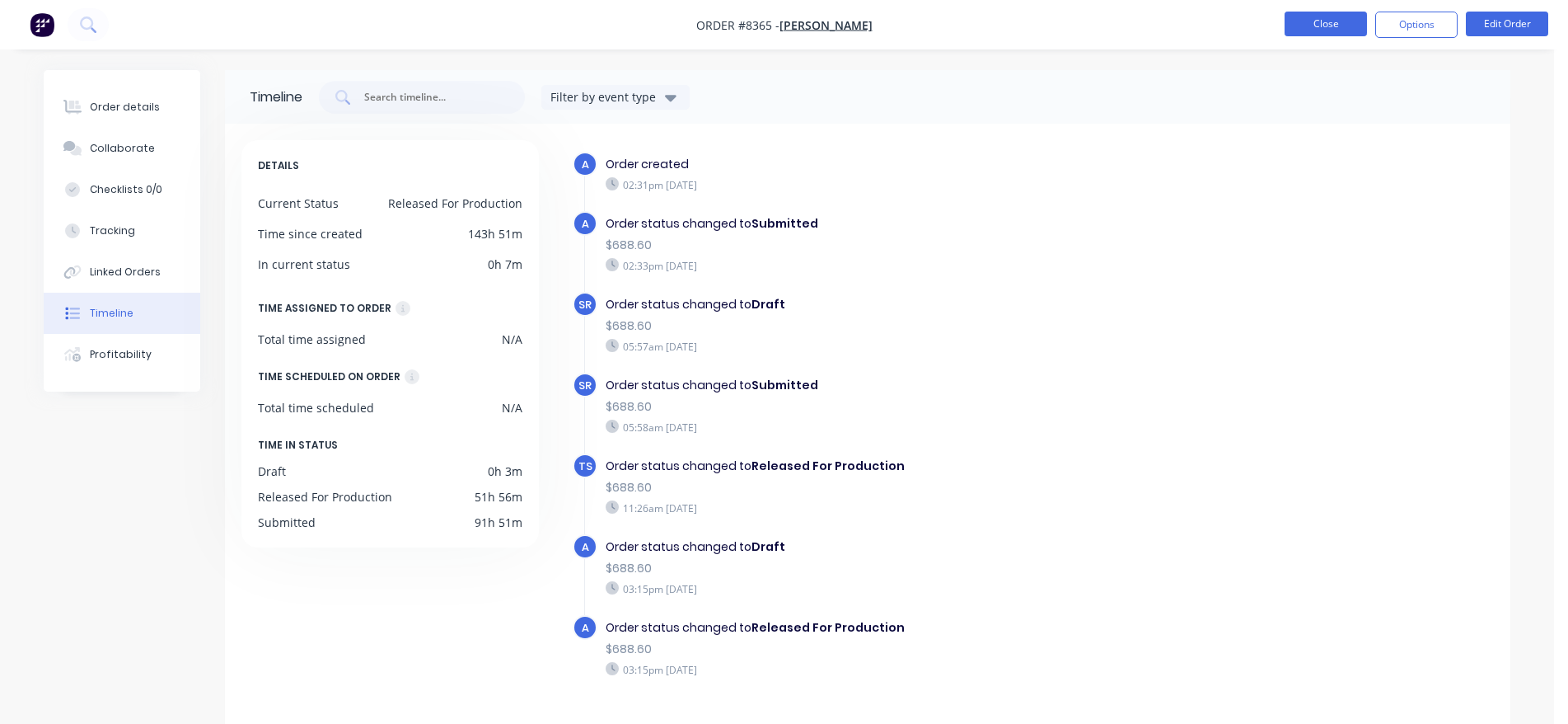
click at [1287, 25] on button "Close" at bounding box center [1326, 24] width 82 height 25
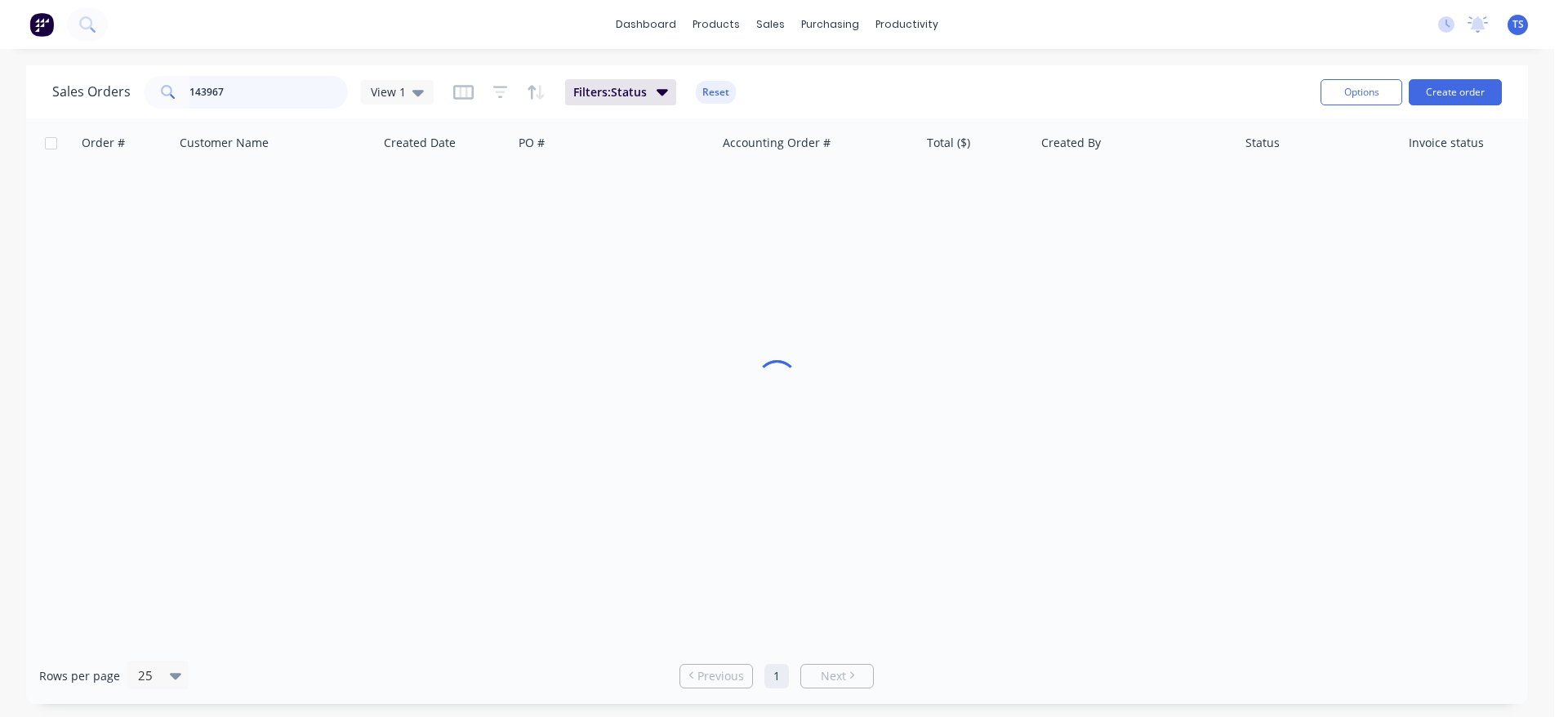
click at [267, 101] on input "143967" at bounding box center [270, 92] width 160 height 33
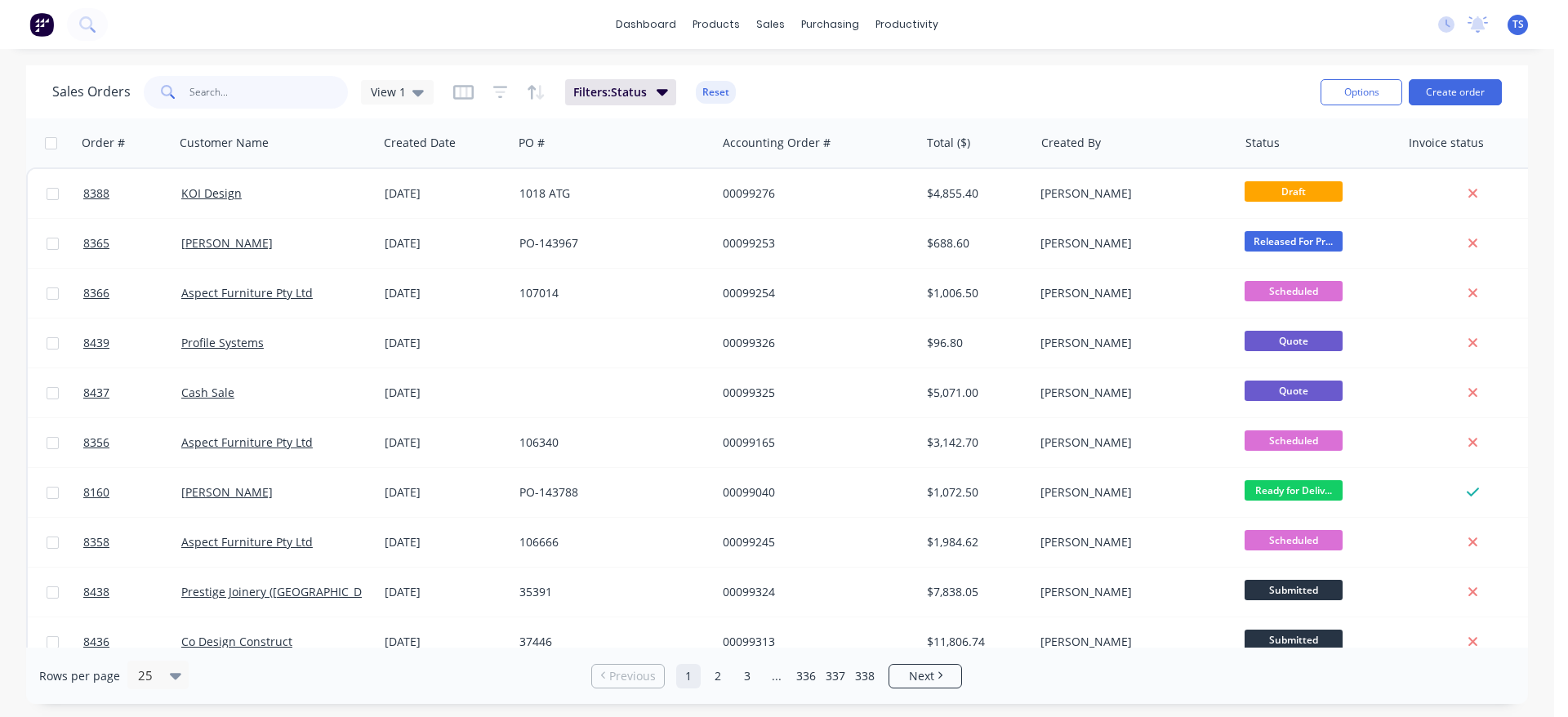
click at [268, 92] on input "text" at bounding box center [270, 92] width 160 height 33
click at [260, 97] on input "text" at bounding box center [270, 92] width 160 height 33
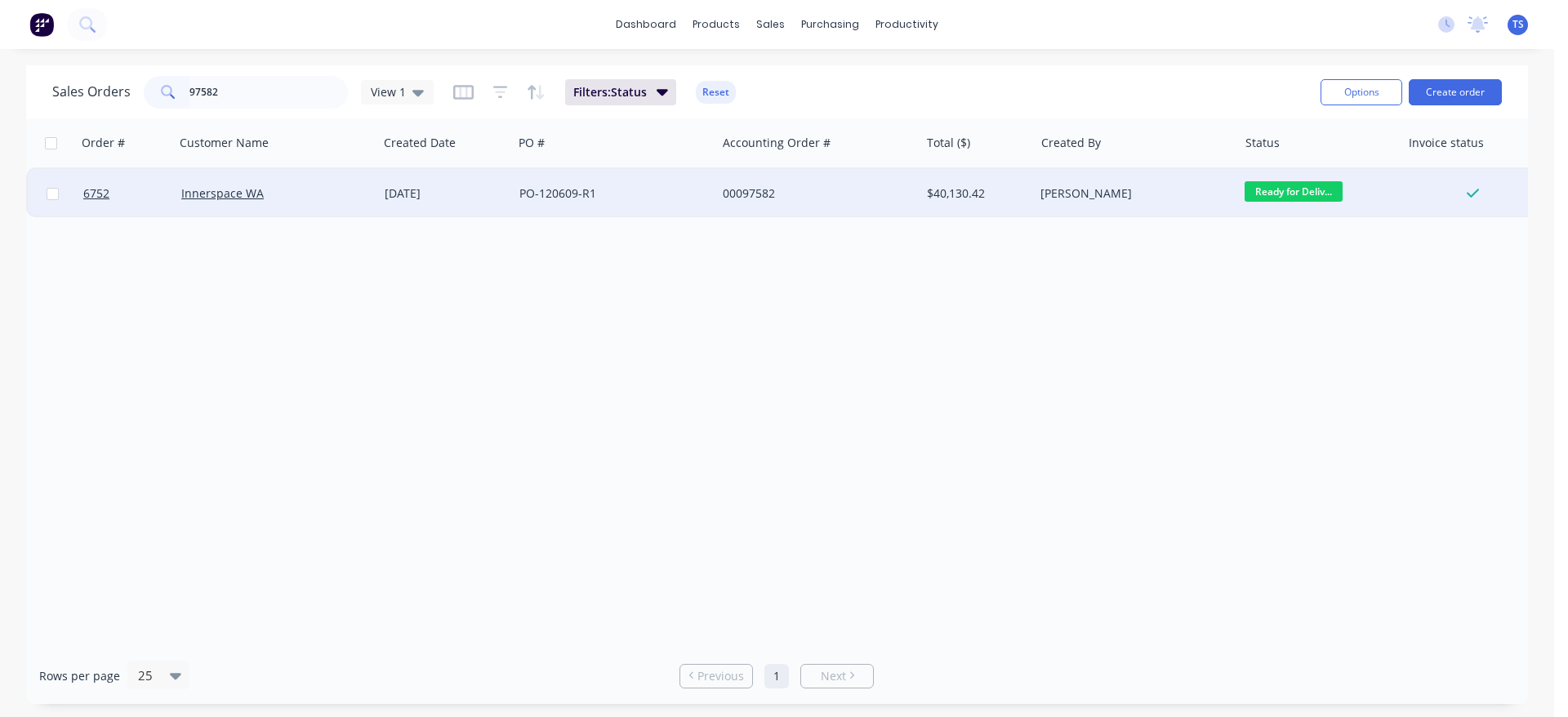
click at [1300, 191] on span "Ready for Deliv..." at bounding box center [1293, 191] width 98 height 20
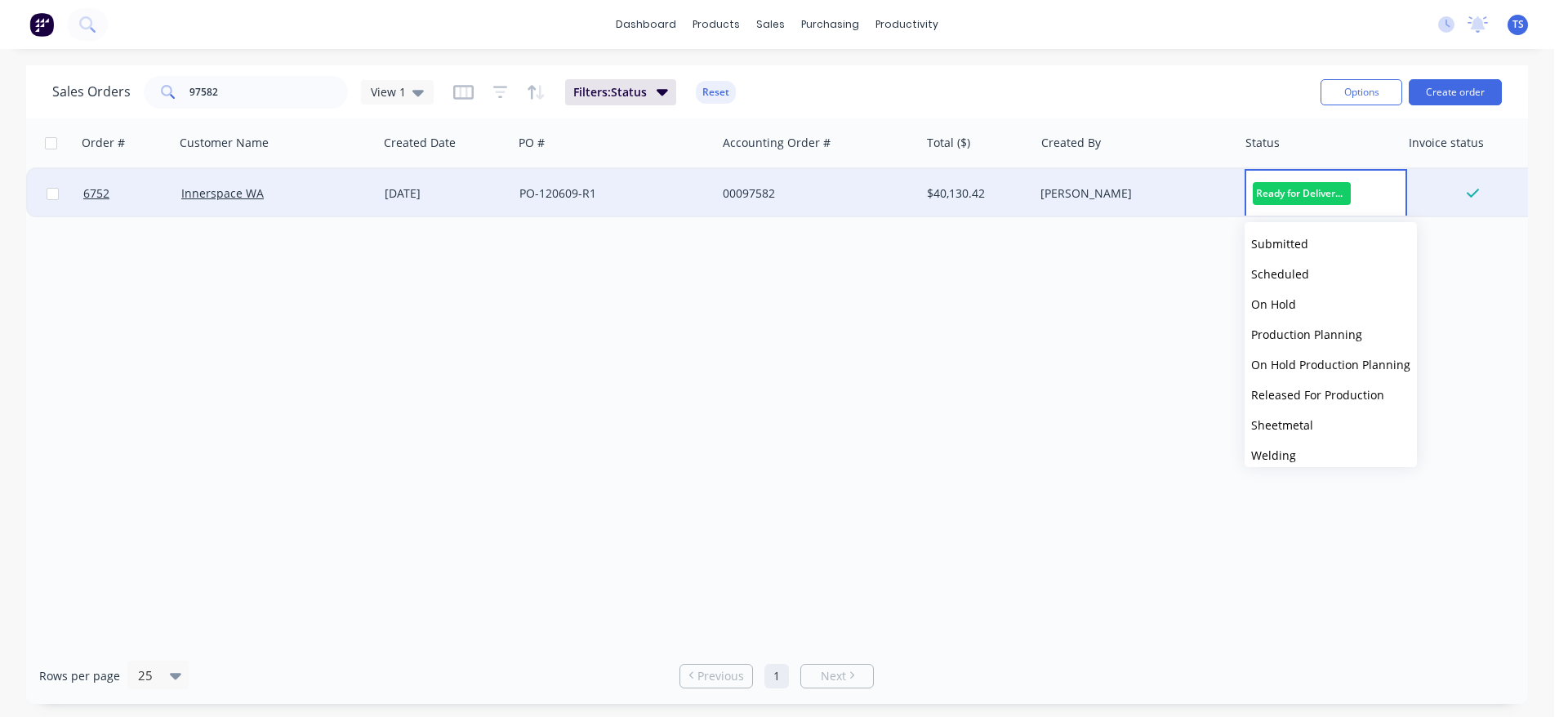
scroll to position [178, 0]
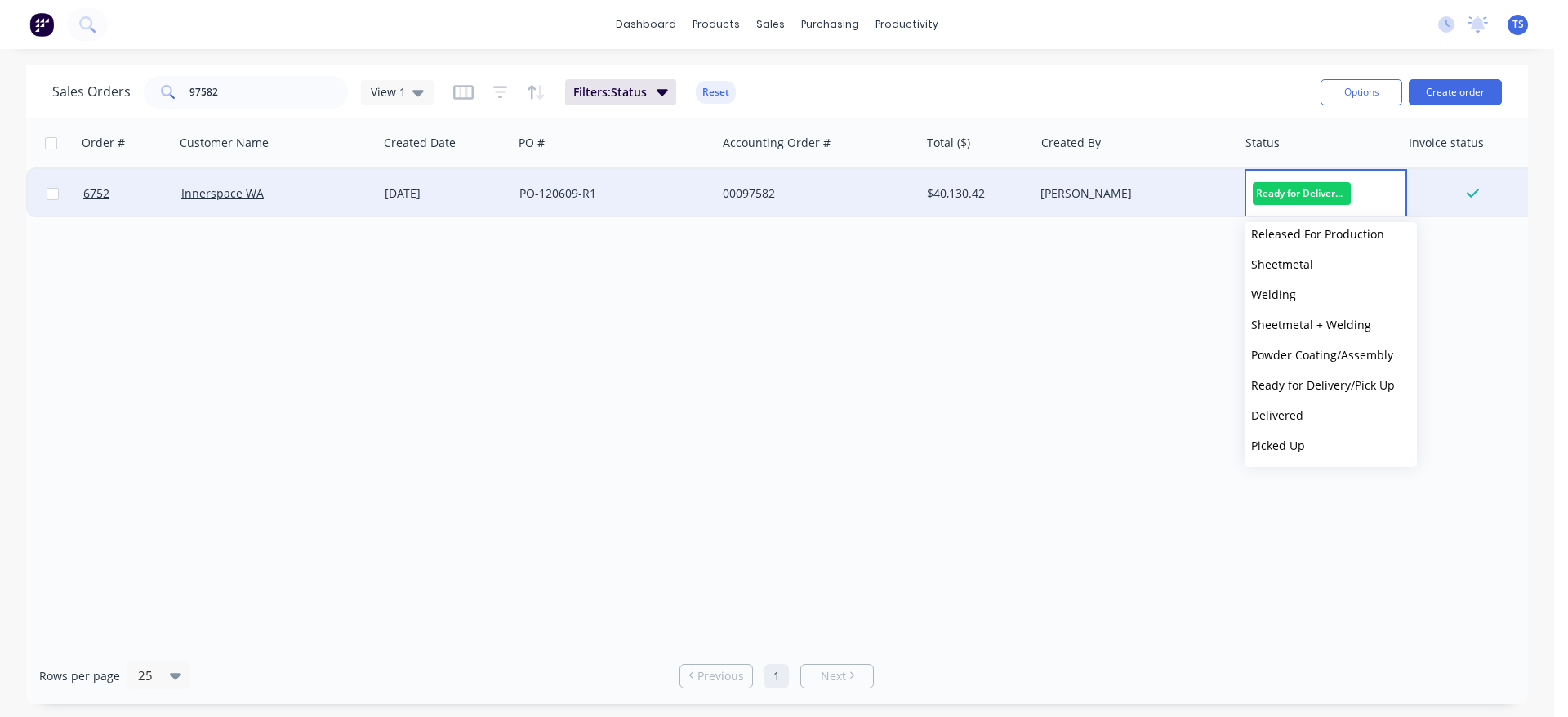
click at [1321, 445] on button "Picked Up" at bounding box center [1330, 445] width 172 height 30
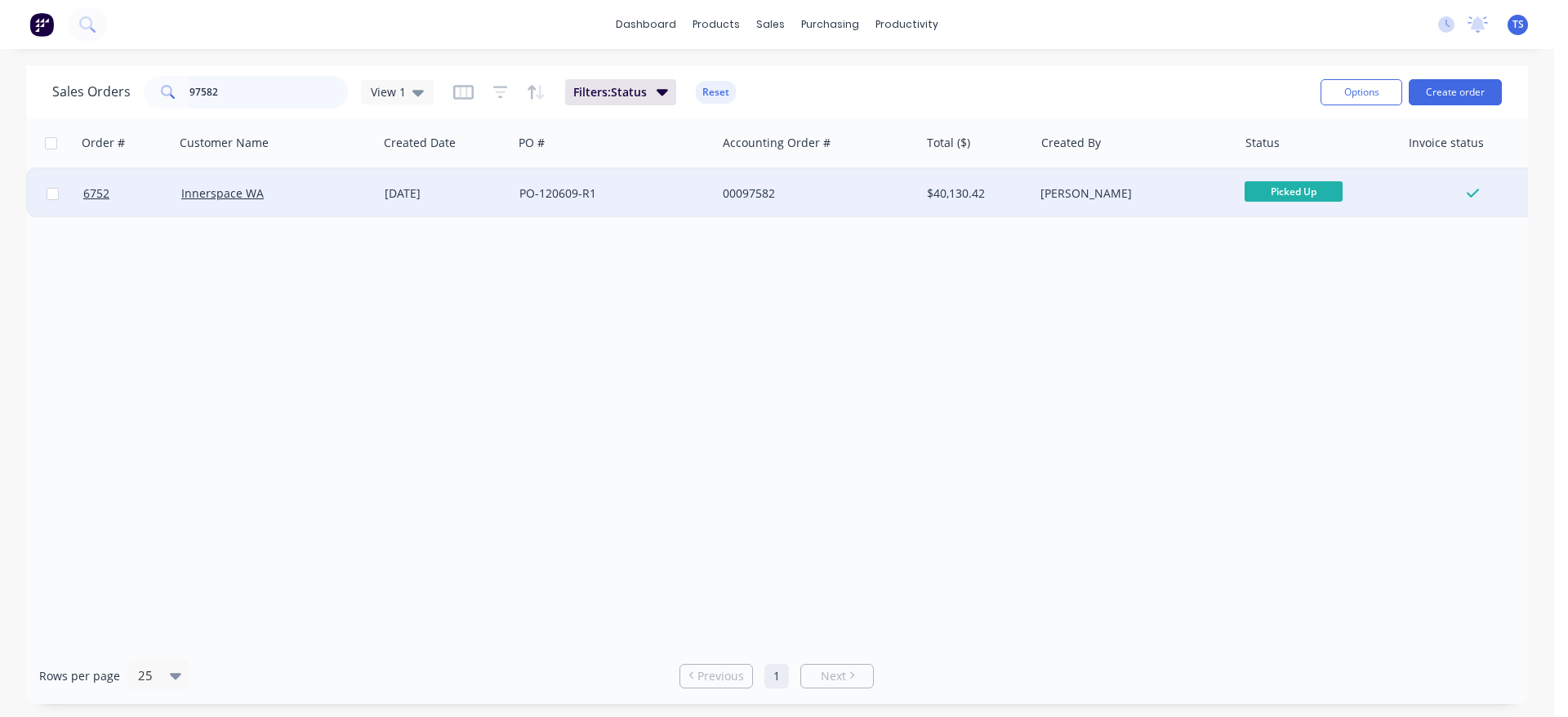
click at [220, 100] on input "97582" at bounding box center [270, 92] width 160 height 33
click at [1271, 191] on span "Ready for Deliv..." at bounding box center [1293, 191] width 98 height 20
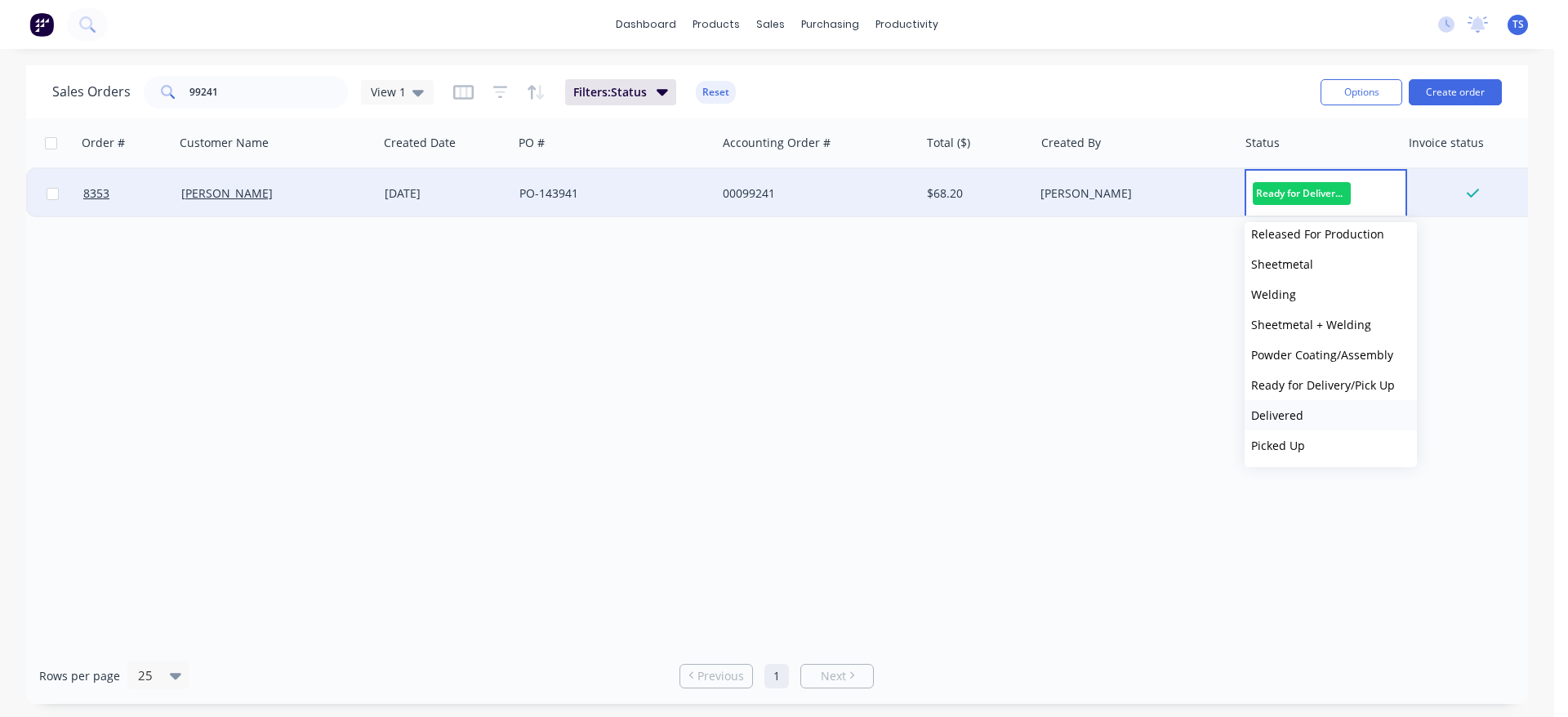
click at [1313, 420] on button "Delivered" at bounding box center [1330, 415] width 172 height 30
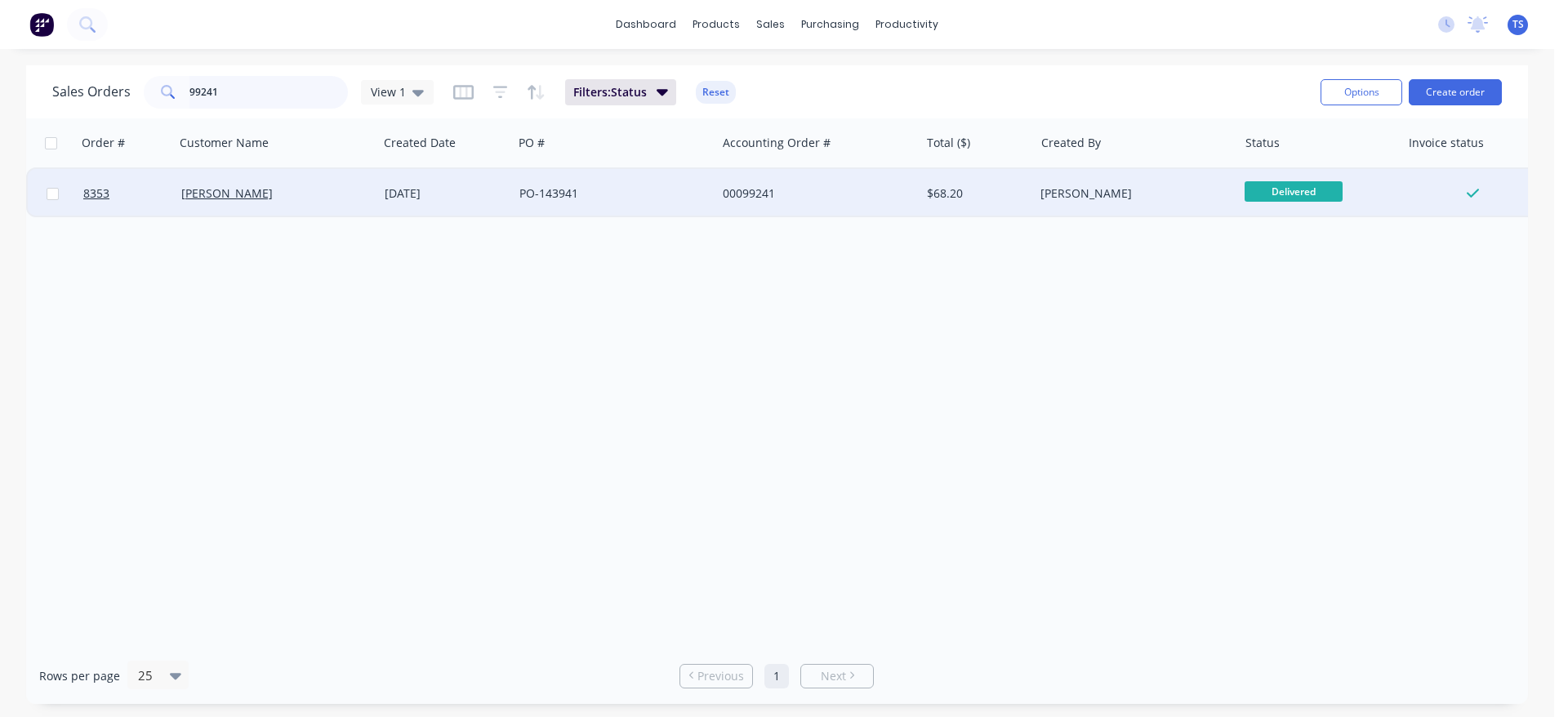
click at [233, 86] on input "99241" at bounding box center [270, 92] width 160 height 33
click at [1309, 192] on span "Ready for Deliv..." at bounding box center [1293, 191] width 98 height 20
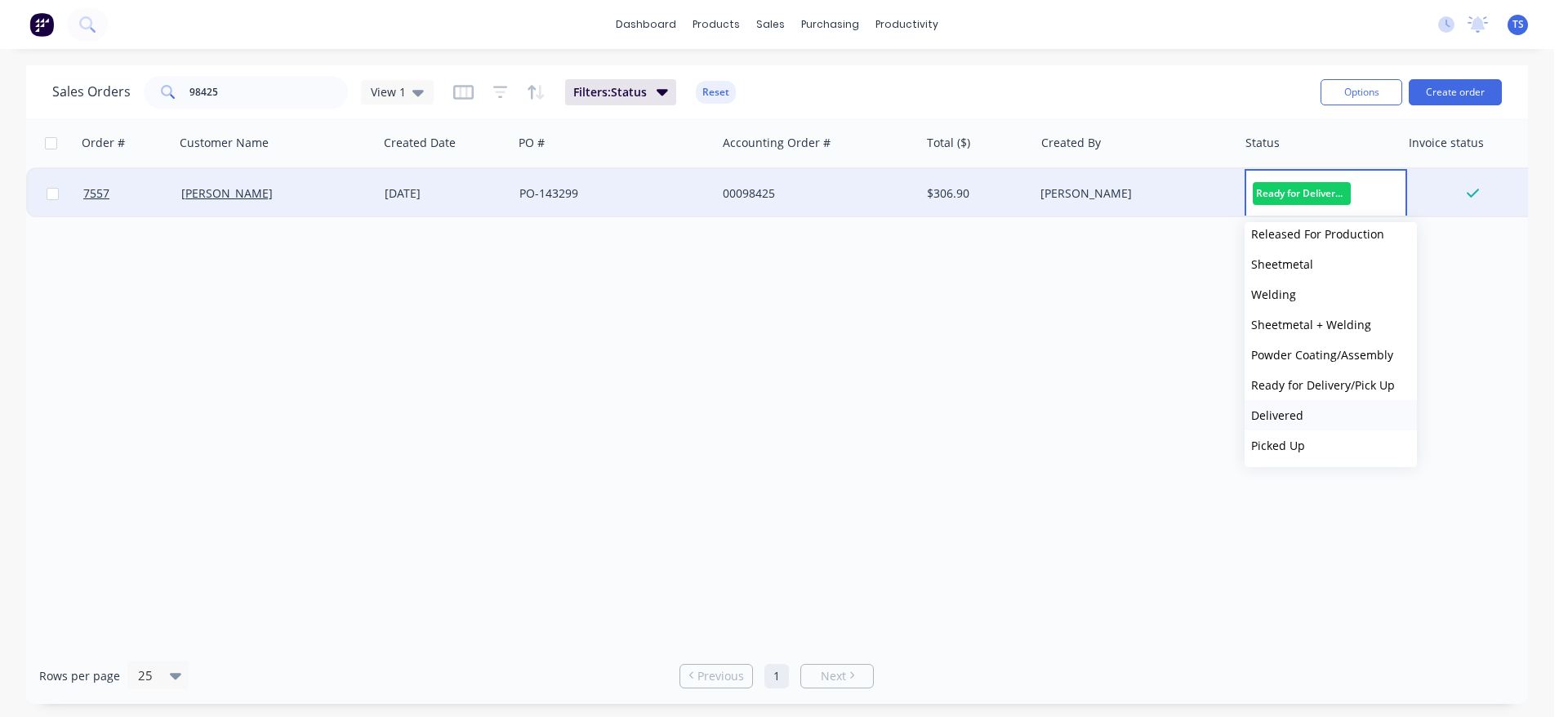
click at [1313, 418] on button "Delivered" at bounding box center [1330, 415] width 172 height 30
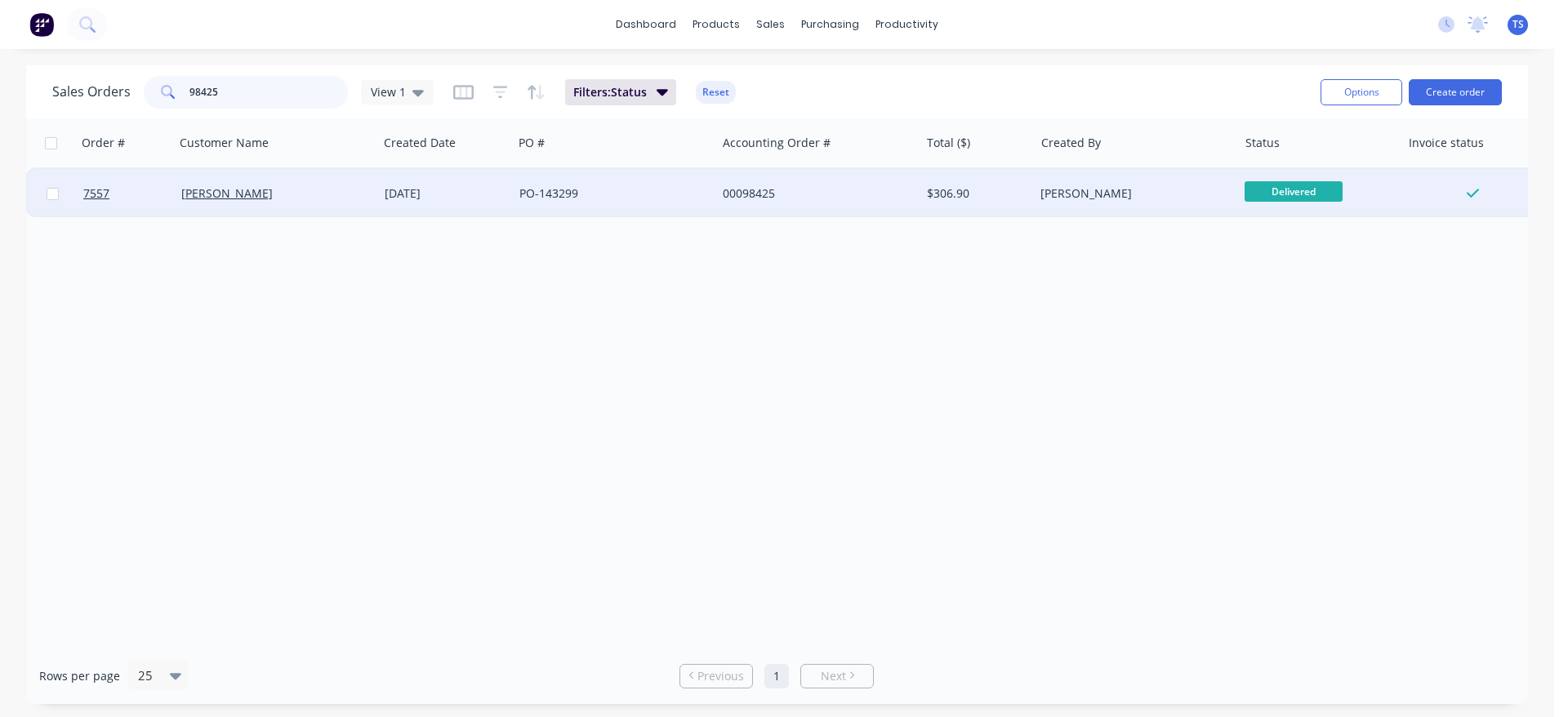
click at [284, 98] on input "98425" at bounding box center [270, 92] width 160 height 33
click at [1304, 186] on span "Ready for Deliv..." at bounding box center [1293, 191] width 98 height 20
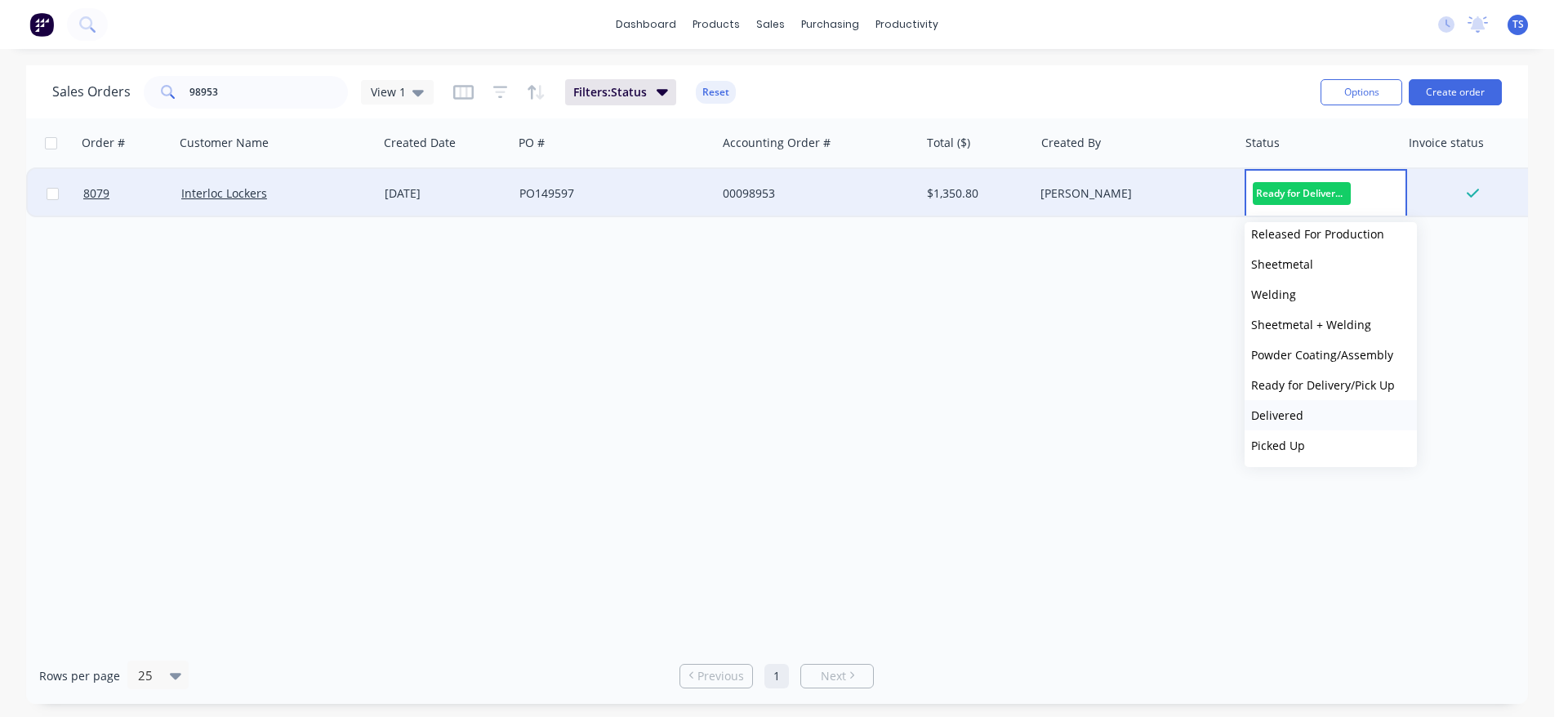
click at [1315, 408] on button "Delivered" at bounding box center [1330, 415] width 172 height 30
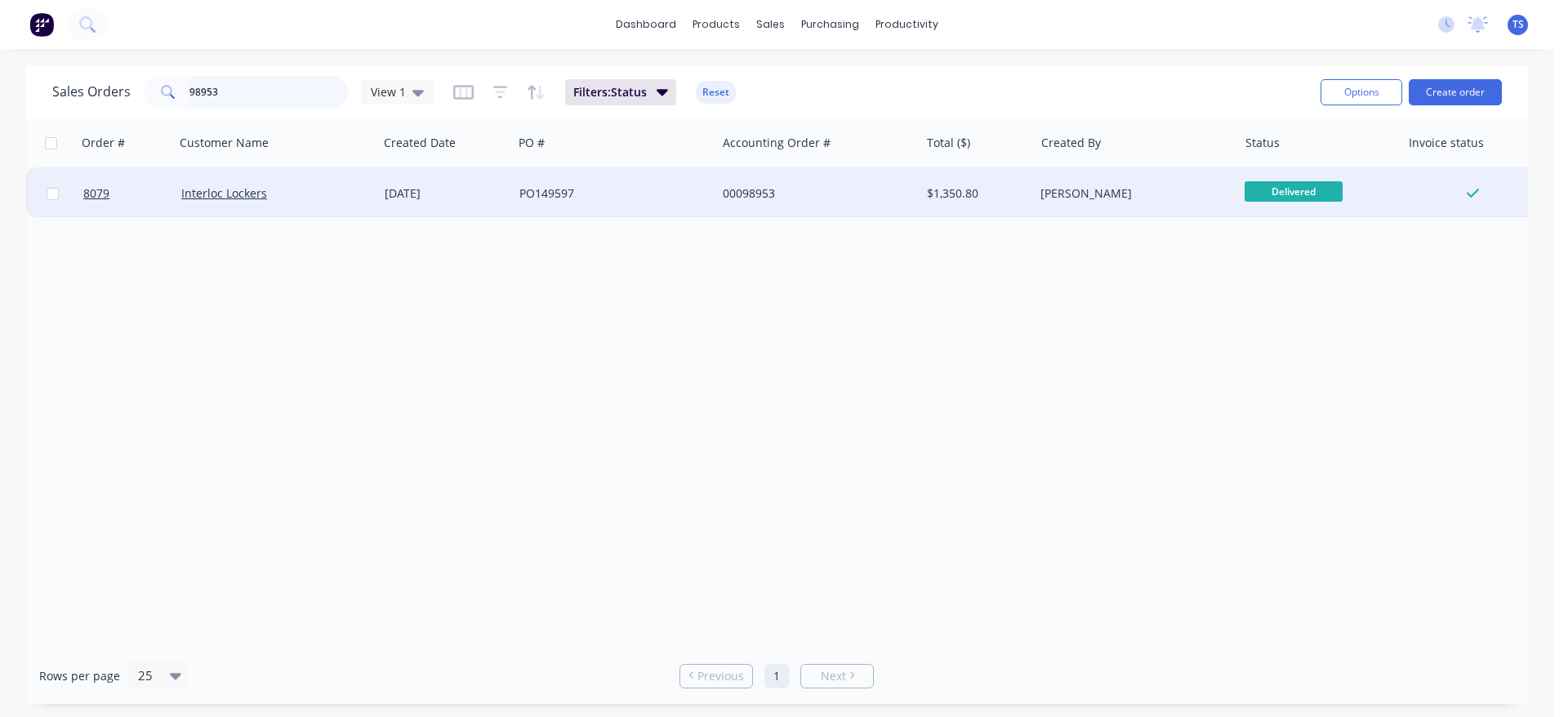
click at [277, 90] on input "98953" at bounding box center [270, 92] width 160 height 33
click at [1339, 192] on span "Ready for Deliv..." at bounding box center [1293, 191] width 98 height 20
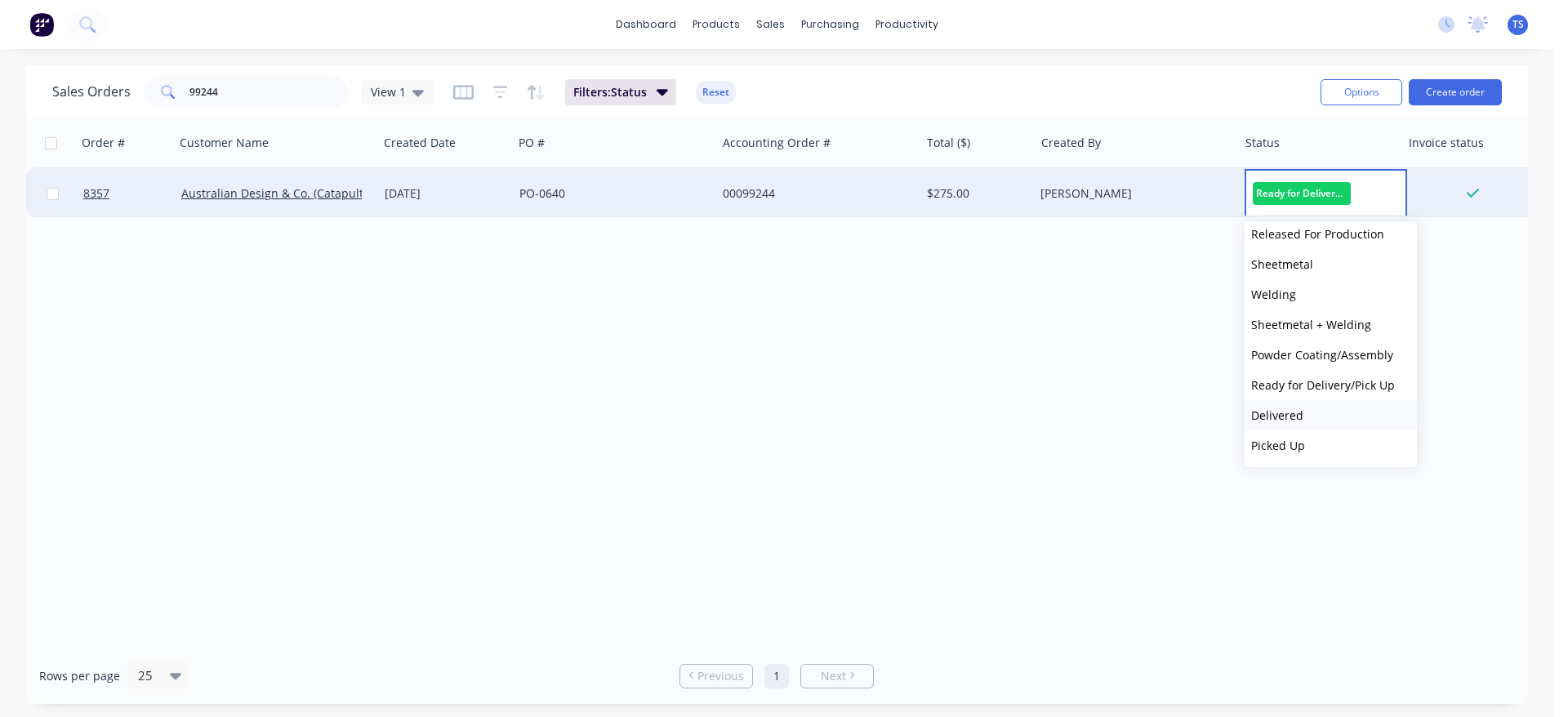
click at [1321, 405] on button "Delivered" at bounding box center [1330, 415] width 172 height 30
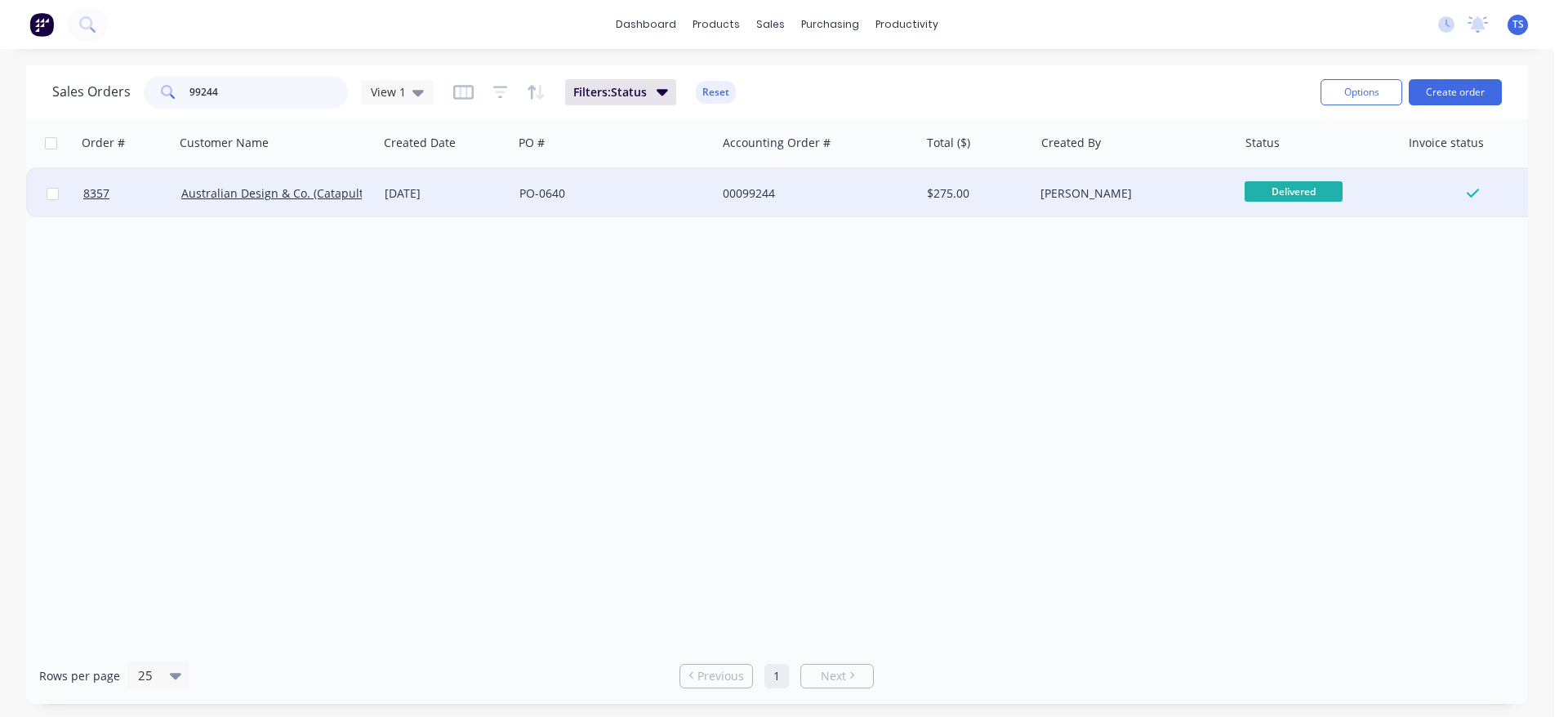
click at [231, 78] on input "99244" at bounding box center [270, 92] width 160 height 33
type input "98941"
click at [1298, 194] on span "Ready for Deliv..." at bounding box center [1293, 191] width 98 height 20
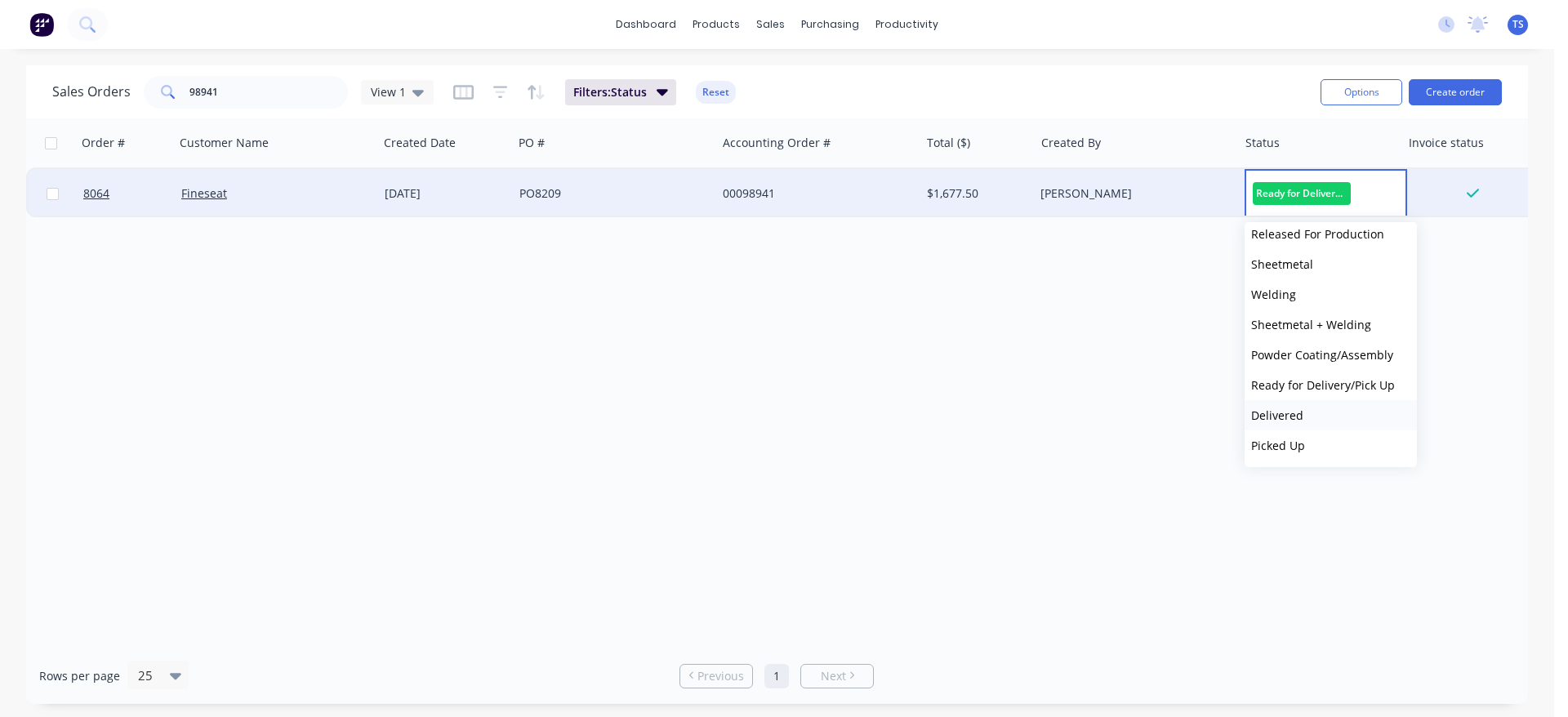
click at [1320, 422] on button "Delivered" at bounding box center [1330, 415] width 172 height 30
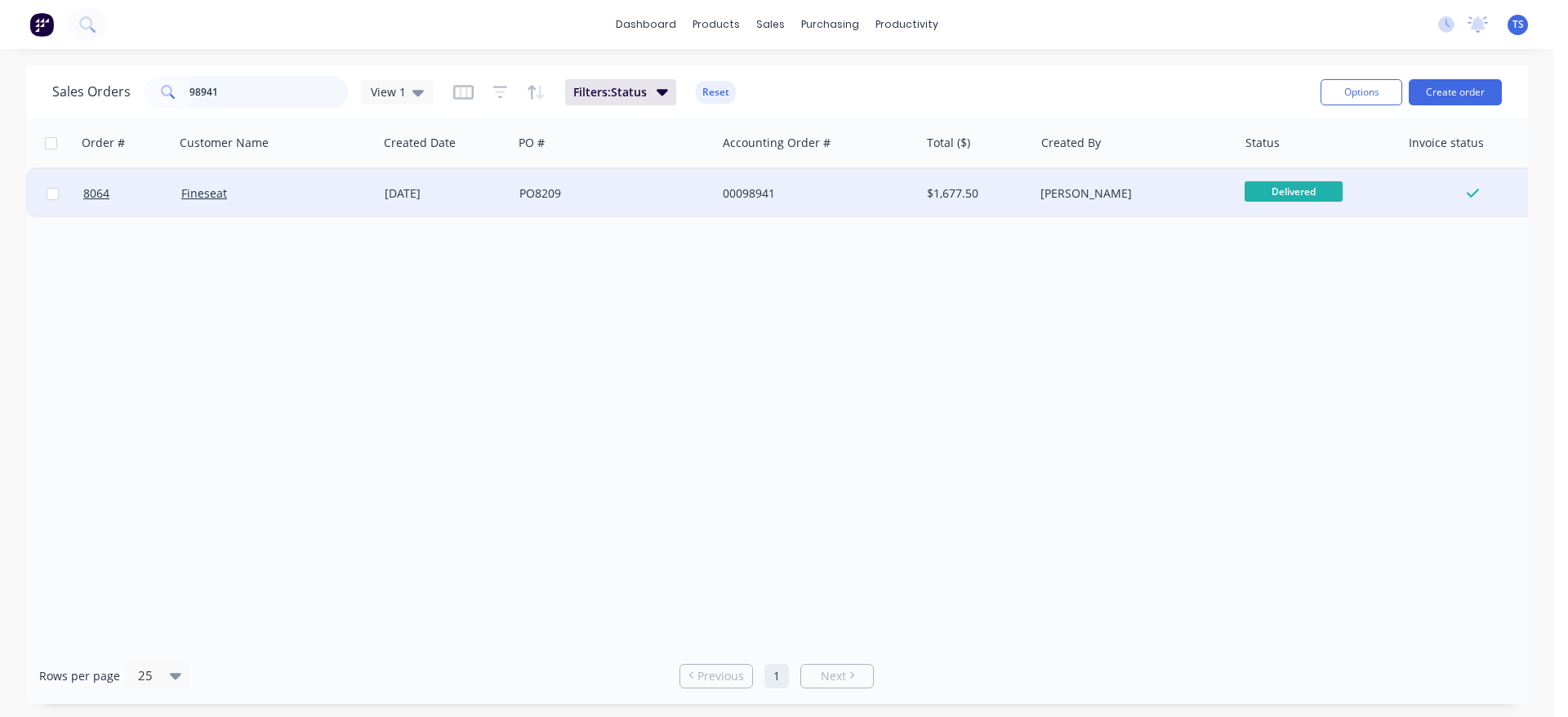
click at [254, 93] on input "98941" at bounding box center [270, 92] width 160 height 33
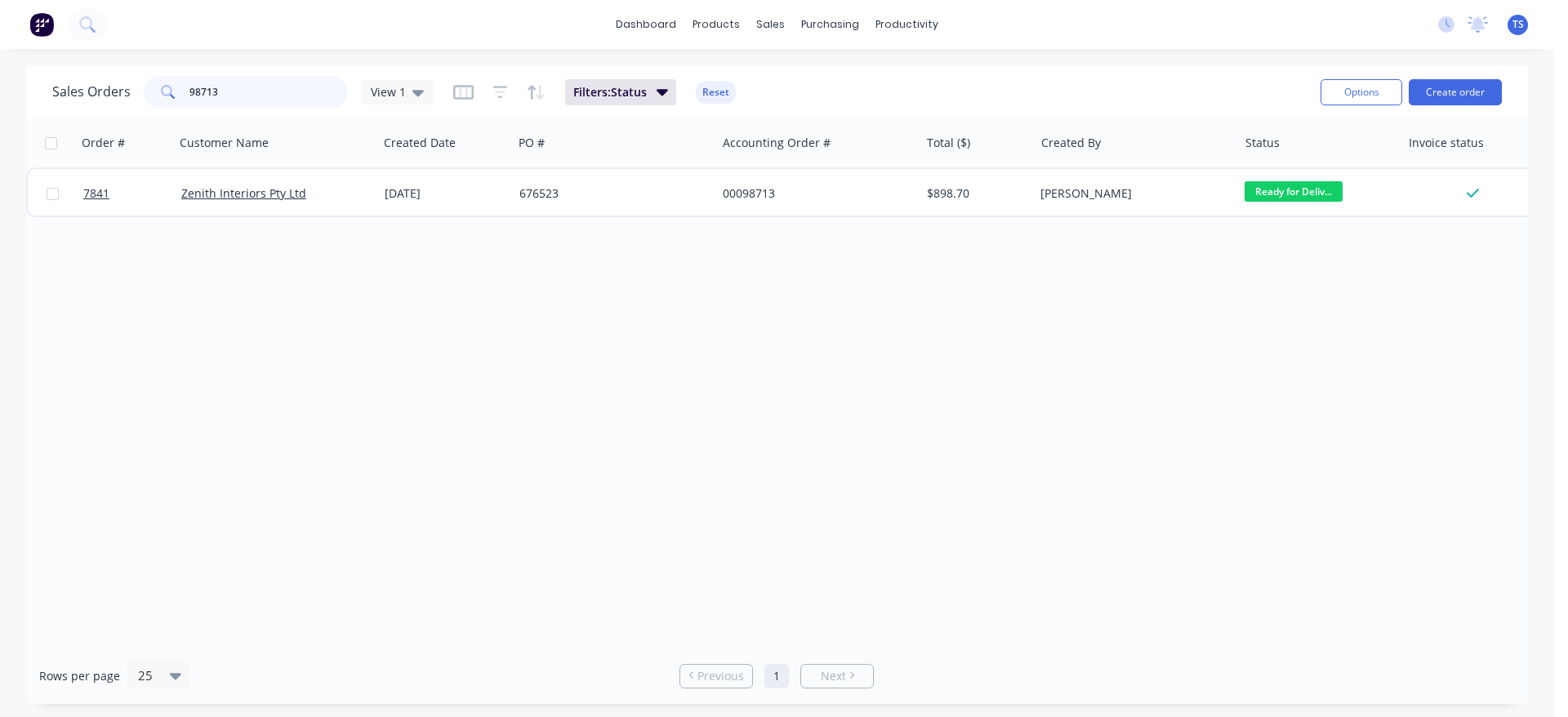
type input "98713"
click at [287, 100] on input "98713" at bounding box center [270, 92] width 160 height 33
click at [287, 99] on input "98713" at bounding box center [270, 92] width 160 height 33
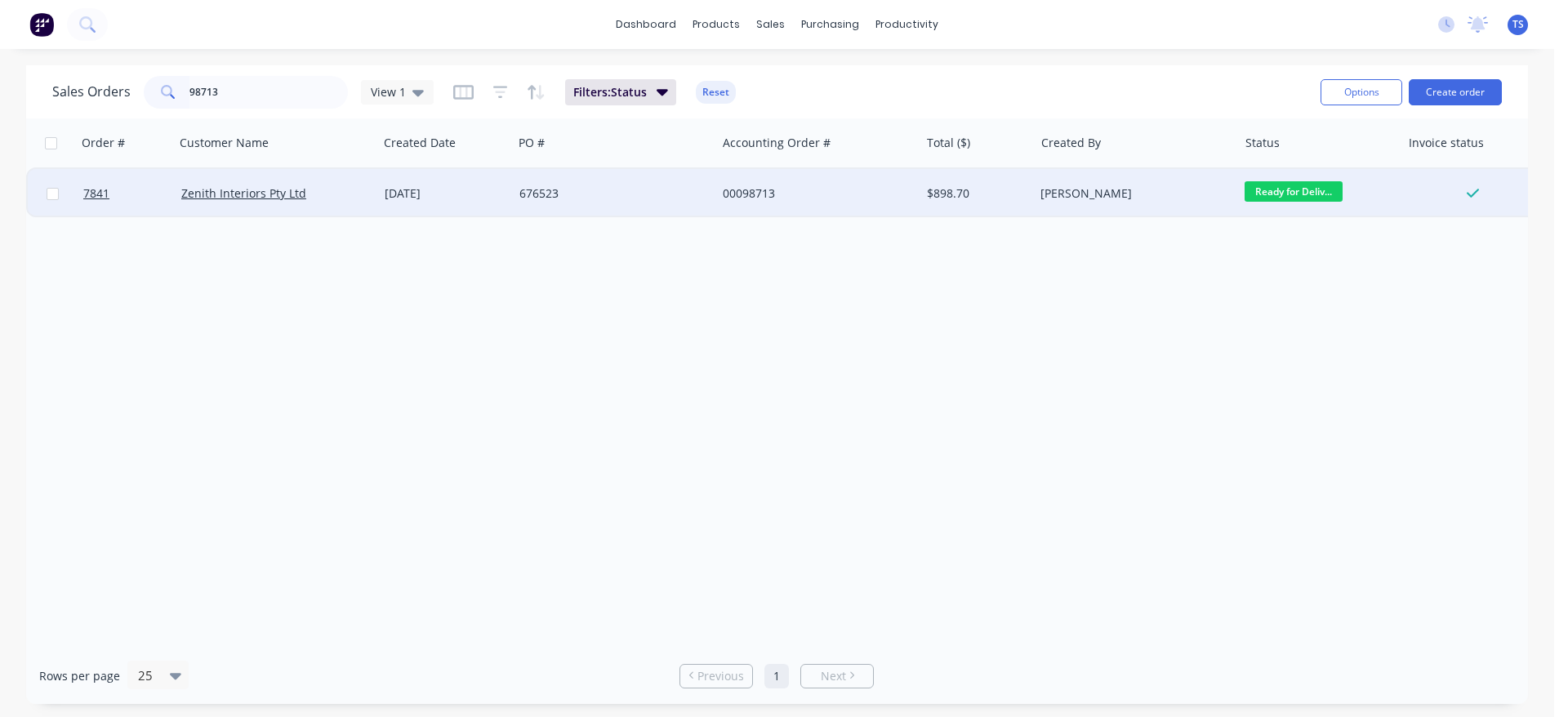
click at [1299, 192] on span "Ready for Deliv..." at bounding box center [1293, 191] width 98 height 20
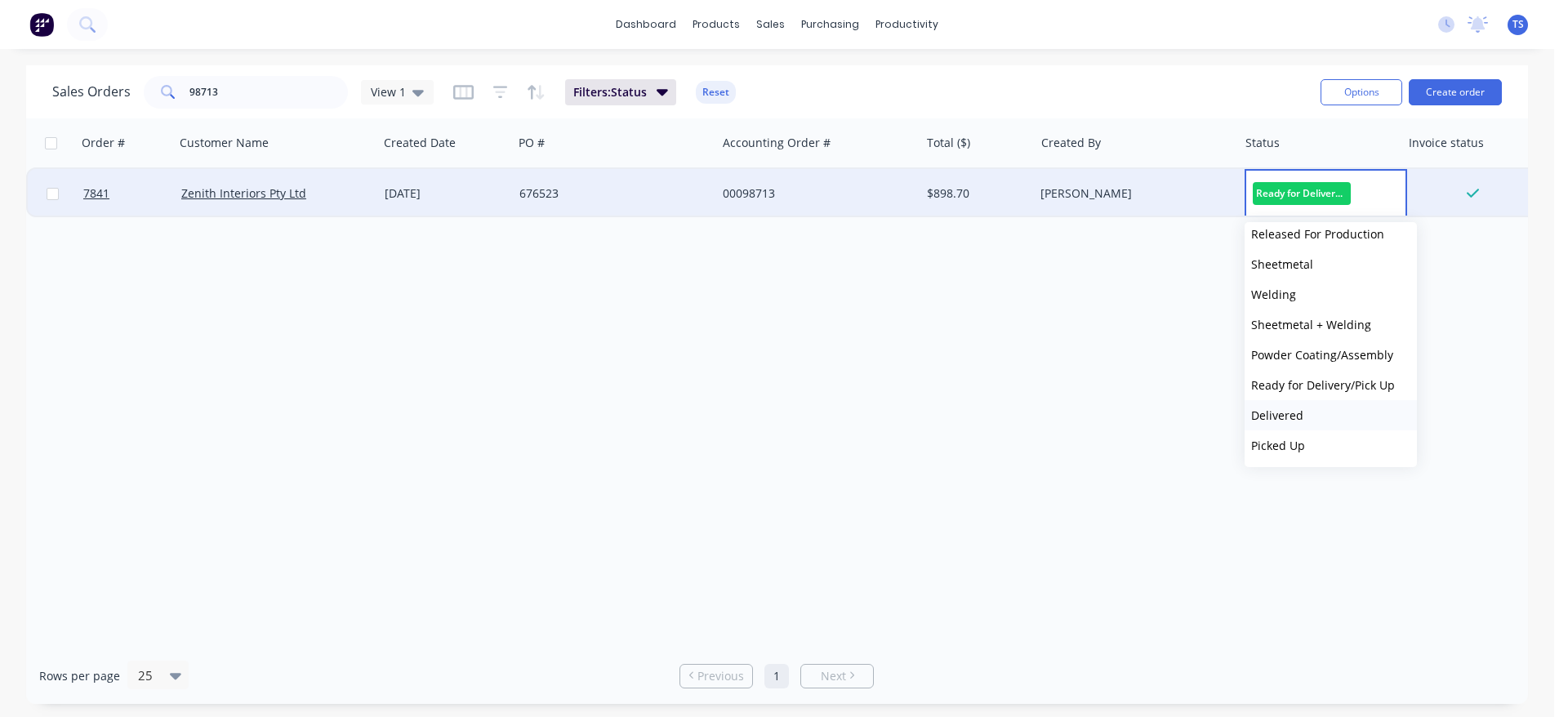
click at [1304, 426] on button "Delivered" at bounding box center [1330, 415] width 172 height 30
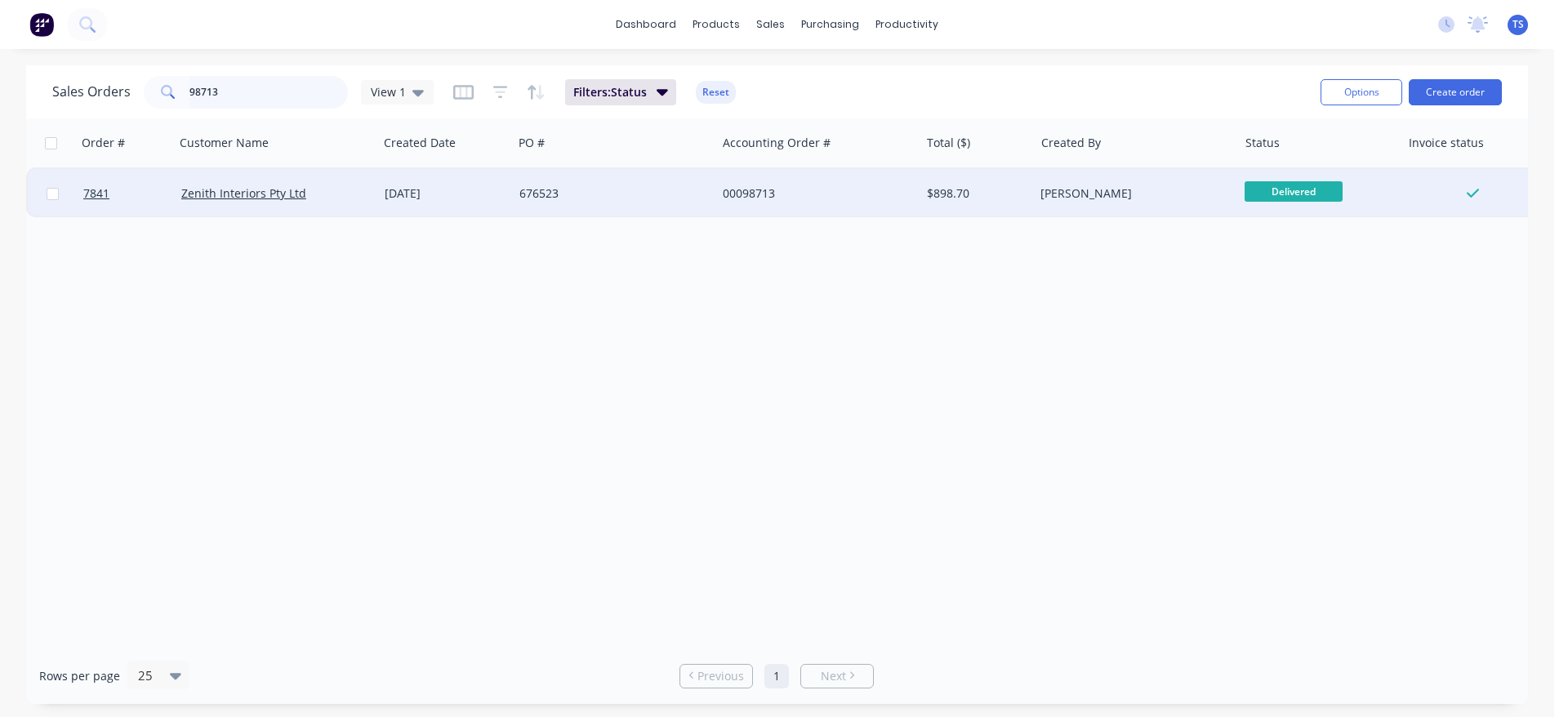
click at [267, 92] on input "98713" at bounding box center [270, 92] width 160 height 33
click at [267, 96] on input "98713" at bounding box center [270, 92] width 160 height 33
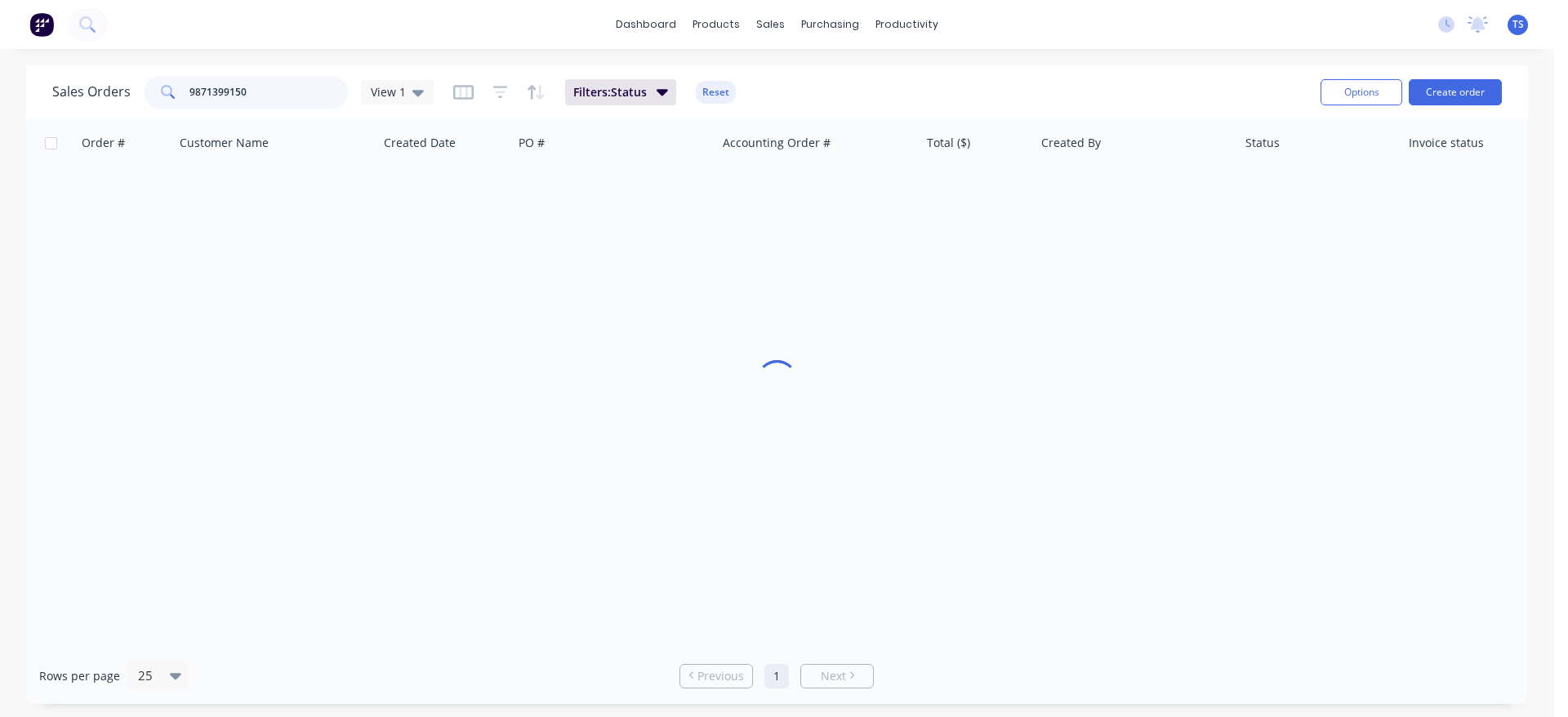
click at [233, 77] on input "9871399150" at bounding box center [270, 92] width 160 height 33
click at [244, 90] on input "9871399150" at bounding box center [270, 92] width 160 height 33
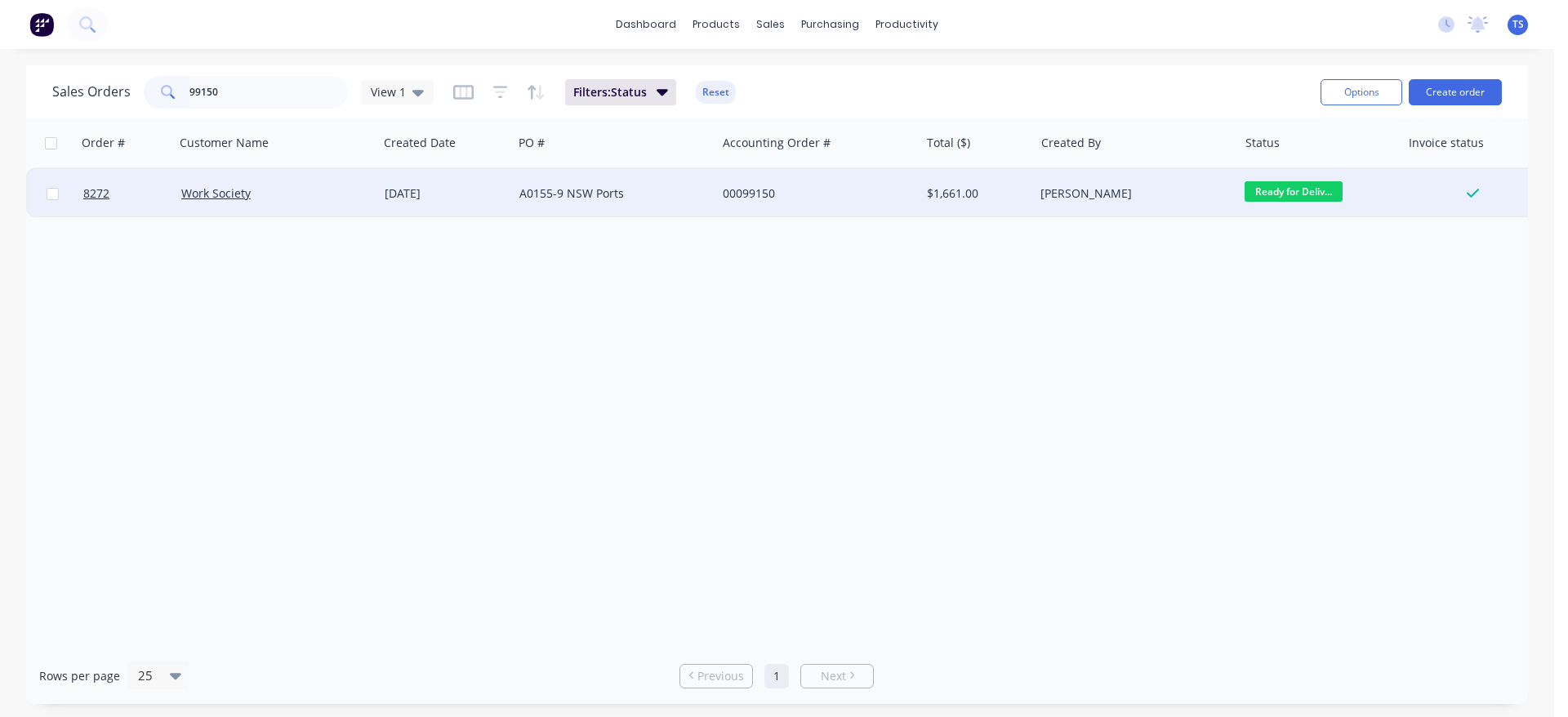
click at [1314, 182] on span "Ready for Deliv..." at bounding box center [1293, 191] width 98 height 20
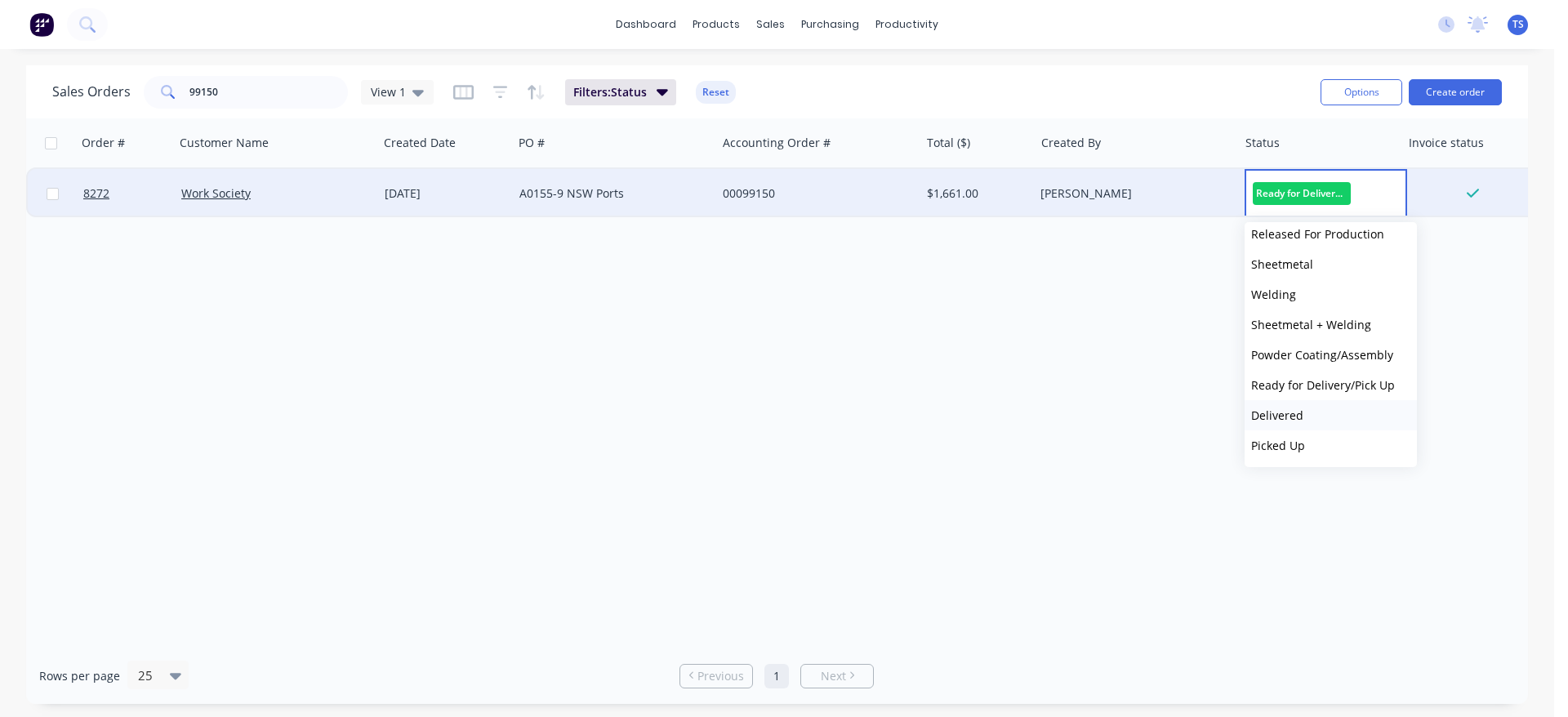
click at [1312, 420] on button "Delivered" at bounding box center [1330, 415] width 172 height 30
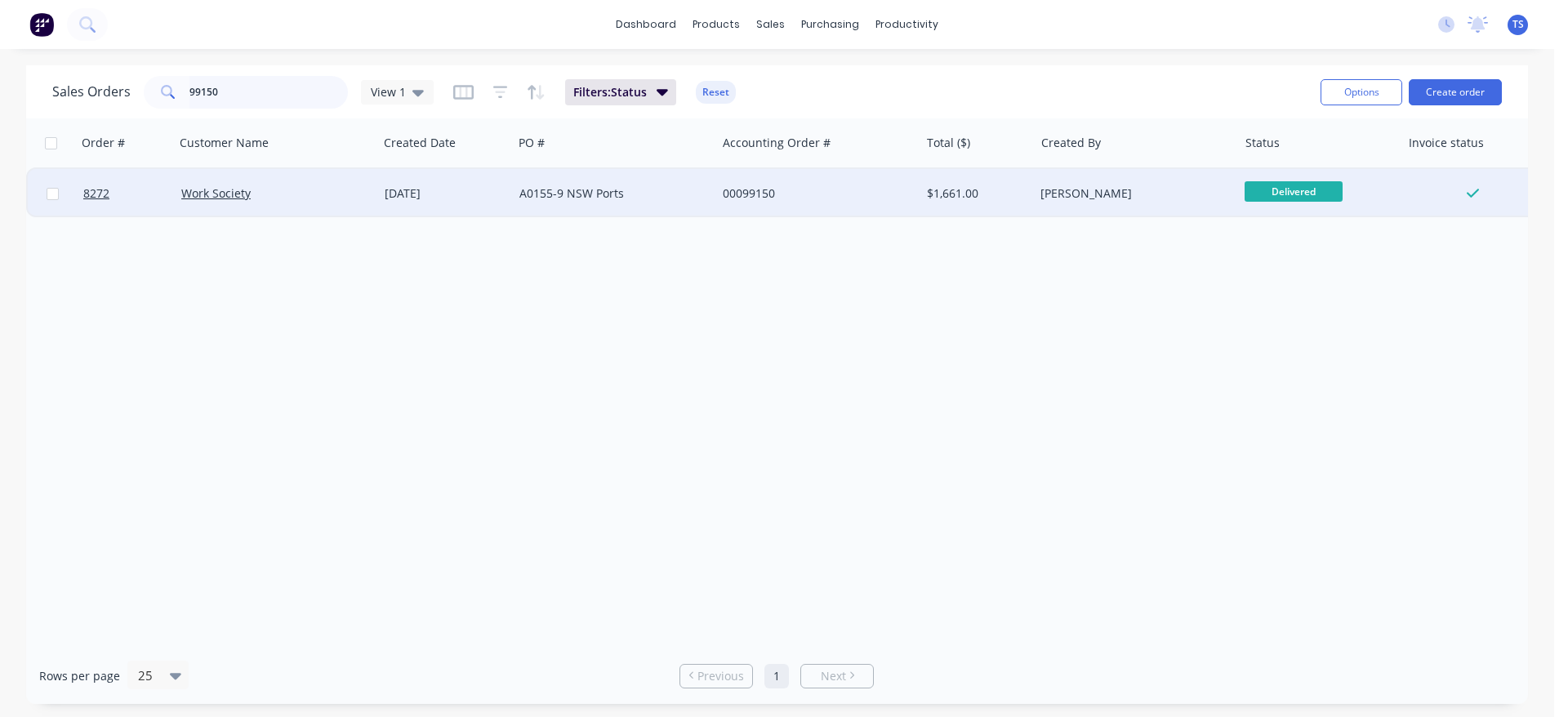
click at [297, 93] on input "99150" at bounding box center [270, 92] width 160 height 33
click at [297, 92] on input "99150" at bounding box center [270, 92] width 160 height 33
click at [1303, 192] on span "Ready for Deliv..." at bounding box center [1293, 191] width 98 height 20
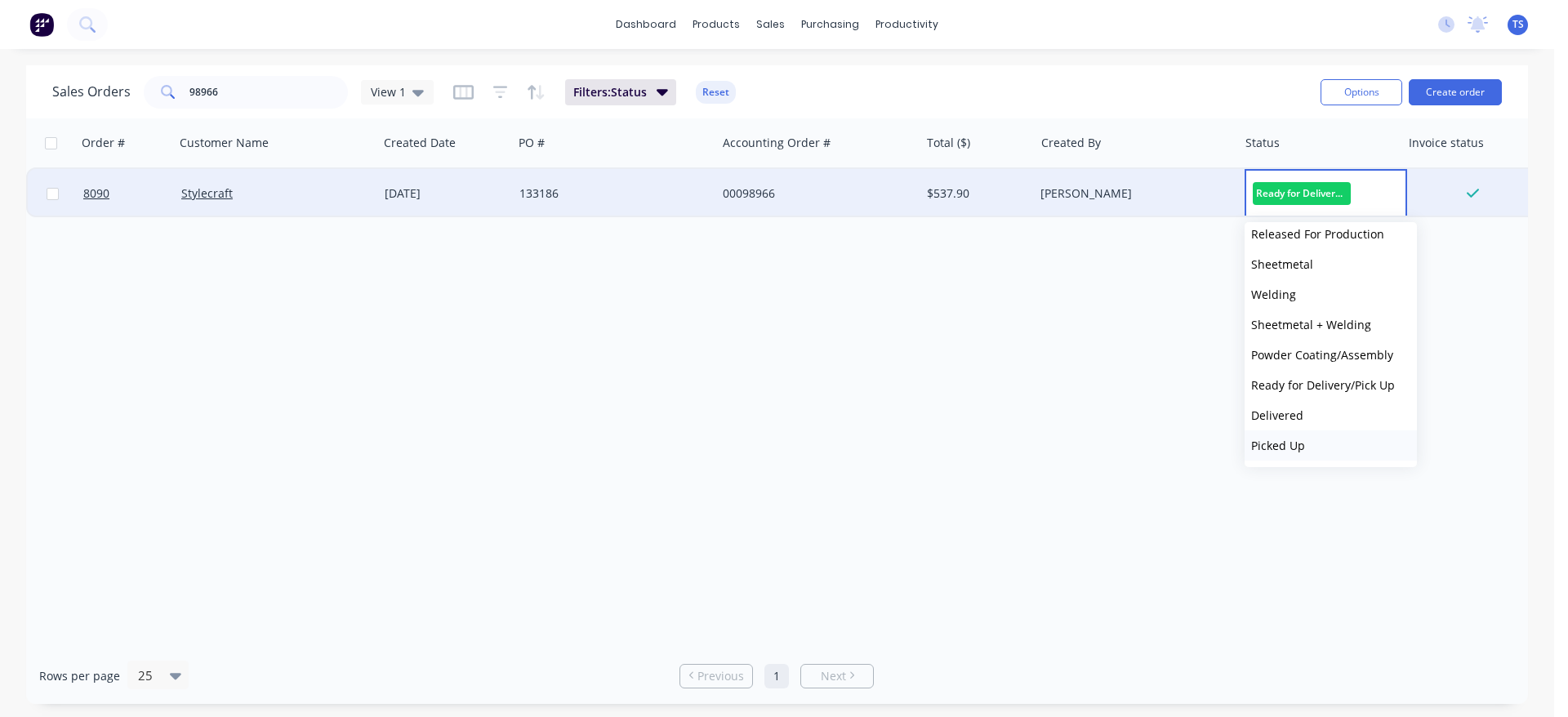
click at [1324, 443] on button "Picked Up" at bounding box center [1330, 445] width 172 height 30
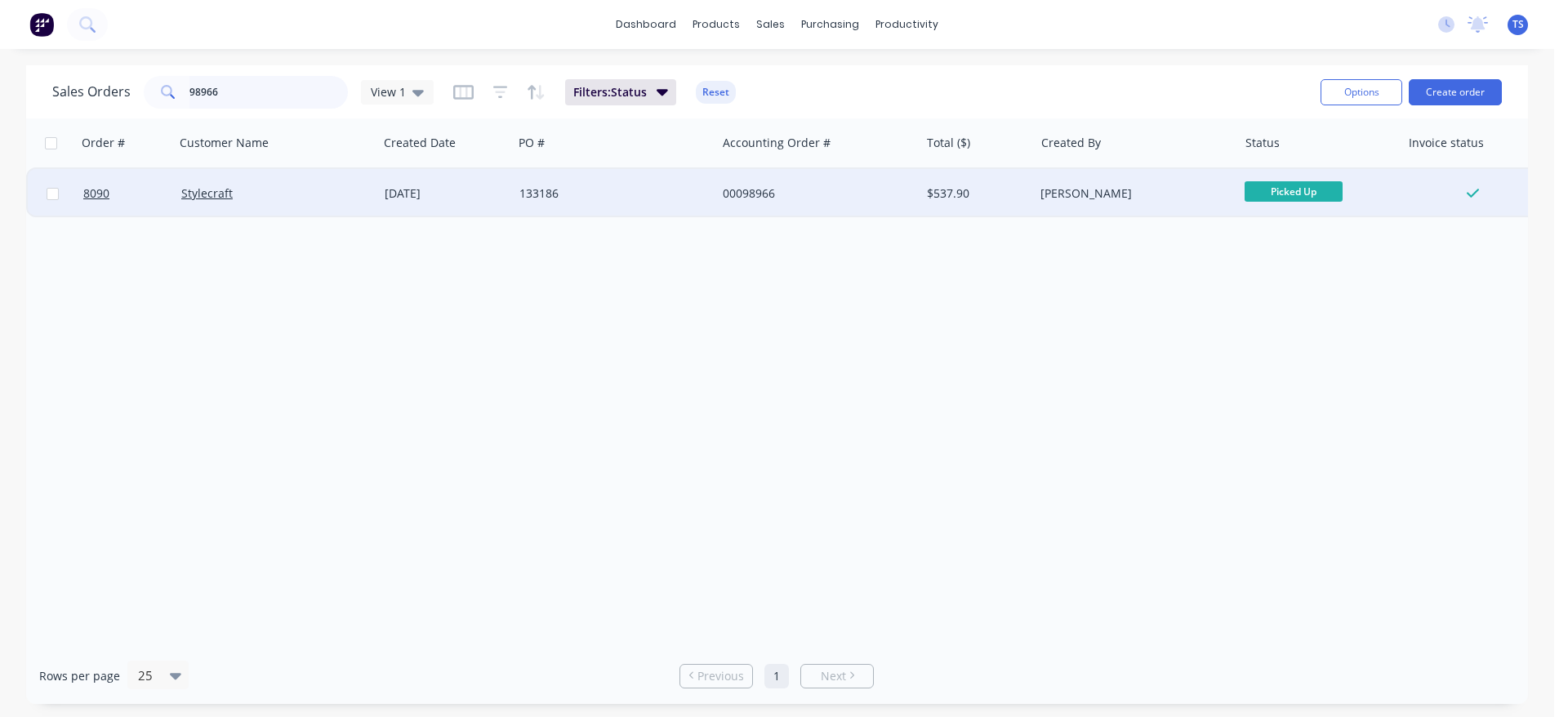
click at [251, 107] on input "98966" at bounding box center [270, 92] width 160 height 33
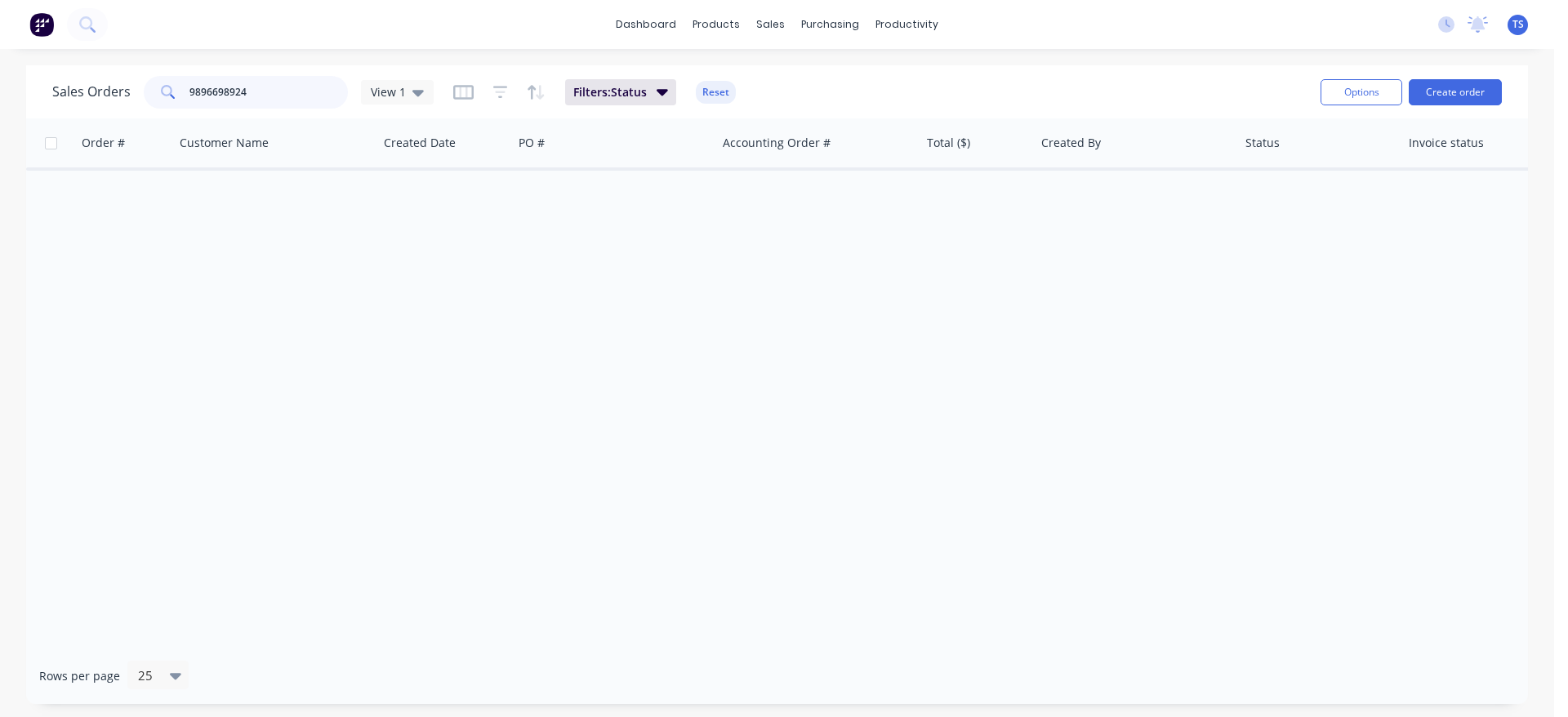
click at [260, 97] on input "9896698924" at bounding box center [270, 92] width 160 height 33
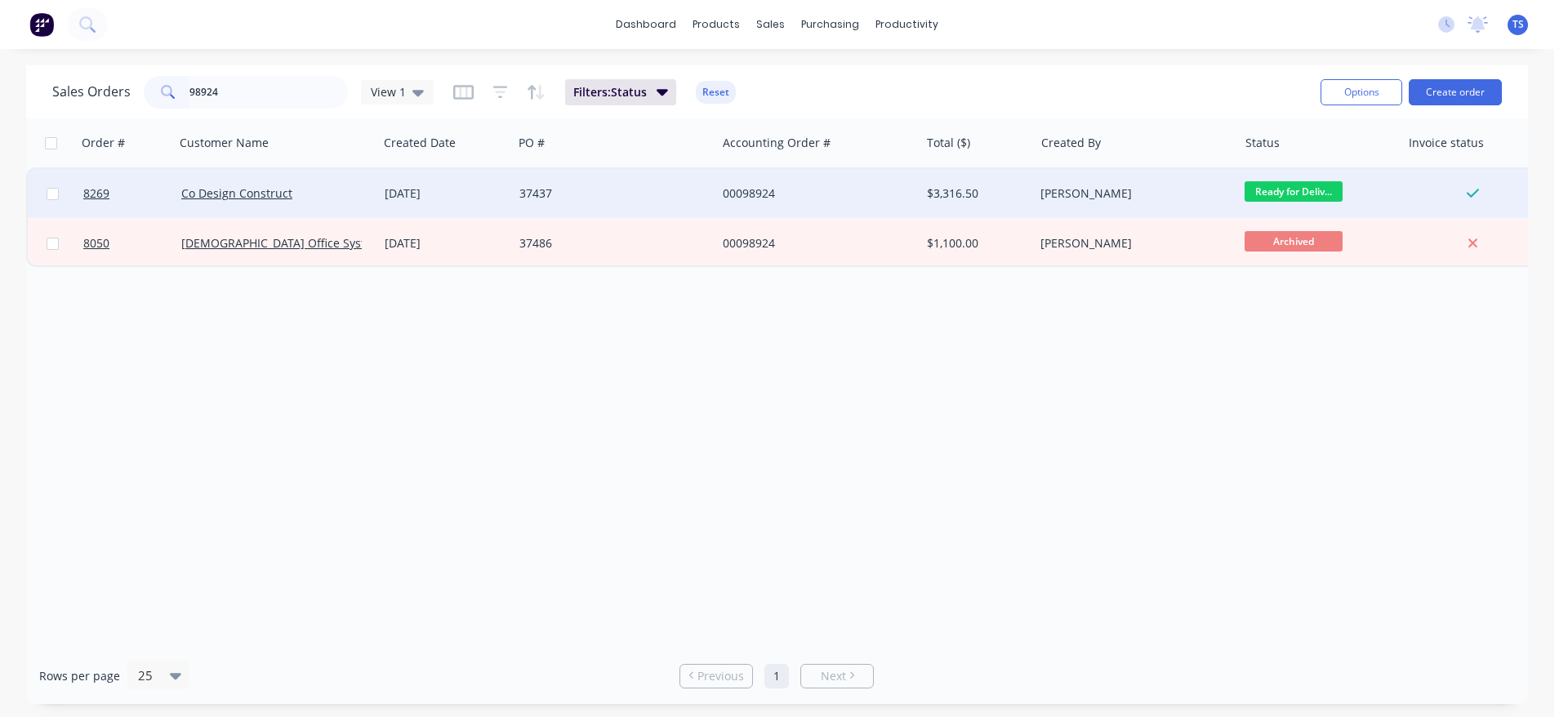
click at [1305, 191] on span "Ready for Deliv..." at bounding box center [1293, 191] width 98 height 20
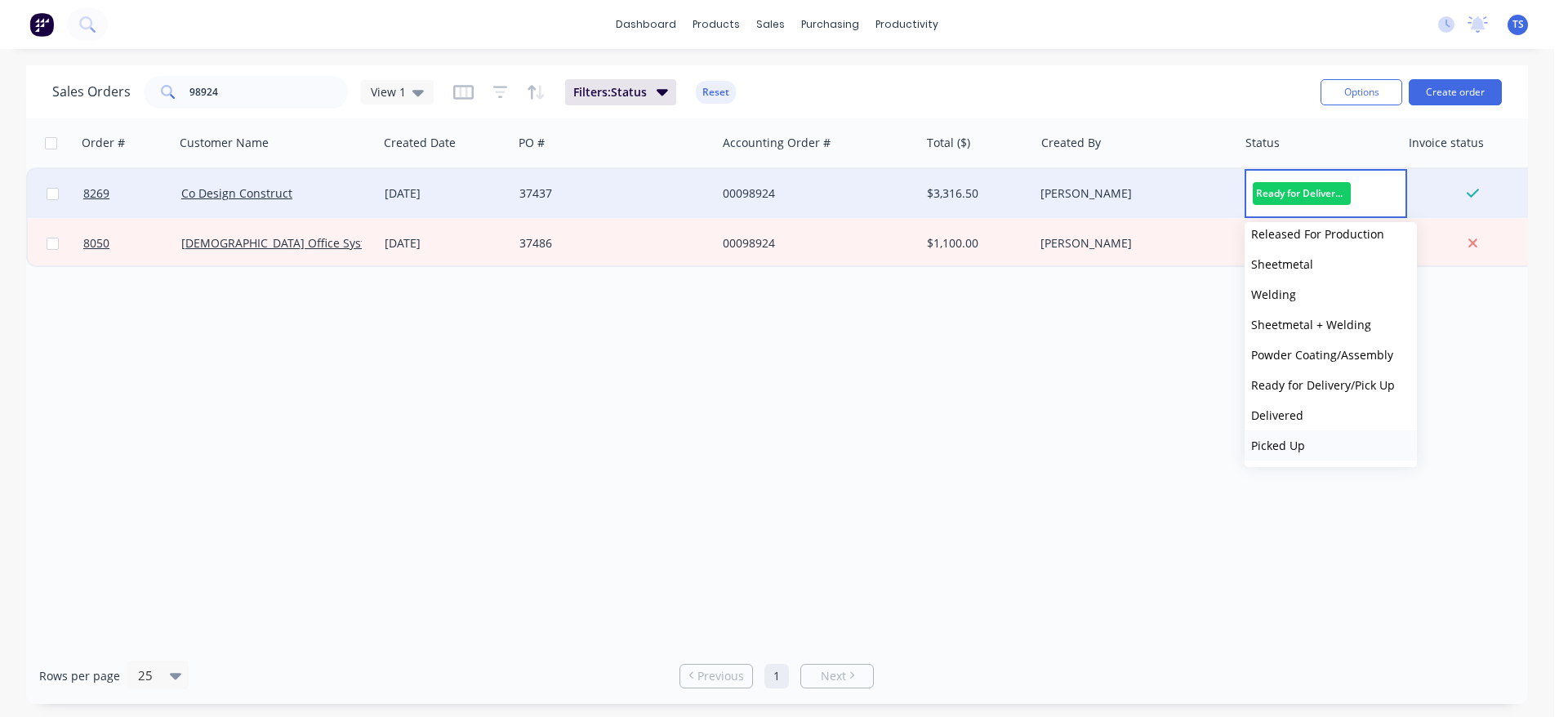
click at [1331, 437] on button "Picked Up" at bounding box center [1330, 445] width 172 height 30
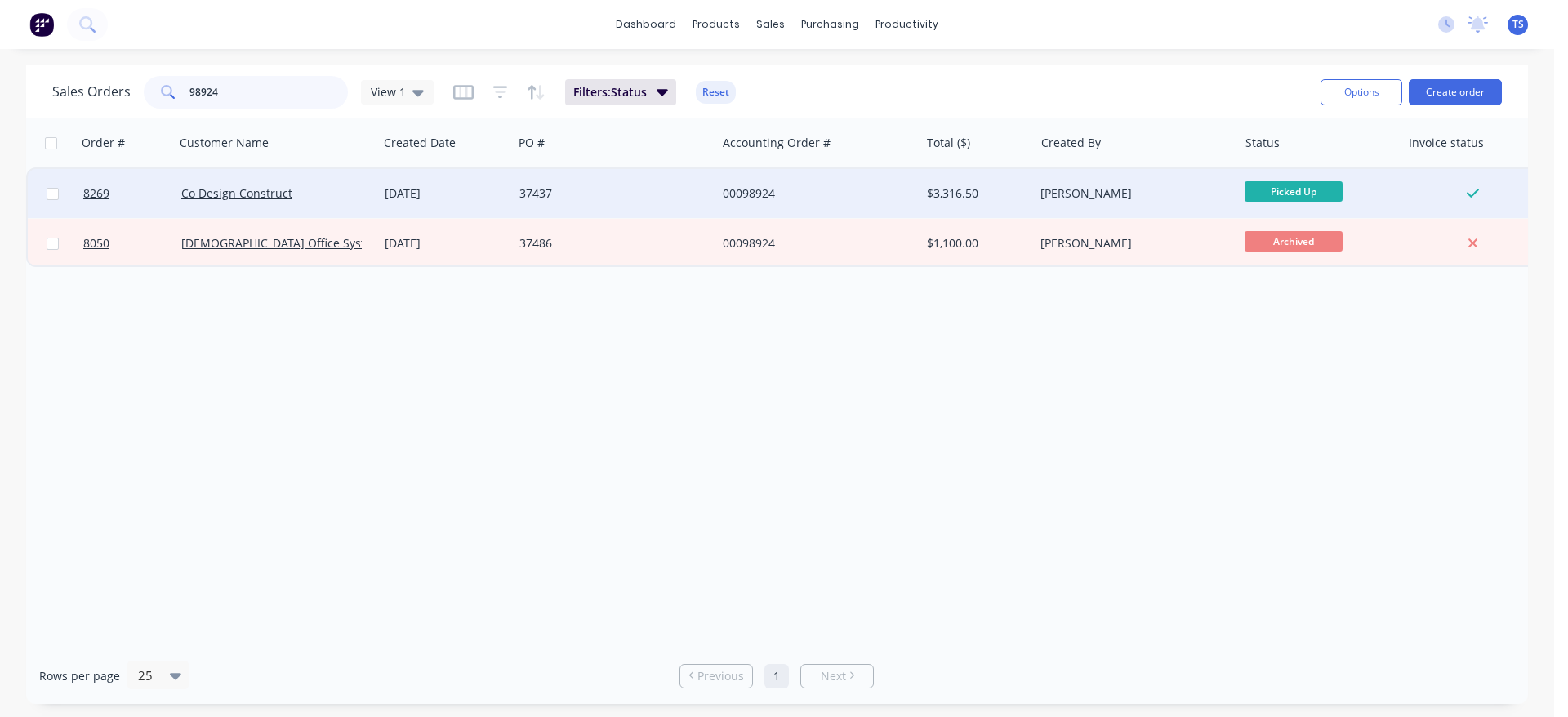
click at [264, 98] on input "98924" at bounding box center [270, 92] width 160 height 33
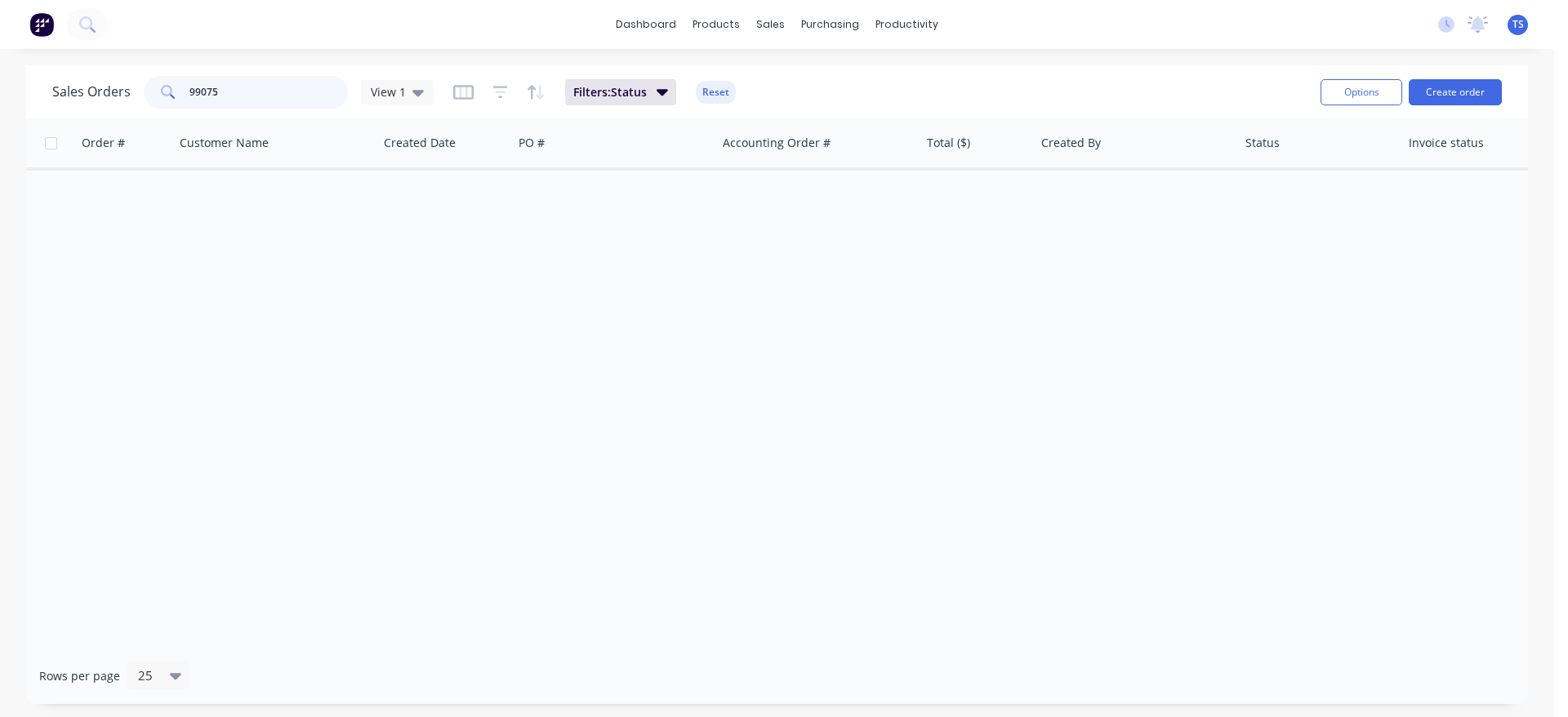
click at [244, 100] on input "99075" at bounding box center [270, 92] width 160 height 33
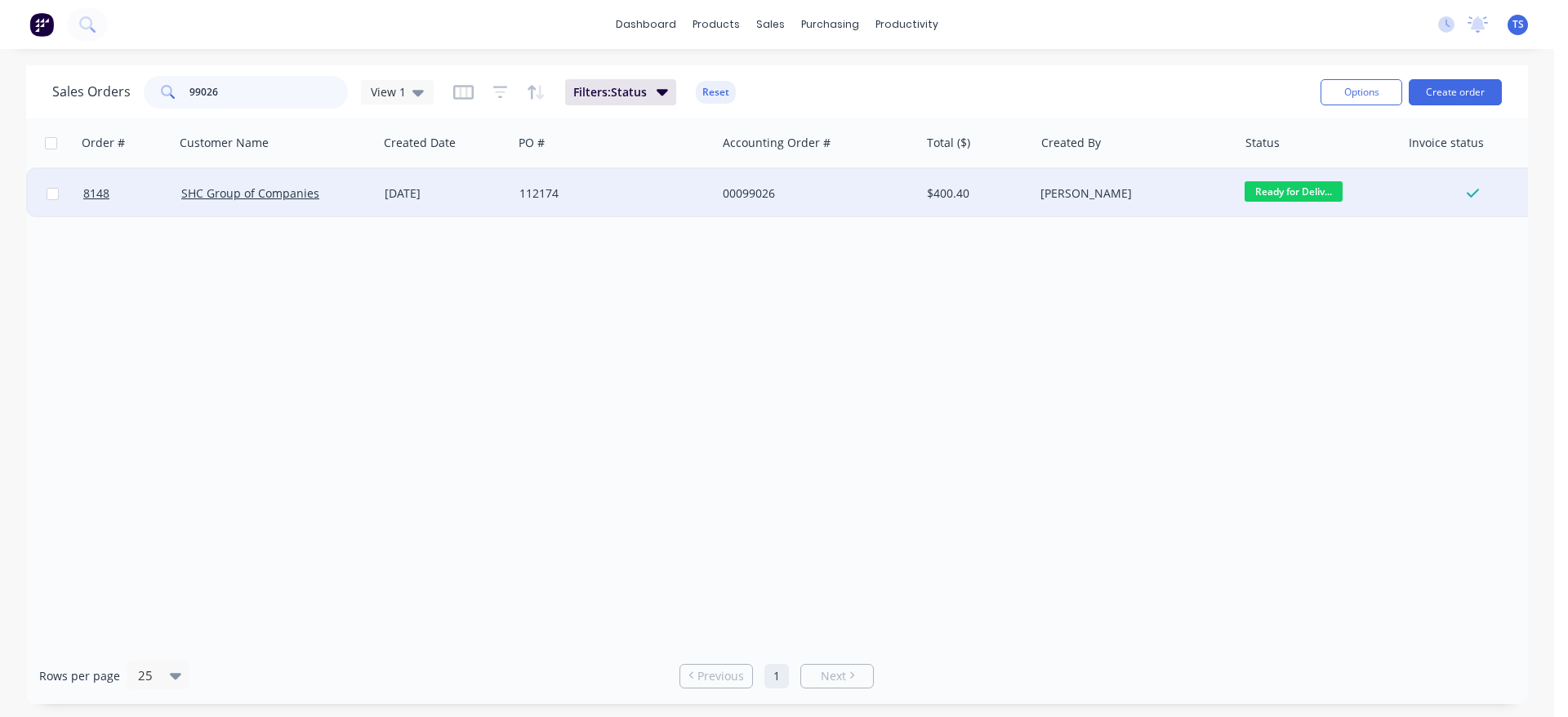
type input "99026"
click at [1272, 194] on span "Ready for Deliv..." at bounding box center [1293, 191] width 98 height 20
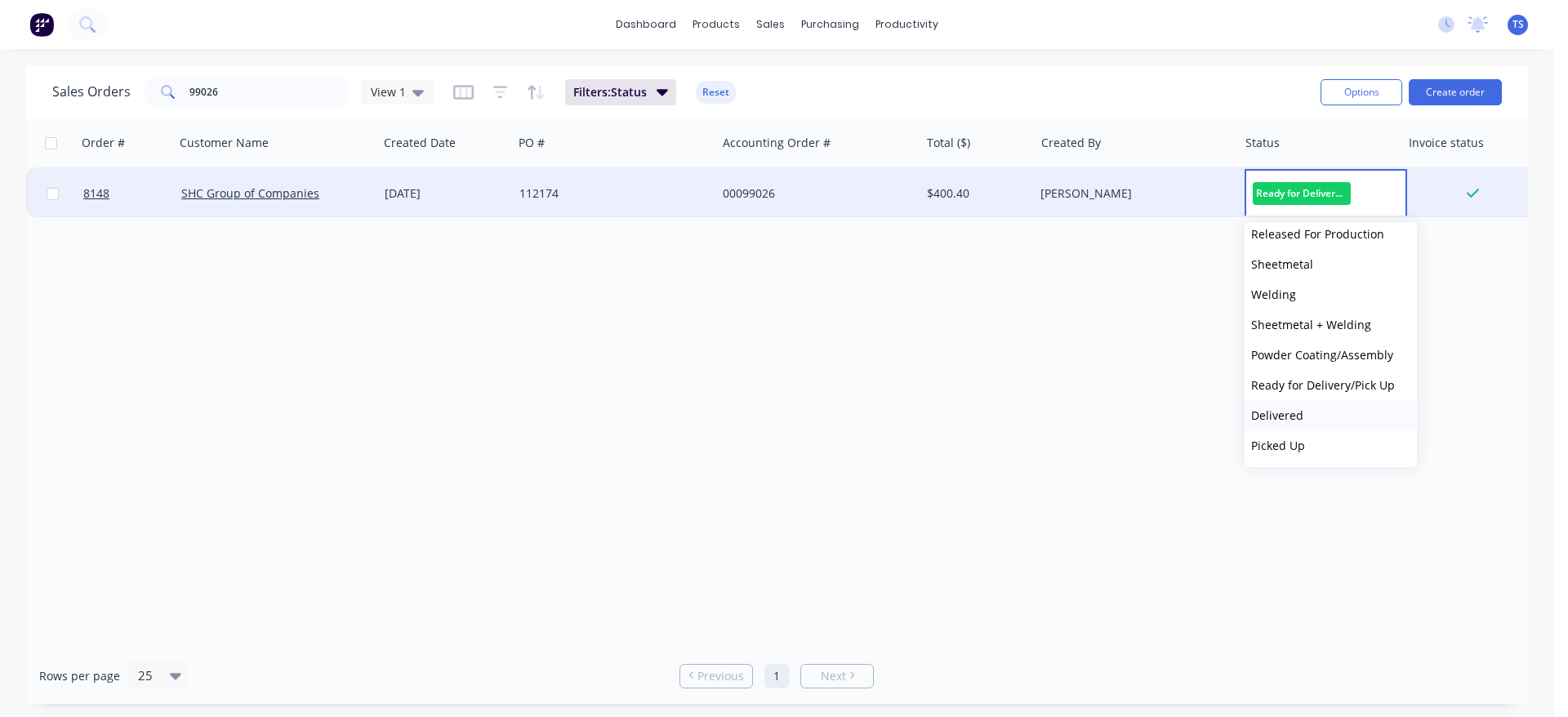
click at [1326, 407] on button "Delivered" at bounding box center [1330, 415] width 172 height 30
